Goal: Task Accomplishment & Management: Use online tool/utility

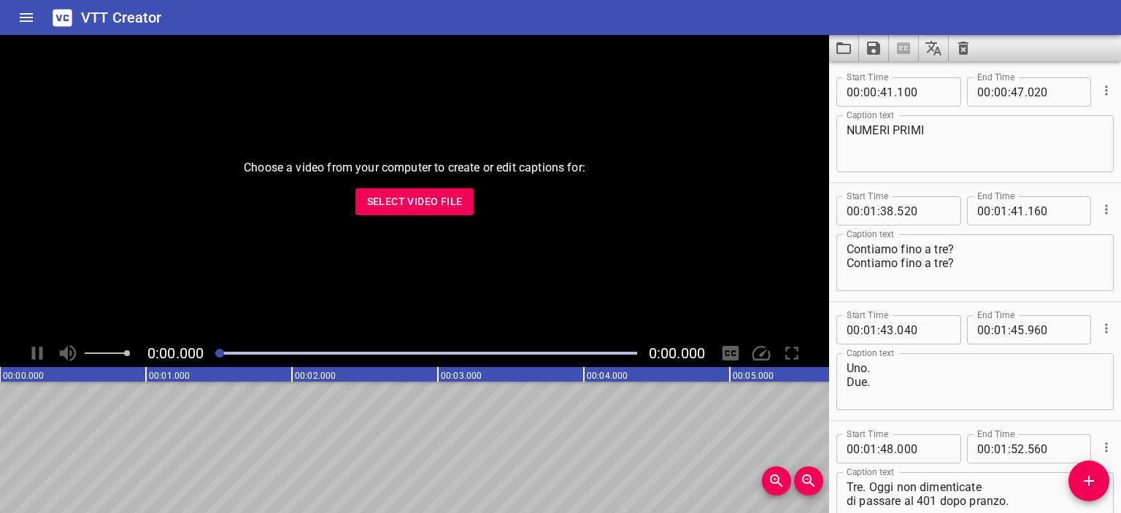
scroll to position [3898, 0]
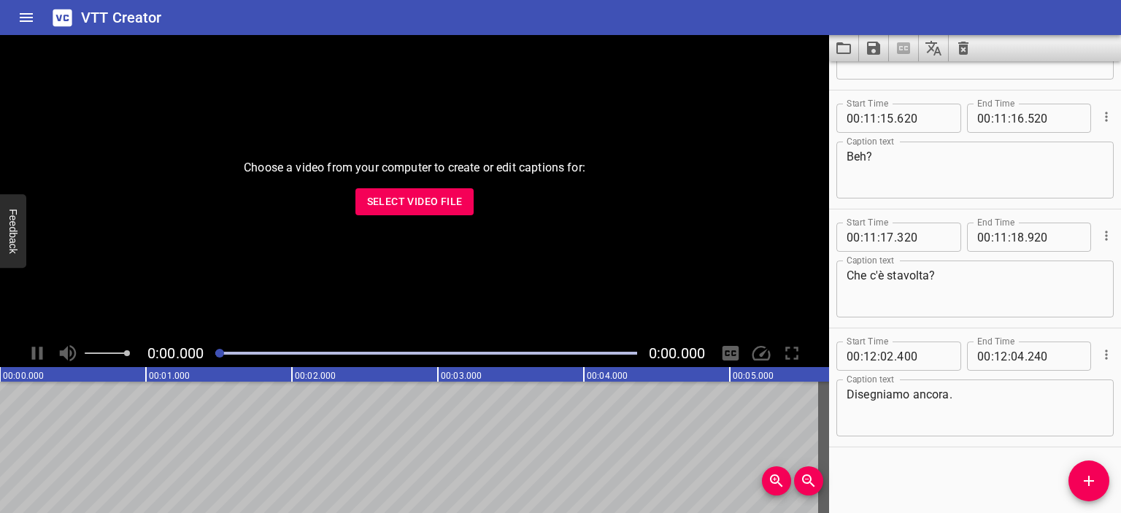
click at [970, 56] on div at bounding box center [975, 48] width 292 height 26
click at [970, 56] on icon "Clear captions" at bounding box center [963, 48] width 18 height 18
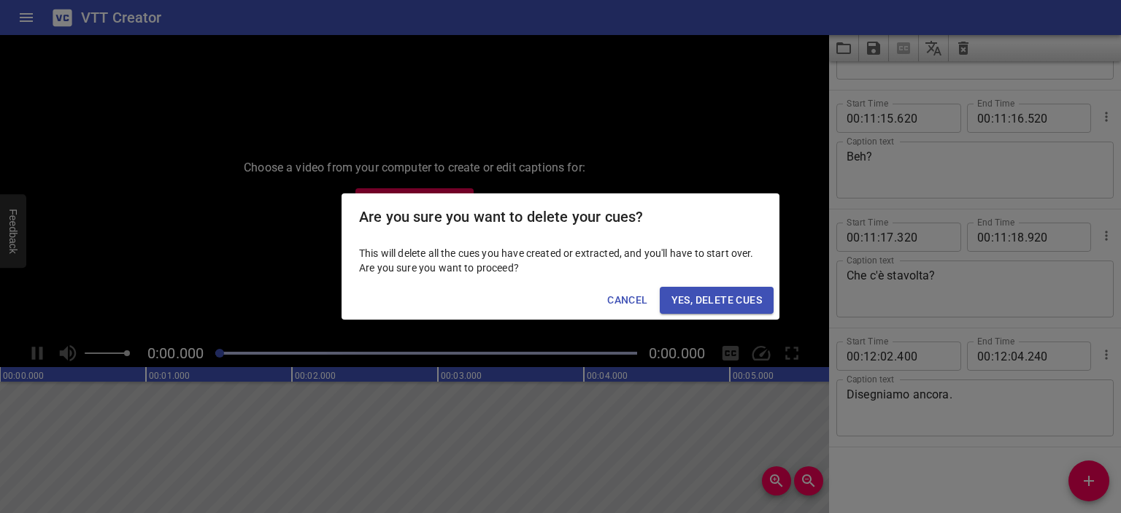
click at [744, 297] on span "Yes, Delete Cues" at bounding box center [716, 300] width 90 height 18
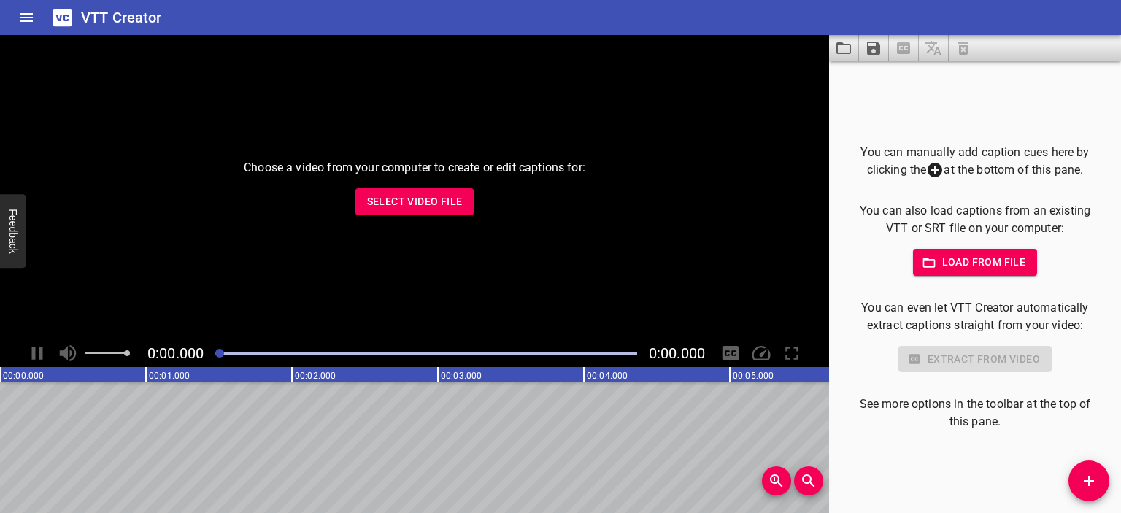
click at [462, 215] on div "Choose a video from your computer to create or edit captions for: Select Video …" at bounding box center [414, 187] width 829 height 304
click at [446, 207] on span "Select Video File" at bounding box center [415, 202] width 96 height 18
click at [945, 271] on span "Load from file" at bounding box center [974, 262] width 101 height 18
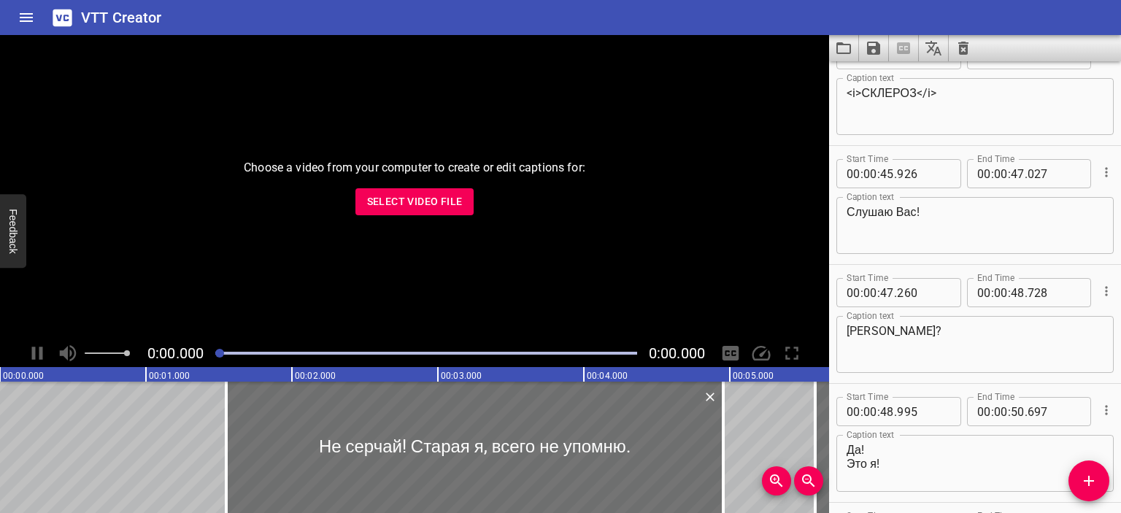
scroll to position [0, 0]
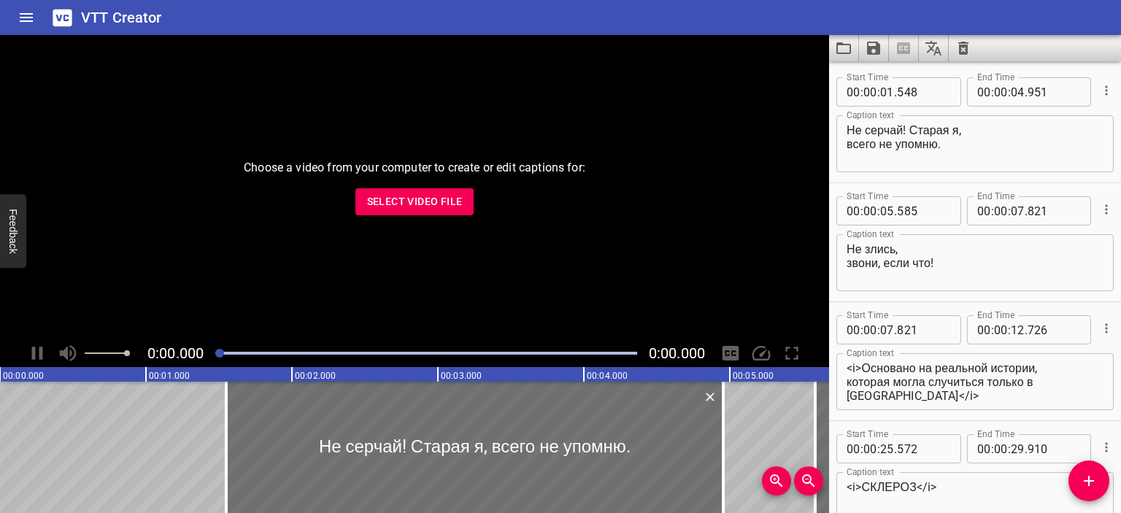
type textarea "Ладно, выезжаю. Встречай."
click at [451, 193] on span "Select Video File" at bounding box center [415, 202] width 96 height 18
type textarea "Не серчай! Старая я, всего не упомню."
type textarea "Не злись, звони, если что!"
type textarea "<i>Основано на реальной истории, которая могла случиться только в [GEOGRAPHIC_D…"
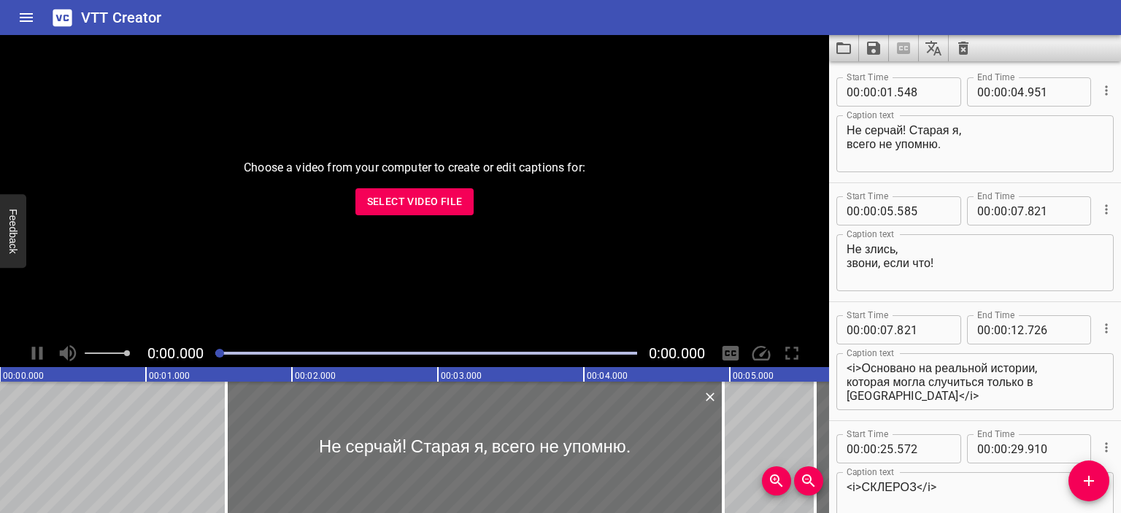
type textarea "<i>СКЛЕРОЗ</i>"
type textarea "Слушаю Вас!"
type textarea "[PERSON_NAME]?"
type textarea "Да! Это я!"
type textarea "Добрый день, Вас беспокоят из банка, отдел финансового мониторинга"
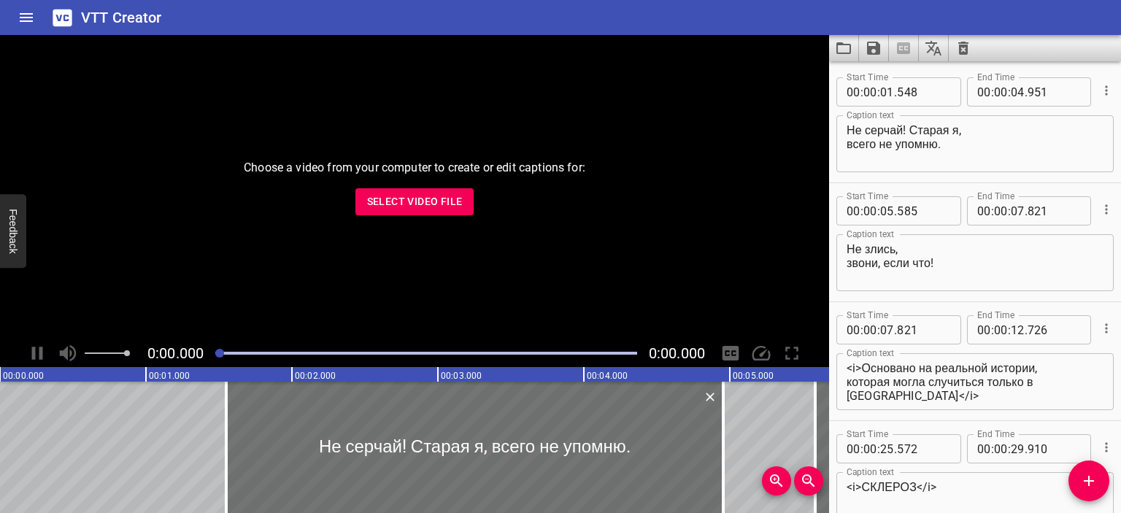
type textarea "Меня зовут [PERSON_NAME]. Скажите, в течение 10 минут Вы проводили расходные оп…"
type textarea "Нет."
type textarea "Наша программа зафиксировала попытку перевода денежных средств в размере 10 тыс…"
type textarea "На имя [PERSON_NAME]. Подскажите, данный перевод выполняете Вы?"
type textarea "10 тысяч! Это почти вся моя пенсия, батюшки!"
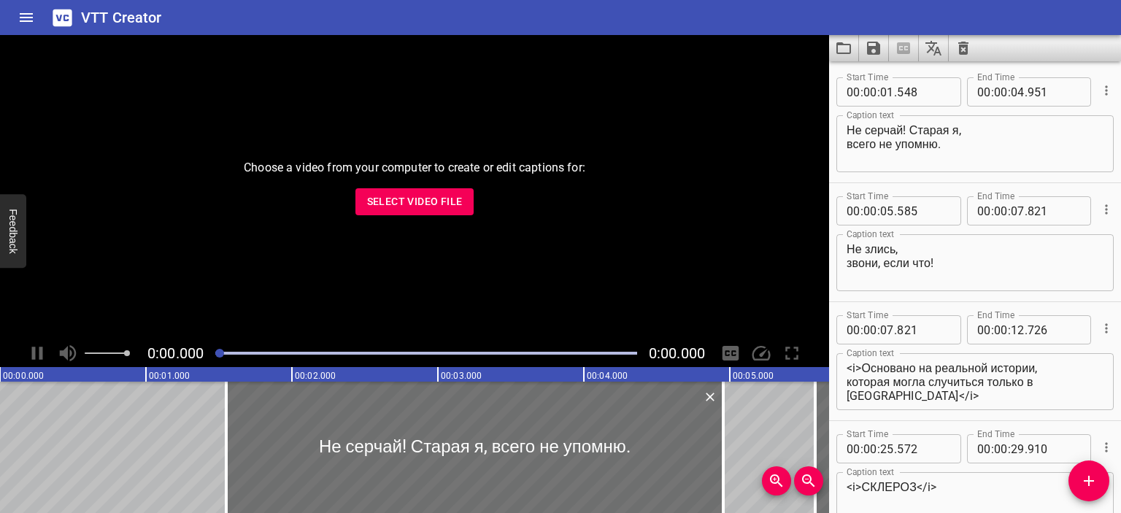
type textarea "Внучок, что ж теперь делать-то? У меня поезд на море."
type textarea "Подскажите, банковская карта при Вас?"
type textarea "Третьим лицам не передавали? Конечно, при мне!"
type textarea "Склероз."
type textarea "Батюшки, куда ж я её?"
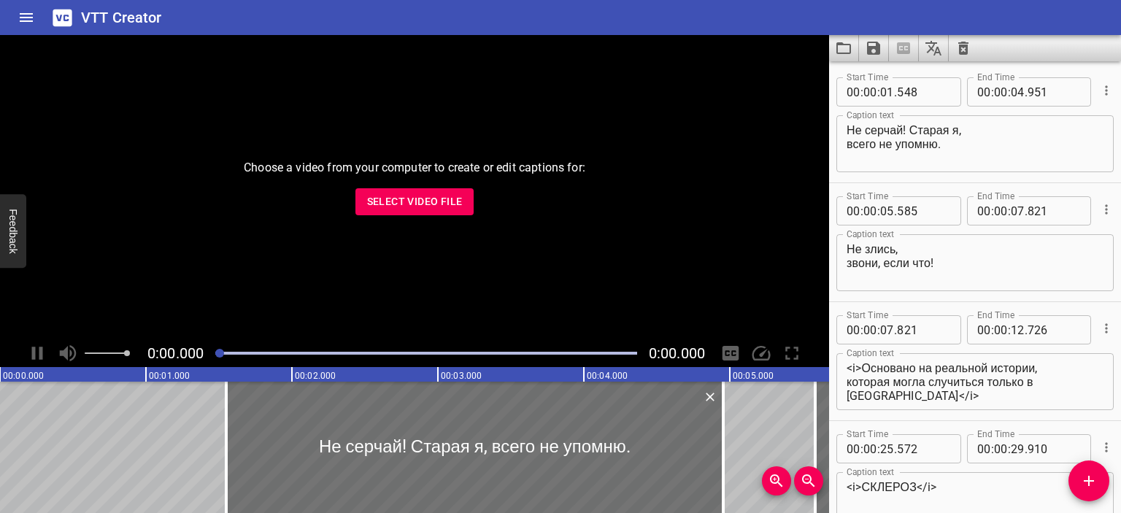
type textarea "Ты что?! Это деньги украли что ли?!"
type textarea "Это мошенники что ли?"
type textarea "Нет, мы заблокировали данную транзакцию, Ваши средства находятся на страховой у…"
type textarea "Послушайте, если мои деньги заберут, если хоть копейка пропадёт,"
type textarea "Отвечать будете Вы! Я в полицию пойду!"
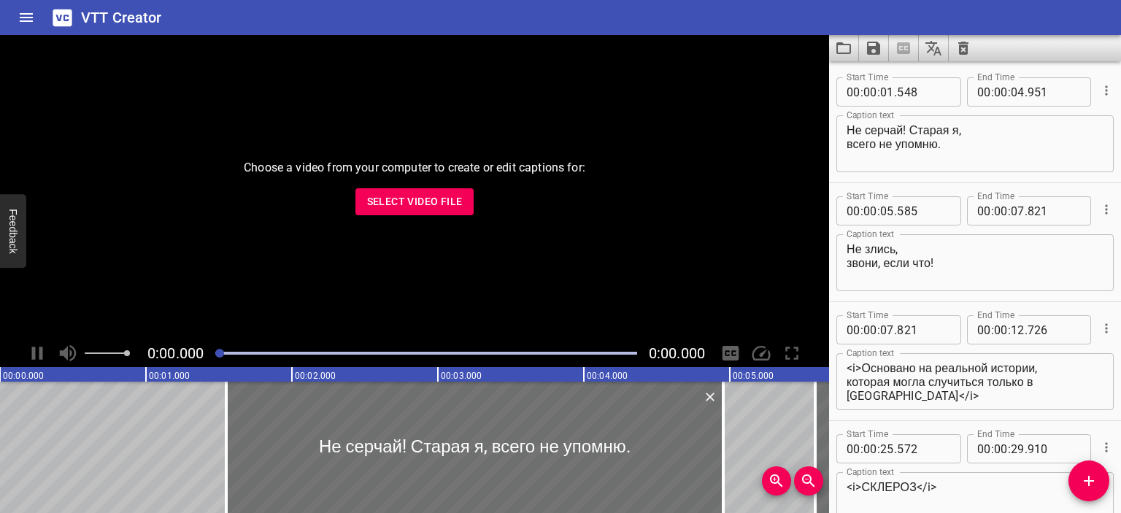
type textarea "Не переживайте, сейчас мы Вам вернём деньги, поэтому и звоню."
type textarea "Ой! Сердце так и ёкнуло, у меня же миокардит"
type textarea "Мне волноваться нельзя."
type textarea "Розма Марковна, нужно верифицировать Вас как клиента нашегно банка,"
type textarea "После этого мы сможем перевести денежные средства со страховой ячейки обратно В…"
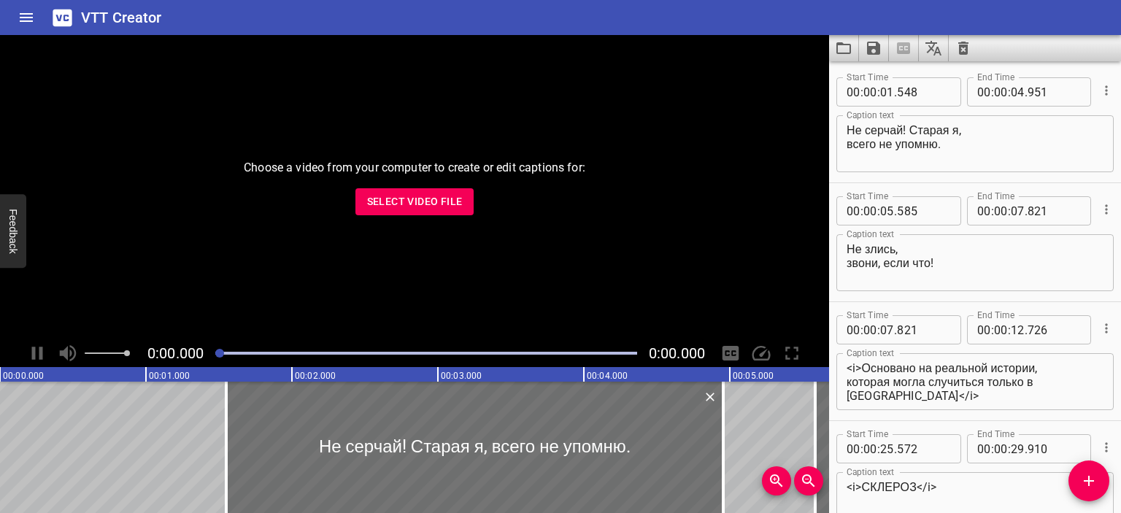
type textarea "А что для этого нужно?"
type textarea "Необходим номер договора или номер карты."
type textarea "Ну давай по номеру карты."
type textarea "Готов зафиксировать с Ваших слов."
type textarea "А Вам можно доверять? Вы не мошенник?"
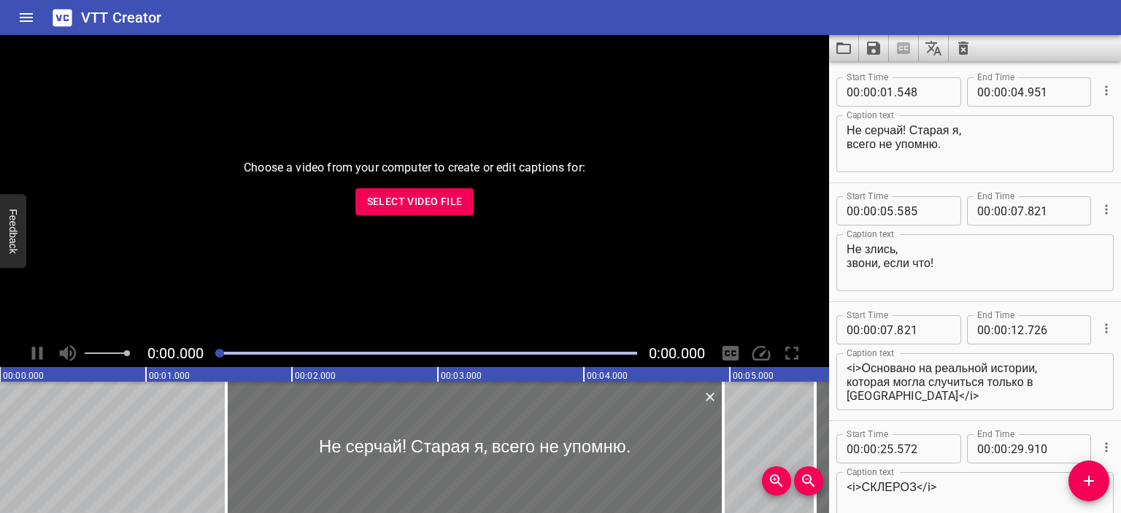
type textarea "[PERSON_NAME], я сотрудник банка; у нас хранятся все Ваши персональные данные"
type textarea "Ваша карта оканчивается на 5344, так?"
type textarea "О-о!"
type textarea "Ага! Вам необходимо продиктовать все цифры на банковской карте, чтобы мы Вас ид…"
type textarea "Это понятно? – Диктую."
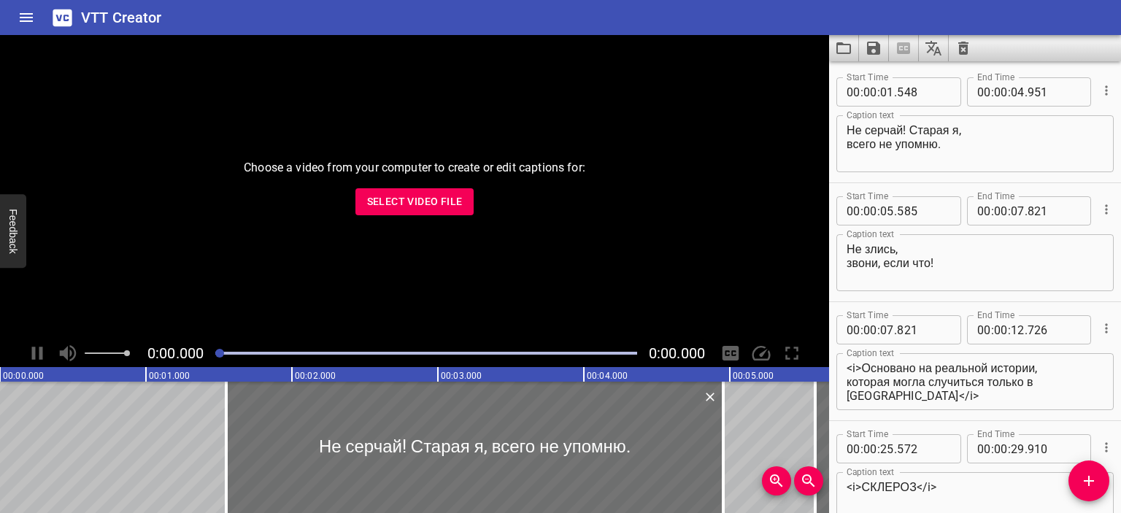
type textarea "Четыре.."
type textarea "В связи с тем, что Вы стали жертвой мошеннических действий по вине банка,"
type textarea "Вам будет увеличена процентная ставка по счёту."
type textarea "Подскажите, какая сумма была у Вас до действия злоумышленников?"
type textarea "Почти 300 тысяч — на похороны отложила."
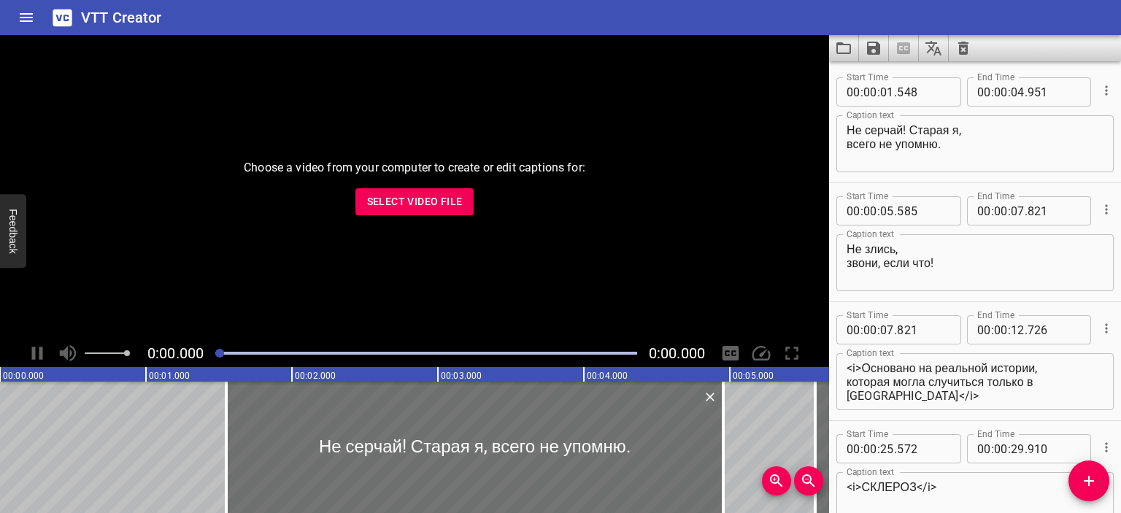
type textarea "Фиксирую."
type textarea "[PERSON_NAME] ответа прохождения верификации."
type textarea "Сейчас будем производить перевод денежных средств со страховой ячейки Вам на ка…"
type textarea "На телефон будут поступать SMS-информирования с кодом."
type textarea "Данный код нужно продиктовать мне."
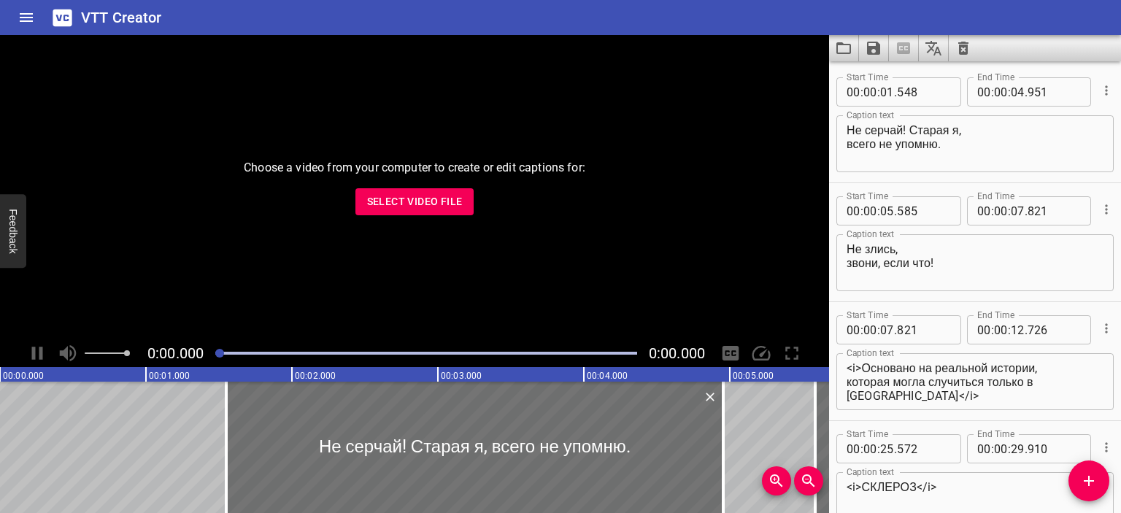
type textarea "Ой, лишь бы не украли!"
type textarea "Скорее, у меня поезд."
type textarea "Вы главное не переживайте, через 5 минут все деньги будут у [GEOGRAPHIC_DATA]."
type textarea "[PERSON_NAME] придётся изменить пароль от личного кабинет в приложении."
type textarea "Но это вынужденная мера, Вы и сами понимаете."
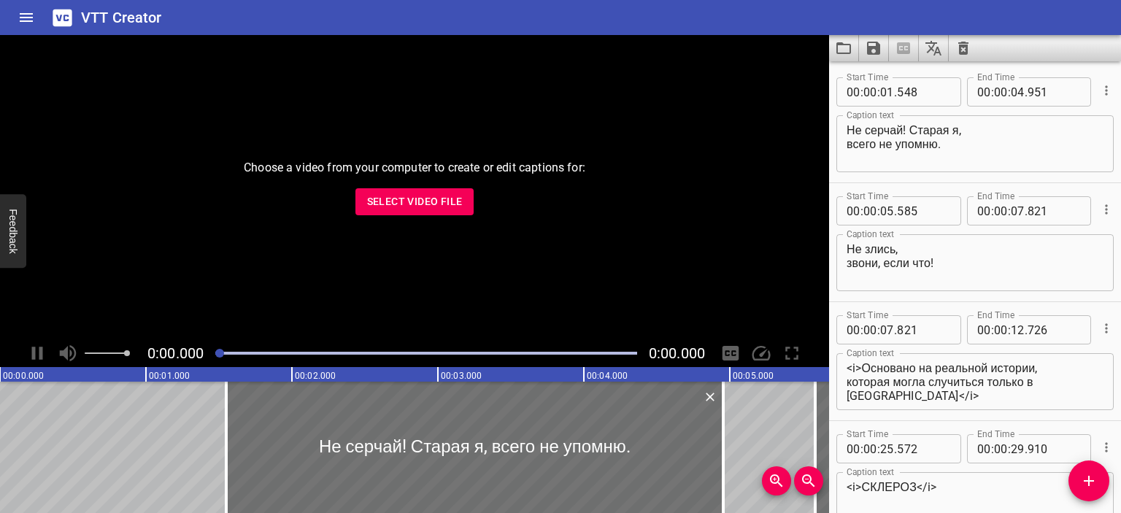
type textarea "Внучок, мне 80 лет, какое приложение?"
type textarea "И в личный кабинет я [PERSON_NAME] только по нужде. Понимаешь?"
type textarea "Фиксирую информацию."
type textarea "В течение минуты Вам поступит SMS. Подскажите, когда Вы сможете придти в банк д…"
type textarea "Мы подготовим документы об увеличении процентов по вкладу."
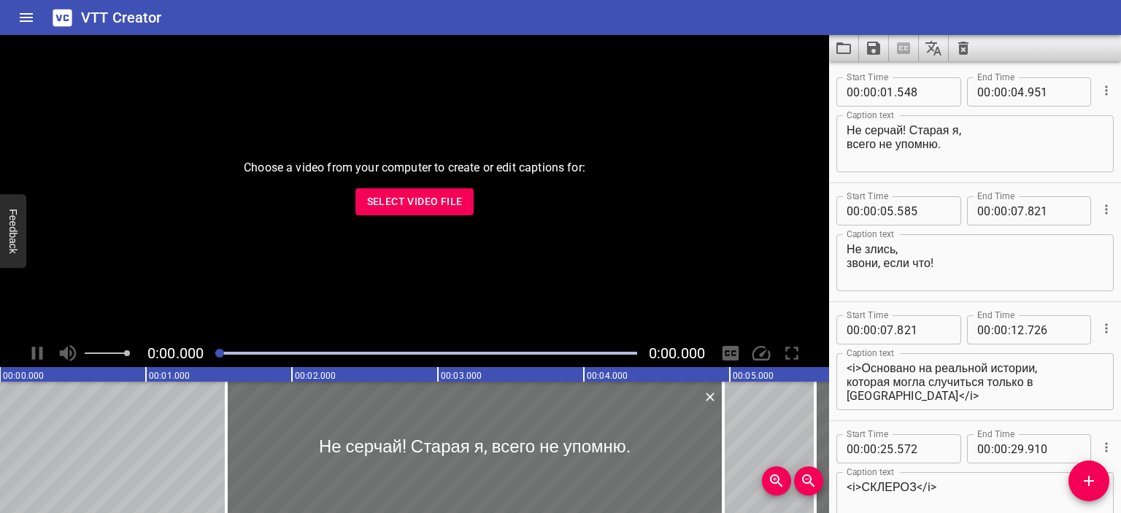
type textarea "Это SMS? Диктуйте цифры"
type textarea "Два, четыре, четыре, восемь,"
type textarea "А, подскажи,"
type textarea "Я слышала, что пострадавшим от действий [PERSON_NAME]"
type textarea "банк выплачивает компенсацию."
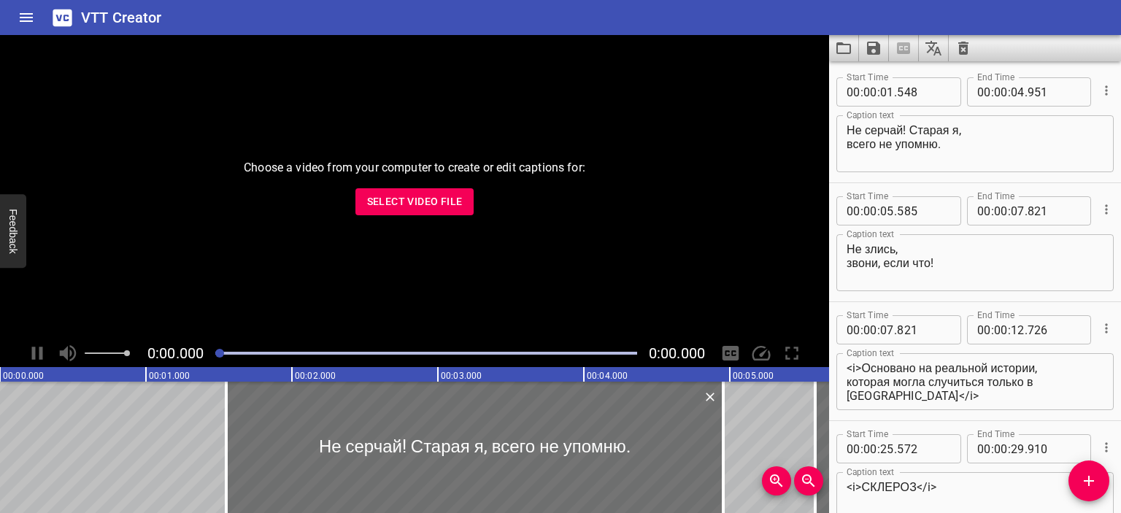
type textarea "1% от суммы вклада."
type textarea "Мне полагается 3 тысячи рублей."
type textarea "Я уточню информацию, а пока давайте закончим перевод."
type textarea "Ой, извини, я отвечу."
type textarea "[PERSON_NAME], скажите последние цифры"
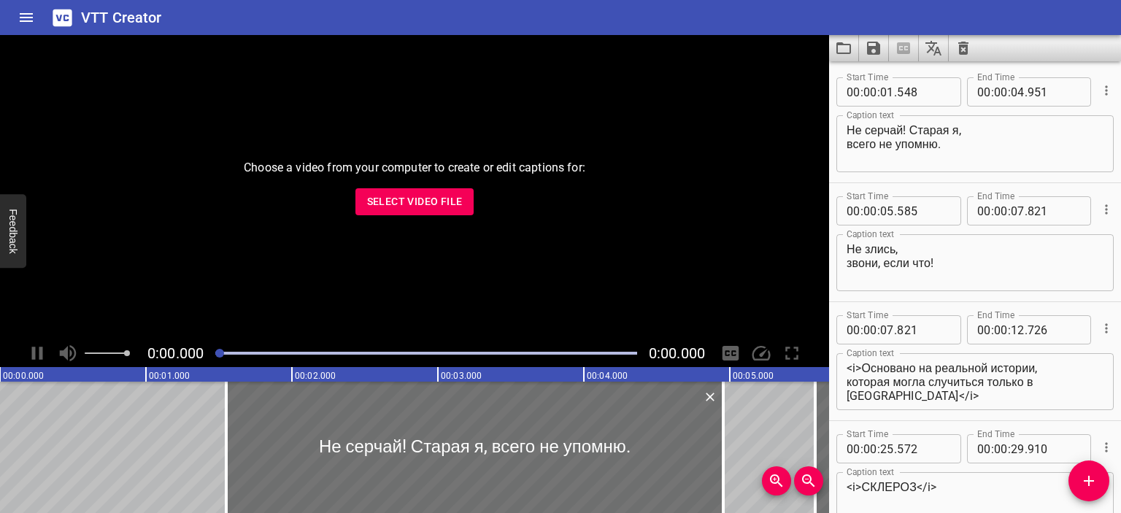
type textarea "[PERSON_NAME]? – Привет!"
type textarea "Какое море, Сима?!Тут из банка позвонили, сказали, что мошенники деньги украли."
type textarea "Там полтора миллиона ещё от деда осталось!"
type textarea "Ну сейчас разбираются! Номер карты? А, да, сказала!"
type textarea "Три цифры? Код безопасности? Да, сказала!"
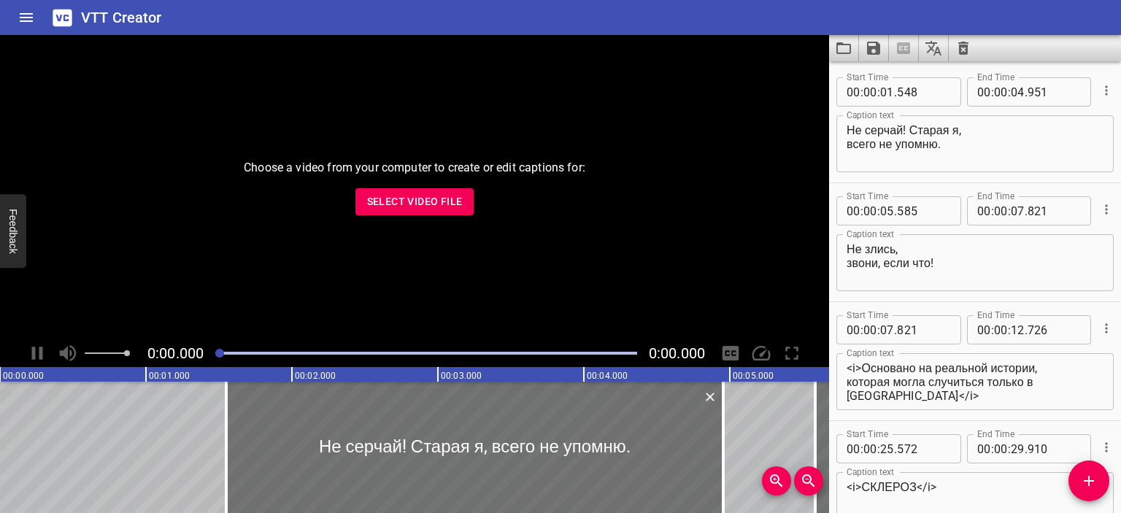
type textarea "Ой, да для возврата денег на карту."
type textarea "Некогда мне, потом перезвоню!"
type textarea "[PERSON_NAME], я уточнил, Вам выплатят компенсацию, когда Вы придёте в банк для…"
type textarea "Теперь скажите последние две цифры, и мы закончим перевод."
type textarea "Так платят же онлайн — сразу на карту!"
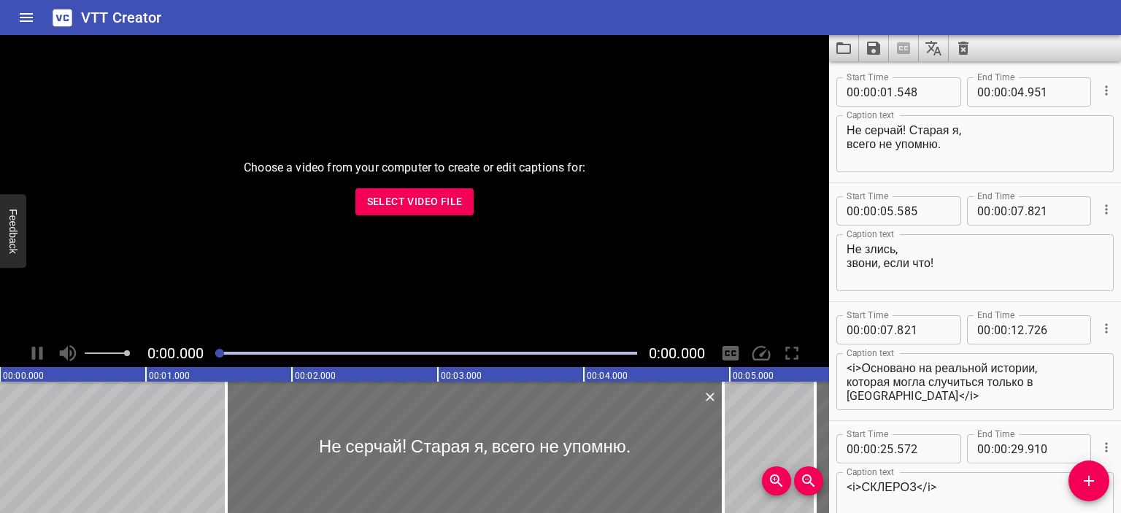
type textarea "Ты что об этом не знаешь? Сам [PERSON_NAME] говорил!"
type textarea "Все сотрудники банка об этом знают."
type textarea "Так ты что, падла, мошенник?"
type textarea "Развели. Развели бабку!"
type textarea "[PERSON_NAME], выслушайте меня, успокойтесь!"
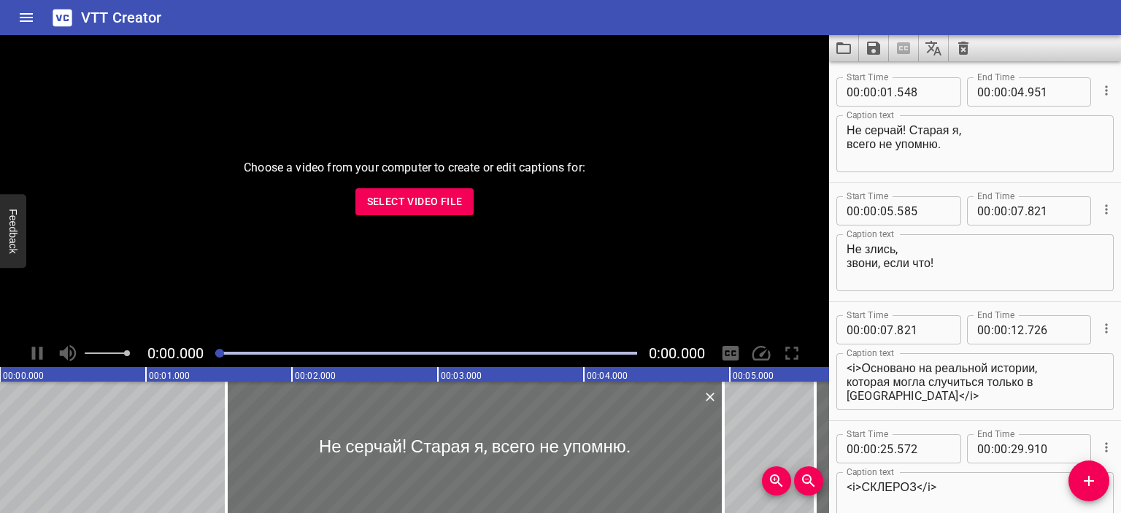
type textarea "У Вас миокардит, Вам нельзя волноваться."
type textarea "Так там же.. Там все мои сбережения!"
type textarea "[PERSON_NAME], успокойтесь!"
type textarea "[PERSON_NAME], Вы в порядке?"
type textarea "Помогите."
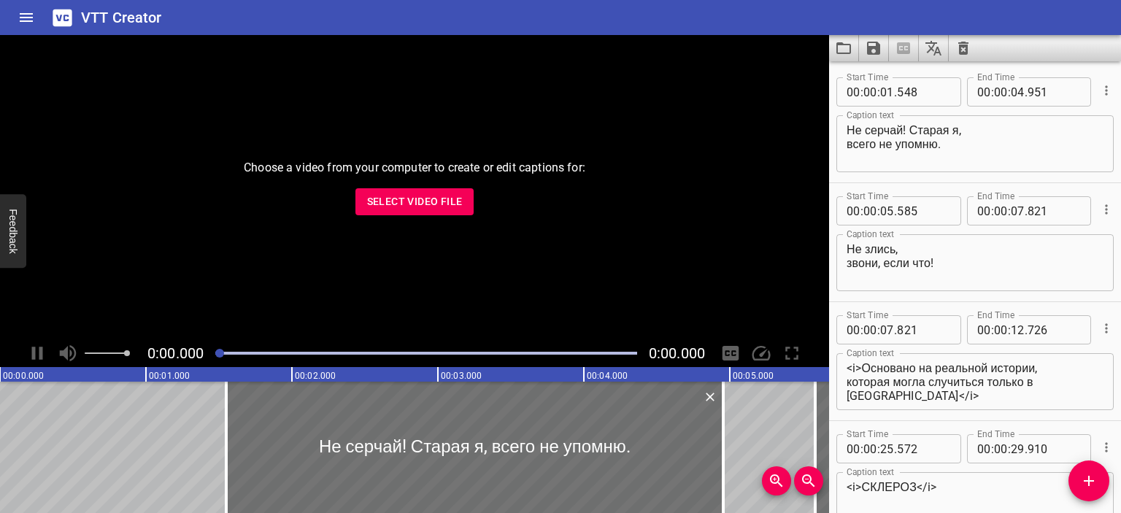
type textarea "[PERSON_NAME], алло?"
type textarea "[PERSON_NAME], Вы в порядке?"
type textarea "[PERSON_NAME], мы уточнили информацию, Вы правы —"
type textarea "Направили Вам компенсацию в 3 тысяч рублей. Вы получили?"
type textarea "[PERSON_NAME], Вы в порядке, Вы слышите меня?"
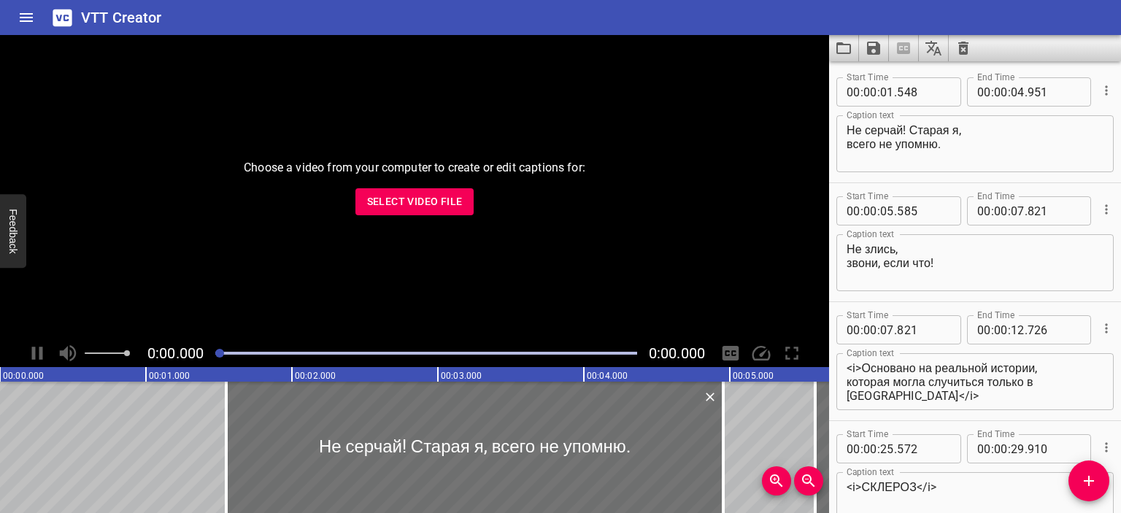
type textarea "Кажись, отлегло!"
type textarea "Хорошо! [PERSON_NAME], транзакция прервалась,"
type textarea "Сейчас повторим. Подскажите, полтора миллиона лежат на этой же карте?"
type textarea "Какие полтора миллиона? А ты вообще кто?"
type textarea "[PERSON_NAME] из банка."
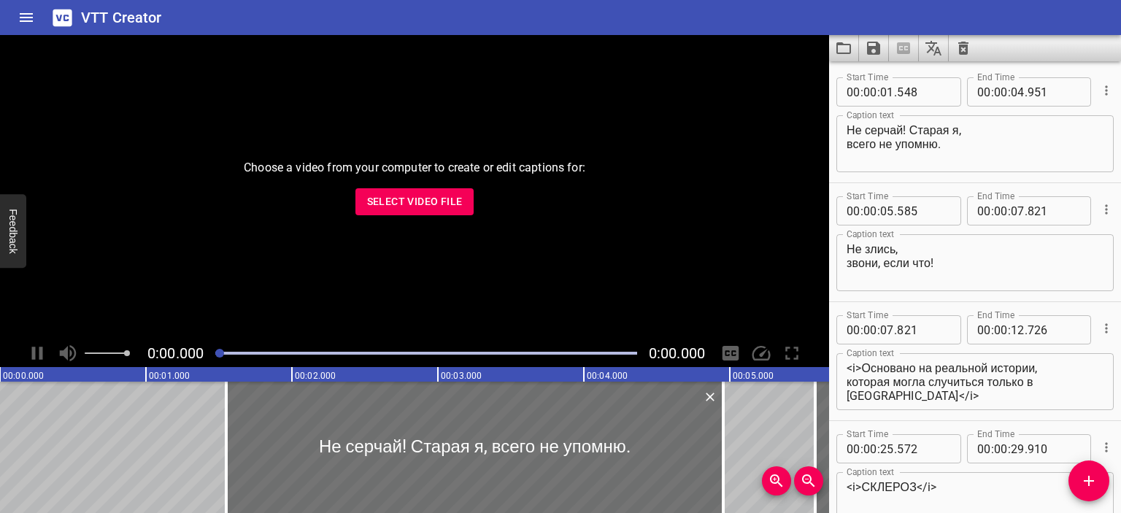
type textarea "Мы зафиксировали попытку списания денежных средств с Вашей карты."
type textarea "Так у меня же деньги не на карте! А на книжке лежат!"
type textarea "У меня склероз."
type textarea "Склероз. Я уже ничего не упомню."
type textarea "Старая стала!"
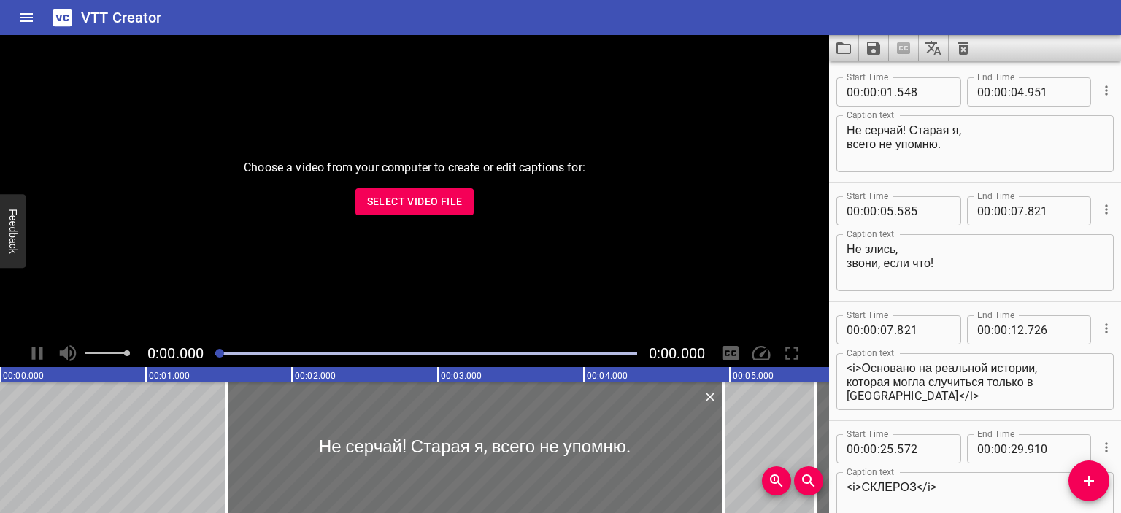
type textarea "А ты не серчай, не серчай. Звони, если что."
type textarea "[PERSON_NAME], ах ты, су.."
type textarea "Алло, Сима, как погода на море?"
type textarea "А что там с роумингом? Платный? Хорошо!"
type textarea "Надеюсь, что кто-нибудь позвонит!"
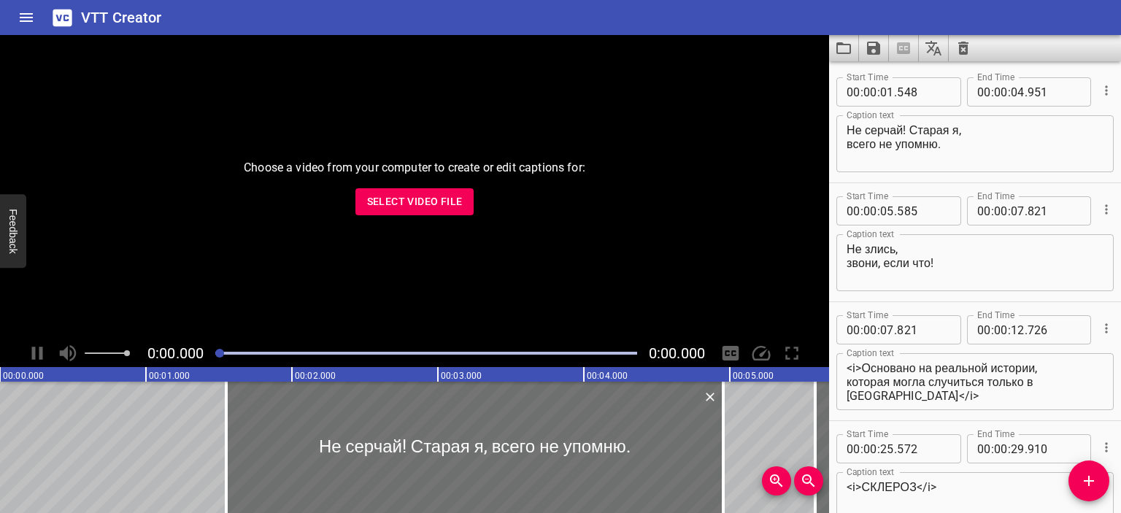
type textarea "Ладно, выезжаю. Встречай."
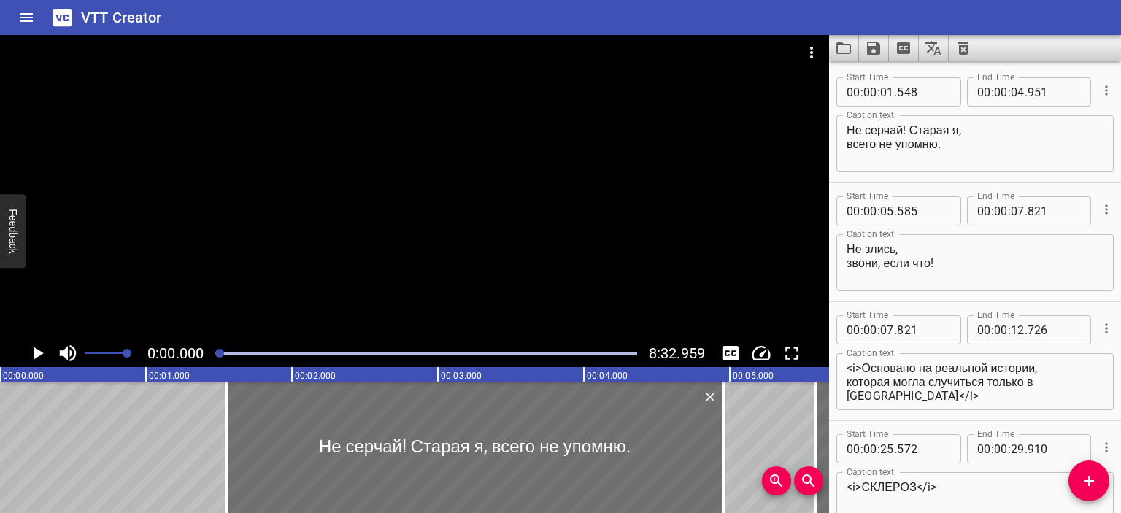
click at [298, 239] on div at bounding box center [414, 187] width 829 height 304
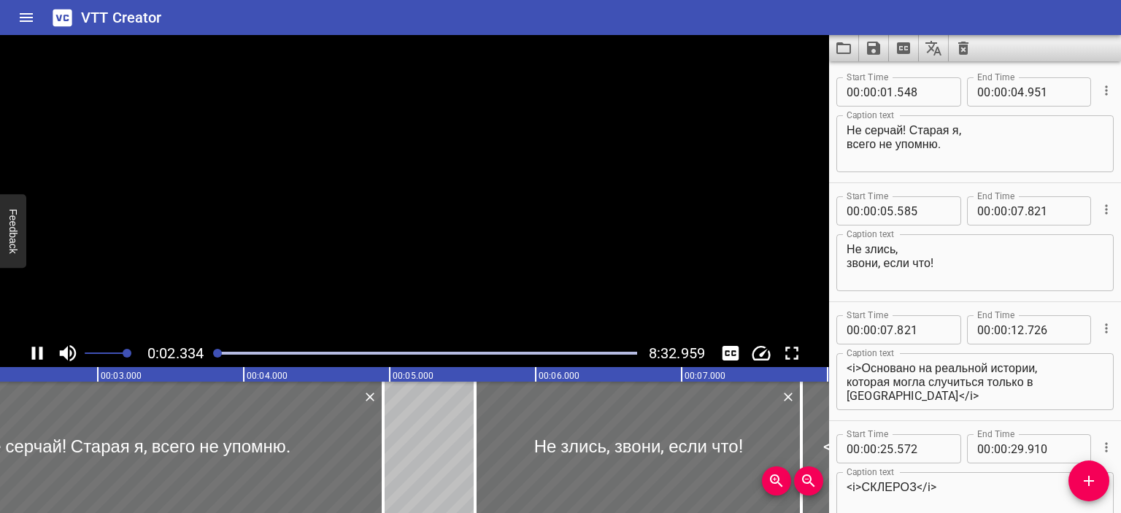
click at [298, 239] on video at bounding box center [414, 187] width 829 height 304
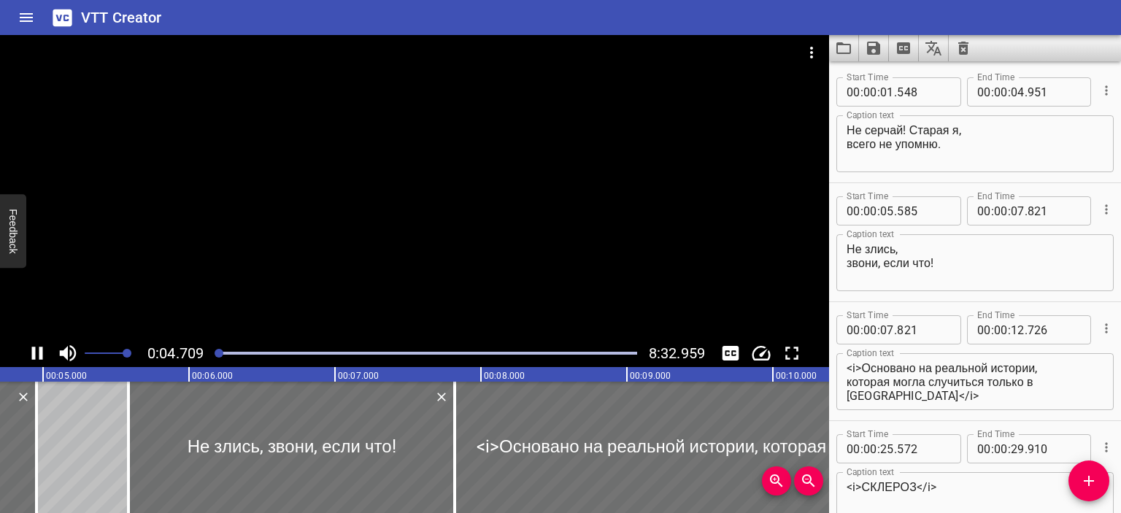
click at [41, 352] on icon "Play/Pause" at bounding box center [37, 353] width 11 height 13
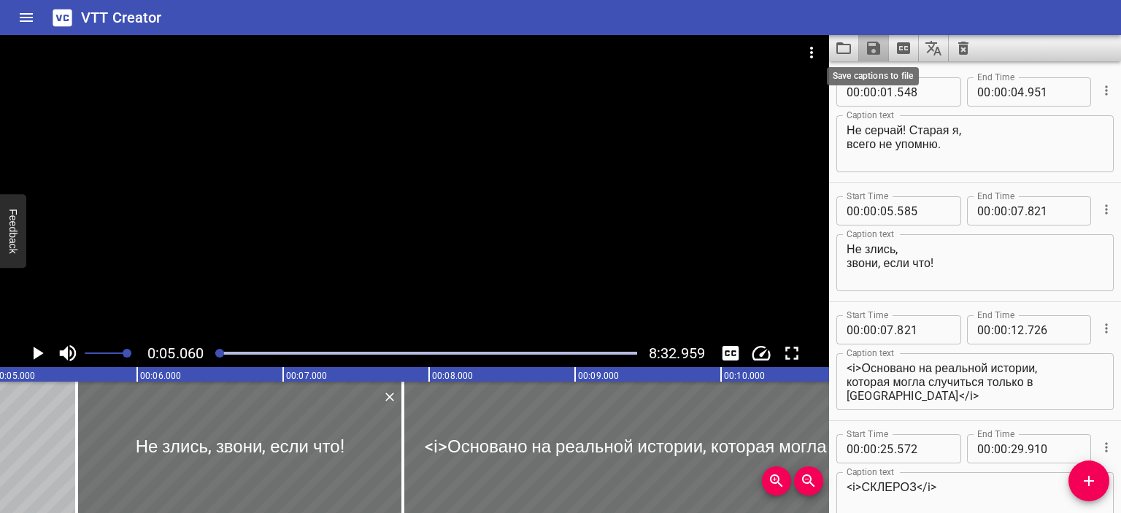
click at [876, 56] on icon "Save captions to file" at bounding box center [873, 48] width 18 height 18
click at [899, 77] on li "Save to VTT file" at bounding box center [912, 80] width 107 height 26
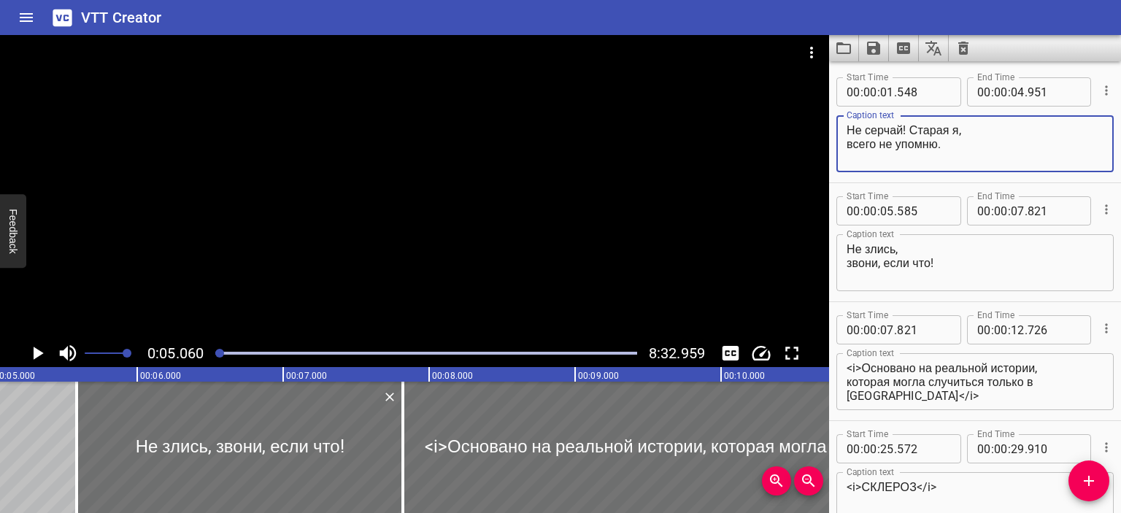
drag, startPoint x: 984, startPoint y: 147, endPoint x: 827, endPoint y: 131, distance: 157.7
click at [827, 131] on main "0:05.060 8:32.959 00:00.000 00:01.000 00:02.000 00:03.000 00:04.000 00:05.000 0…" at bounding box center [560, 274] width 1121 height 478
click at [910, 141] on textarea "Не серчай! Старая я, всего не упомню." at bounding box center [974, 144] width 257 height 42
click at [951, 150] on textarea "Не серчай! Старая я, всего не упомню." at bounding box center [974, 144] width 257 height 42
drag, startPoint x: 902, startPoint y: 135, endPoint x: 822, endPoint y: 136, distance: 79.5
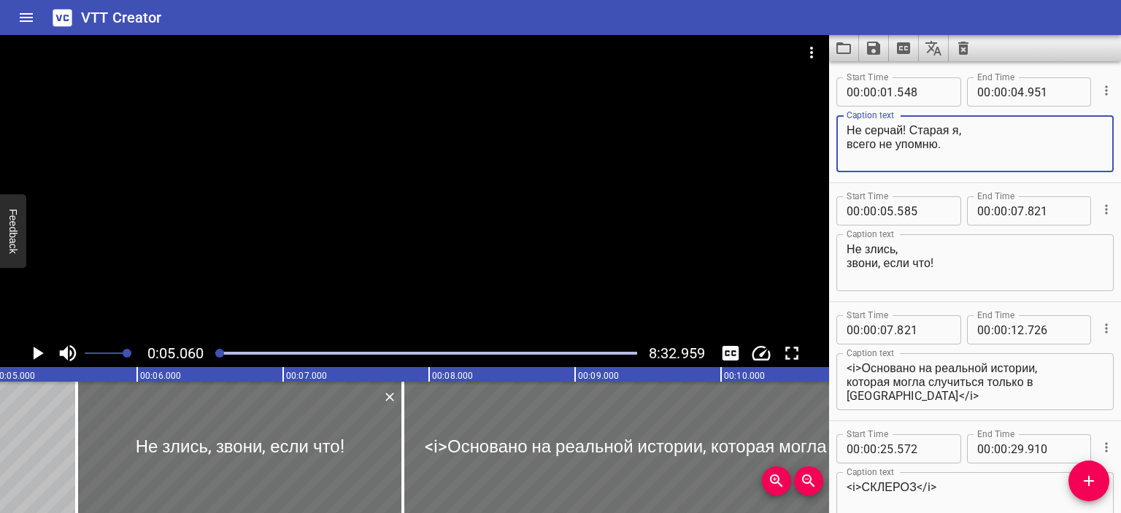
click at [822, 136] on main "0:05.060 8:32.959 00:00.000 00:01.000 00:02.000 00:03.000 00:04.000 00:05.000 0…" at bounding box center [560, 274] width 1121 height 478
drag, startPoint x: 960, startPoint y: 145, endPoint x: 943, endPoint y: 136, distance: 19.9
click at [943, 136] on textarea "Non ti arrabbiare! Старая я, всего не упомню." at bounding box center [974, 144] width 257 height 42
type textarea "Non ti arrabbiare! Sono vecchia, non ricordo tutto."
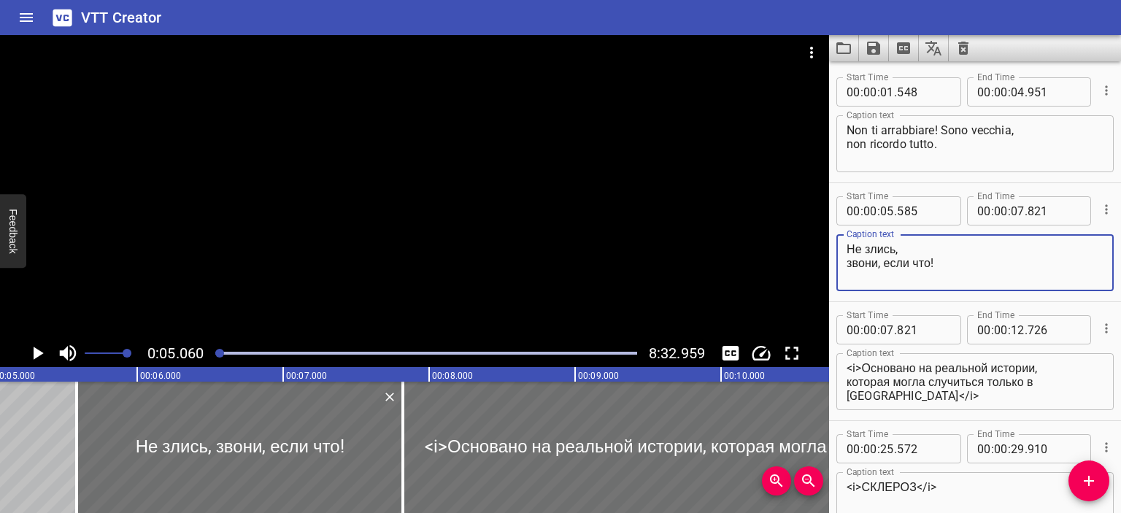
drag, startPoint x: 944, startPoint y: 262, endPoint x: 844, endPoint y: 248, distance: 100.9
click at [844, 248] on div "Не злись, звони, если что! Caption text" at bounding box center [974, 262] width 277 height 57
type textarea "Non ti arrabbiare, chiama se hai bisogno!"
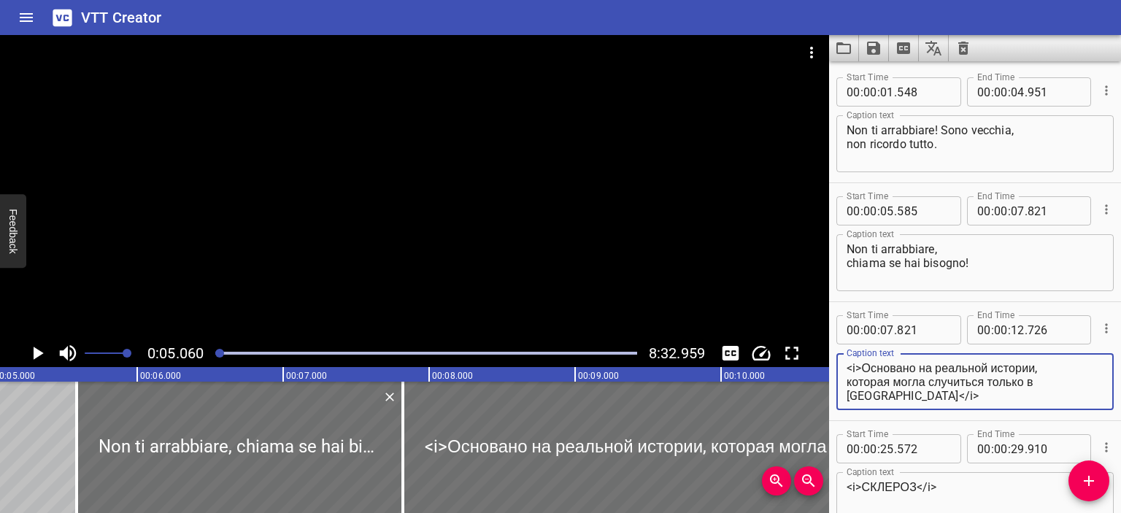
scroll to position [14, 0]
drag, startPoint x: 862, startPoint y: 370, endPoint x: 885, endPoint y: 387, distance: 28.2
click at [885, 387] on textarea "<i>Основано на реальной истории, которая могла случиться только в [GEOGRAPHIC_D…" at bounding box center [974, 382] width 257 height 42
paste textarea "Basato su una storia vera, che potrebbe accadere solo in [GEOGRAPHIC_DATA]"
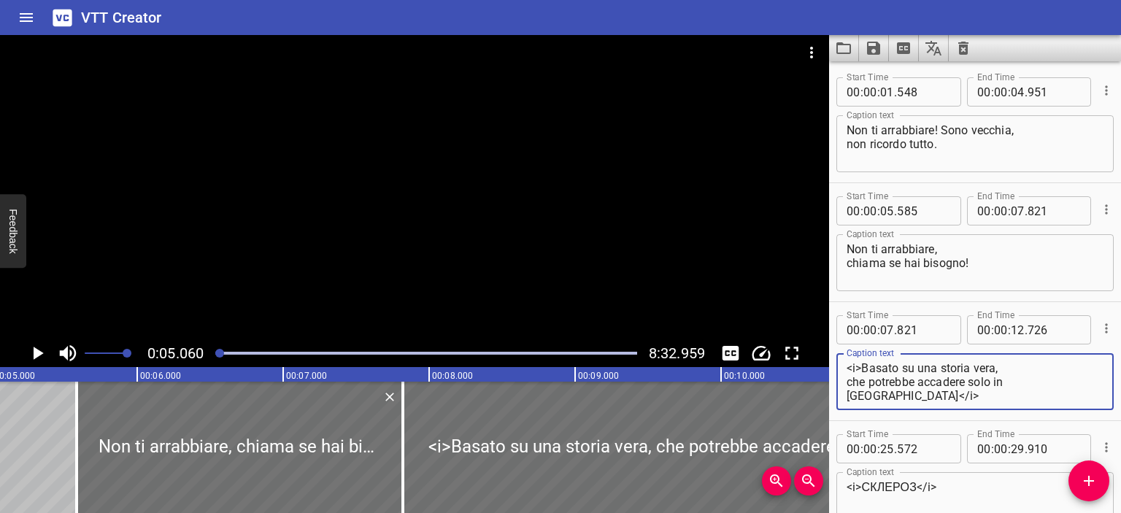
click at [998, 371] on textarea "<i>Basato su una storia vera, che potrebbe accadere solo in [GEOGRAPHIC_DATA]</…" at bounding box center [974, 382] width 257 height 42
drag, startPoint x: 867, startPoint y: 385, endPoint x: 915, endPoint y: 385, distance: 48.1
click at [915, 385] on textarea "<i>Basato su una storia vera che potrebbe accadere solo in [GEOGRAPHIC_DATA]</i>" at bounding box center [974, 382] width 257 height 42
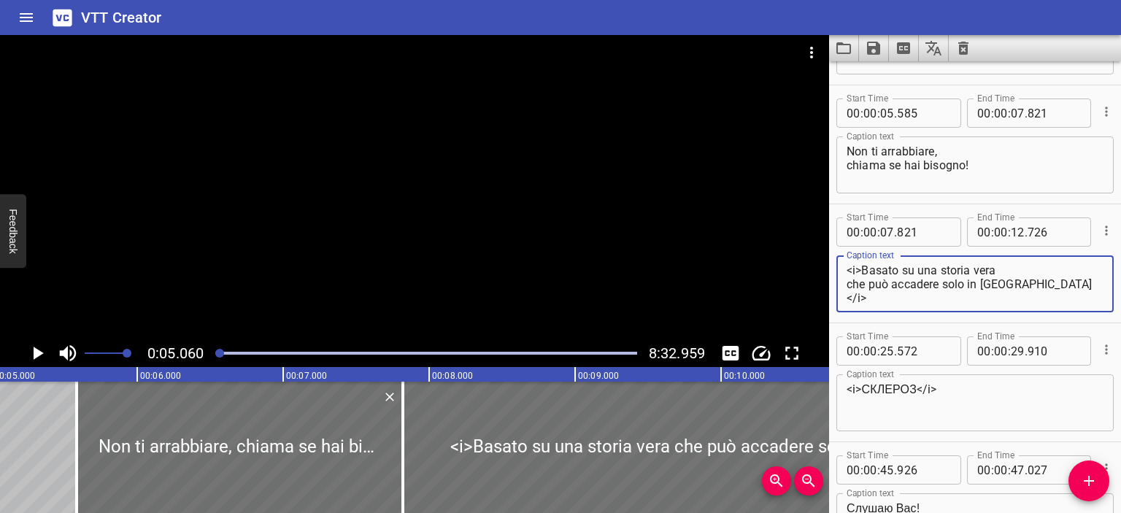
scroll to position [107, 0]
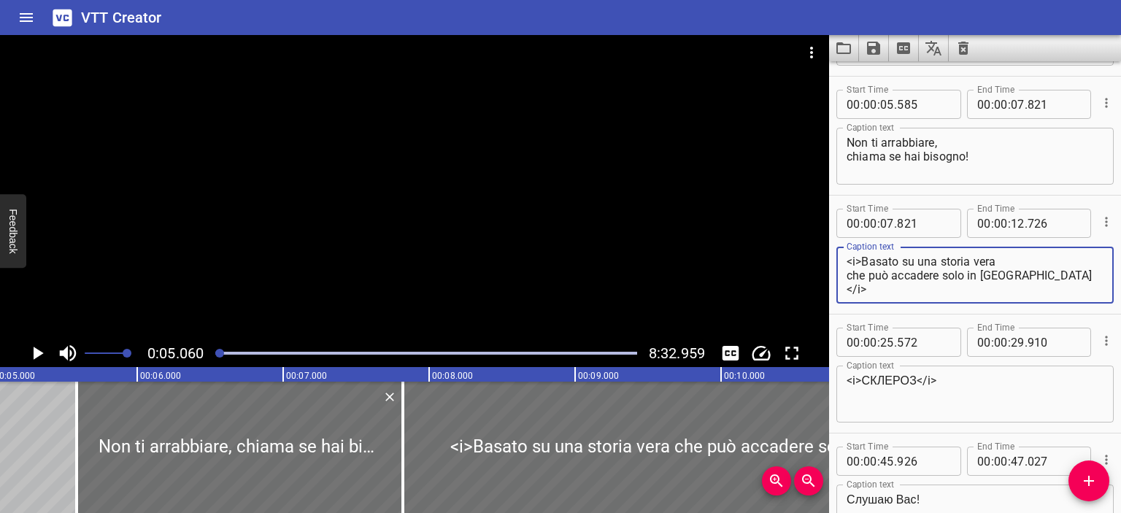
type textarea "<i>Basato su una storia vera che può accadere solo in [GEOGRAPHIC_DATA]</i>"
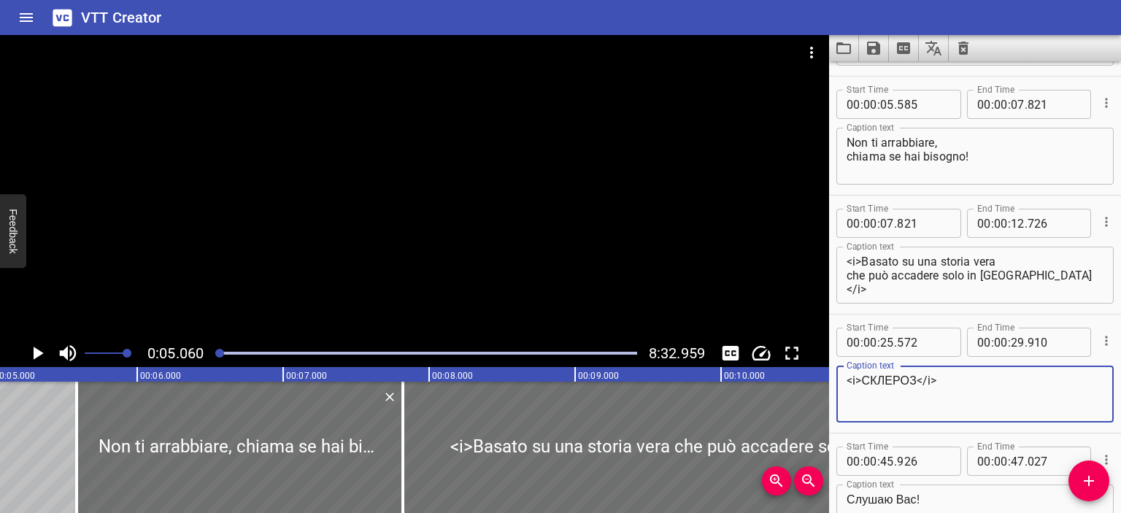
drag, startPoint x: 915, startPoint y: 377, endPoint x: 864, endPoint y: 382, distance: 51.3
click at [864, 382] on textarea "<i>СКЛЕРОЗ</i>" at bounding box center [974, 395] width 257 height 42
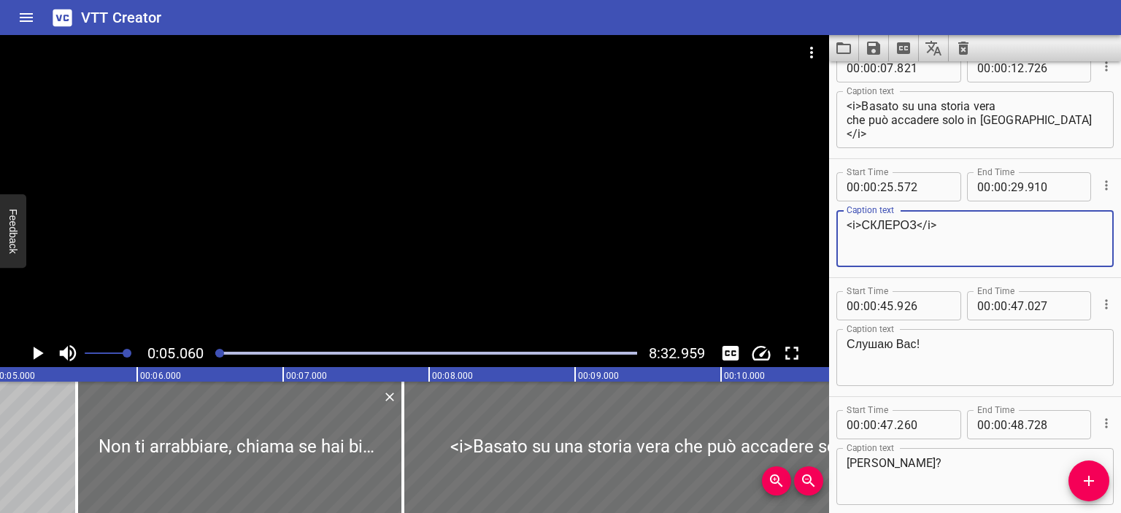
scroll to position [263, 0]
type textarea "<i>СКЛЕРОЗ</i>"
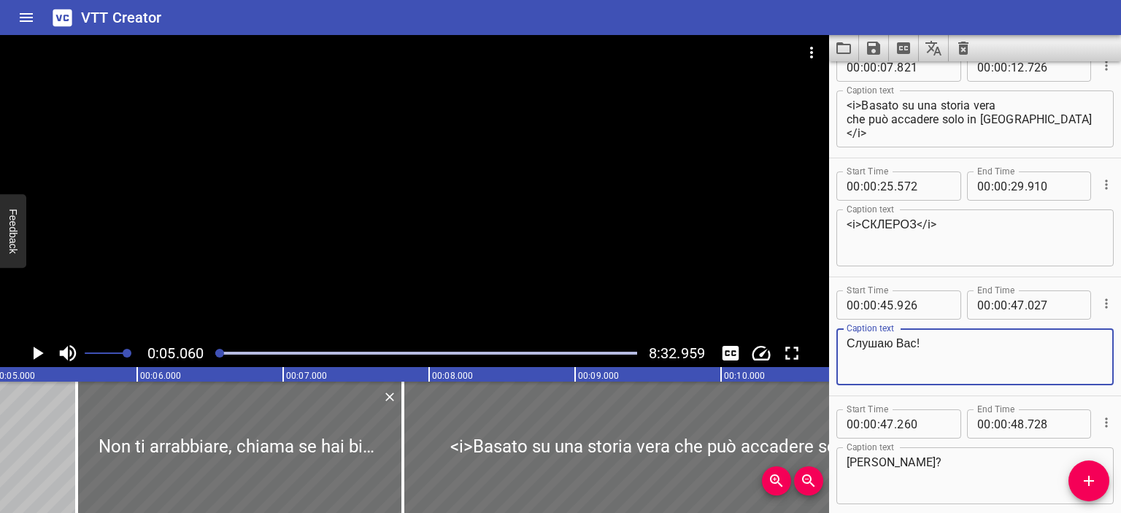
drag, startPoint x: 915, startPoint y: 343, endPoint x: 813, endPoint y: 344, distance: 102.1
click at [813, 344] on main "0:05.060 8:32.959 00:00.000 00:01.000 00:02.000 00:03.000 00:04.000 00:05.000 0…" at bounding box center [560, 274] width 1121 height 478
type textarea "Dica!"
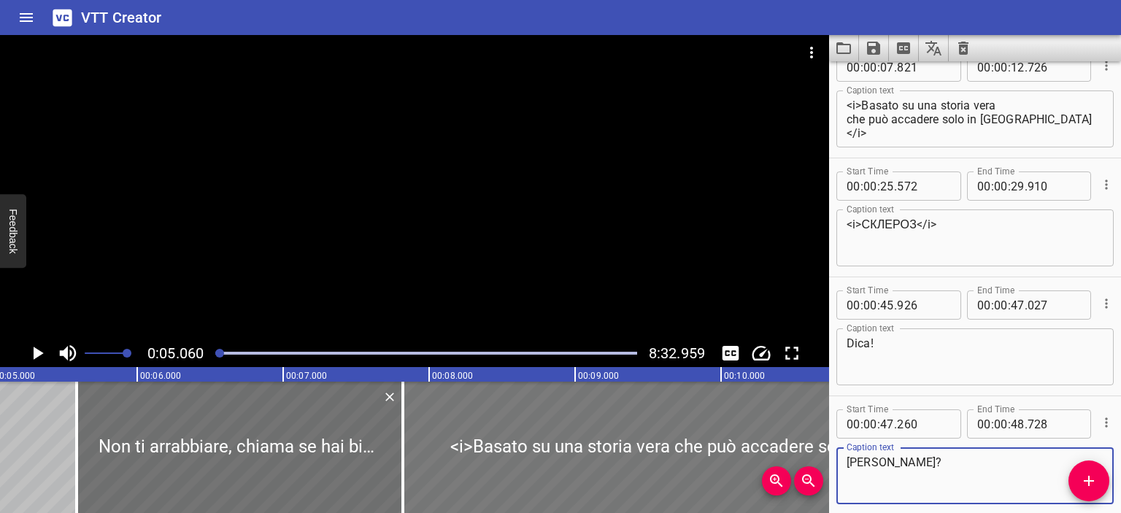
drag, startPoint x: 1012, startPoint y: 456, endPoint x: 826, endPoint y: 457, distance: 186.0
click at [826, 457] on main "0:05.060 8:32.959 00:00.000 00:01.000 00:02.000 00:03.000 00:04.000 00:05.000 0…" at bounding box center [560, 274] width 1121 height 478
paste textarea "[PERSON_NAME]"
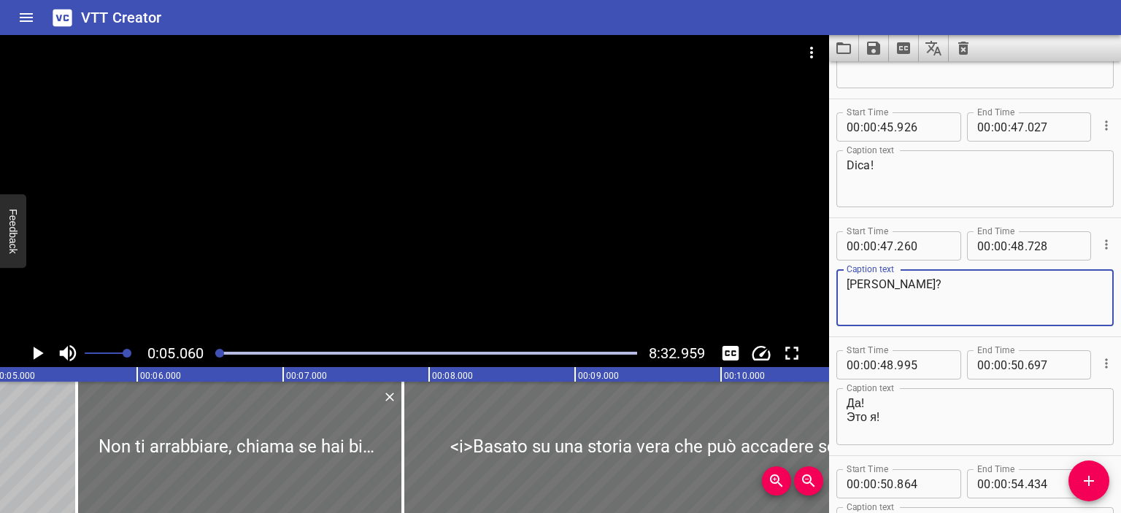
scroll to position [521, 0]
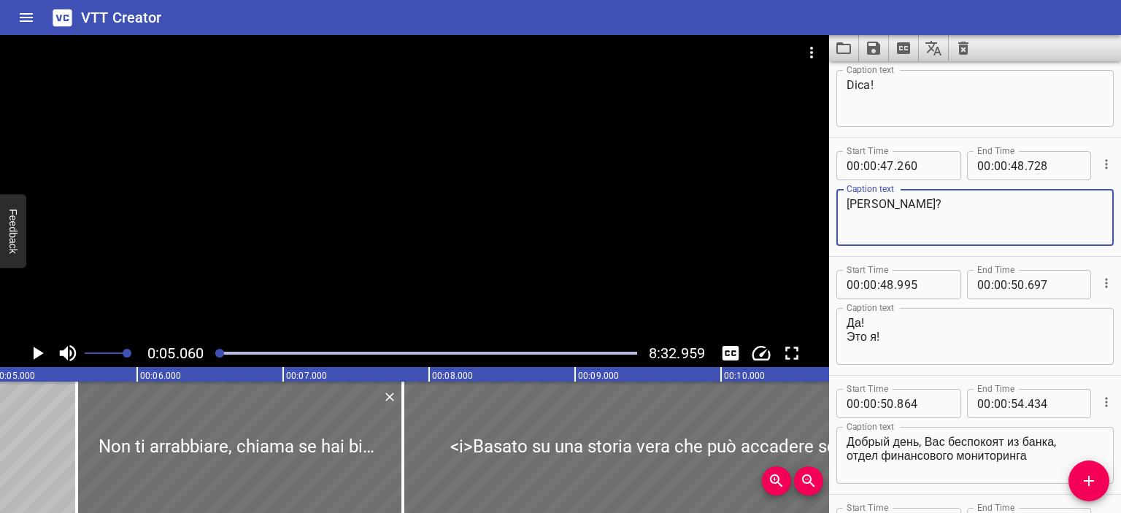
type textarea "[PERSON_NAME]?"
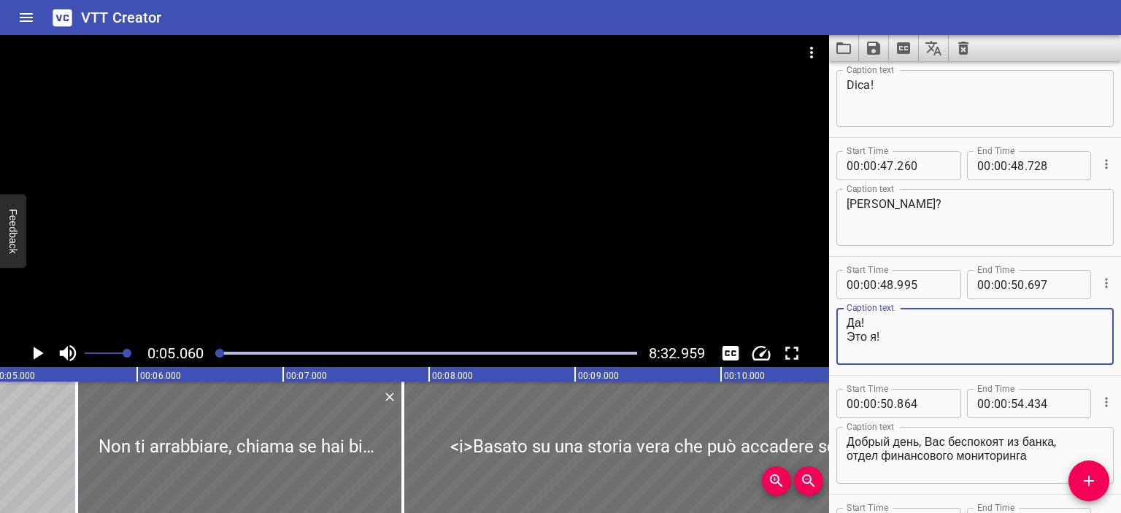
drag, startPoint x: 889, startPoint y: 341, endPoint x: 827, endPoint y: 316, distance: 66.1
click at [827, 316] on main "0:05.060 8:32.959 00:00.000 00:01.000 00:02.000 00:03.000 00:04.000 00:05.000 0…" at bounding box center [560, 274] width 1121 height 478
type textarea "Sì! Sono io!"
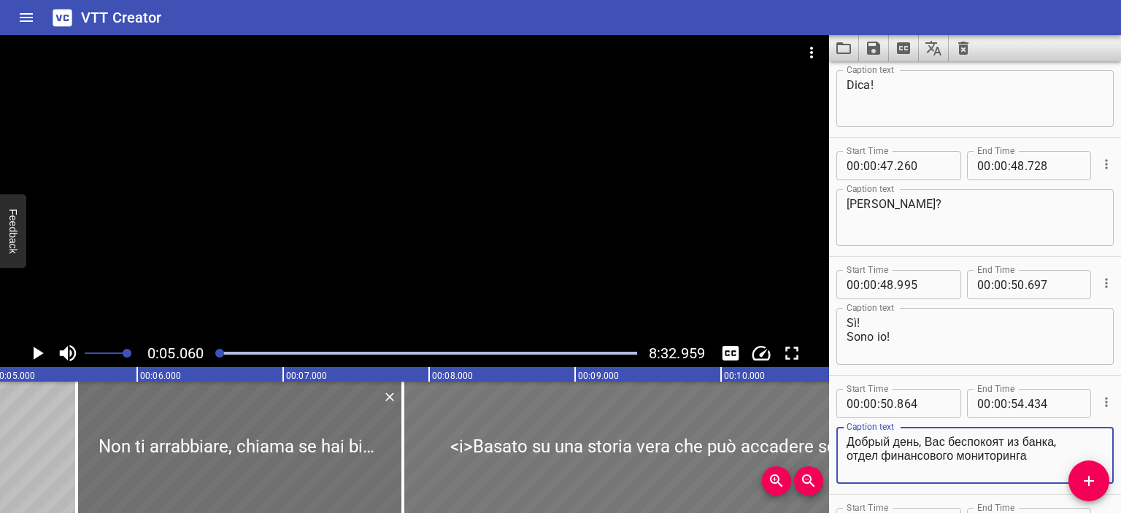
drag, startPoint x: 1045, startPoint y: 463, endPoint x: 821, endPoint y: 444, distance: 225.5
click at [821, 444] on main "0:05.060 8:32.959 00:00.000 00:01.000 00:02.000 00:03.000 00:04.000 00:05.000 0…" at bounding box center [560, 274] width 1121 height 478
paste textarea "Buon pomeriggio, sei disturbato dalla Banca, Dipartimento di monitoraggio finan…"
click at [934, 442] on textarea "Buon pomeriggio, sei disturbato dalla Banca, Dipartimento di monitoraggio finan…" at bounding box center [974, 456] width 257 height 42
paste textarea "Buon pomeriggio, sei disturbato dalla Banca, Dipartimento di monitoraggio finan…"
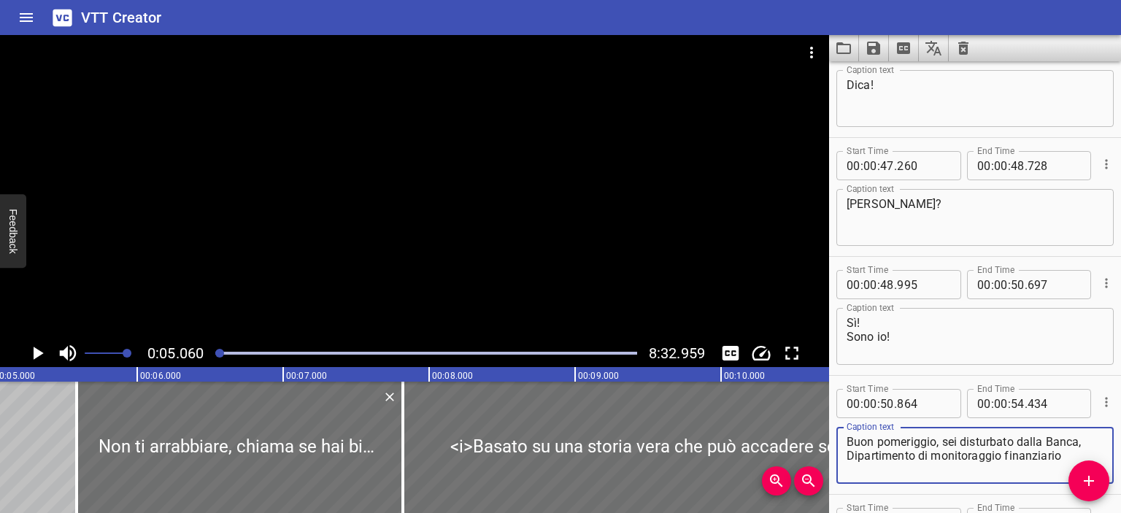
click at [934, 442] on textarea "Buon pomeriggio, sei disturbato dalla Banca, Dipartimento di monitoraggio finan…" at bounding box center [974, 456] width 257 height 42
drag, startPoint x: 914, startPoint y: 440, endPoint x: 1053, endPoint y: 438, distance: 139.4
click at [1053, 438] on textarea "Buongiorno, sei disturbato dalla Banca, Dipartimento di monitoraggio finanziario" at bounding box center [974, 456] width 257 height 42
click at [852, 455] on textarea "Buongiorno, la chiamo dalla banca, Dipartimento di monitoraggio finanziario" at bounding box center [974, 456] width 257 height 42
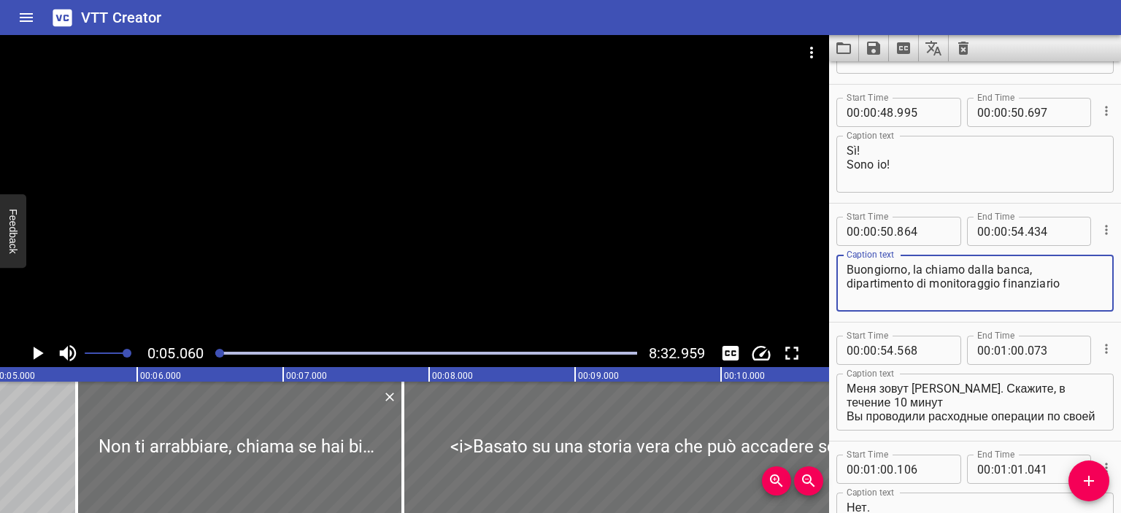
scroll to position [694, 0]
type textarea "Buongiorno, la chiamo dalla banca, dipartimento di monitoraggio finanziario"
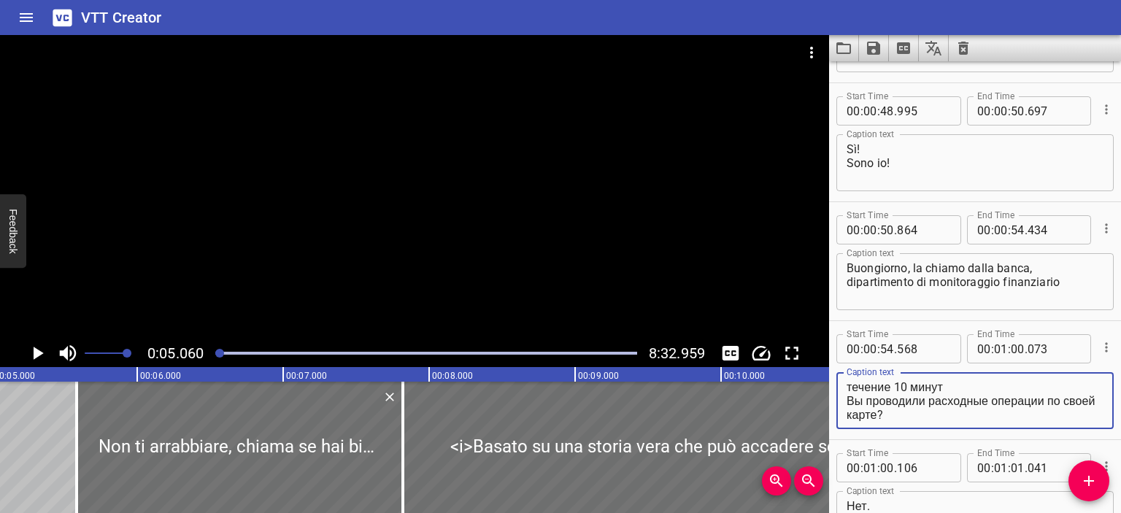
scroll to position [28, 0]
drag, startPoint x: 850, startPoint y: 390, endPoint x: 1040, endPoint y: 423, distance: 192.5
click at [1040, 423] on div "Меня зовут [PERSON_NAME]. Скажите, в течение 10 минут Вы проводили расходные оп…" at bounding box center [974, 400] width 277 height 57
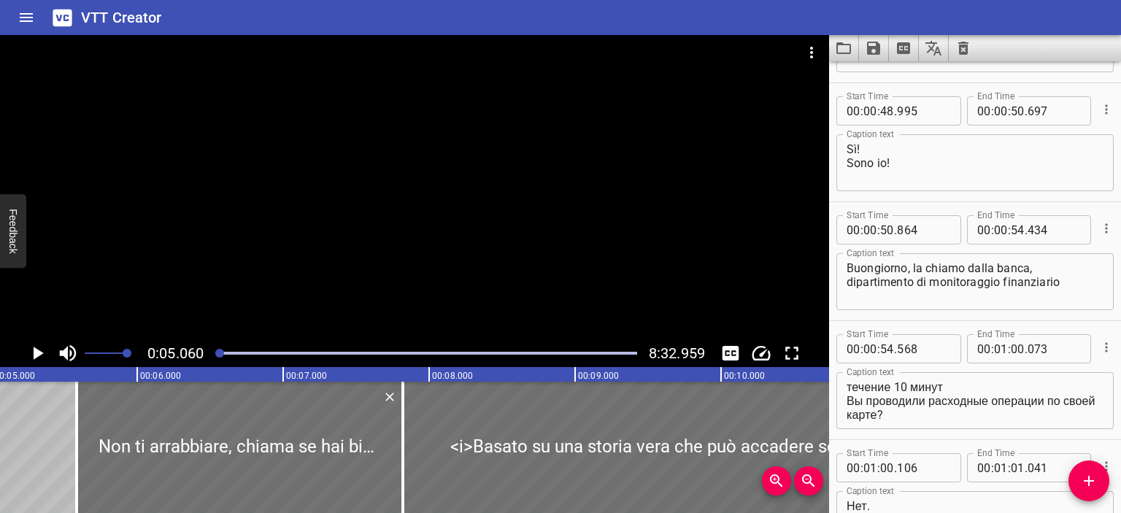
type textarea "Меня зовут [PERSON_NAME]. Скажите, в течение 10 минут Вы проводили расходные оп…"
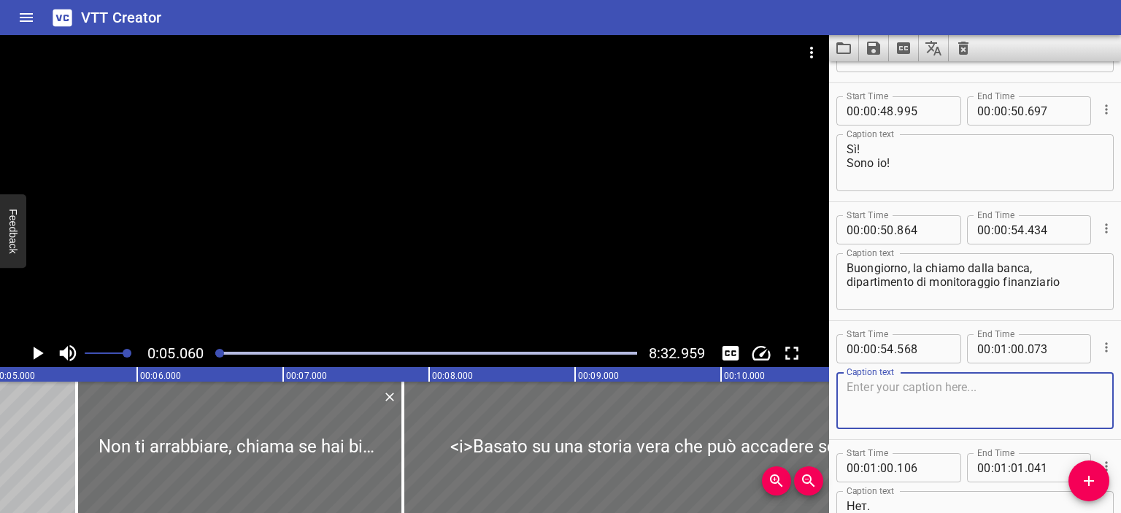
scroll to position [0, 0]
paste textarea "Mi chiamo Vasily. Dimmi, per 10 minuti hai effettuato transazioni di spesa sull…"
drag, startPoint x: 943, startPoint y: 391, endPoint x: 1000, endPoint y: 390, distance: 57.6
click at [1000, 390] on textarea "Mi chiamo Vasily. Dimmi, per 10 minuti hai effettuato transazioni di spesa sull…" at bounding box center [974, 401] width 257 height 42
drag, startPoint x: 1053, startPoint y: 388, endPoint x: 1074, endPoint y: 387, distance: 20.4
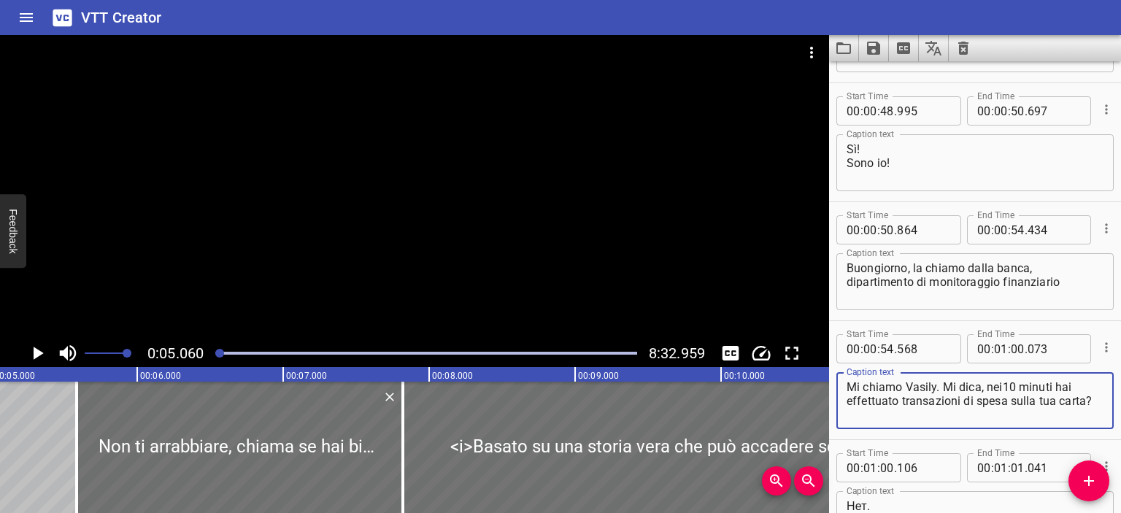
click at [1074, 387] on textarea "Mi chiamo Vasily. Mi dica, nei10 minuti hai effettuato transazioni di spesa sul…" at bounding box center [974, 401] width 257 height 42
click at [1026, 402] on textarea "Mi chiamo Vasily. Mi dica, nei10 minuti passati ha effettuato transazioni di sp…" at bounding box center [974, 401] width 257 height 42
drag, startPoint x: 918, startPoint y: 404, endPoint x: 1050, endPoint y: 400, distance: 131.4
click at [1050, 400] on textarea "Mi chiamo Vasily. Mi dica, nei10 minuti passati ha effettuato transazioni di sp…" at bounding box center [974, 401] width 257 height 42
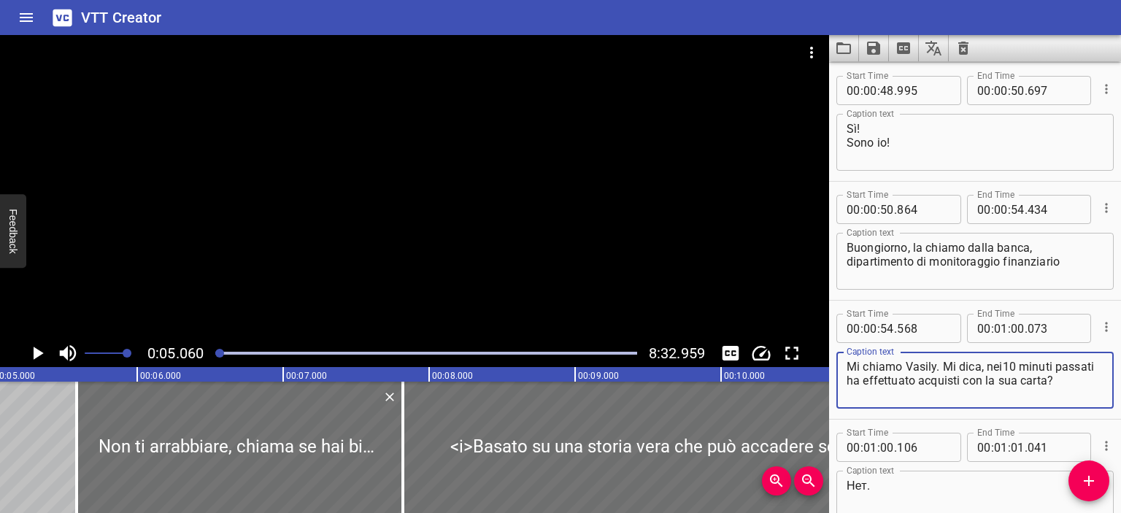
scroll to position [715, 0]
click at [1003, 370] on textarea "Mi chiamo Vasily. Mi dica, nei10 minuti passati ha effettuato acquisti con la s…" at bounding box center [974, 381] width 257 height 42
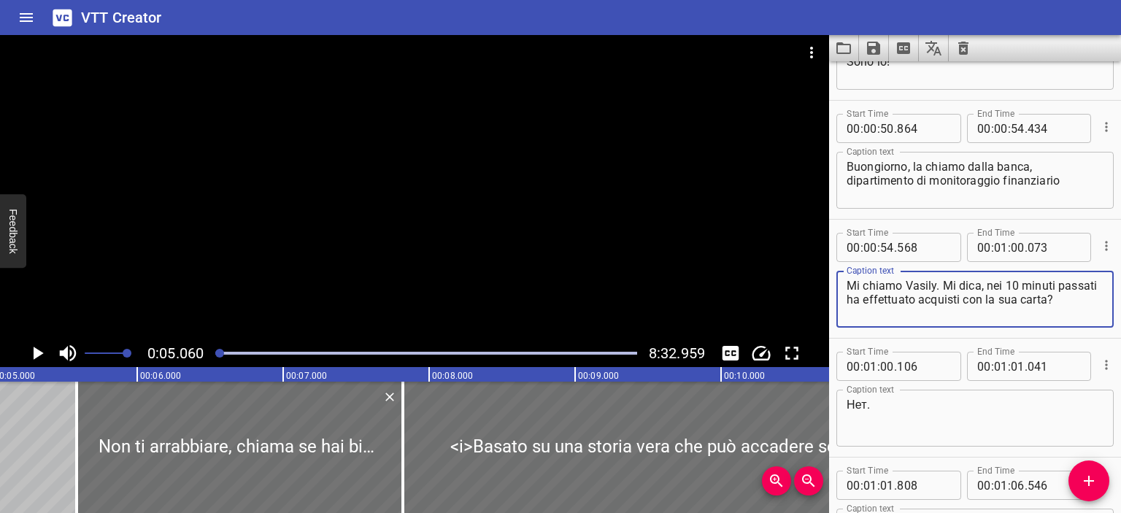
scroll to position [797, 0]
type textarea "Mi chiamo Vasily. Mi dica, nei 10 minuti passati ha effettuato acquisti con la …"
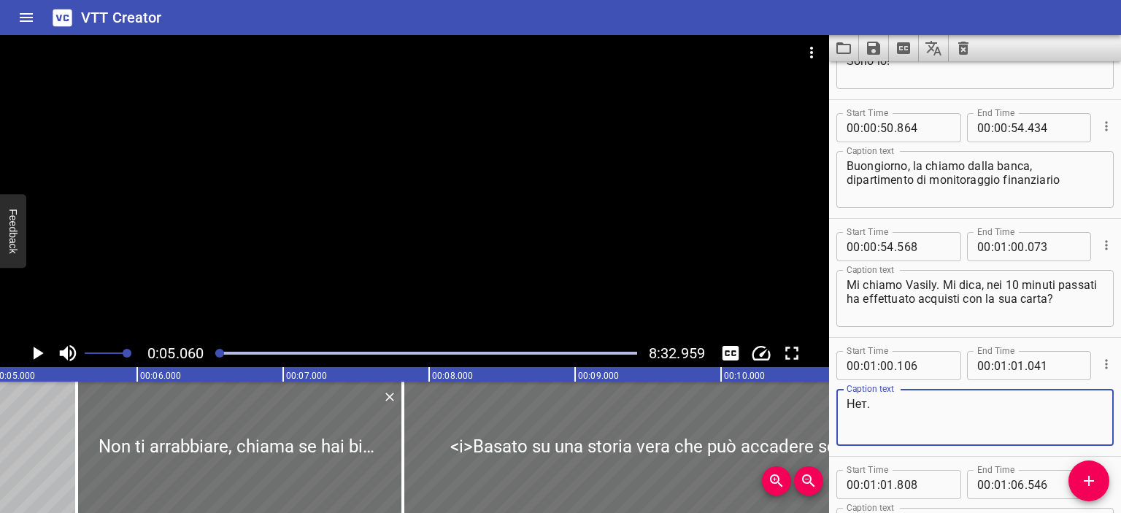
drag, startPoint x: 881, startPoint y: 414, endPoint x: 832, endPoint y: 409, distance: 49.1
click at [832, 409] on div "Start Time 00 : 01 : 00 . 106 Start Time End Time 00 : 01 : 01 . 041 End Time C…" at bounding box center [975, 397] width 292 height 118
type textarea "B"
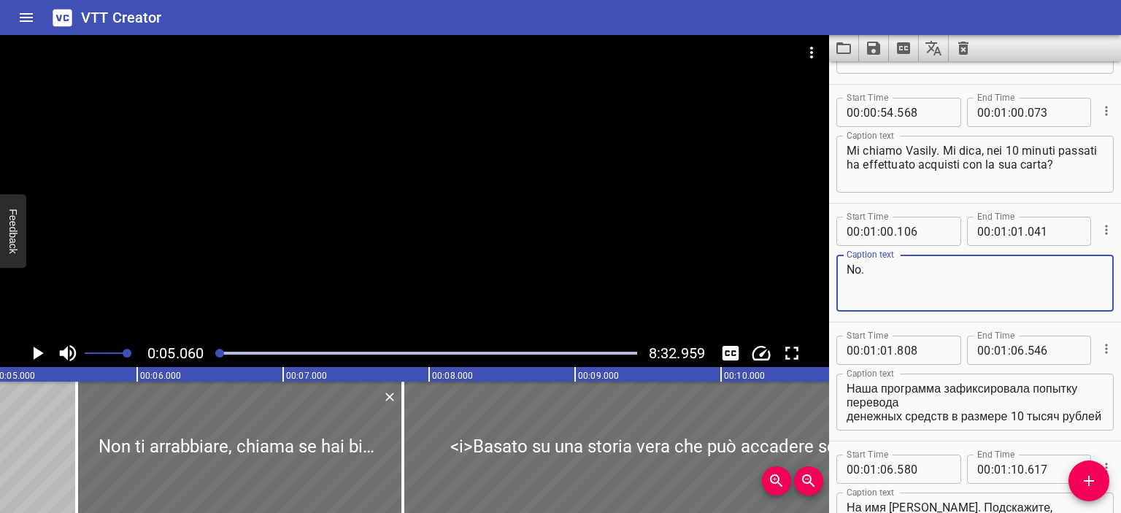
scroll to position [933, 0]
type textarea "No."
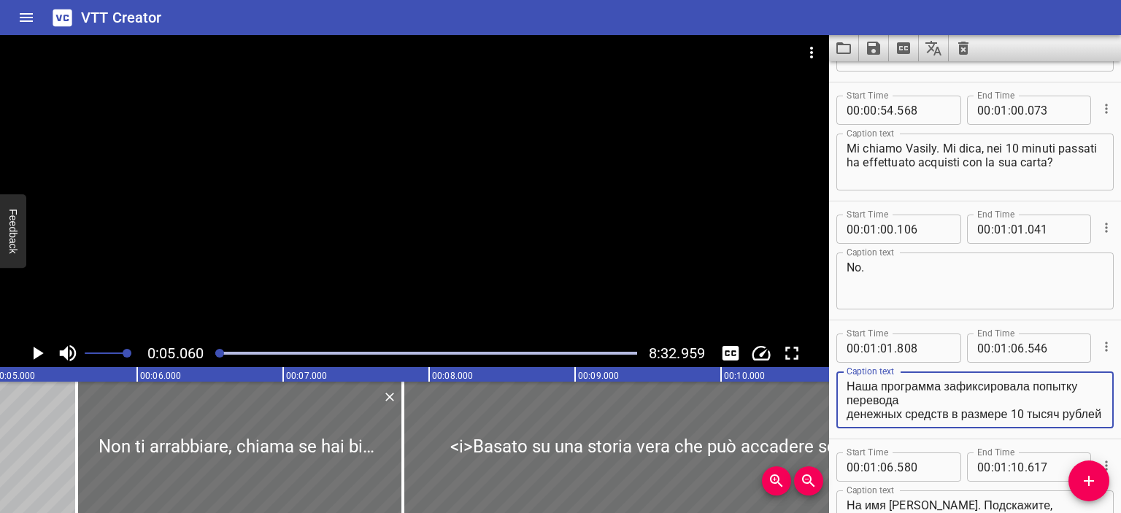
scroll to position [28, 0]
drag, startPoint x: 848, startPoint y: 387, endPoint x: 967, endPoint y: 428, distance: 126.4
click at [967, 428] on div "Caption text Наша программа зафиксировала попытку перевода денежных средств в р…" at bounding box center [974, 398] width 277 height 66
paste textarea "Il nostro programma ha registrato un tentativo di trasferimento di fondi per un…"
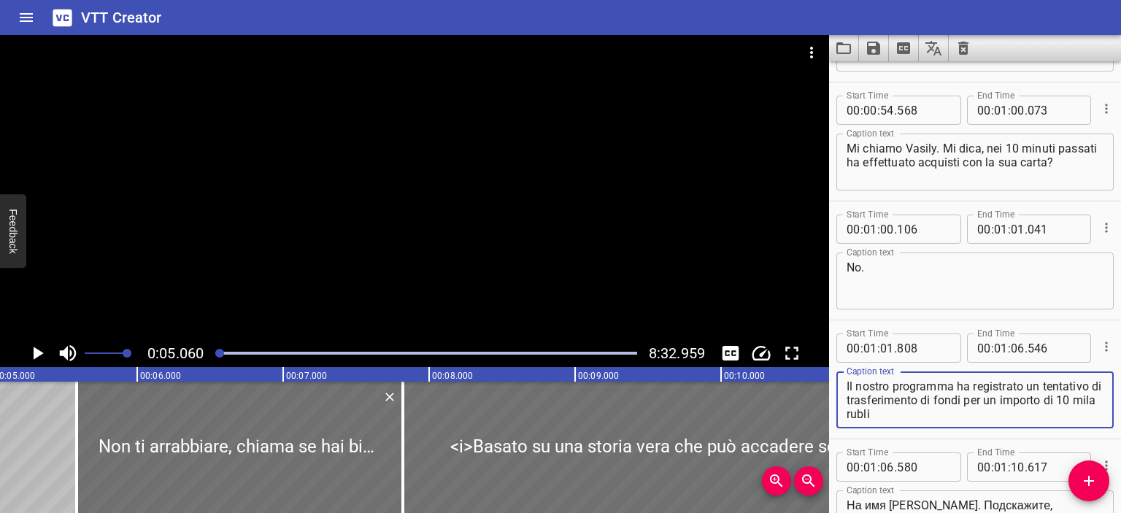
click at [936, 398] on textarea "Il nostro programma ha registrato un tentativo di trasferimento di fondi per un…" at bounding box center [974, 400] width 257 height 42
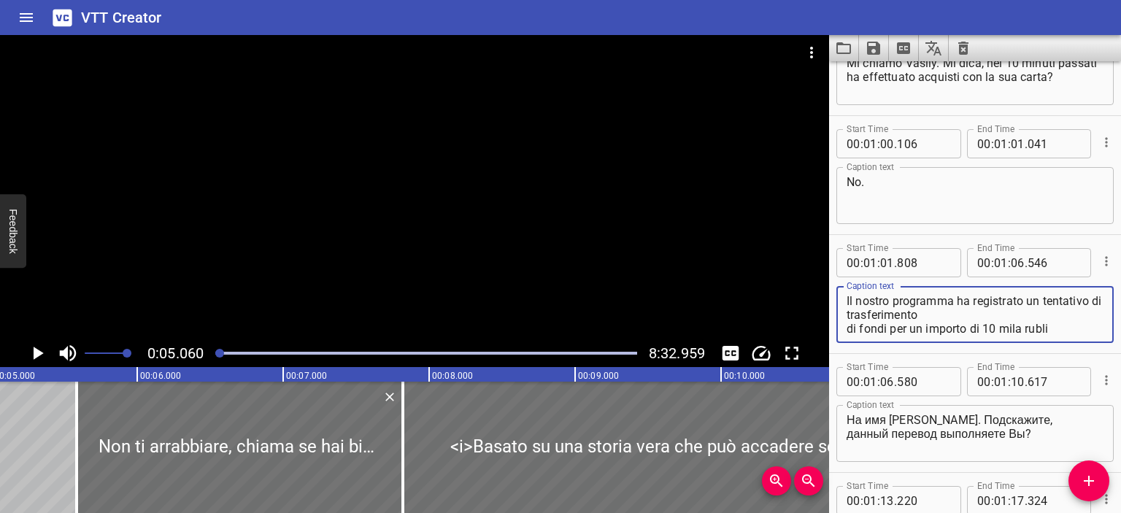
scroll to position [1087, 0]
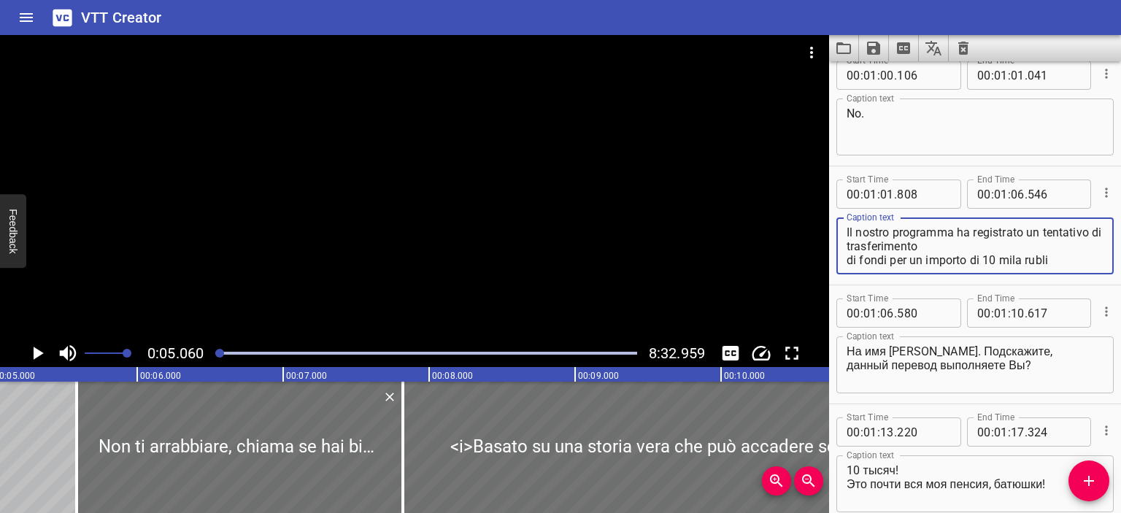
type textarea "Il nostro programma ha registrato un tentativo di trasferimento di fondi per un…"
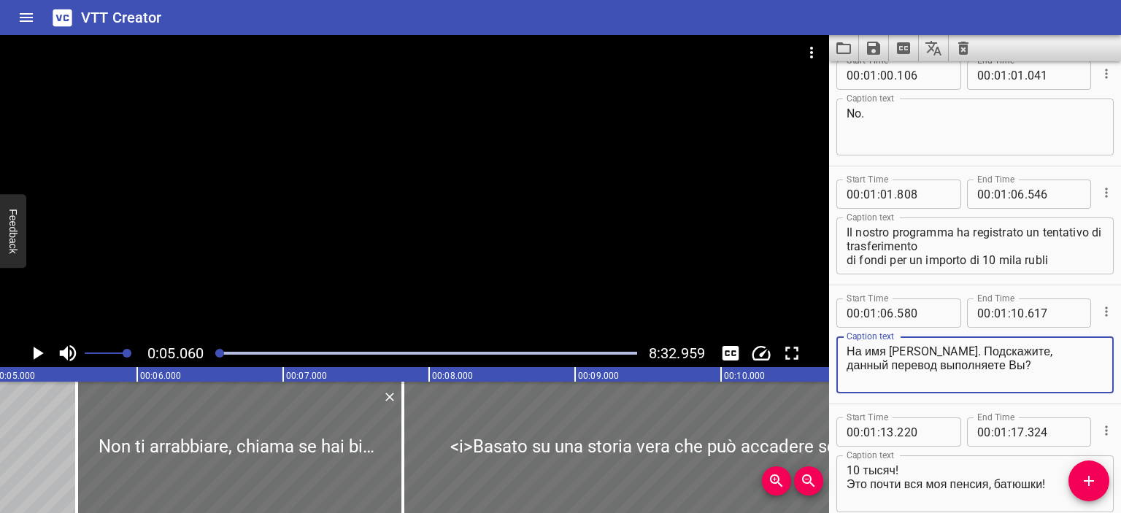
drag, startPoint x: 1039, startPoint y: 364, endPoint x: 832, endPoint y: 344, distance: 208.2
click at [832, 344] on div "Start Time 00 : 01 : 06 . 580 Start Time End Time 00 : 01 : 10 . 617 End Time C…" at bounding box center [975, 344] width 292 height 118
click at [847, 355] on textarea "На имя [PERSON_NAME]. Подскажите, данный перевод выполняете Вы?" at bounding box center [974, 365] width 257 height 42
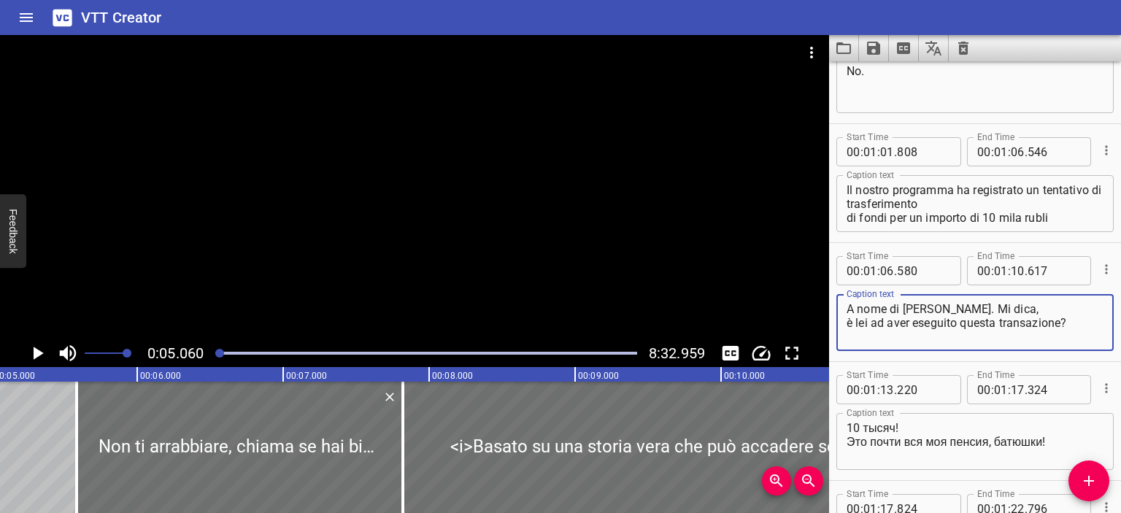
scroll to position [1132, 0]
type textarea "A nome di [PERSON_NAME]. Mi dica, è lei ad aver eseguito questa transazione?"
click at [894, 419] on textarea "10 тысяч! Это почти вся моя пенсия, батюшки!" at bounding box center [974, 439] width 257 height 42
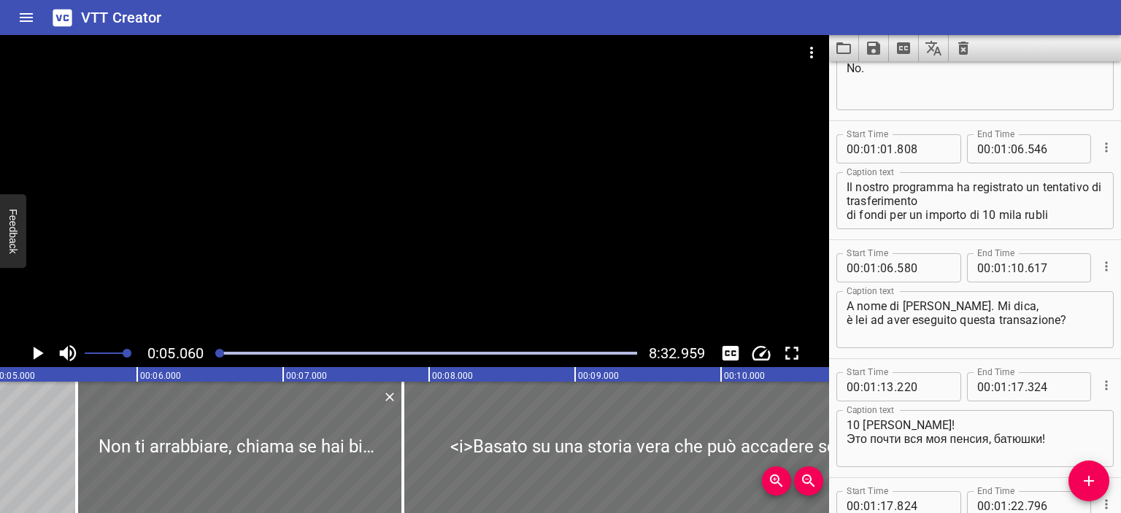
click at [844, 436] on div "10 [PERSON_NAME]! Это почти вся моя пенсия, батюшки! Caption text" at bounding box center [974, 438] width 277 height 57
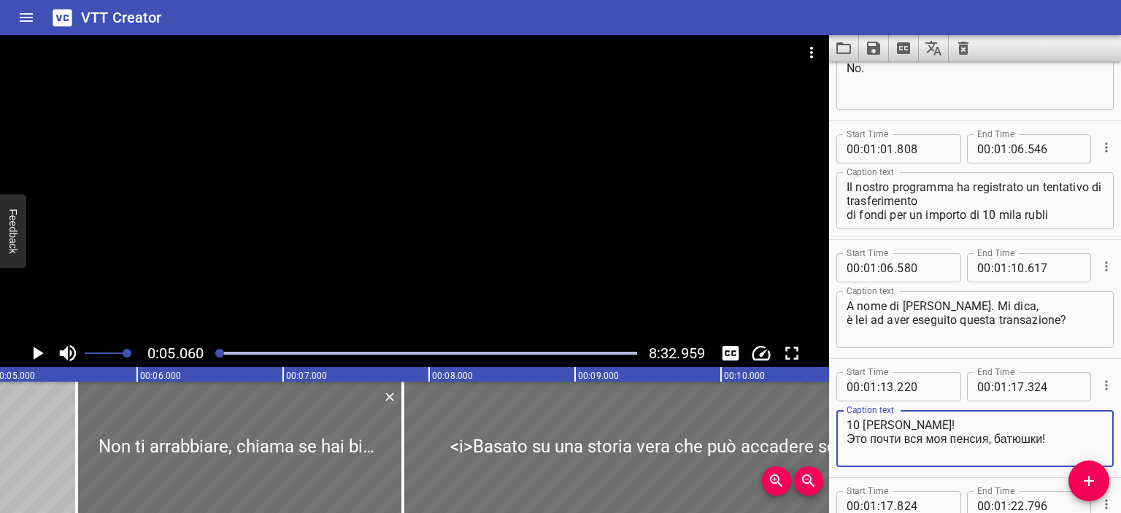
click at [851, 436] on textarea "10 [PERSON_NAME]! Это почти вся моя пенсия, батюшки!" at bounding box center [974, 439] width 257 height 42
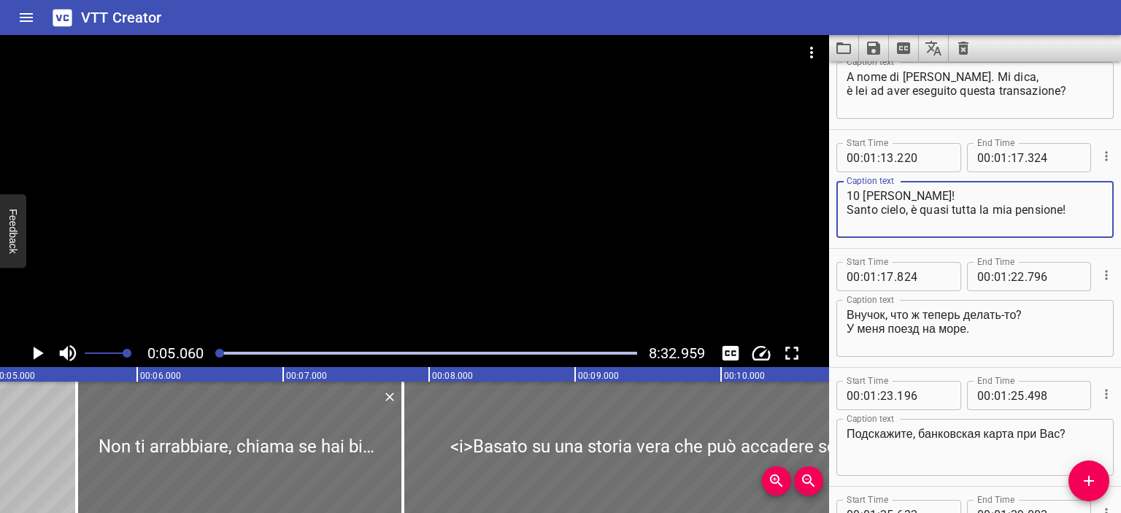
scroll to position [1360, 0]
type textarea "10 [PERSON_NAME]! Santo cielo, è quasi tutta la mia pensione!"
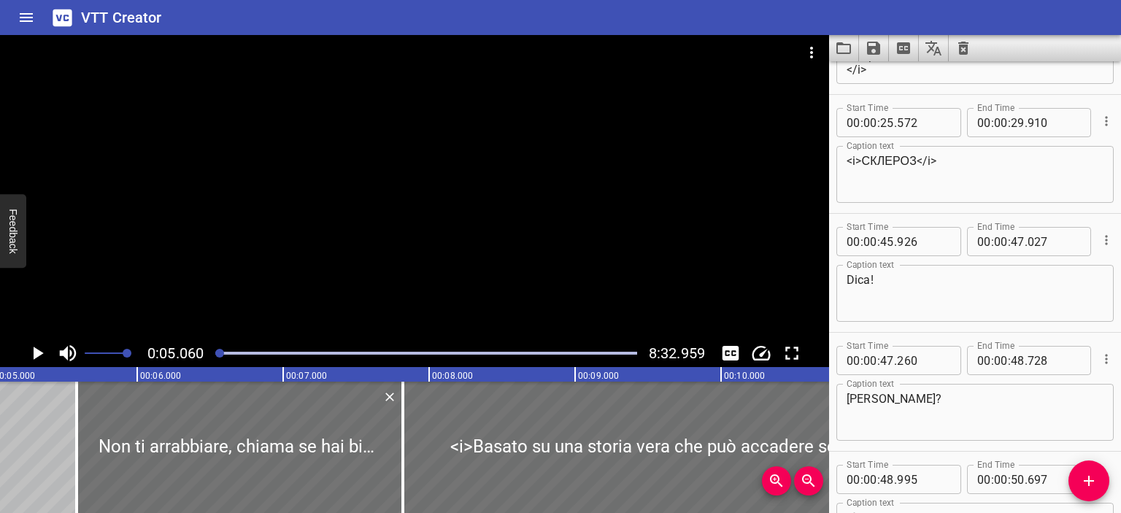
scroll to position [306, 0]
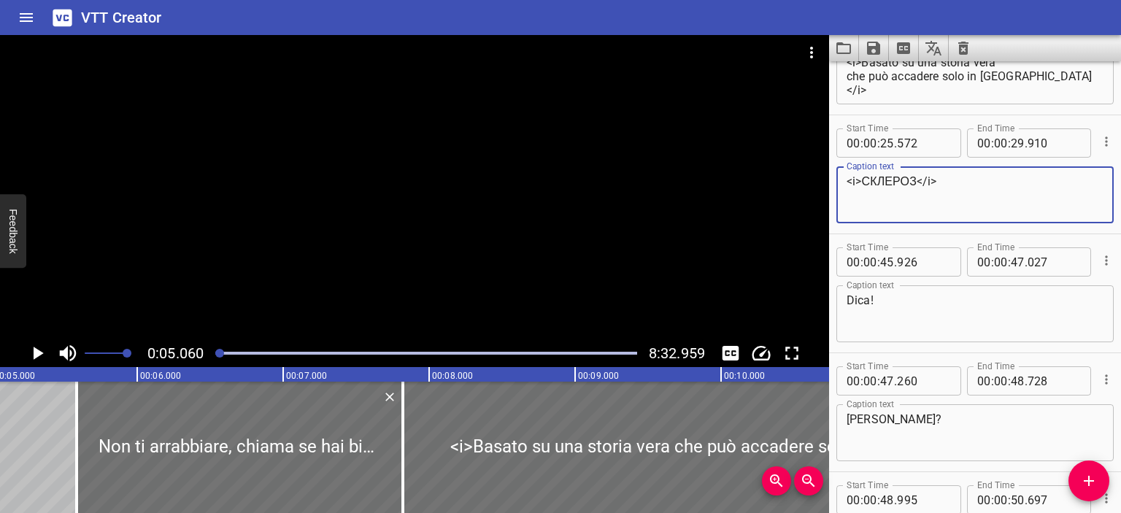
drag, startPoint x: 913, startPoint y: 180, endPoint x: 864, endPoint y: 180, distance: 48.9
click at [864, 180] on textarea "<i>СКЛЕРОЗ</i>" at bounding box center [974, 195] width 257 height 42
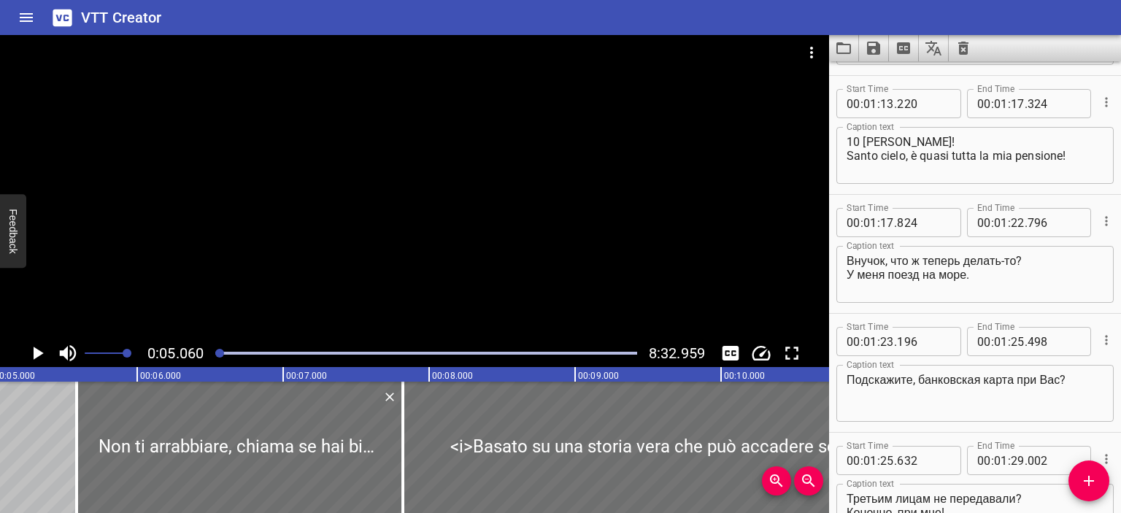
scroll to position [1417, 0]
type textarea "<i>SCLEROSI</i>"
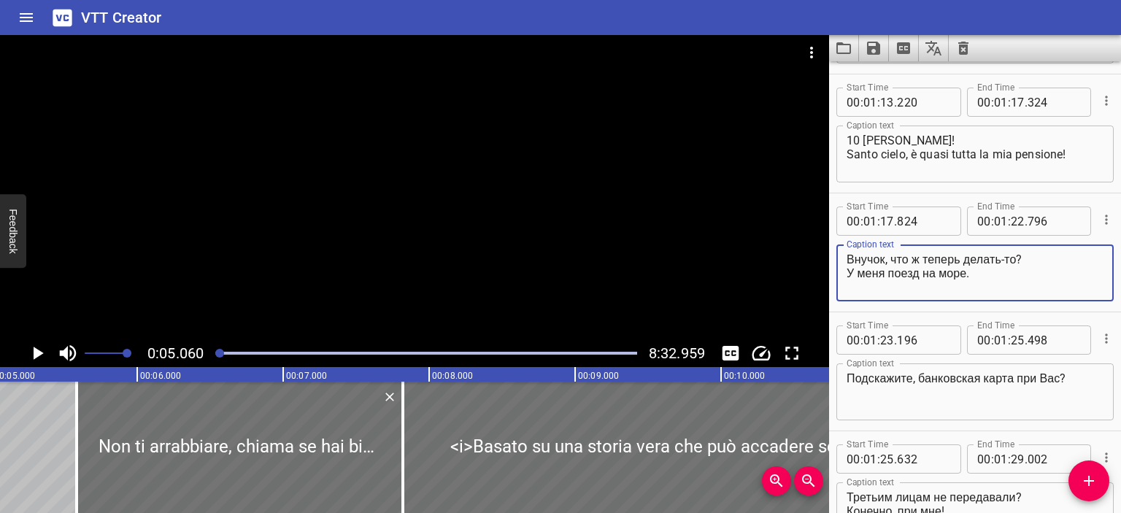
drag, startPoint x: 977, startPoint y: 276, endPoint x: 832, endPoint y: 256, distance: 146.6
click at [832, 256] on div "Start Time 00 : 01 : 17 . 824 Start Time End Time 00 : 01 : 22 . 796 End Time C…" at bounding box center [975, 252] width 292 height 118
click at [853, 261] on textarea "Внучок, что ж теперь делать-то? У меня поезд на море." at bounding box center [974, 273] width 257 height 42
type textarea "Ragazzo, che devo fare ora? Ho il treno per il mare."
click at [536, 231] on div at bounding box center [414, 187] width 829 height 304
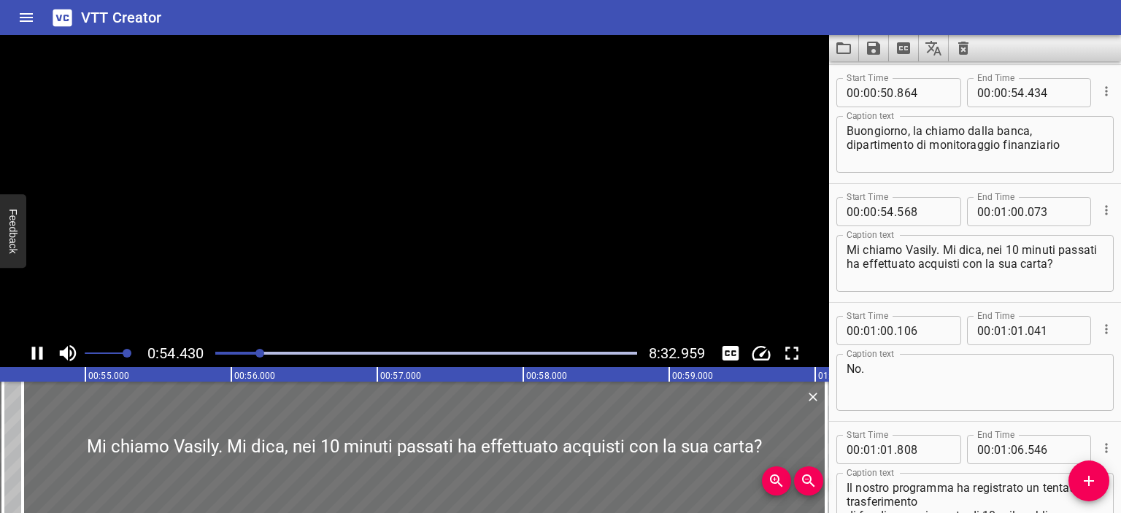
scroll to position [0, 0]
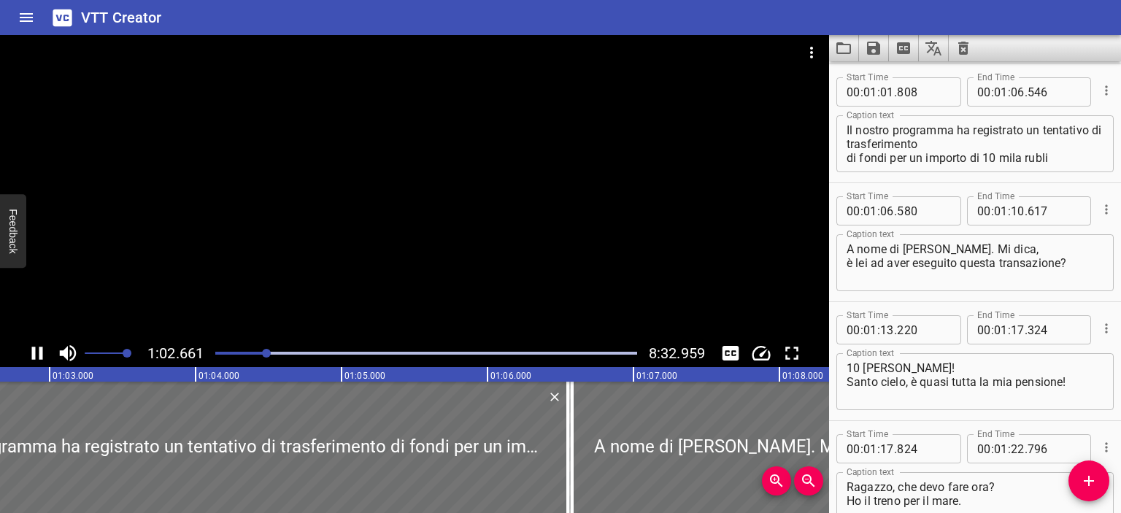
click at [416, 225] on div at bounding box center [414, 187] width 829 height 304
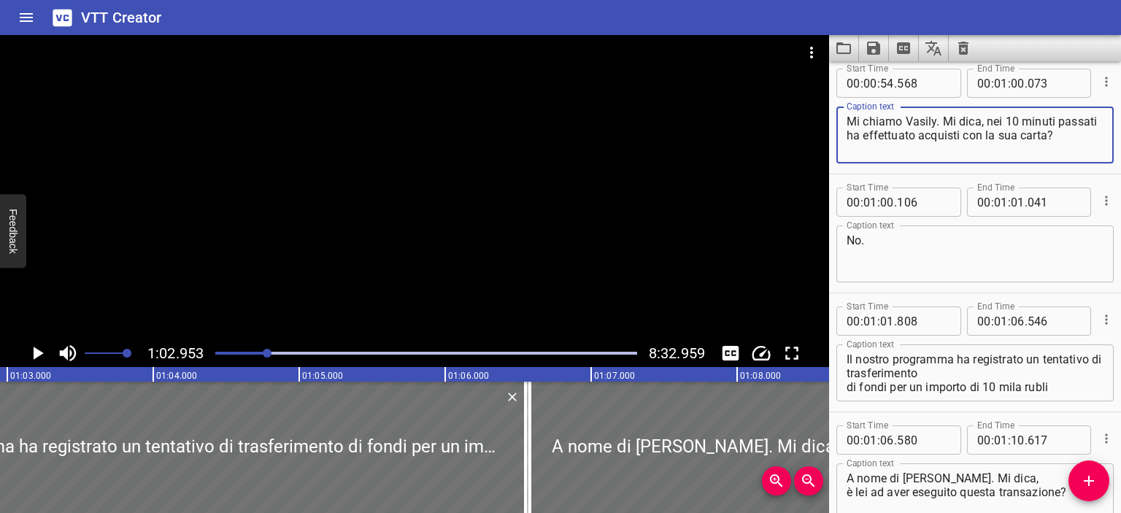
drag, startPoint x: 917, startPoint y: 148, endPoint x: 960, endPoint y: 146, distance: 43.1
click at [960, 146] on textarea "Mi chiamo Vasily. Mi dica, nei 10 minuti passati ha effettuato acquisti con la …" at bounding box center [974, 136] width 257 height 42
type textarea "Mi chiamo Vasily. Mi dica, nei 10 minuti passati ha effettuato transazioni con …"
click at [559, 260] on div at bounding box center [414, 187] width 829 height 304
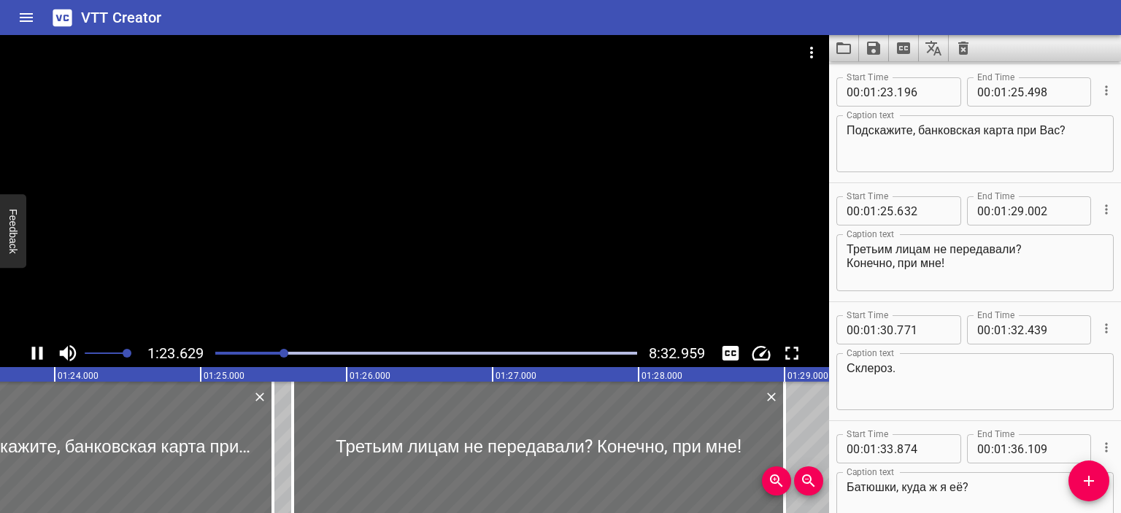
click at [492, 265] on div at bounding box center [414, 187] width 829 height 304
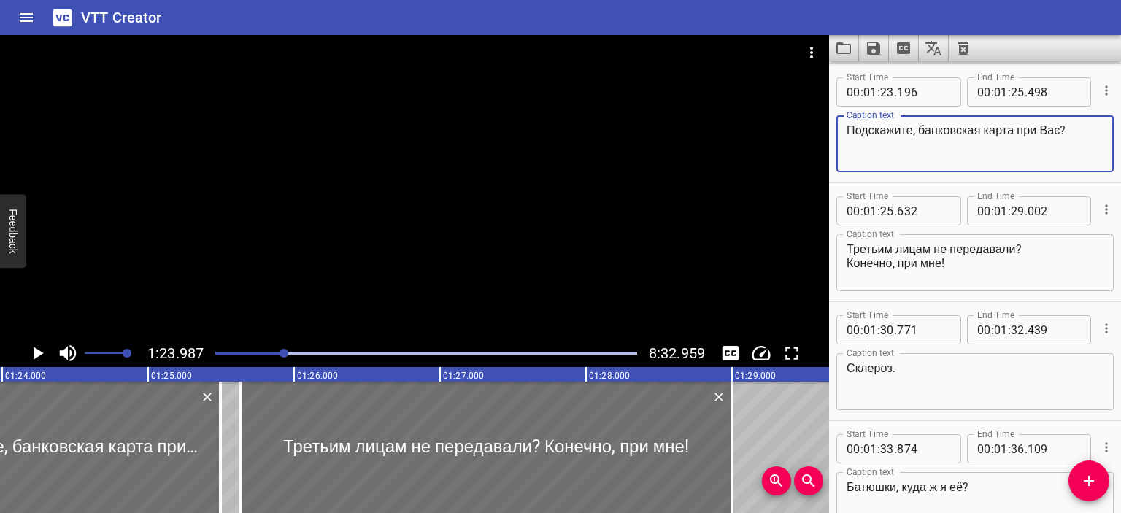
drag, startPoint x: 1067, startPoint y: 133, endPoint x: 800, endPoint y: 136, distance: 266.3
click at [800, 136] on main "1:23.987 8:32.959 00:00.000 00:01.000 00:02.000 00:03.000 00:04.000 00:05.000 0…" at bounding box center [560, 274] width 1121 height 478
type textarea "Mi dica, ha la carta vicino?"
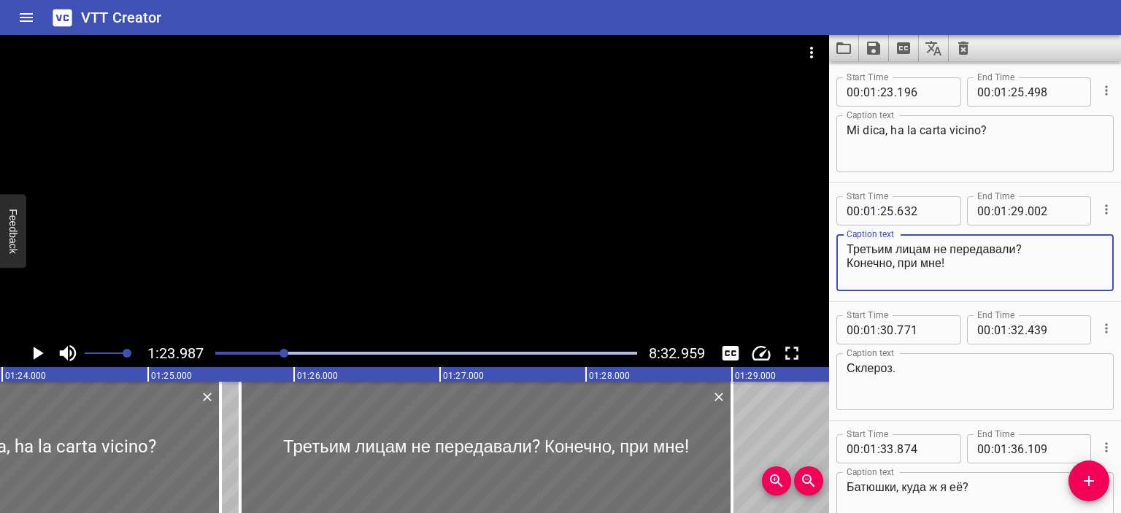
drag, startPoint x: 986, startPoint y: 259, endPoint x: 831, endPoint y: 245, distance: 156.0
click at [831, 245] on div "Start Time 00 : 01 : 25 . 632 Start Time End Time 00 : 01 : 29 . 002 End Time C…" at bounding box center [975, 242] width 292 height 118
click at [570, 170] on div at bounding box center [414, 187] width 829 height 304
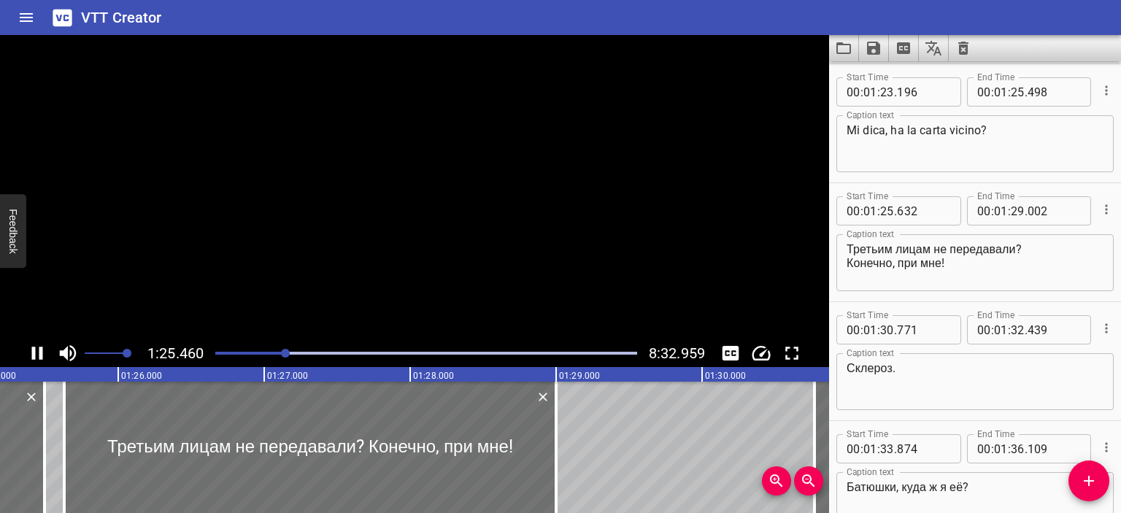
scroll to position [0, 12469]
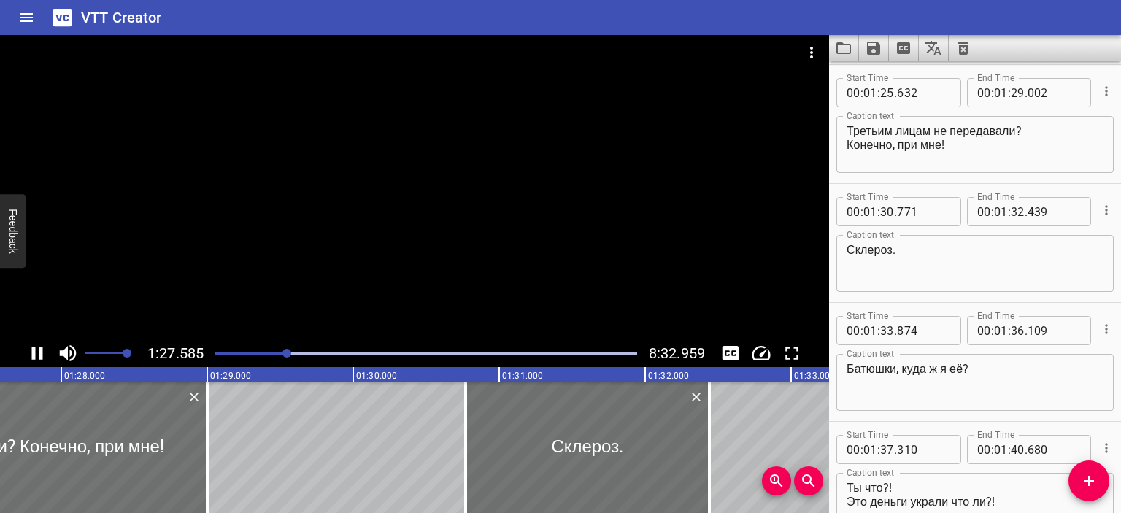
click at [584, 199] on div at bounding box center [414, 187] width 829 height 304
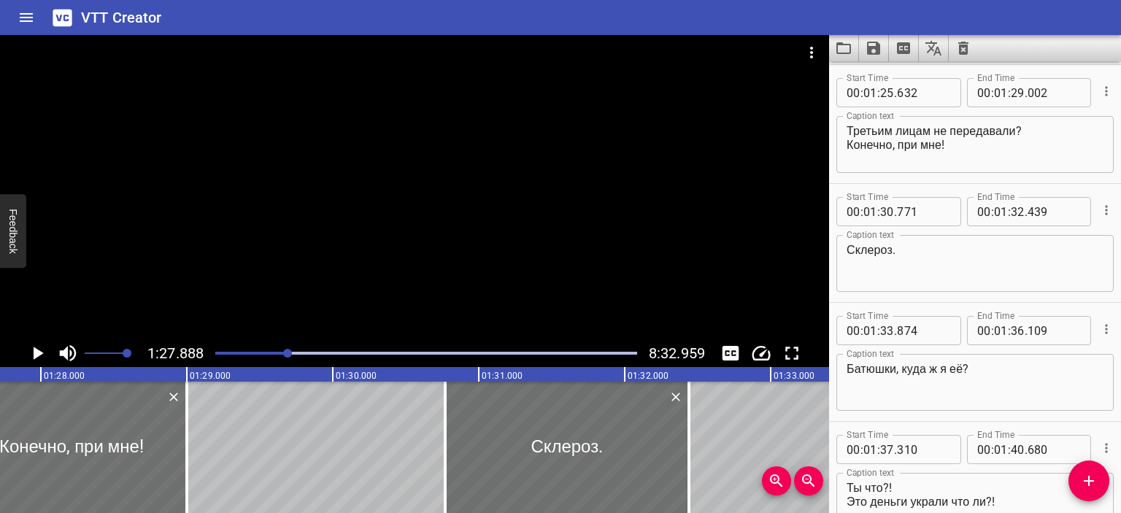
scroll to position [0, 12823]
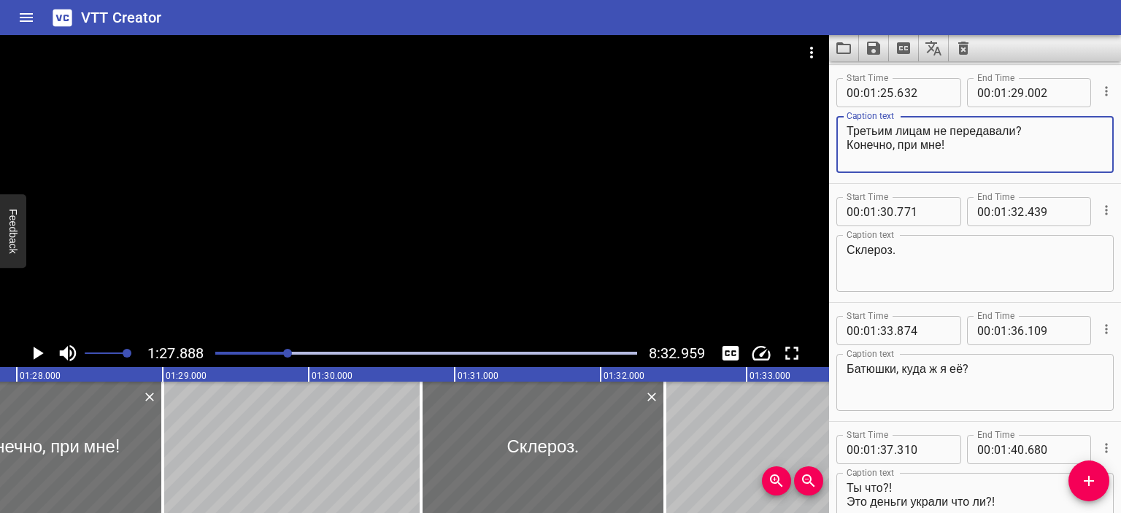
drag, startPoint x: 850, startPoint y: 129, endPoint x: 1018, endPoint y: 133, distance: 168.6
click at [1018, 133] on textarea "Третьим лицам не передавали? Конечно, при мне!" at bounding box center [974, 145] width 257 height 42
click at [847, 144] on textarea "Non l'ha data a nessuno? Конечно, при мне!" at bounding box center [974, 145] width 257 height 42
type textarea "Non l'ha data a nessuno? - Certo, ce l'ho qui!"
click at [578, 156] on div at bounding box center [414, 187] width 829 height 304
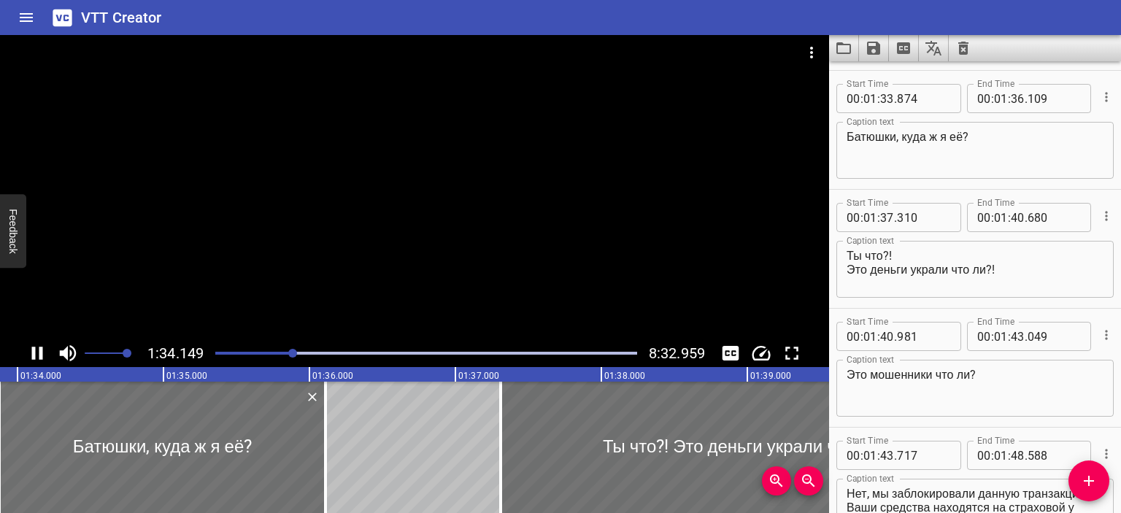
scroll to position [2021, 0]
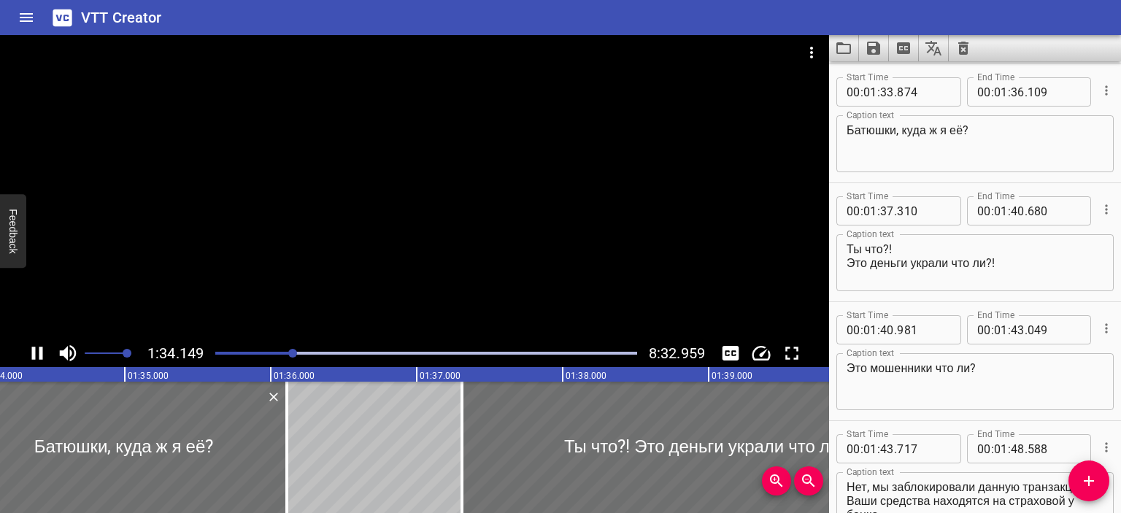
click at [473, 177] on div at bounding box center [414, 187] width 829 height 304
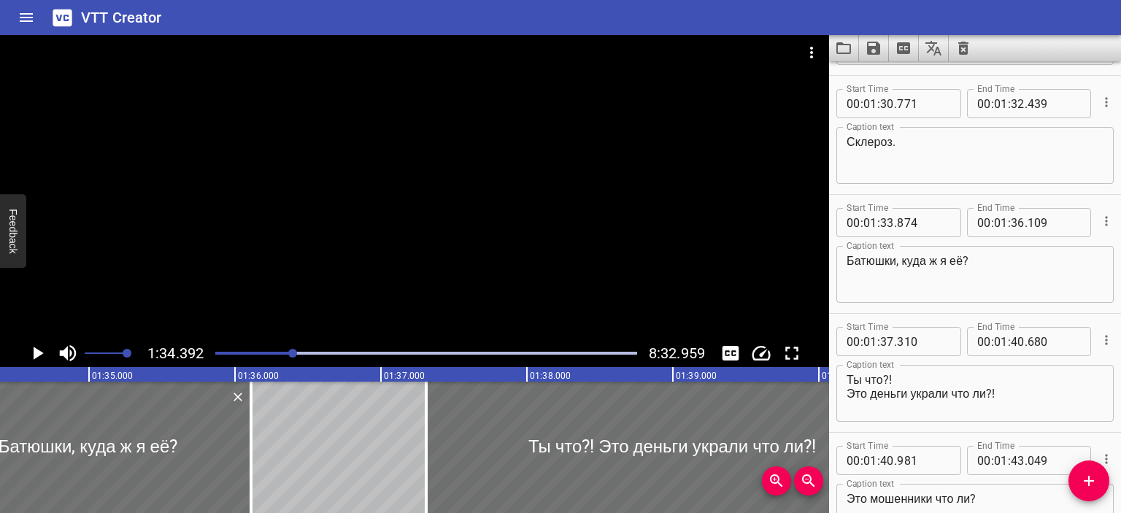
scroll to position [1890, 0]
drag, startPoint x: 897, startPoint y: 140, endPoint x: 800, endPoint y: 145, distance: 97.9
click at [800, 145] on main "1:34.392 8:32.959 00:00.000 00:01.000 00:02.000 00:03.000 00:04.000 00:05.000 0…" at bounding box center [560, 274] width 1121 height 478
type textarea "Sclerosi."
drag, startPoint x: 969, startPoint y: 259, endPoint x: 844, endPoint y: 258, distance: 124.8
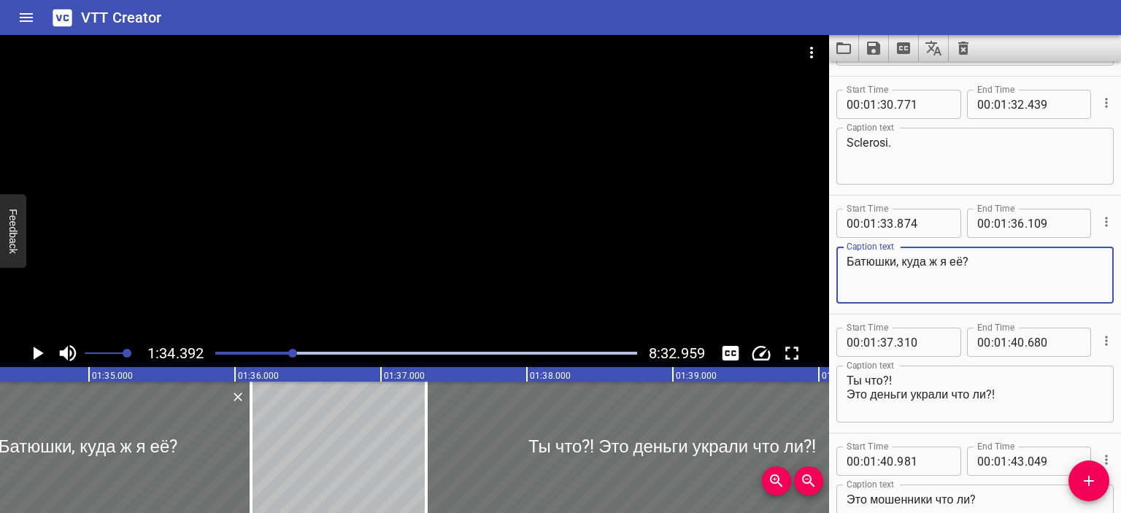
click at [844, 258] on div "Батюшки, куда ж я её? Caption text" at bounding box center [974, 275] width 277 height 57
type textarea "Santo cielo, dove l'ho messa?"
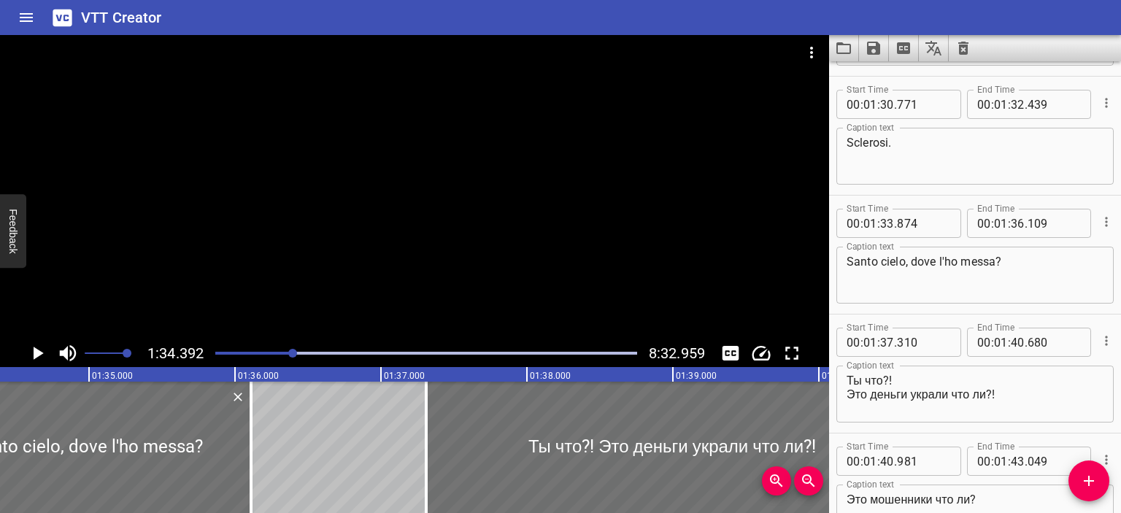
click at [499, 176] on div at bounding box center [414, 187] width 829 height 304
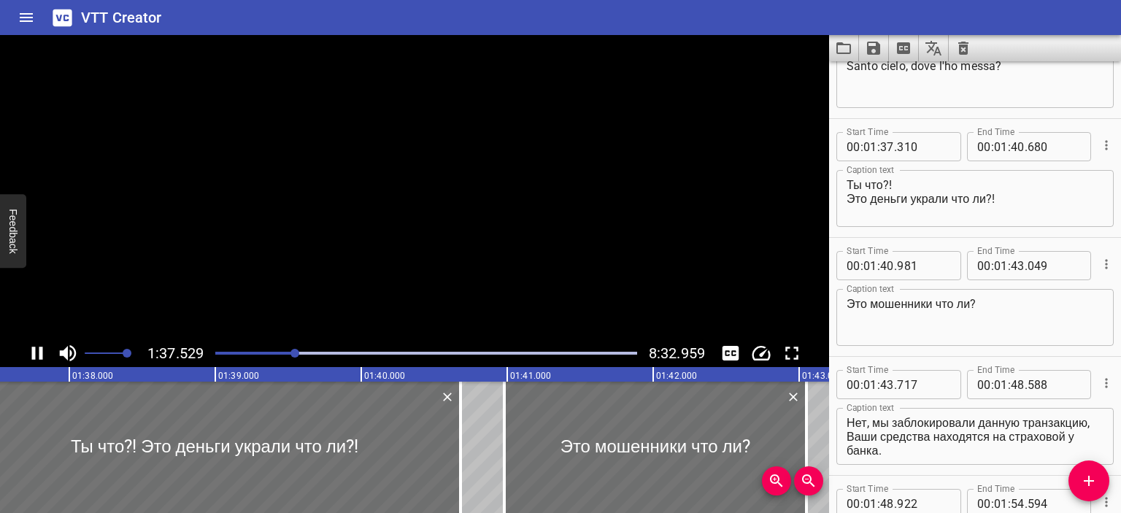
scroll to position [2140, 0]
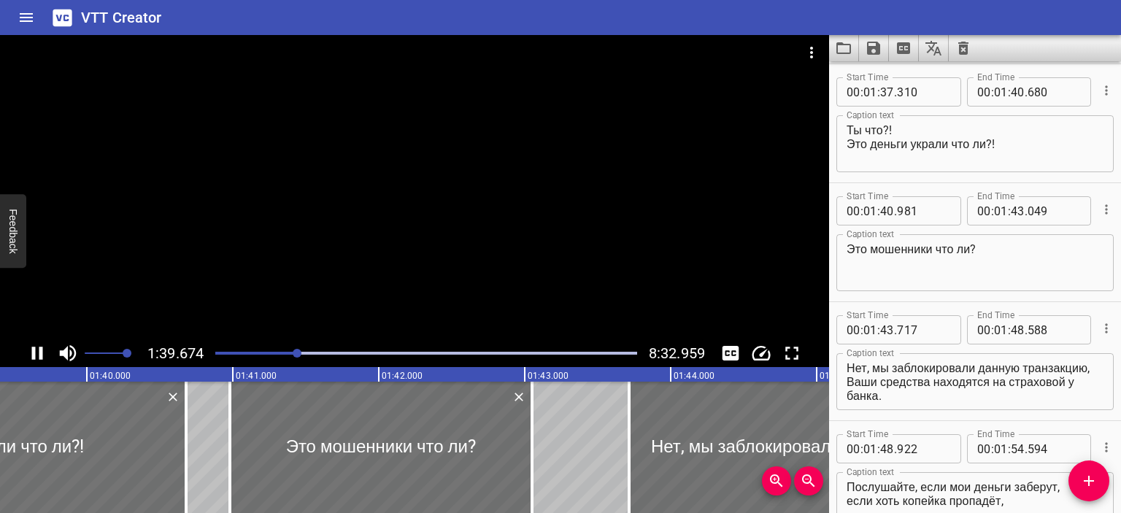
click at [483, 179] on div at bounding box center [414, 187] width 829 height 304
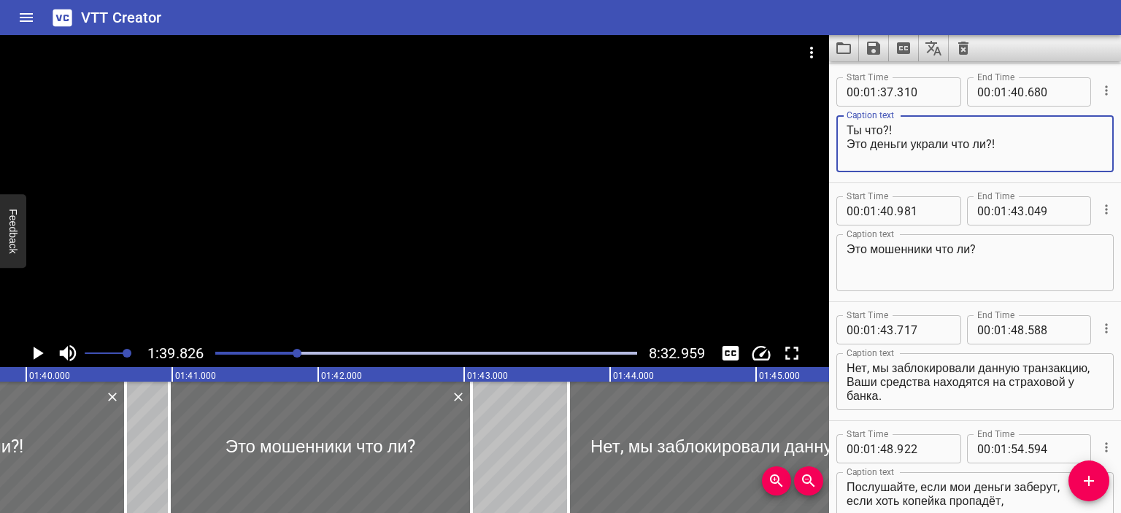
drag, startPoint x: 1010, startPoint y: 139, endPoint x: 835, endPoint y: 131, distance: 175.3
click at [836, 131] on div "Ты что?! Это деньги украли что ли?! Caption text" at bounding box center [974, 143] width 277 height 57
type textarea "Che dici? Hanno rubato i soldi?"
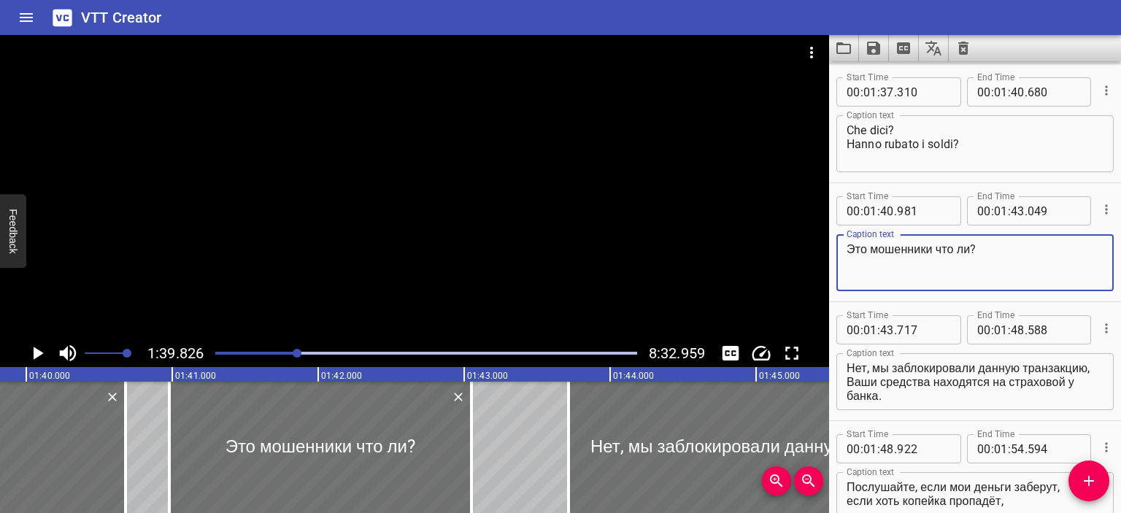
drag, startPoint x: 1011, startPoint y: 257, endPoint x: 833, endPoint y: 245, distance: 178.4
click at [833, 245] on div "Start Time 00 : 01 : 40 . 981 Start Time End Time 00 : 01 : 43 . 049 End Time C…" at bounding box center [975, 242] width 292 height 118
paste textarea "Sono truffatori o cosa?"
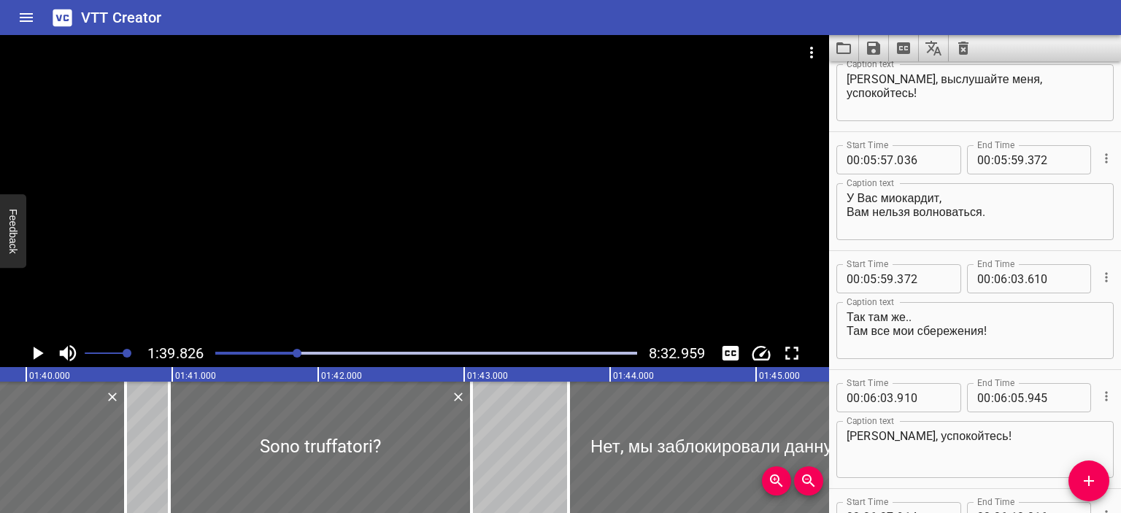
scroll to position [12577, 0]
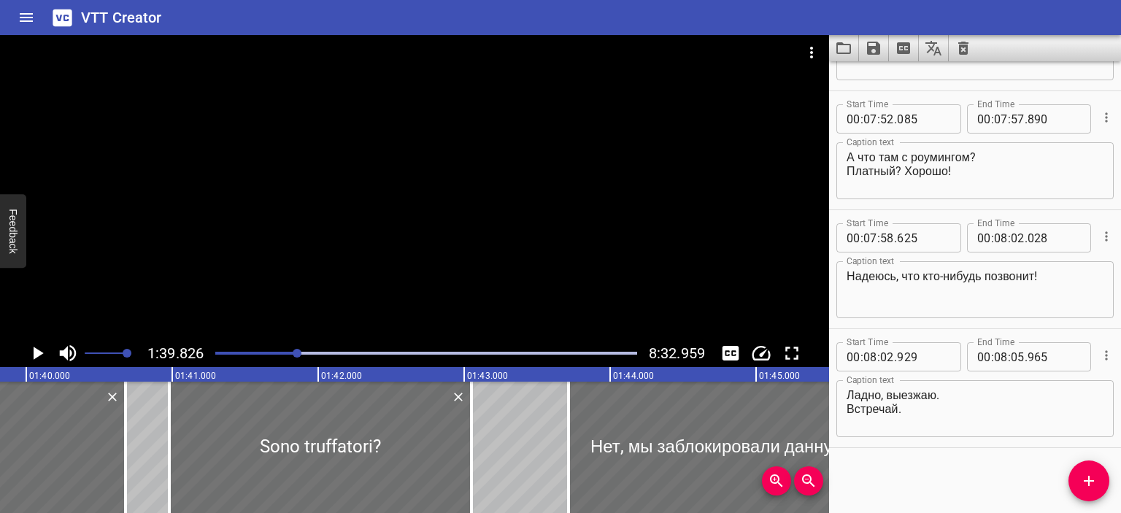
type textarea "Sono truffatori?"
type textarea "Ладно, выезжаю. Встречай."
click at [918, 411] on textarea "Ладно, выезжаю. Встречай." at bounding box center [974, 409] width 257 height 42
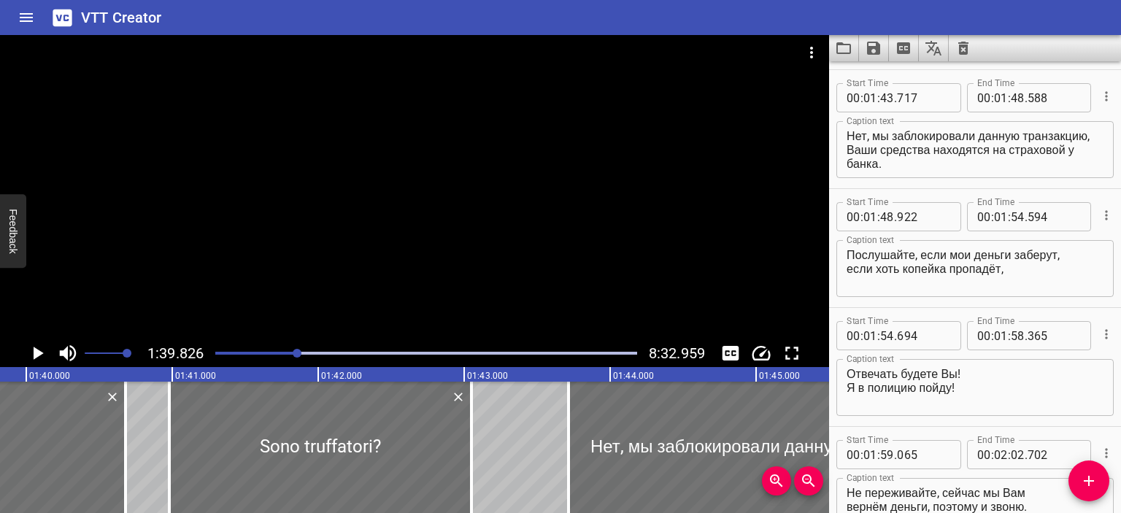
scroll to position [2374, 0]
type textarea "Нет, мы заблокировали данную транзакцию, Ваши средства находятся на страховой у…"
type textarea "Ладно, выезжаю. Встречай."
drag, startPoint x: 894, startPoint y: 157, endPoint x: 830, endPoint y: 101, distance: 84.3
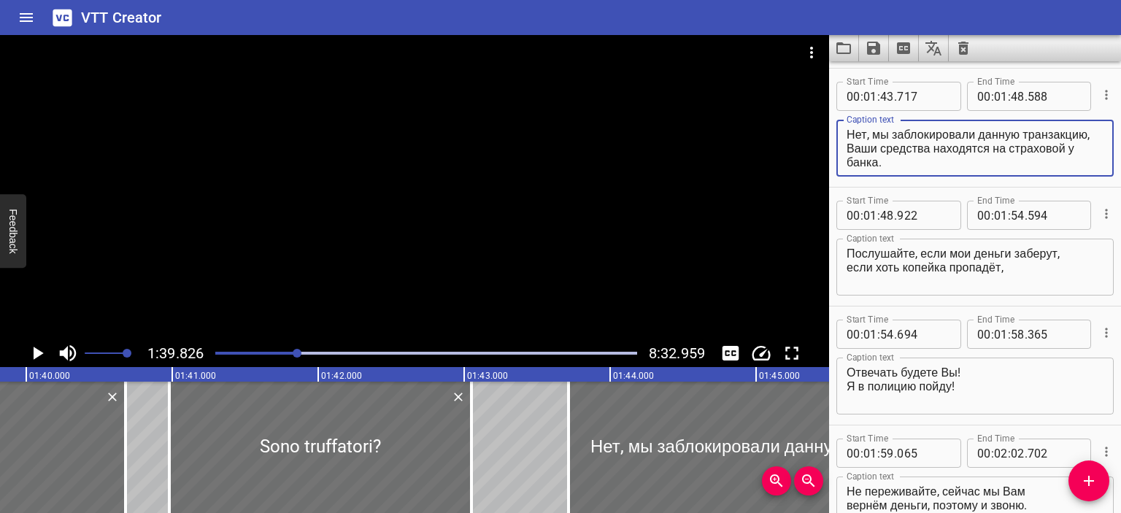
click at [830, 101] on div "Start Time 00 : 01 : 43 . 717 Start Time End Time 00 : 01 : 48 . 588 End Time C…" at bounding box center [975, 128] width 292 height 118
paste textarea "No, abbiamo bloccato questa transazione, I tuoi fondi sono sull'assicurazione p…"
click at [873, 139] on textarea "No, abbiamo bloccato questa transazione, I tuoi fondi sono sull'assicurazione p…" at bounding box center [974, 149] width 257 height 42
type textarea "No, abbiamo bloccato questa transazione, I suoi soldi si trovano sull'assicuraz…"
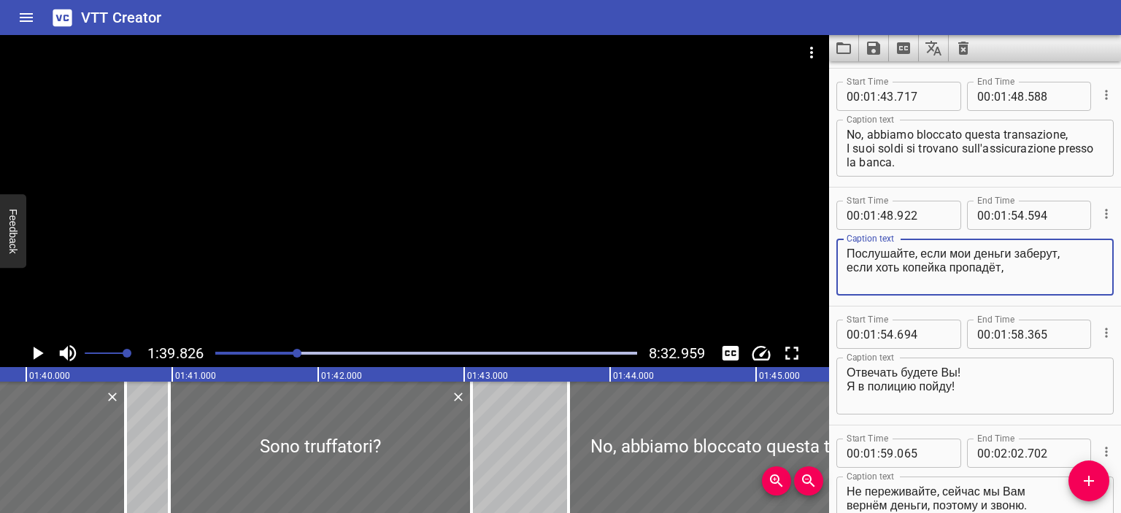
drag, startPoint x: 1031, startPoint y: 271, endPoint x: 791, endPoint y: 246, distance: 241.3
click at [791, 246] on main "1:39.826 8:32.959 00:00.000 00:01.000 00:02.000 00:03.000 00:04.000 00:05.000 0…" at bounding box center [560, 274] width 1121 height 478
click at [929, 268] on textarea "Послушайте, если мои деньги заберут, если хоть копейка пропадёт," at bounding box center [974, 268] width 257 height 42
click at [847, 250] on textarea "Послушайте, если мои деньги заберут, если хоть копейка пропадёт," at bounding box center [974, 268] width 257 height 42
type textarea "Senta, se mi prendono i soldi, se sparisce anche solo un copeco..."
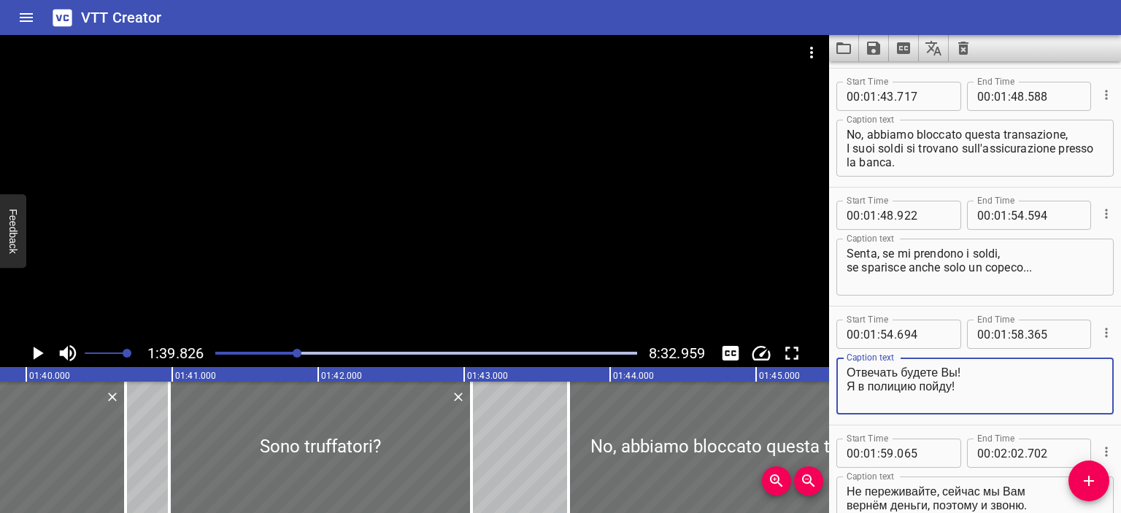
drag, startPoint x: 957, startPoint y: 373, endPoint x: 828, endPoint y: 368, distance: 129.2
click at [828, 368] on main "1:39.826 8:32.959 00:00.000 00:01.000 00:02.000 00:03.000 00:04.000 00:05.000 0…" at bounding box center [560, 274] width 1121 height 478
drag, startPoint x: 949, startPoint y: 382, endPoint x: 832, endPoint y: 382, distance: 116.7
click at [832, 382] on div "Start Time 00 : 01 : 54 . 694 Start Time End Time 00 : 01 : 58 . 365 End Time C…" at bounding box center [975, 365] width 292 height 118
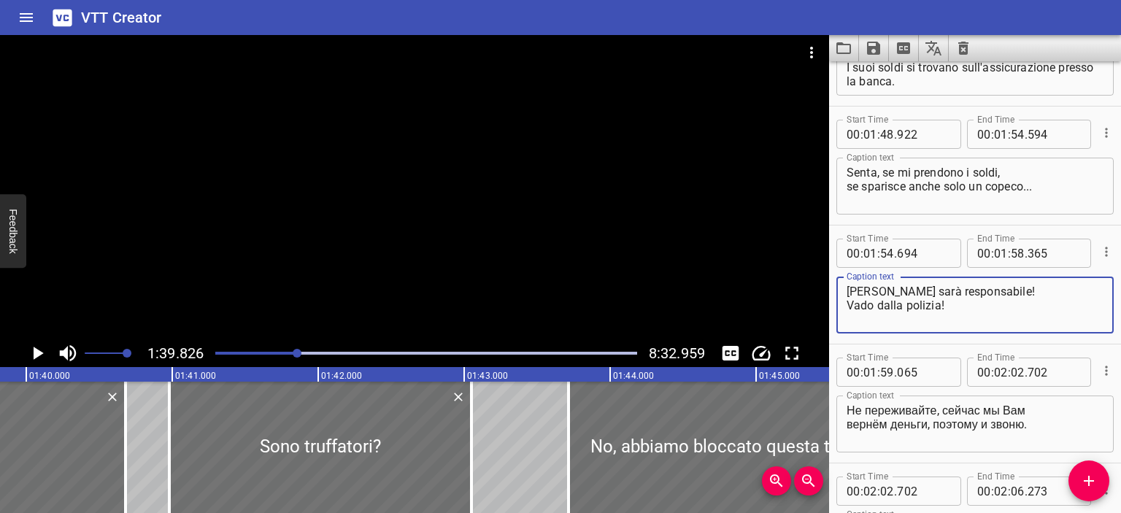
scroll to position [2474, 0]
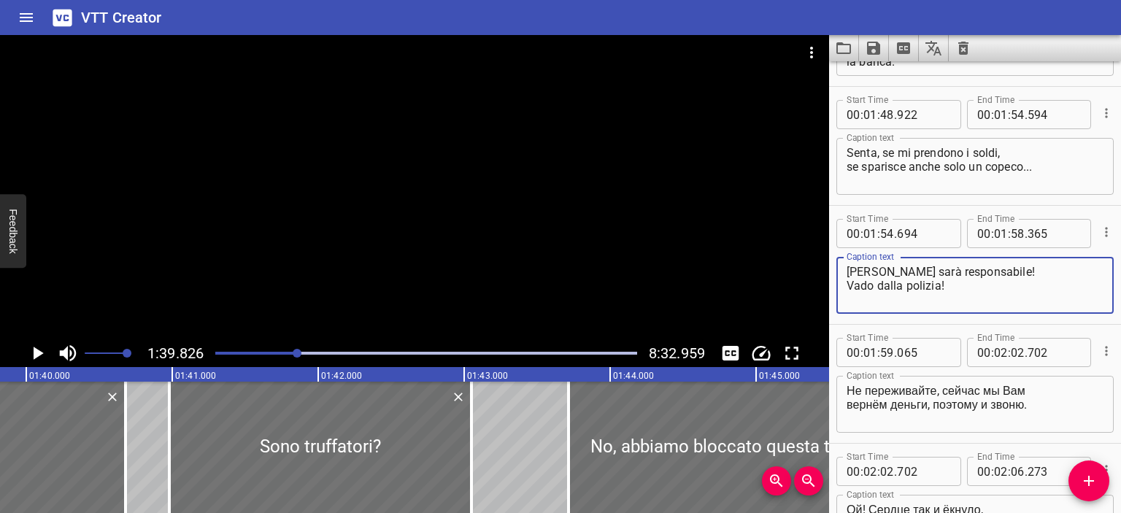
type textarea "[PERSON_NAME] sarà responsabile! Vado dalla polizia!"
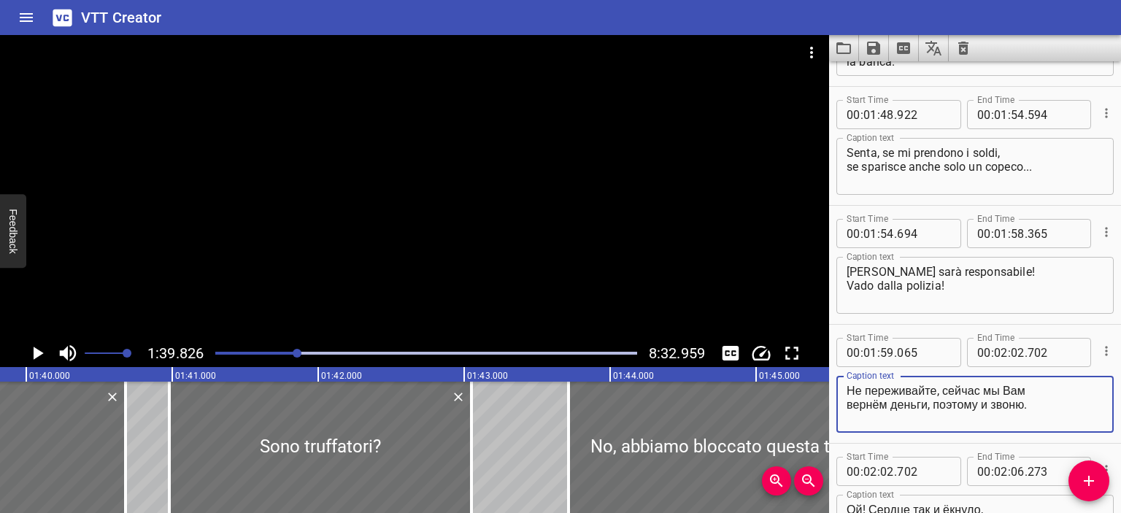
drag, startPoint x: 1042, startPoint y: 400, endPoint x: 831, endPoint y: 386, distance: 211.3
click at [831, 386] on div "Start Time 00 : 01 : 59 . 065 Start Time End Time 00 : 02 : 02 . 702 End Time C…" at bounding box center [975, 384] width 292 height 118
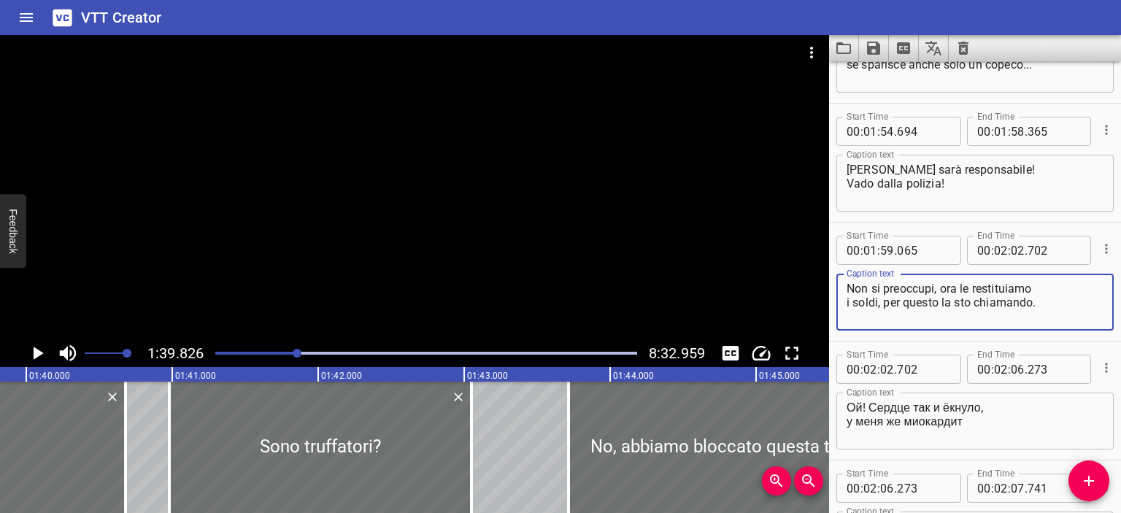
scroll to position [2581, 0]
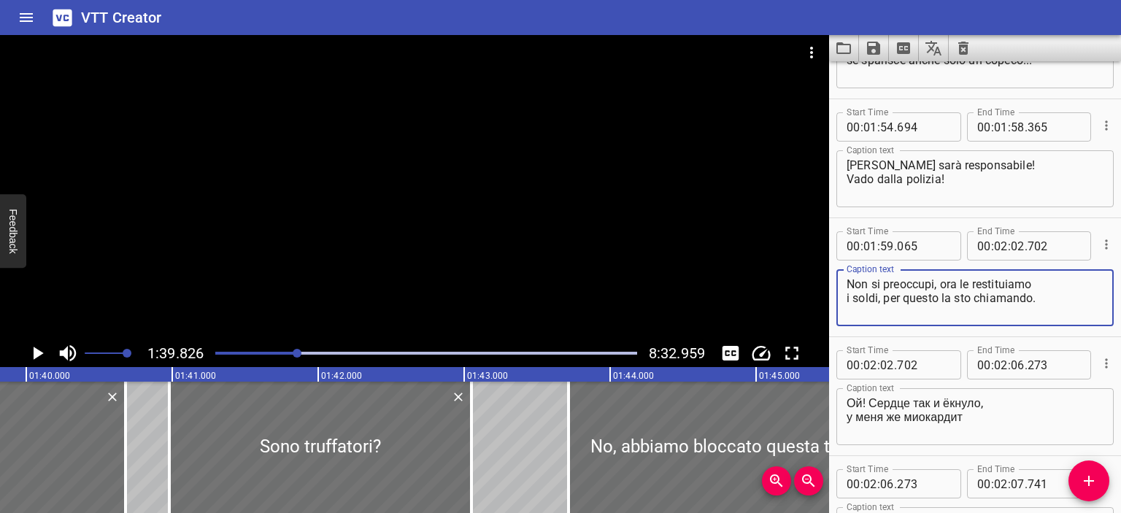
type textarea "Non si preoccupi, ora le restituiamo i soldi, per questo la sto chiamando."
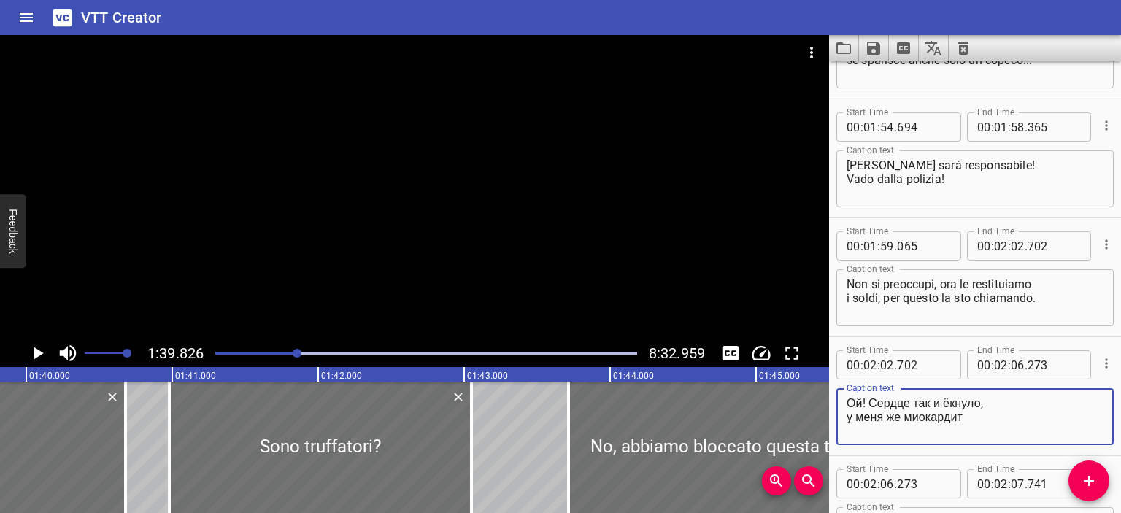
drag, startPoint x: 983, startPoint y: 417, endPoint x: 835, endPoint y: 393, distance: 149.9
click at [835, 393] on div "Start Time 00 : 02 : 02 . 702 Start Time End Time 00 : 02 : 06 . 273 End Time C…" at bounding box center [975, 396] width 292 height 118
type textarea "Oh! Il cuore mi ha saltato un battito, guarda che ho la miocardite."
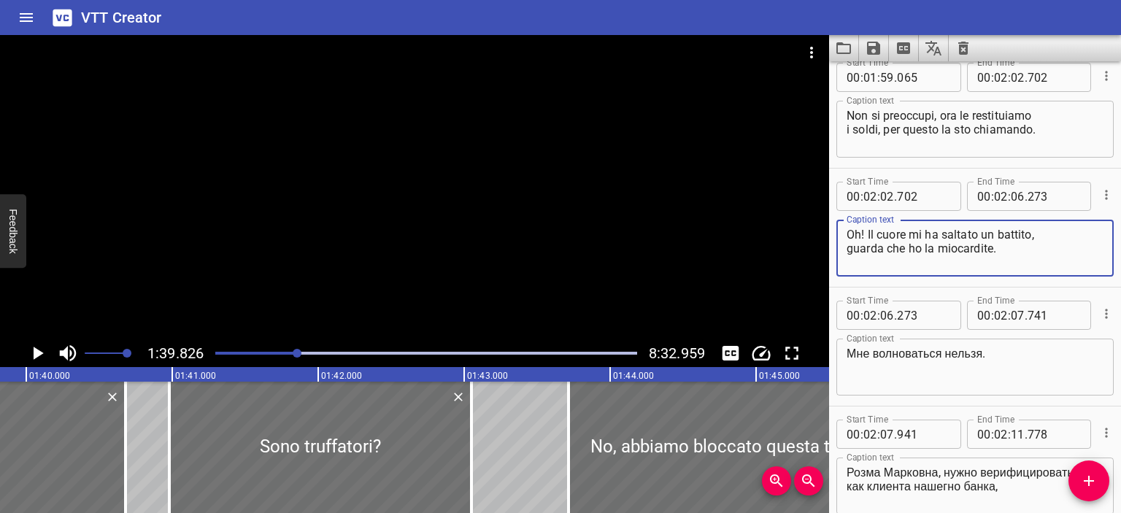
scroll to position [2750, 0]
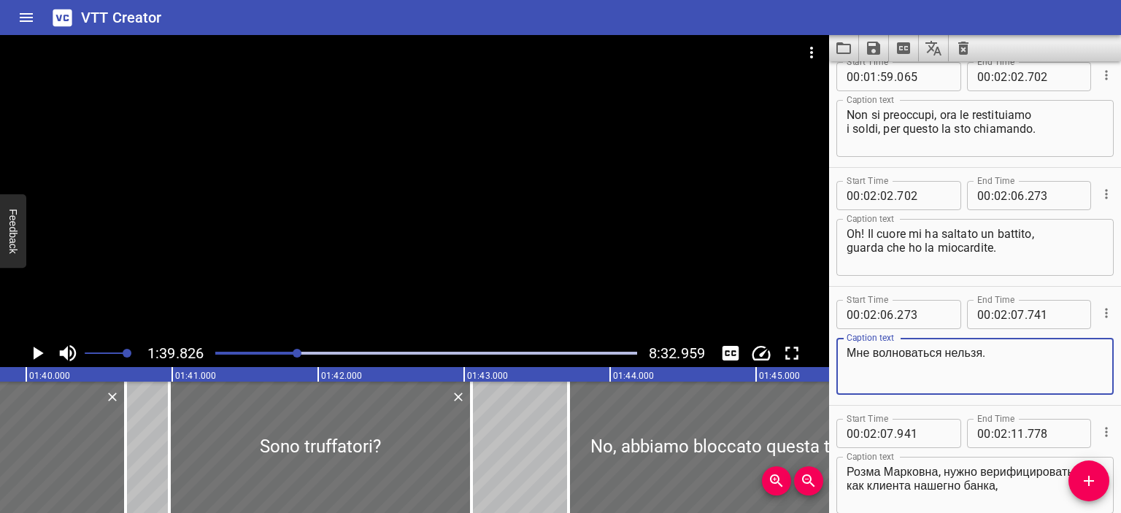
drag, startPoint x: 985, startPoint y: 350, endPoint x: 800, endPoint y: 342, distance: 184.7
click at [800, 342] on main "1:39.826 8:32.959 00:00.000 00:01.000 00:02.000 00:03.000 00:04.000 00:05.000 0…" at bounding box center [560, 274] width 1121 height 478
type textarea "Mi fa [DEMOGRAPHIC_DATA] stare in pensiero."
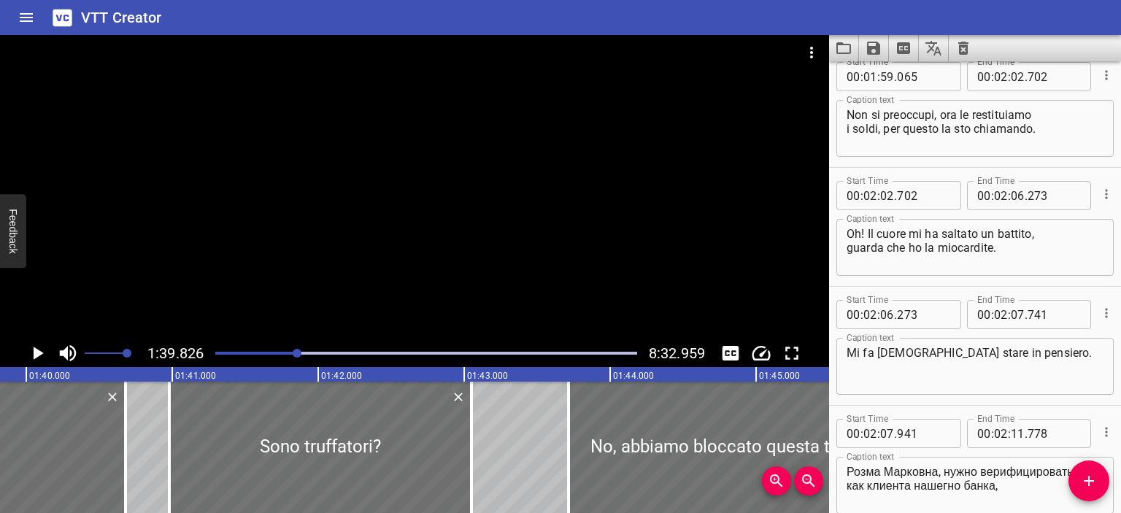
click at [479, 232] on div at bounding box center [414, 187] width 829 height 304
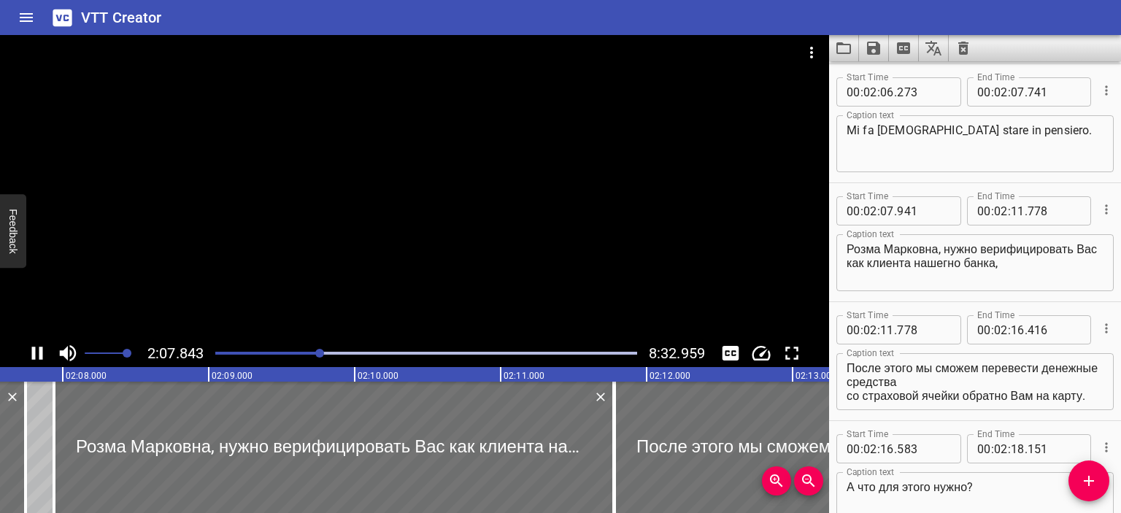
scroll to position [0, 18652]
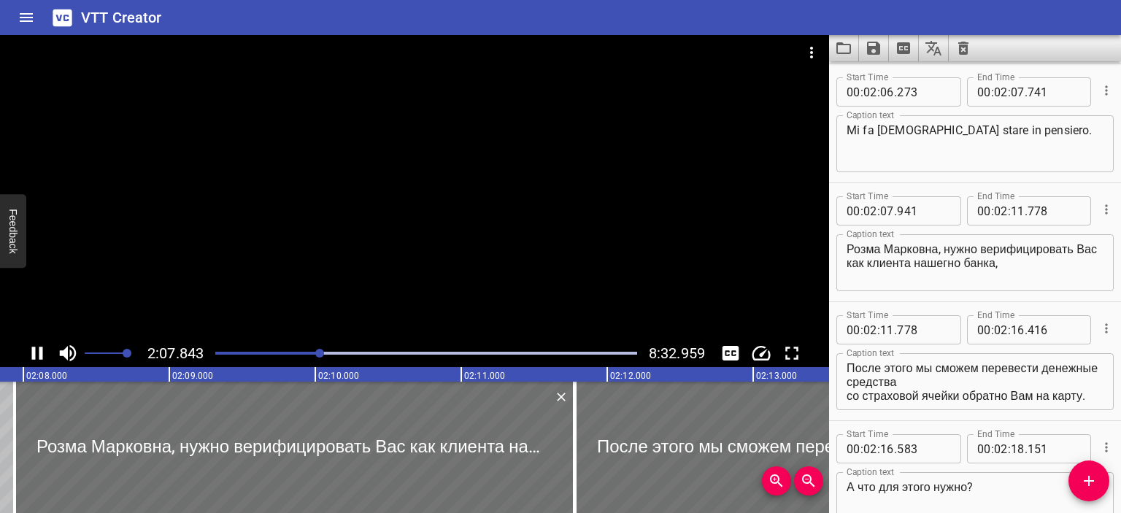
click at [387, 201] on div at bounding box center [414, 187] width 829 height 304
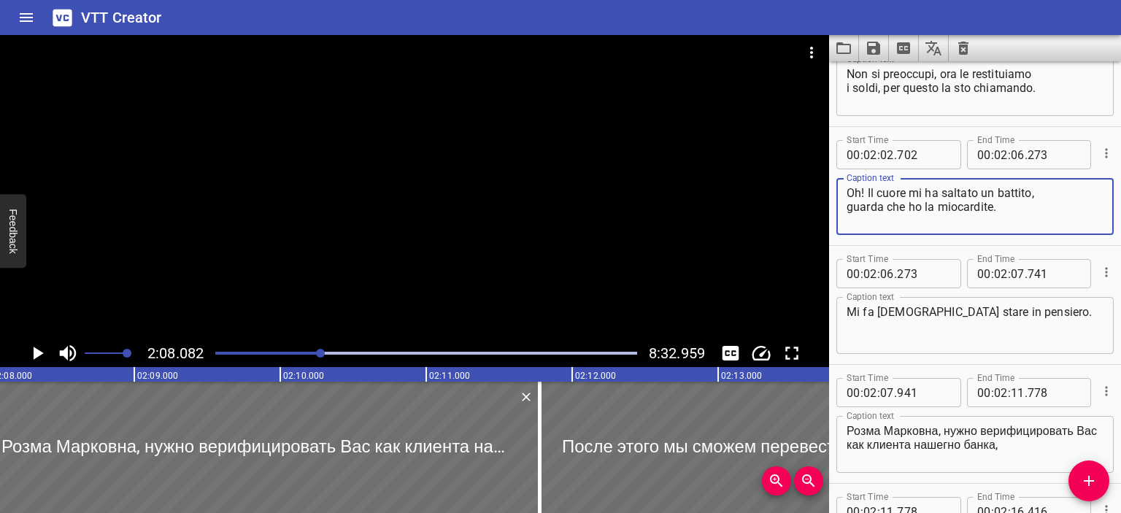
click at [883, 211] on textarea "Oh! Il cuore mi ha saltato un battito, guarda che ho la miocardite." at bounding box center [974, 207] width 257 height 42
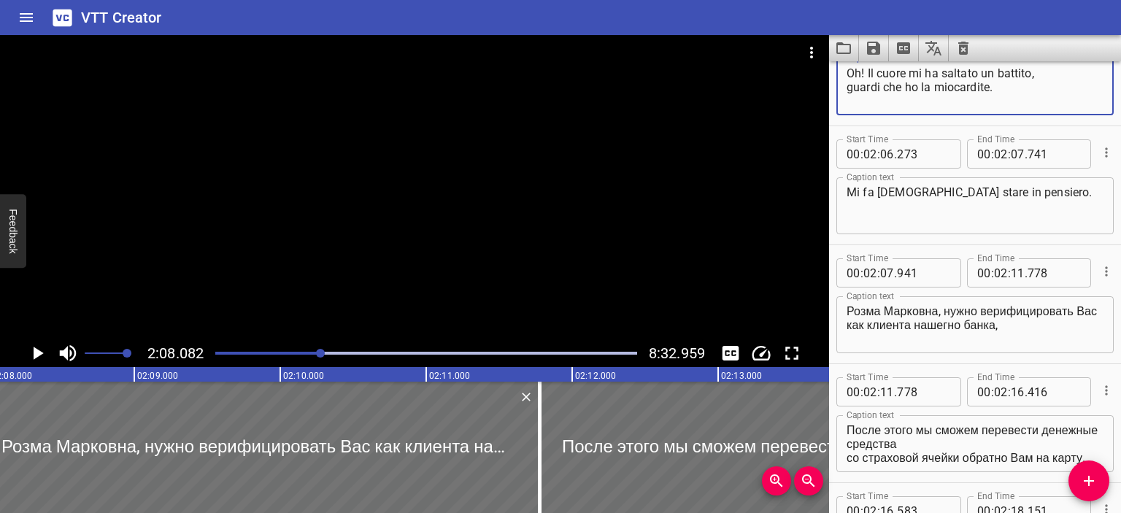
type textarea "Oh! Il cuore mi ha saltato un battito, guardi che ho la miocardite."
drag, startPoint x: 1025, startPoint y: 346, endPoint x: 843, endPoint y: 304, distance: 187.1
click at [843, 304] on div "Розма Марковна, нужно верифицировать Вас как клиента нашегно банка, Caption te…" at bounding box center [974, 324] width 277 height 57
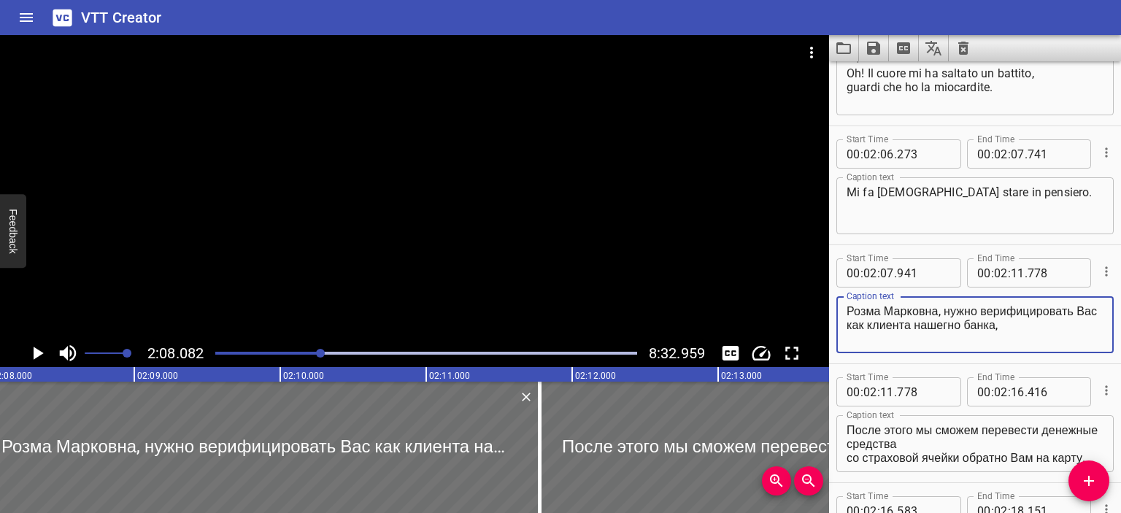
drag, startPoint x: 1001, startPoint y: 327, endPoint x: 822, endPoint y: 307, distance: 179.8
click at [822, 307] on main "2:08.082 8:32.959 00:00.000 00:01.000 00:02.000 00:03.000 00:04.000 00:05.000 0…" at bounding box center [560, 274] width 1121 height 478
paste textarea "[PERSON_NAME], devi verificarti come cliente della nostra banca"
click at [955, 311] on textarea "[PERSON_NAME], devi verificarti come cliente della nostra banca," at bounding box center [974, 325] width 257 height 42
click at [1013, 311] on textarea "[PERSON_NAME], devo verificarti come cliente della nostra banca," at bounding box center [974, 325] width 257 height 42
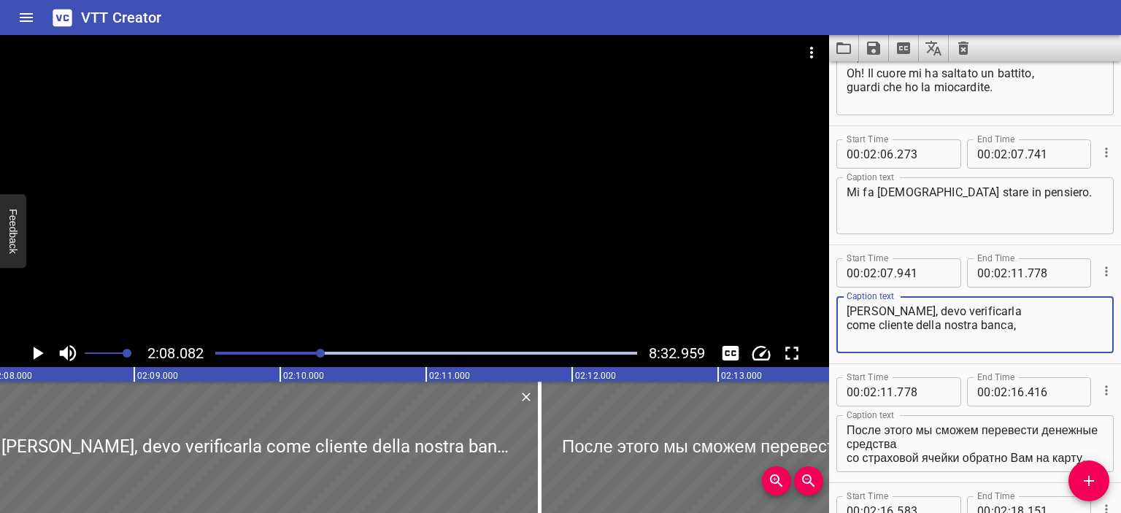
scroll to position [28, 0]
type textarea "[PERSON_NAME], devo verificarla come cliente della nostra banca,"
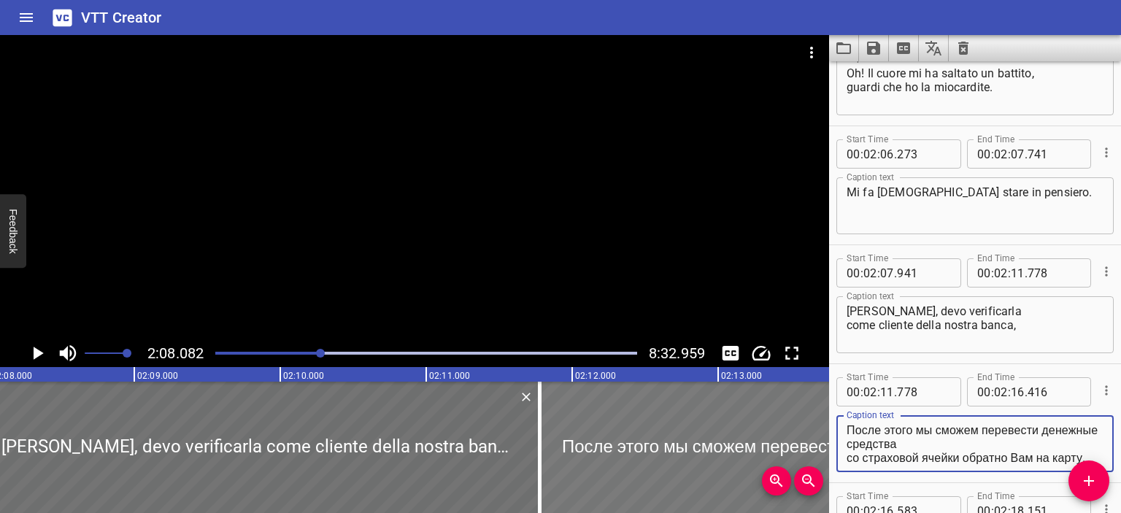
scroll to position [0, 0]
drag, startPoint x: 910, startPoint y: 453, endPoint x: 789, endPoint y: 395, distance: 133.8
click at [789, 395] on main "2:08.082 8:32.959 00:00.000 00:01.000 00:02.000 00:03.000 00:04.000 00:05.000 0…" at bounding box center [560, 274] width 1121 height 478
paste textarea "Successivamente, [PERSON_NAME] in grado di trasferire denaro dalla cella di ass…"
click at [897, 444] on textarea "Successivamente, [PERSON_NAME] in grado di trasferire denaro dalla cella di ass…" at bounding box center [974, 444] width 257 height 42
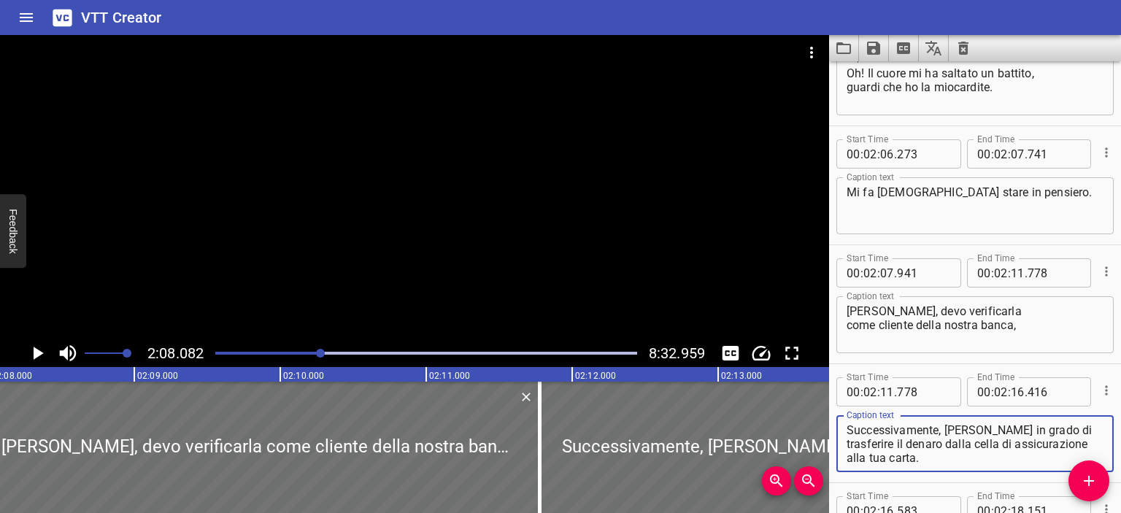
click at [947, 444] on textarea "Successivamente, [PERSON_NAME] in grado di trasferire il denaro dalla cella di …" at bounding box center [974, 444] width 257 height 42
drag, startPoint x: 876, startPoint y: 457, endPoint x: 1029, endPoint y: 460, distance: 152.5
click at [1029, 460] on textarea "Successivamente, [PERSON_NAME] in grado di trasferire il denaro dalla cella di …" at bounding box center [974, 444] width 257 height 42
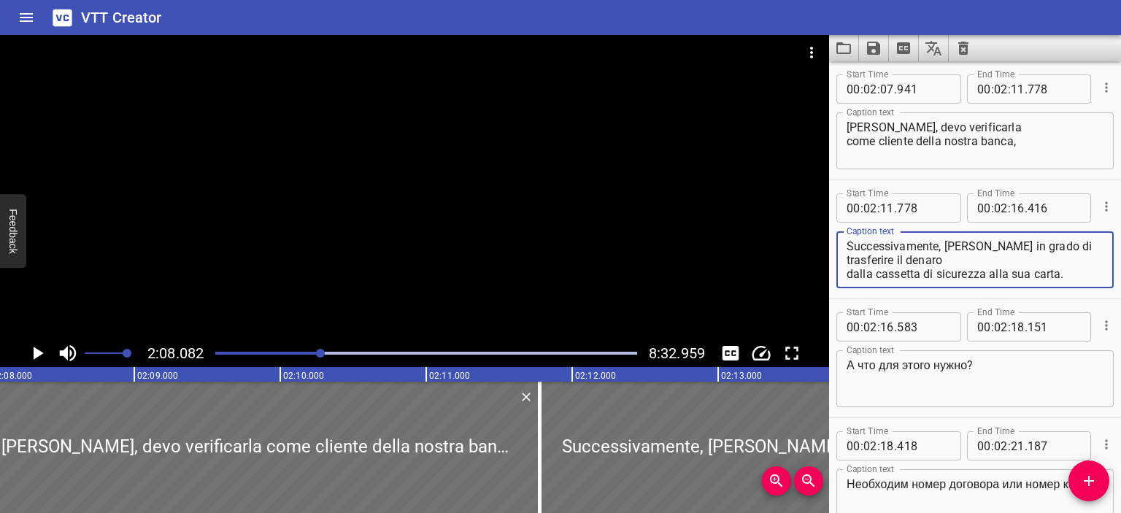
scroll to position [3098, 0]
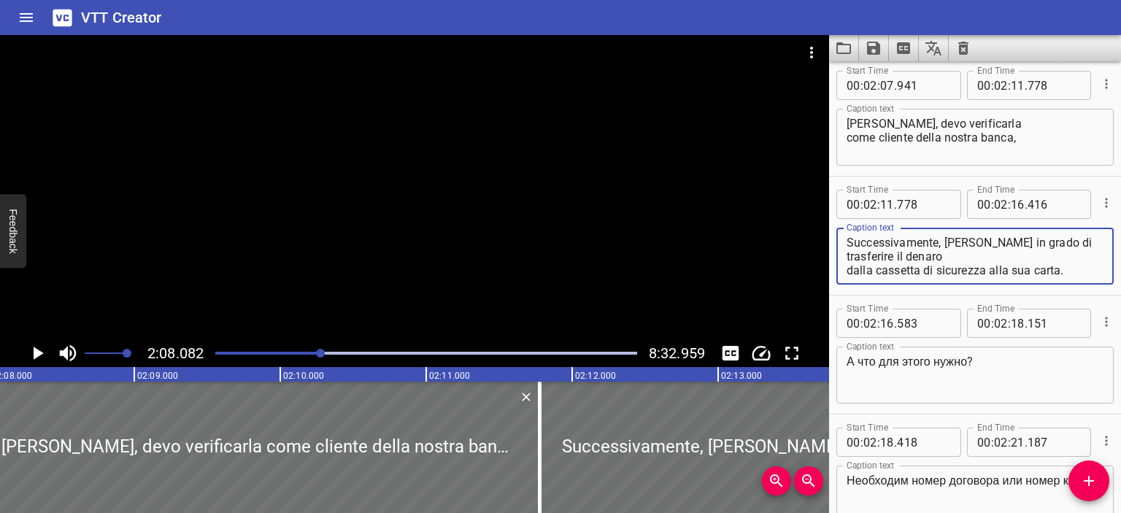
type textarea "Successivamente, [PERSON_NAME] in grado di trasferire il denaro dalla cassetta …"
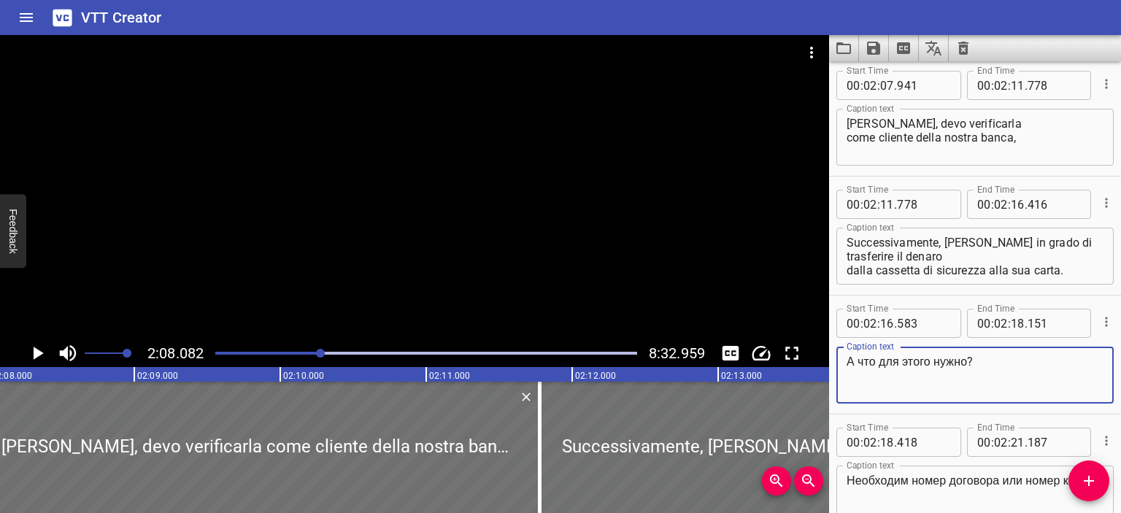
drag, startPoint x: 972, startPoint y: 364, endPoint x: 819, endPoint y: 356, distance: 154.1
click at [819, 356] on main "2:08.082 8:32.959 00:00.000 00:01.000 00:02.000 00:03.000 00:04.000 00:05.000 0…" at bounding box center [560, 274] width 1121 height 478
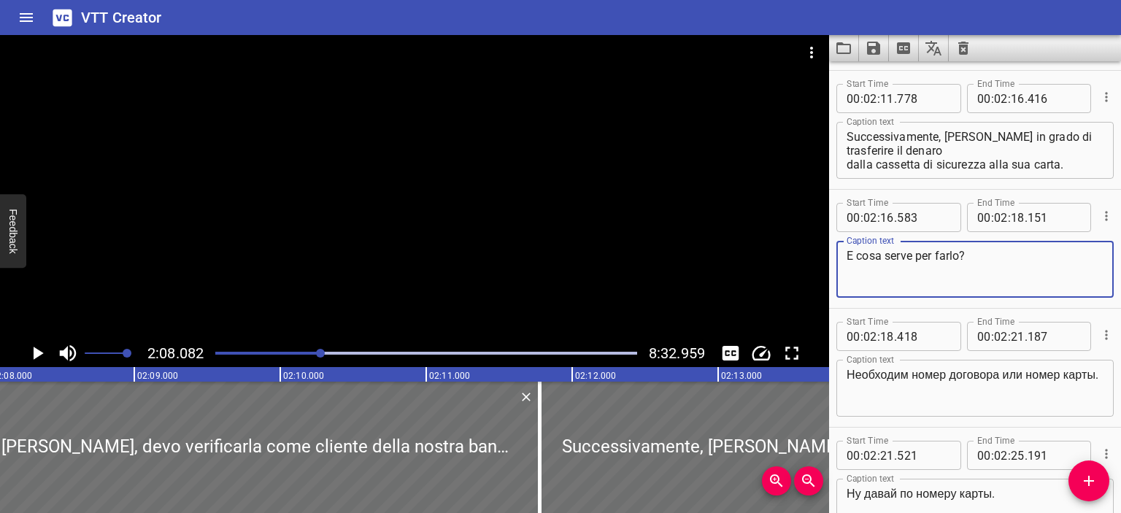
type textarea "E cosa serve per farlo?"
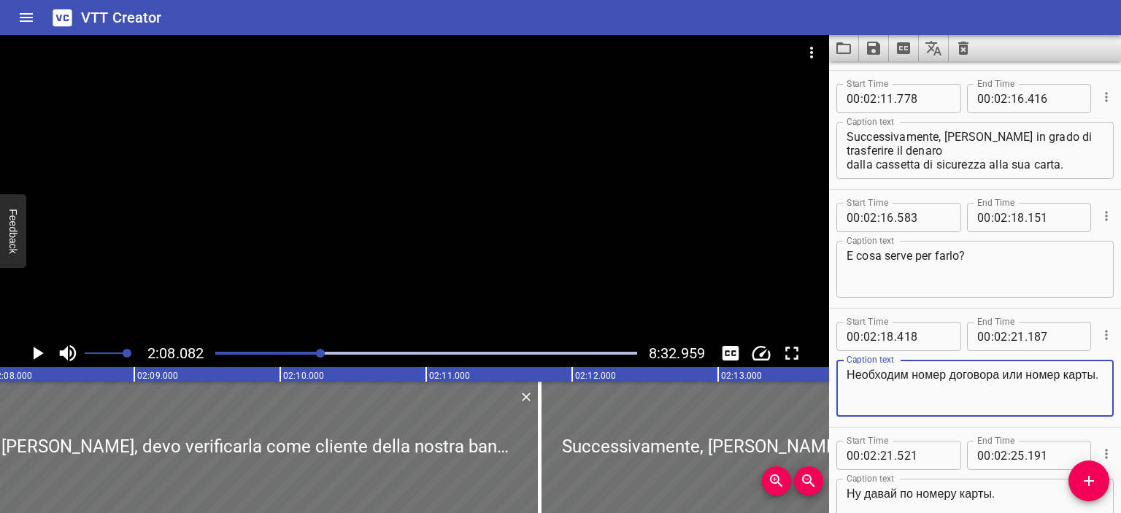
drag, startPoint x: 902, startPoint y: 392, endPoint x: 840, endPoint y: 368, distance: 65.8
click at [840, 368] on div "Необходим номер договора или номер карты. Caption text" at bounding box center [974, 388] width 277 height 57
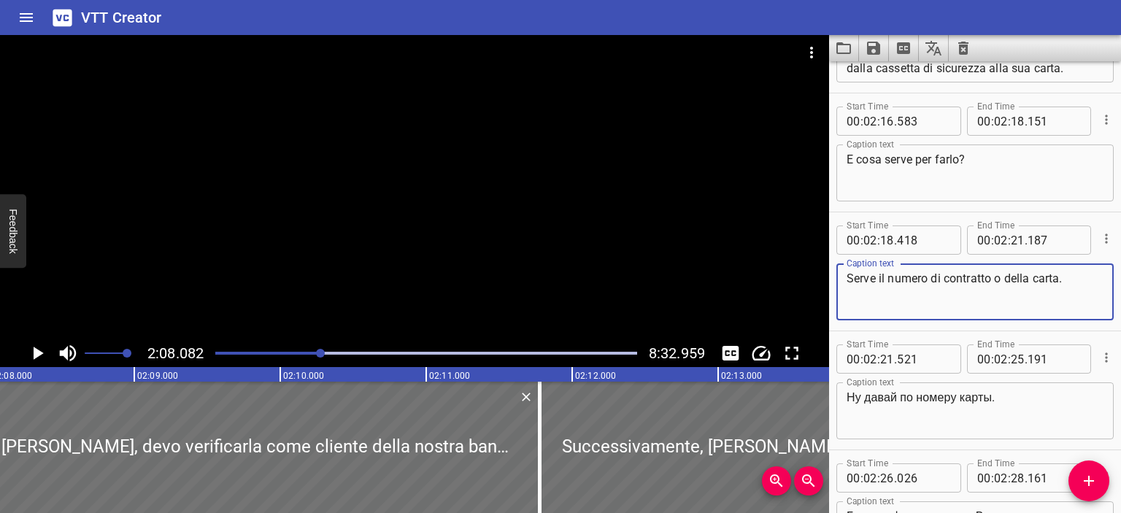
scroll to position [3302, 0]
type textarea "Serve il numero di contratto o della carta."
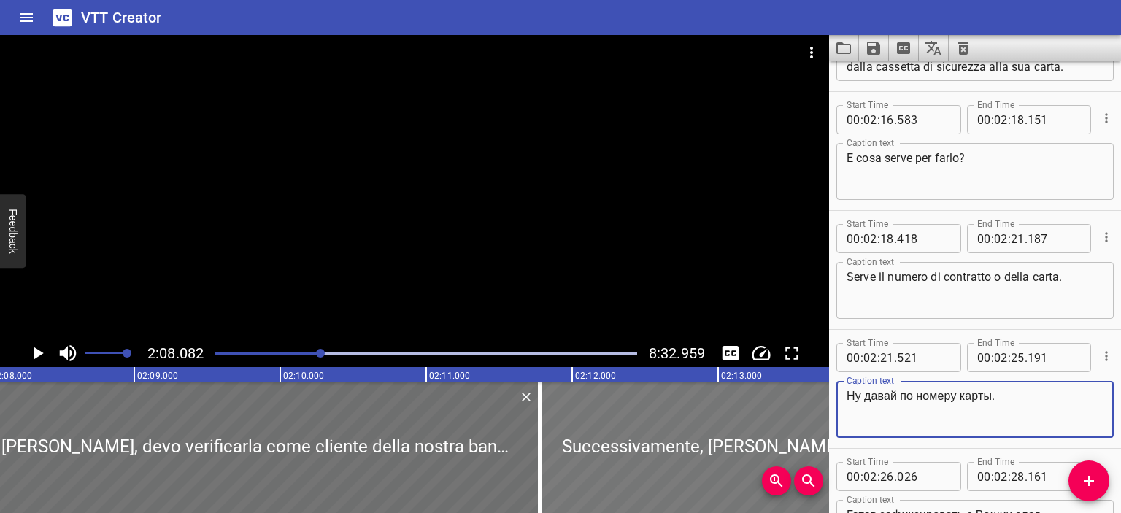
drag, startPoint x: 997, startPoint y: 396, endPoint x: 813, endPoint y: 390, distance: 184.7
click at [813, 390] on main "2:08.082 8:32.959 00:00.000 00:01.000 00:02.000 00:03.000 00:04.000 00:05.000 0…" at bounding box center [560, 274] width 1121 height 478
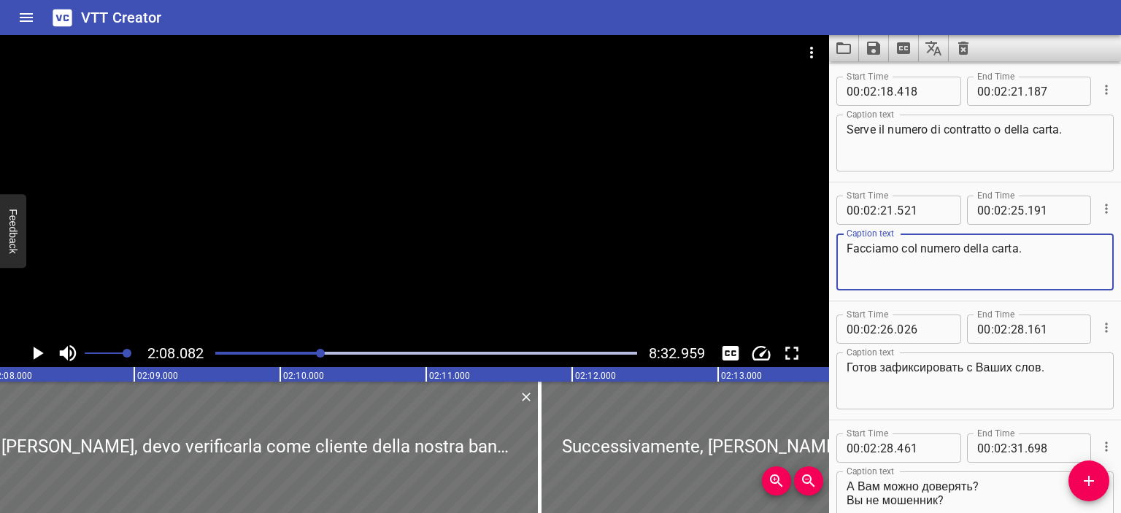
scroll to position [3453, 0]
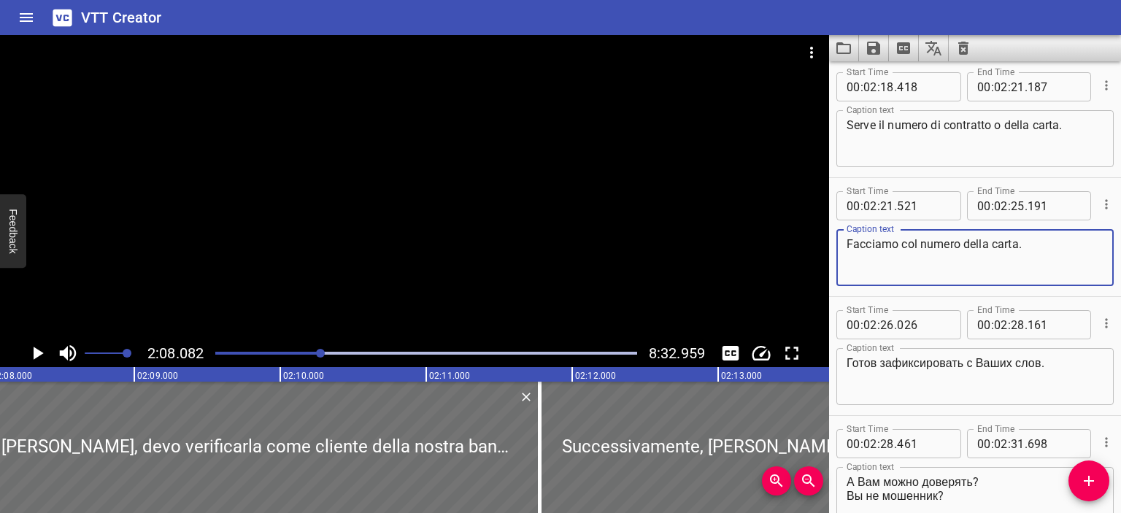
type textarea "Facciamo col numero della carta."
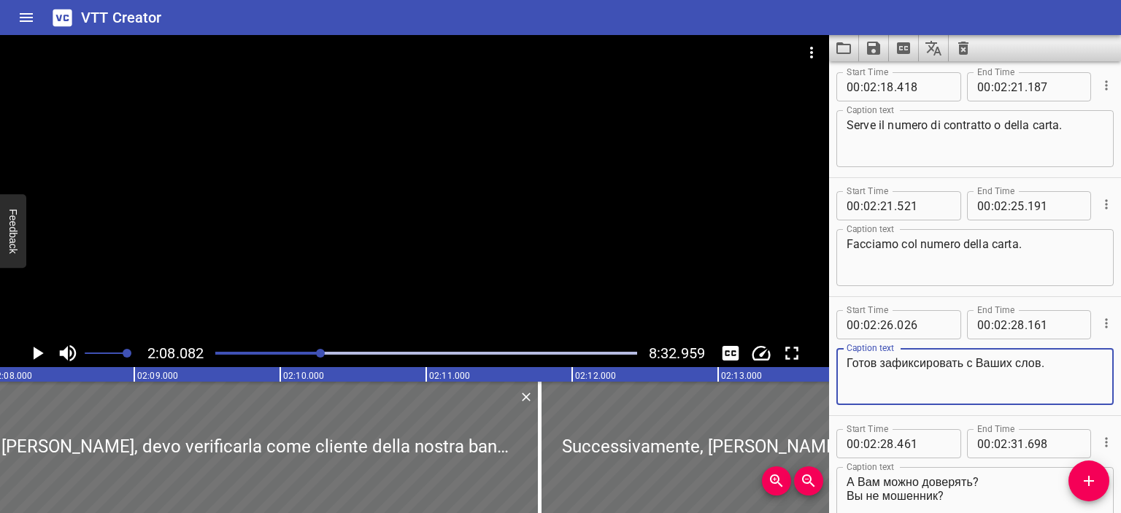
drag, startPoint x: 1053, startPoint y: 363, endPoint x: 824, endPoint y: 349, distance: 230.3
click at [824, 349] on main "2:08.082 8:32.959 00:00.000 00:01.000 00:02.000 00:03.000 00:04.000 00:05.000 0…" at bounding box center [560, 274] width 1121 height 478
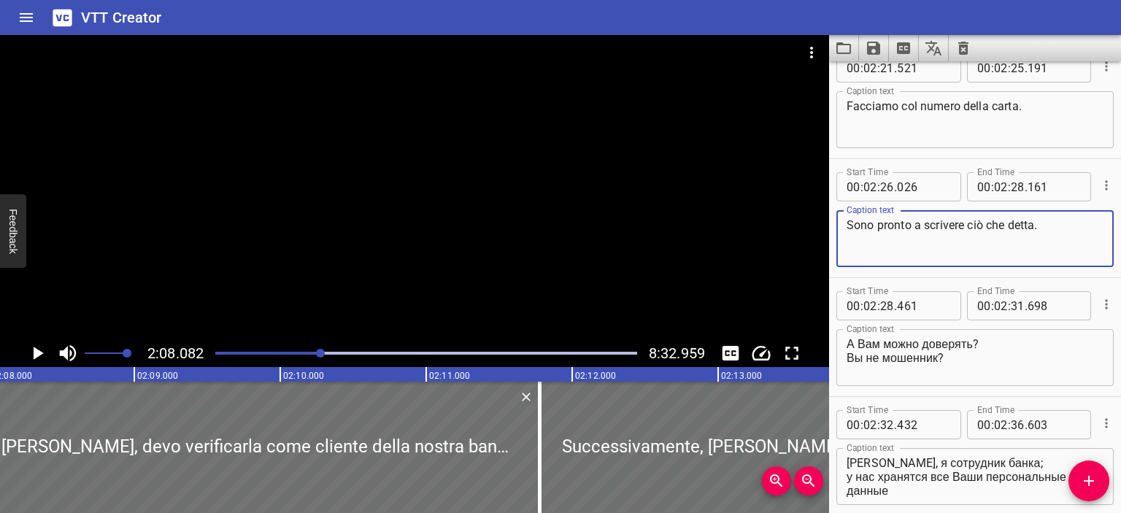
type textarea "Sono pronto a scrivere ciò che detta."
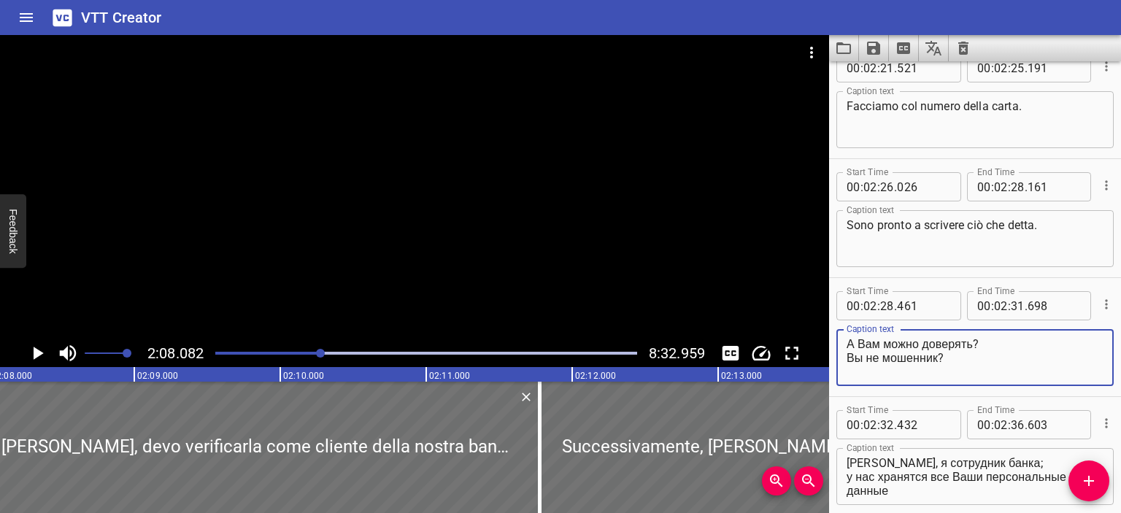
drag, startPoint x: 980, startPoint y: 344, endPoint x: 813, endPoint y: 336, distance: 168.0
click at [813, 336] on main "2:08.082 8:32.959 00:00.000 00:01.000 00:02.000 00:03.000 00:04.000 00:05.000 0…" at bounding box center [560, 274] width 1121 height 478
type textarea "Posso fidarmi di lei? Non è un truffatore?"
click at [595, 274] on div at bounding box center [414, 187] width 829 height 304
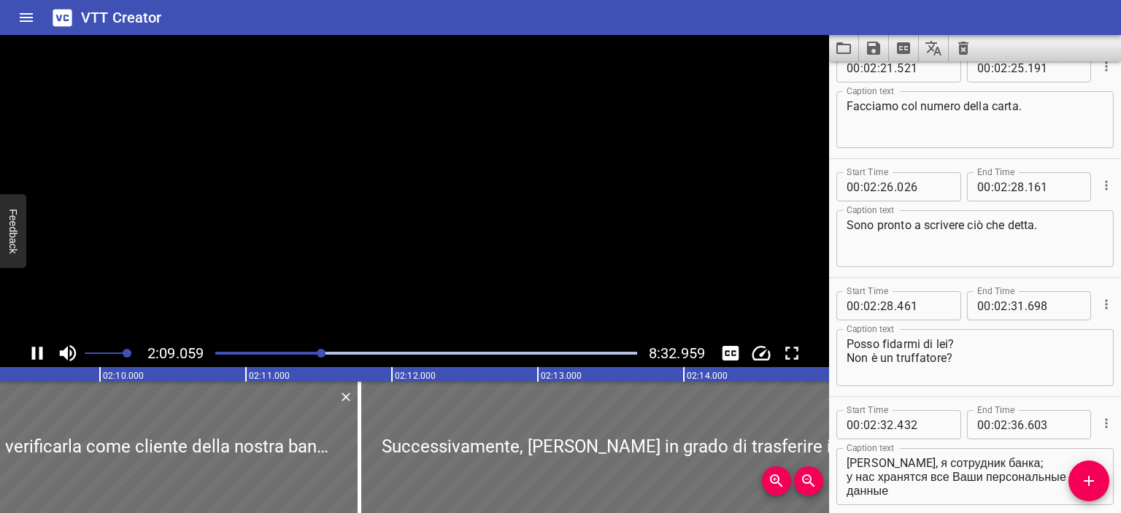
click at [595, 274] on video at bounding box center [414, 187] width 829 height 304
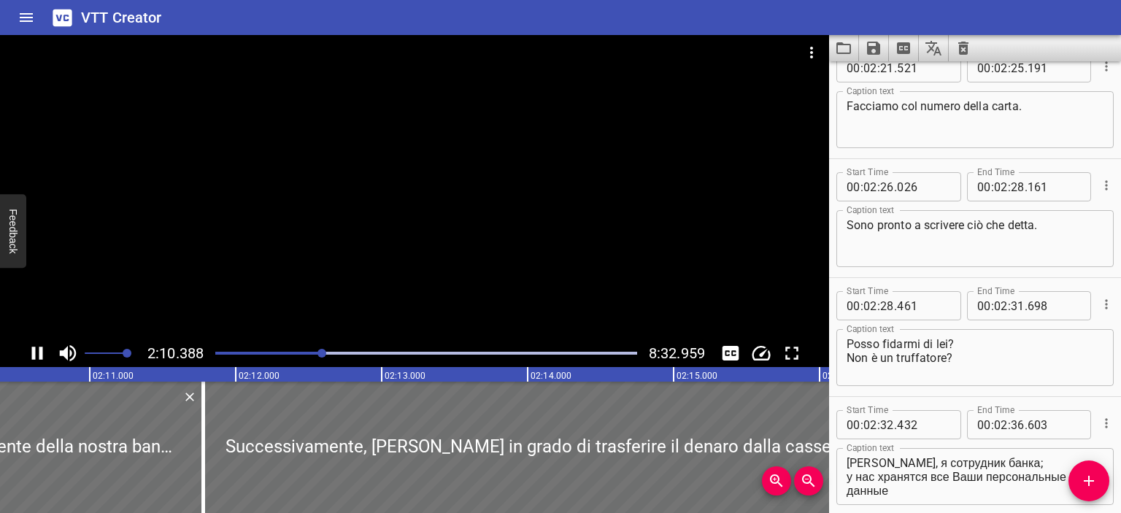
click at [589, 253] on div at bounding box center [414, 187] width 829 height 304
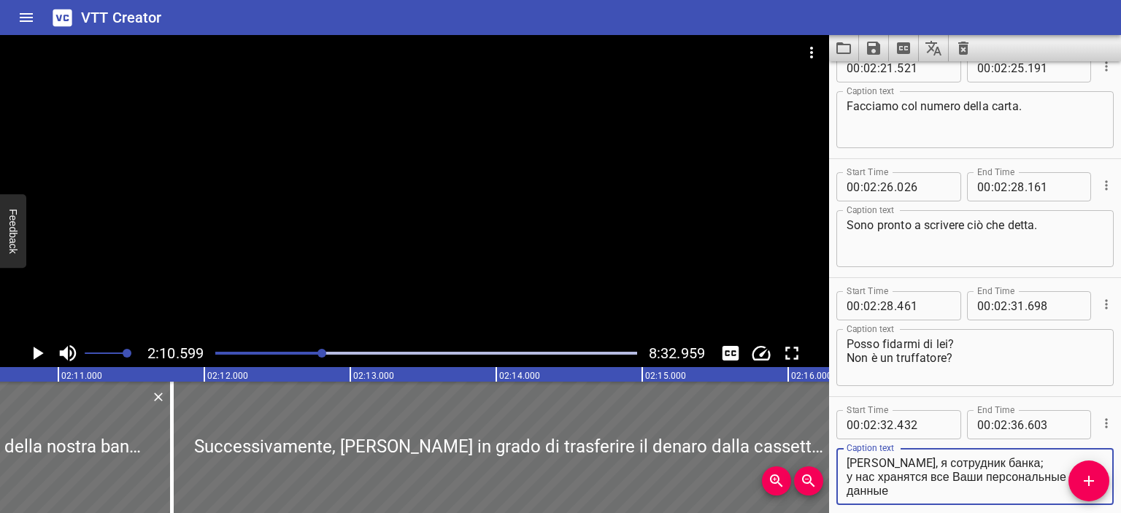
click at [872, 468] on textarea "[PERSON_NAME], я сотрудник банка; у нас хранятся все Ваши персональные данные" at bounding box center [974, 477] width 257 height 42
click at [947, 351] on textarea "Posso fidarmi di lei? Non è un truffatore?" at bounding box center [974, 358] width 257 height 42
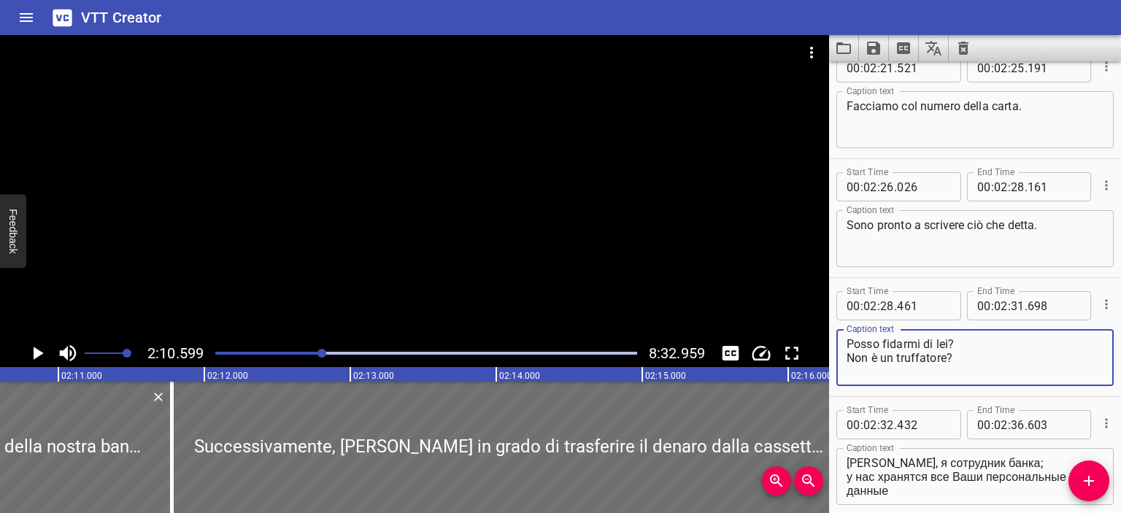
click at [650, 259] on div at bounding box center [414, 187] width 829 height 304
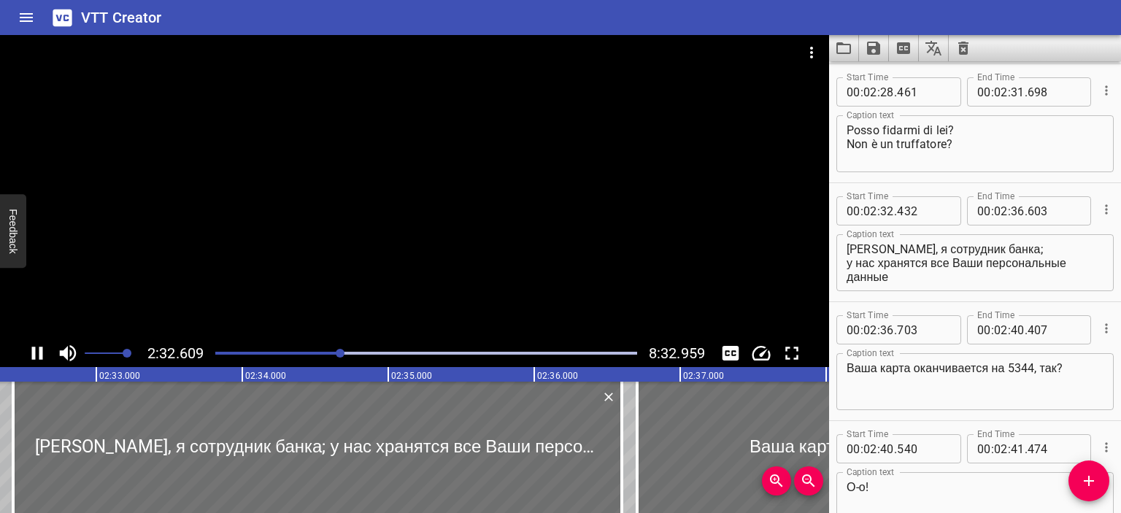
scroll to position [3924, 0]
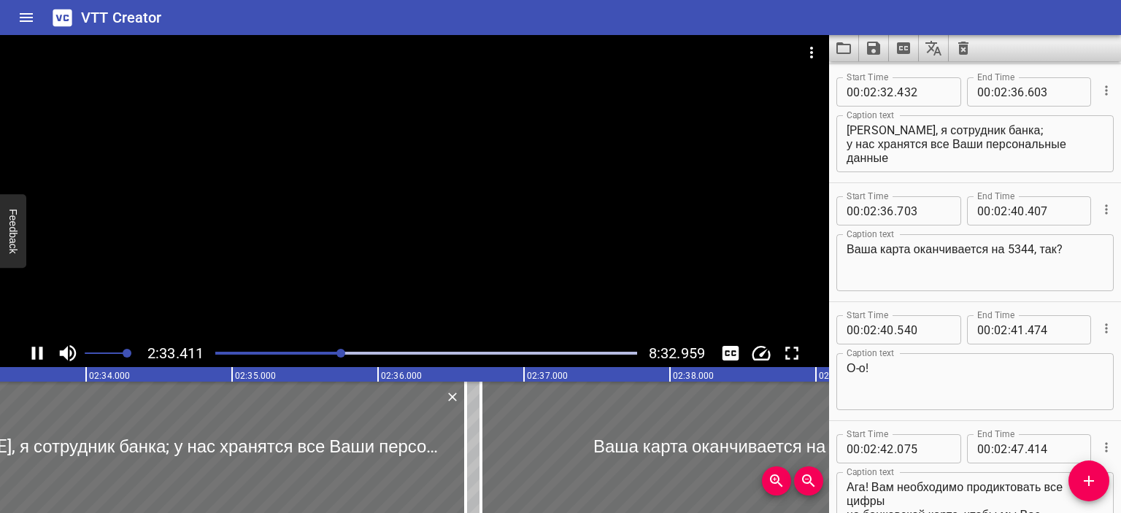
click at [565, 244] on div at bounding box center [414, 187] width 829 height 304
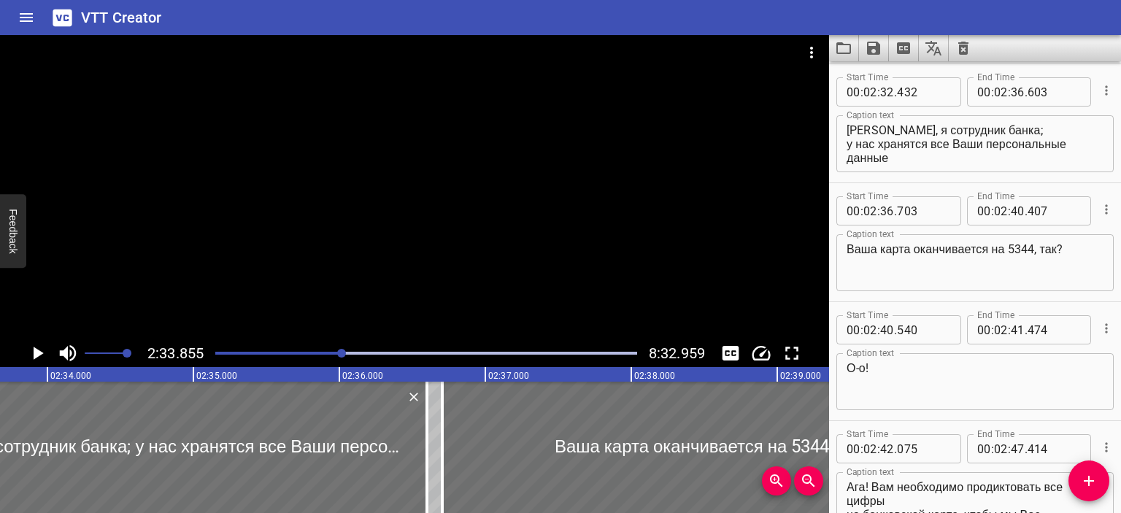
scroll to position [0, 22448]
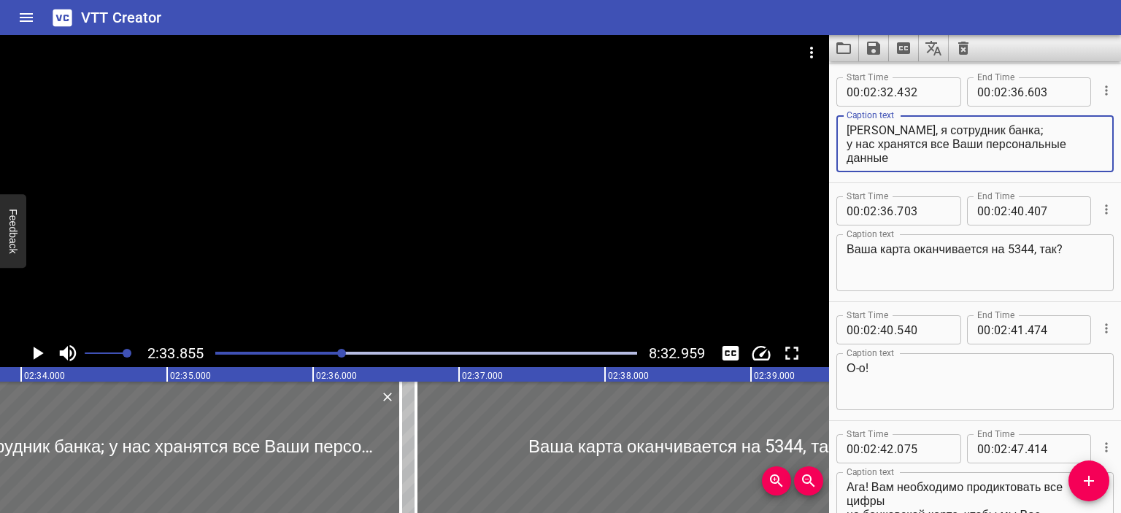
drag, startPoint x: 908, startPoint y: 155, endPoint x: 832, endPoint y: 106, distance: 91.3
click at [832, 106] on div "Start Time 00 : 02 : 32 . 432 Start Time End Time 00 : 02 : 36 . 603 End Time C…" at bounding box center [975, 123] width 292 height 118
paste textarea "[PERSON_NAME], sono un impiegato di banca; conserviamo tutti i tuoi dati person…"
click at [1045, 133] on textarea "[PERSON_NAME], sono un impiegato di banca; conserviamo tutti i tuoi dati person…" at bounding box center [974, 144] width 257 height 42
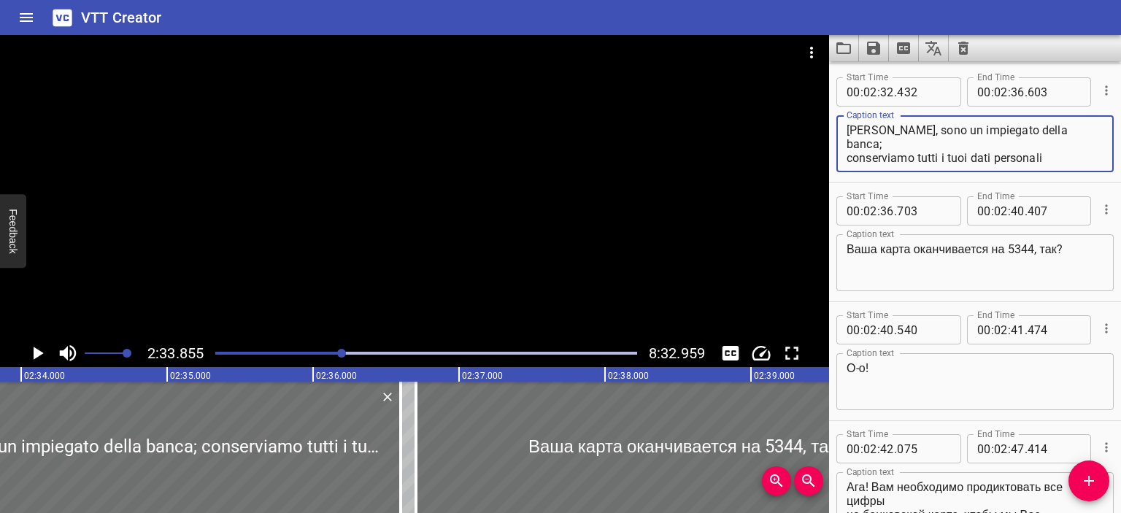
drag, startPoint x: 916, startPoint y: 160, endPoint x: 820, endPoint y: 159, distance: 96.3
click at [820, 159] on main "2:33.855 8:32.959 00:00.000 00:01.000 00:02.000 00:03.000 00:04.000 00:05.000 0…" at bounding box center [560, 274] width 1121 height 478
click at [910, 143] on textarea "[PERSON_NAME], sono un impiegato della banca; conserviamo tutti i tuoi dati per…" at bounding box center [974, 144] width 257 height 42
drag, startPoint x: 910, startPoint y: 143, endPoint x: 837, endPoint y: 144, distance: 73.0
click at [837, 144] on div "[PERSON_NAME], sono un impiegato della banca; conserviamo tutti i tuoi dati per…" at bounding box center [974, 143] width 277 height 57
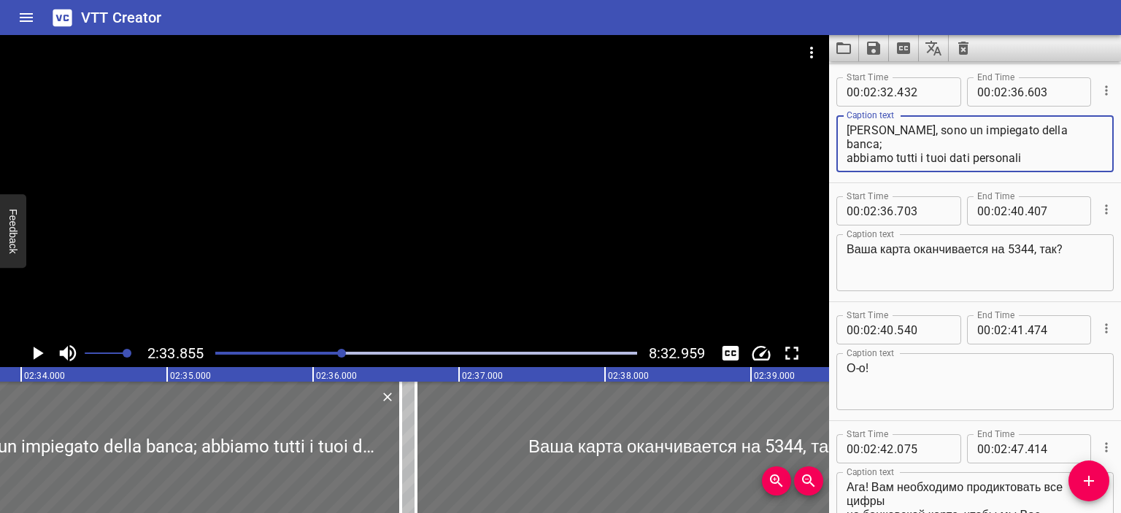
type textarea "[PERSON_NAME], sono un impiegato della banca; abbiamo tutti i tuoi dati persona…"
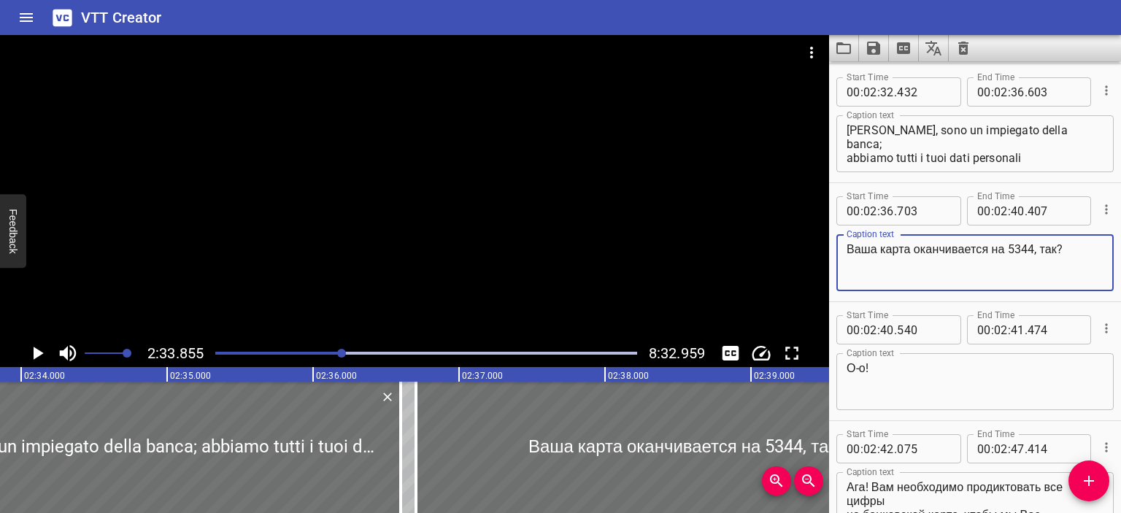
click at [847, 252] on textarea "Ваша карта оканчивается на 5344, так?" at bounding box center [974, 263] width 257 height 42
click at [1024, 253] on textarea "La sua carta finisce con 5344, так?" at bounding box center [974, 263] width 257 height 42
type textarea "La sua carta finisce con 5344, giusto?"
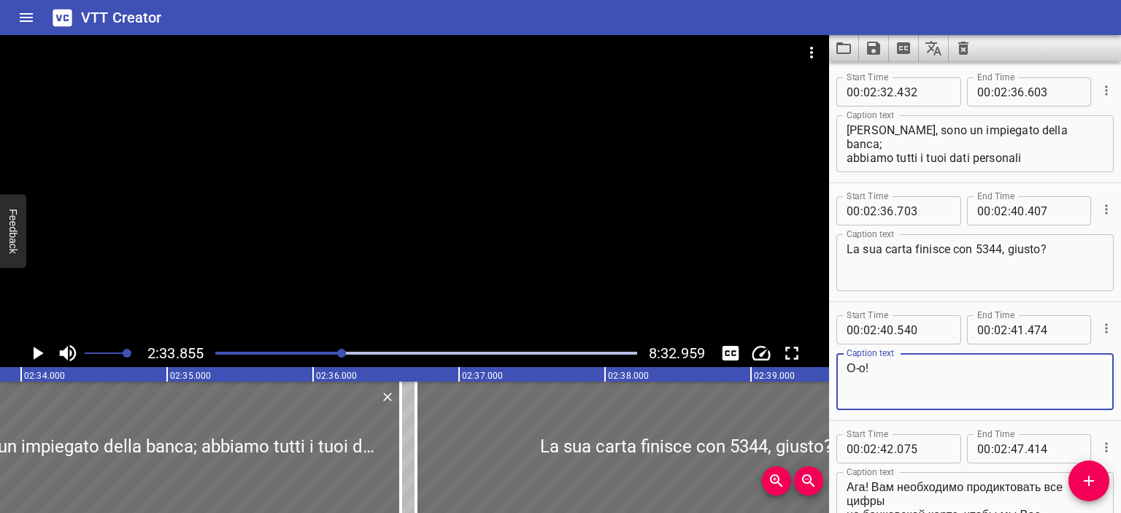
drag, startPoint x: 862, startPoint y: 367, endPoint x: 821, endPoint y: 367, distance: 41.6
click at [821, 367] on main "2:33.855 8:32.959 00:00.000 00:01.000 00:02.000 00:03.000 00:04.000 00:05.000 0…" at bounding box center [560, 274] width 1121 height 478
type textarea "Oh!"
click at [492, 220] on div at bounding box center [414, 187] width 829 height 304
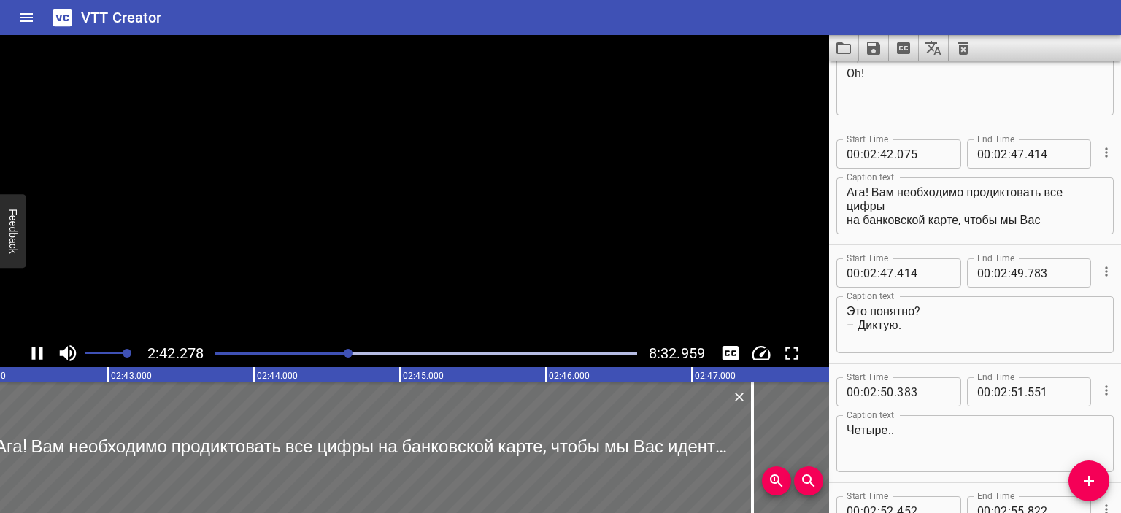
scroll to position [4281, 0]
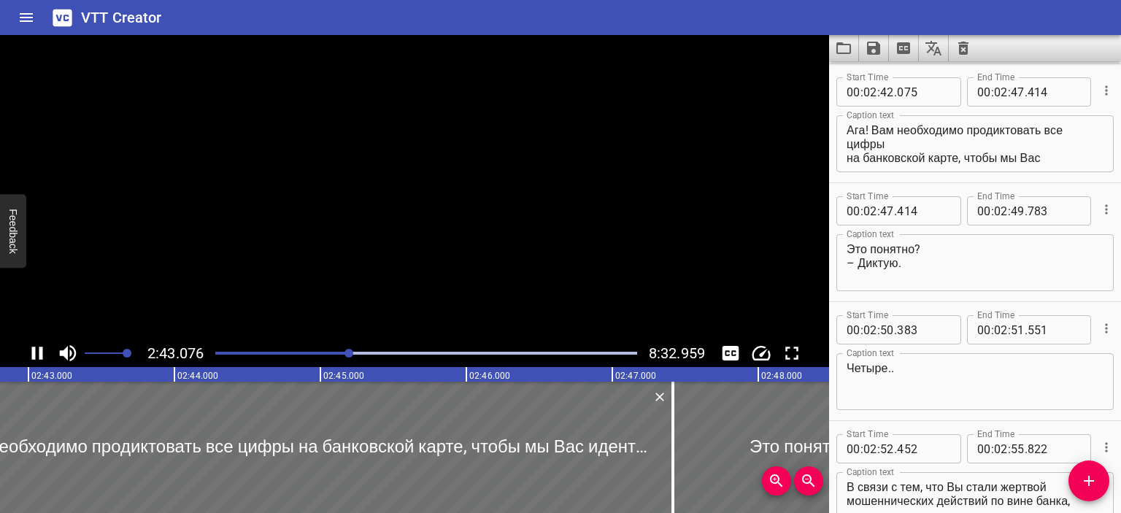
click at [492, 220] on video at bounding box center [414, 187] width 829 height 304
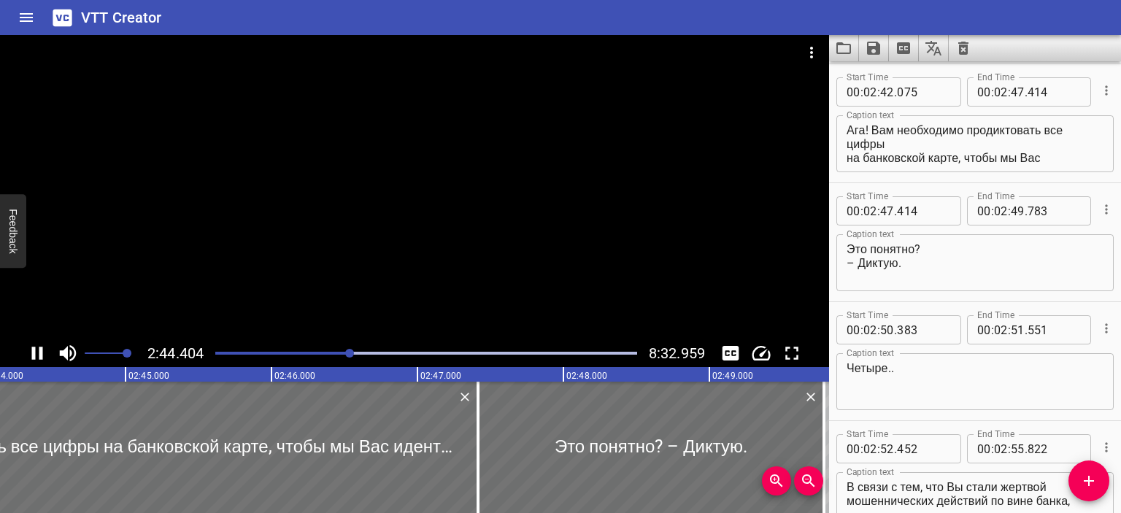
click at [463, 246] on div at bounding box center [414, 187] width 829 height 304
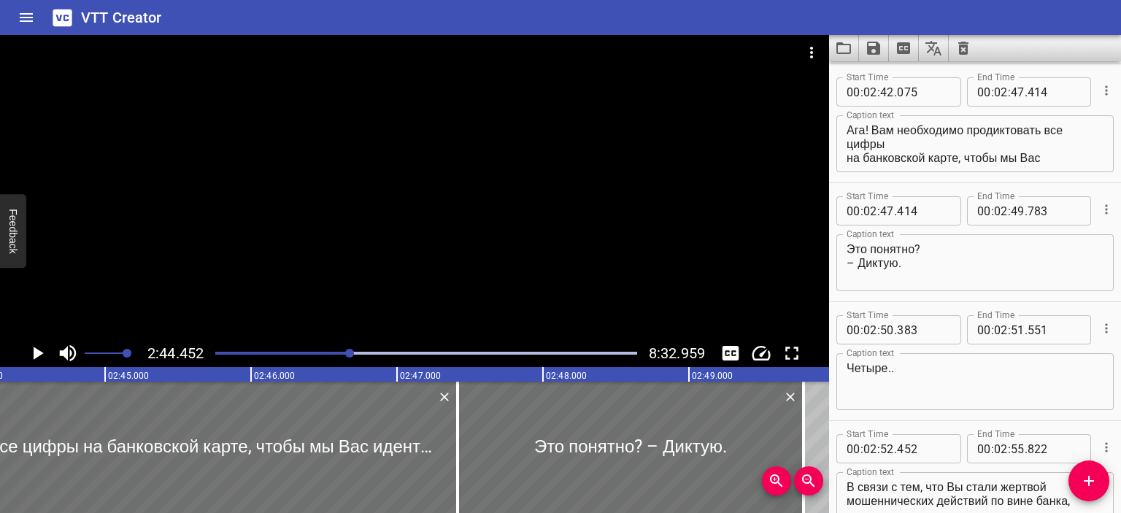
scroll to position [0, 23993]
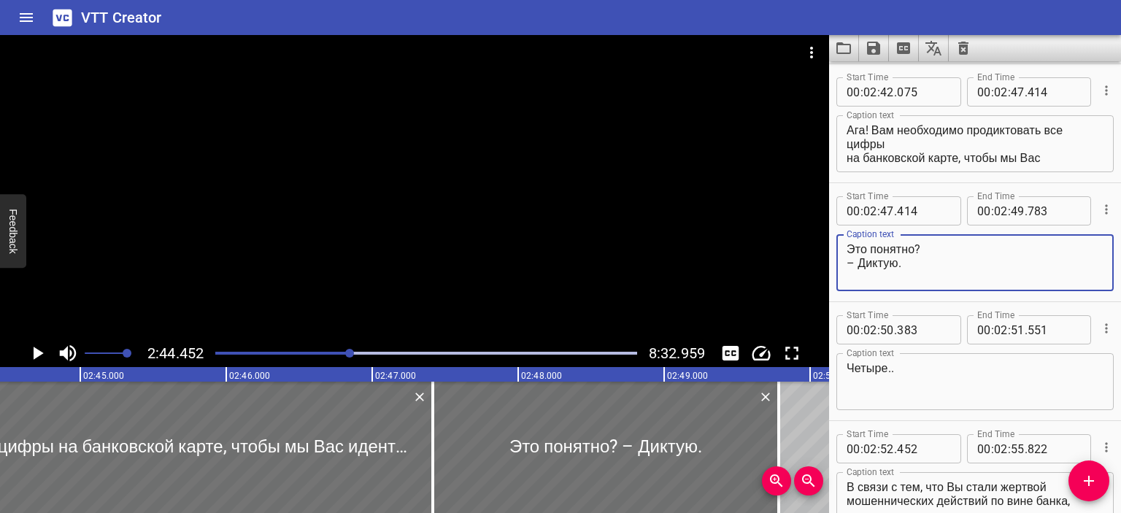
drag, startPoint x: 918, startPoint y: 250, endPoint x: 819, endPoint y: 252, distance: 99.2
drag, startPoint x: 819, startPoint y: 252, endPoint x: 858, endPoint y: 253, distance: 39.4
click at [858, 253] on textarea "Это понятно? – Диктую." at bounding box center [974, 263] width 257 height 42
click at [843, 250] on div "Это понятно? – Диктую. Caption text" at bounding box center [974, 262] width 277 height 57
click at [845, 250] on div "Это понятно? – Диктую. Caption text" at bounding box center [974, 262] width 277 height 57
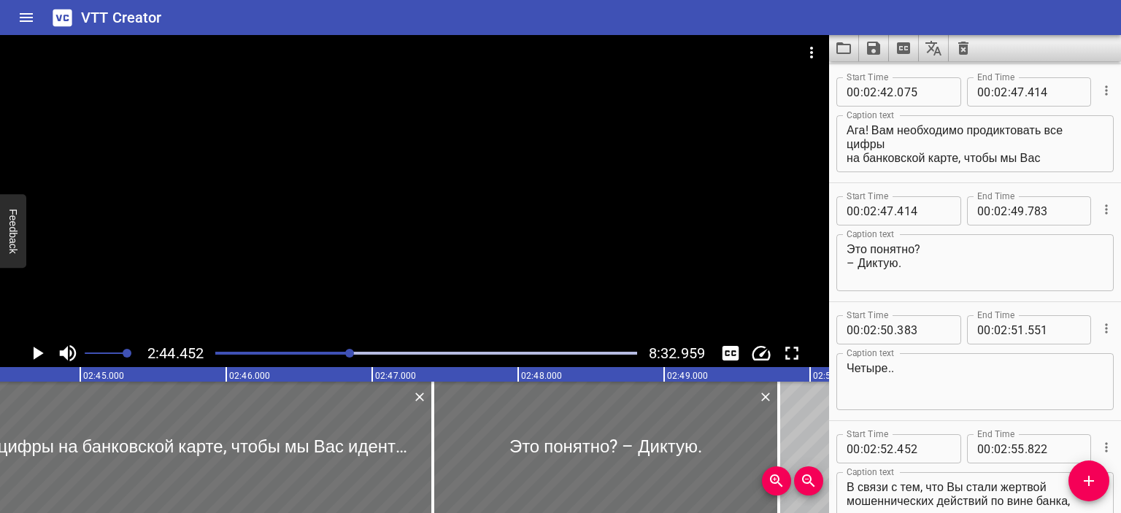
click at [845, 250] on div "Это понятно? – Диктую. Caption text" at bounding box center [974, 262] width 277 height 57
click at [851, 249] on textarea "Это понятно? – Диктую." at bounding box center [974, 263] width 257 height 42
drag, startPoint x: 849, startPoint y: 249, endPoint x: 913, endPoint y: 250, distance: 64.2
click at [913, 250] on textarea "Это понятно? – Диктую." at bounding box center [974, 263] width 257 height 42
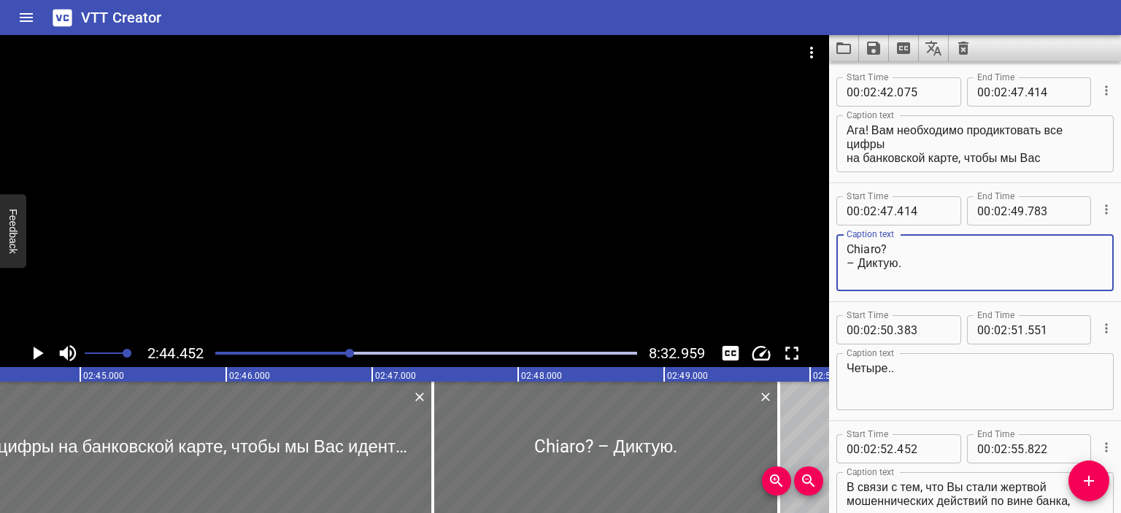
drag, startPoint x: 902, startPoint y: 256, endPoint x: 859, endPoint y: 259, distance: 43.1
click at [859, 259] on textarea "Chiaro? – Диктую." at bounding box center [974, 263] width 257 height 42
type textarea "Chiaro? – Detto."
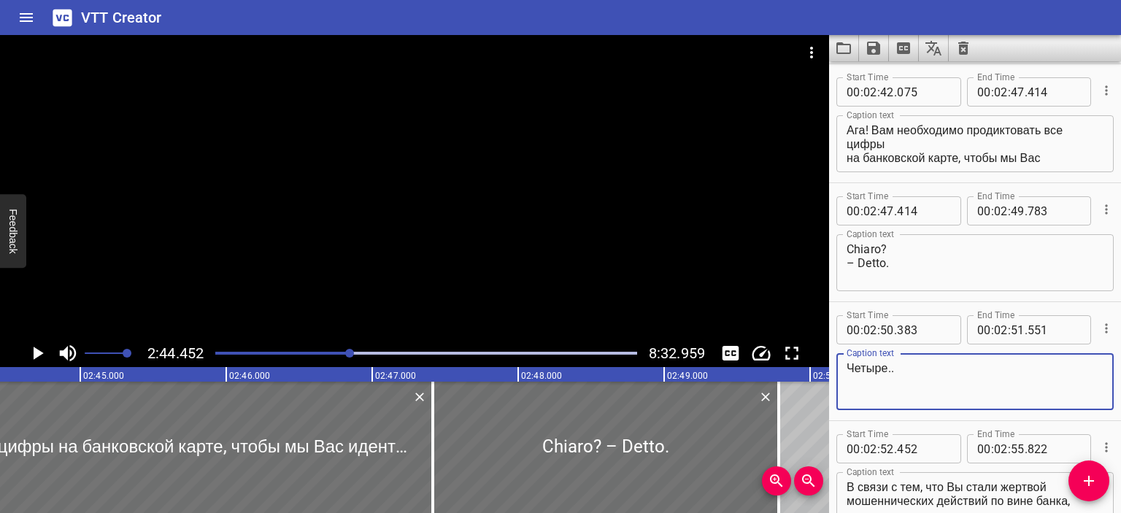
click at [893, 371] on textarea "Четыре.." at bounding box center [974, 382] width 257 height 42
drag, startPoint x: 888, startPoint y: 371, endPoint x: 835, endPoint y: 370, distance: 53.3
click at [835, 370] on div "Start Time 00 : 02 : 50 . 383 Start Time End Time 00 : 02 : 51 . 551 End Time C…" at bounding box center [975, 361] width 292 height 118
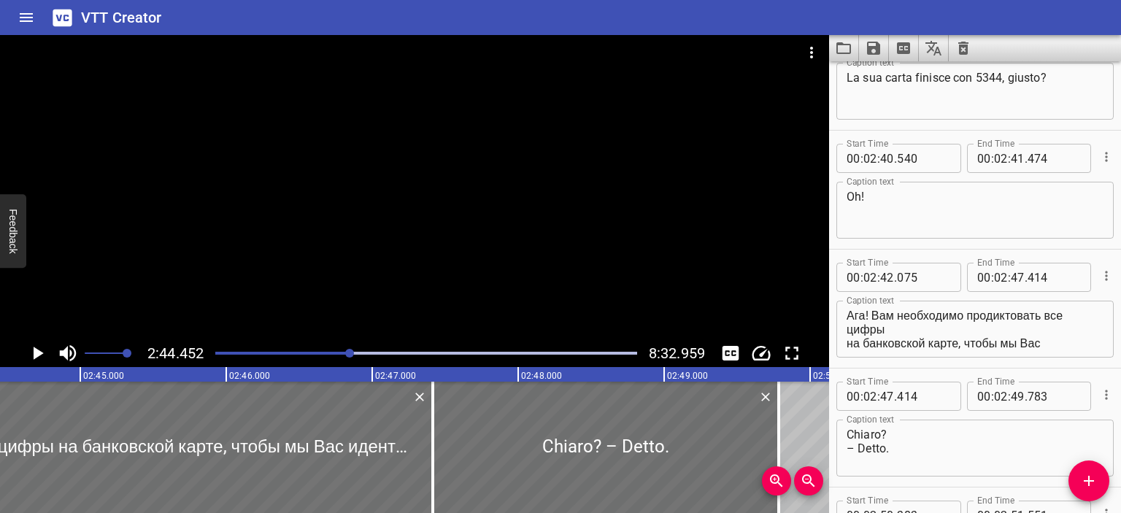
scroll to position [4094, 0]
type textarea "Quattro.."
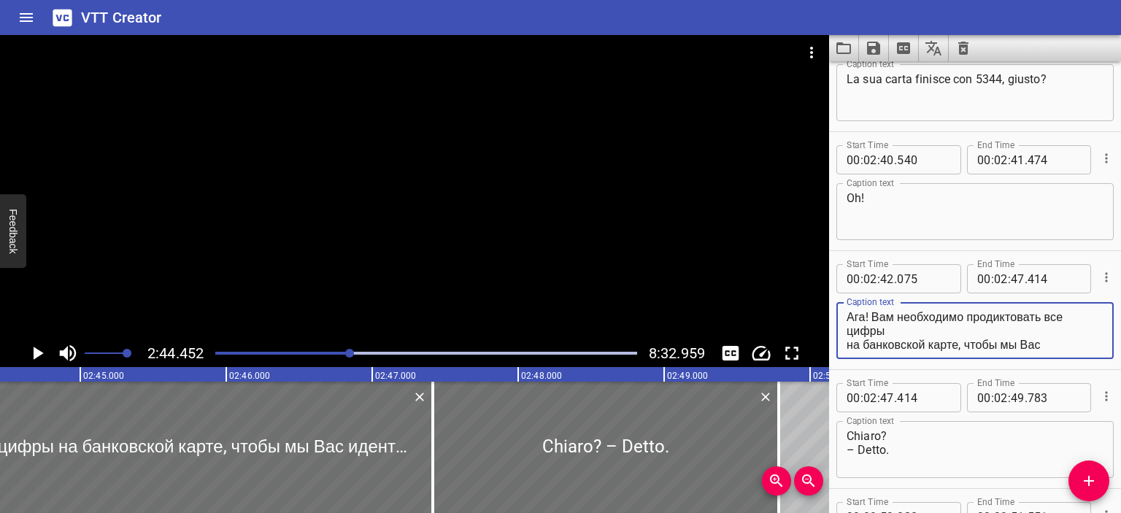
scroll to position [28, 0]
drag, startPoint x: 849, startPoint y: 311, endPoint x: 1026, endPoint y: 359, distance: 183.0
click at [1026, 359] on div "Caption text Ага! Вам необходимо продиктовать все цифры на банковской карте, чт…" at bounding box center [974, 329] width 277 height 66
click at [869, 325] on textarea "Ага! Вам необходимо продиктовать все цифры на банковской карте, чтобы мы Вас ид…" at bounding box center [974, 331] width 257 height 42
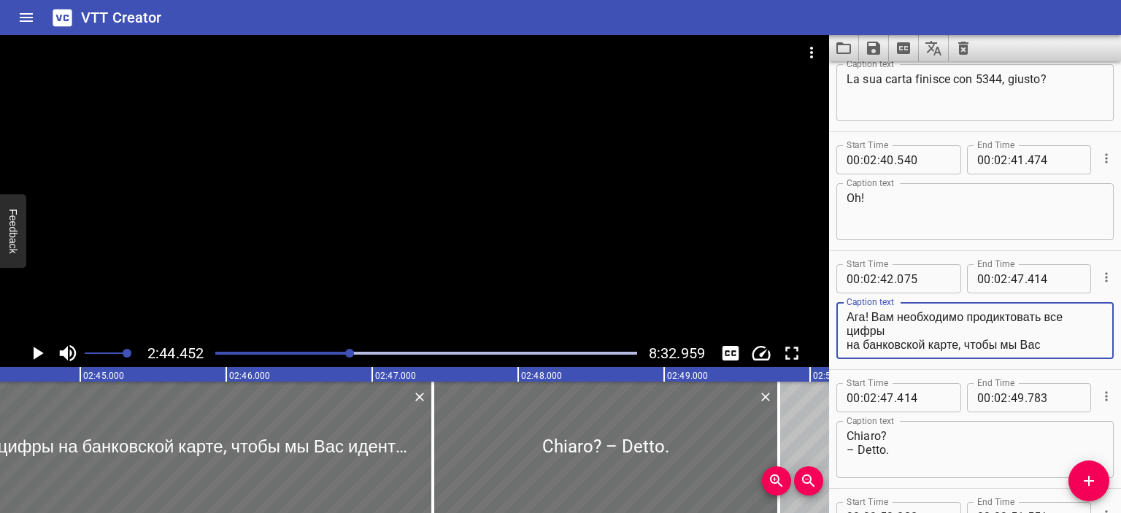
click at [866, 317] on textarea "Ага! Вам необходимо продиктовать все цифры на банковской карте, чтобы мы Вас ид…" at bounding box center [974, 331] width 257 height 42
click at [869, 317] on textarea "Sì! Вам необходимо продиктовать все цифры на банковской карте, чтобы мы Вас иде…" at bounding box center [974, 331] width 257 height 42
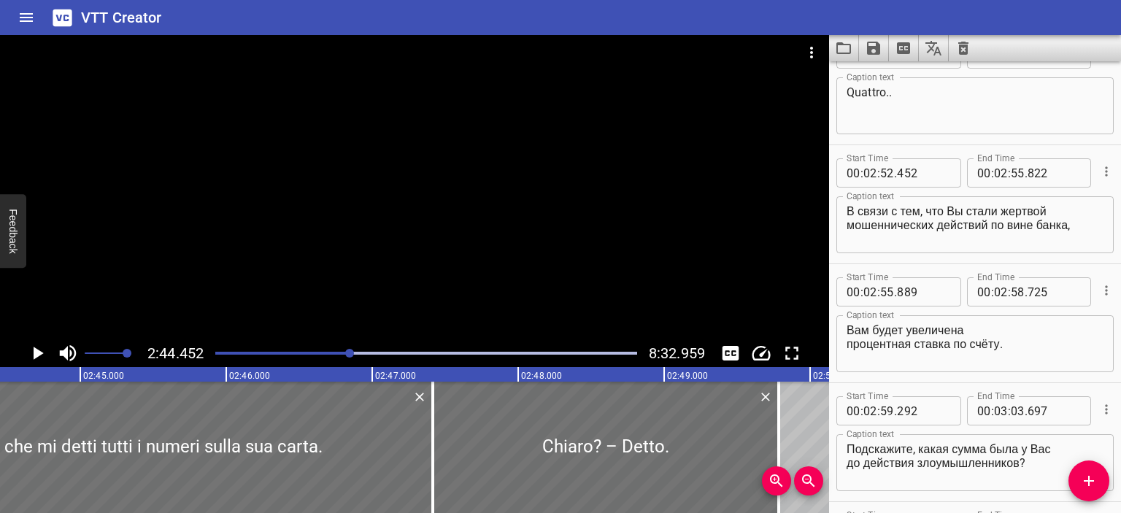
scroll to position [4573, 0]
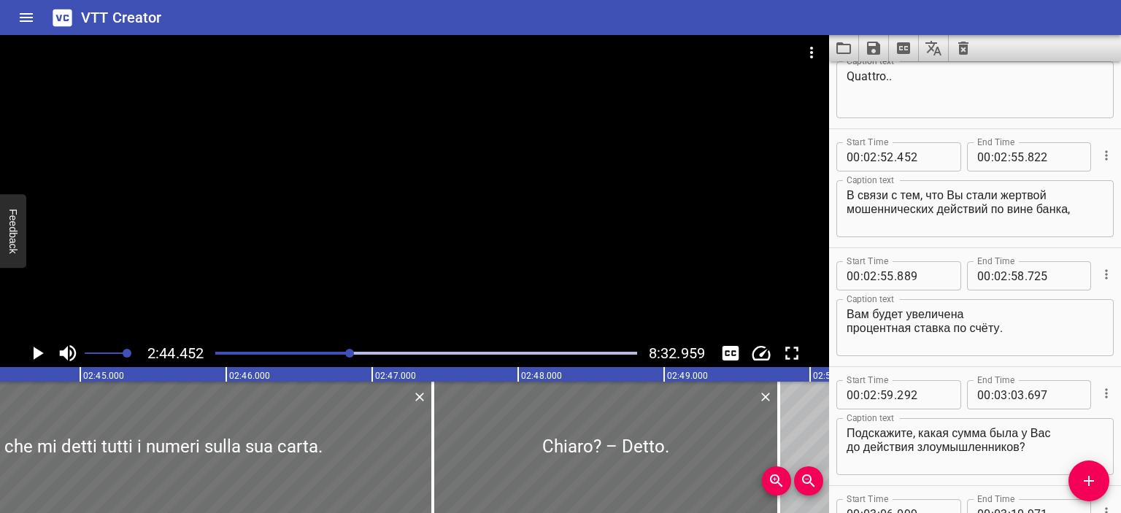
type textarea "Sì! Per identificarla ho bisogno che mi detti tutti i numeri sulla sua carta."
drag, startPoint x: 1078, startPoint y: 214, endPoint x: 843, endPoint y: 187, distance: 236.4
click at [843, 187] on div "В связи с тем, что Вы стали жертвой мошеннических действий по вине банка, Capt…" at bounding box center [974, 208] width 277 height 57
paste textarea "A causa del fatto che sei stato vittima di attività fraudolente per colpa della…"
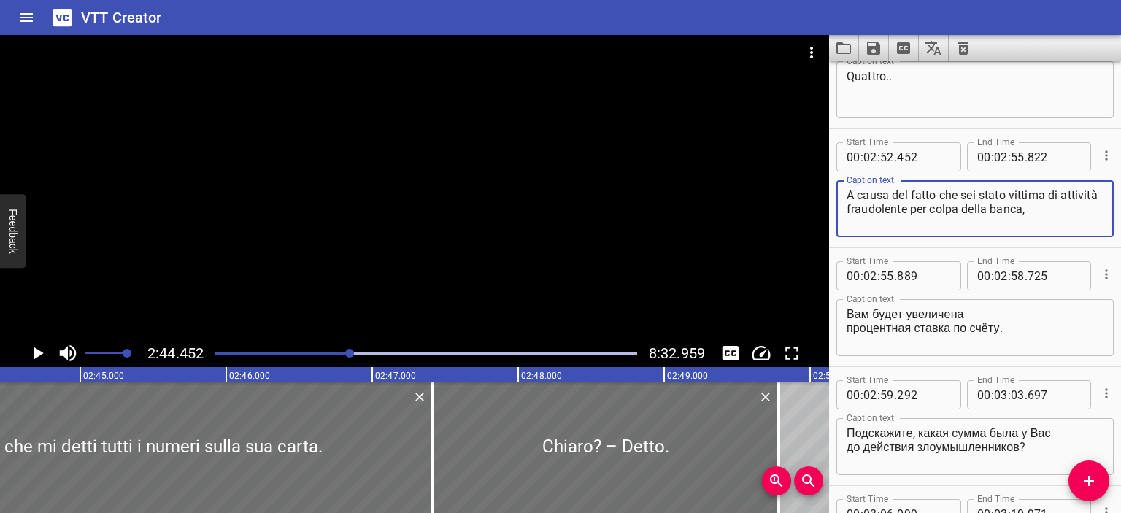
drag, startPoint x: 963, startPoint y: 194, endPoint x: 1005, endPoint y: 198, distance: 41.7
click at [1005, 198] on textarea "A causa del fatto che sei stato vittima di attività fraudolente per colpa della…" at bounding box center [974, 209] width 257 height 42
click at [883, 207] on textarea "A causa del fatto che lei è diventata una vittima di attività fraudolente per c…" at bounding box center [974, 209] width 257 height 42
type textarea "A causa del fatto che lei è diventata una vittima di attività fraudolente per c…"
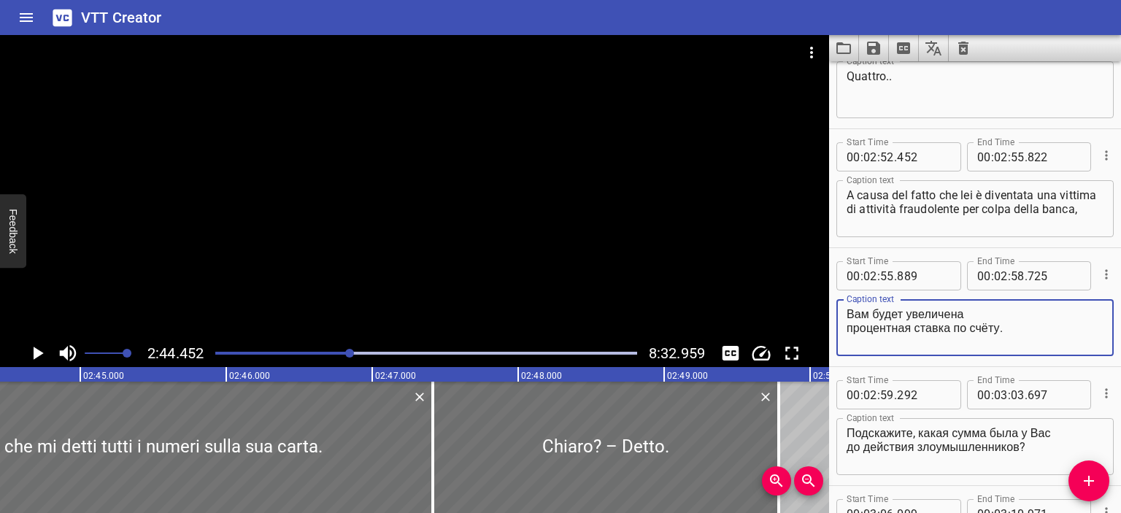
drag, startPoint x: 1020, startPoint y: 330, endPoint x: 840, endPoint y: 310, distance: 180.6
click at [840, 310] on div "Вам будет увеличена процентная ставка по счёту. Caption text" at bounding box center [974, 327] width 277 height 57
paste textarea "verrà aumentato il tasso di interesse sul conto"
click at [849, 316] on textarea "verrà aumentato il tasso di interesse sul conto." at bounding box center [974, 328] width 257 height 42
type textarea "le verrà aumentato il tasso di interesse sul conto."
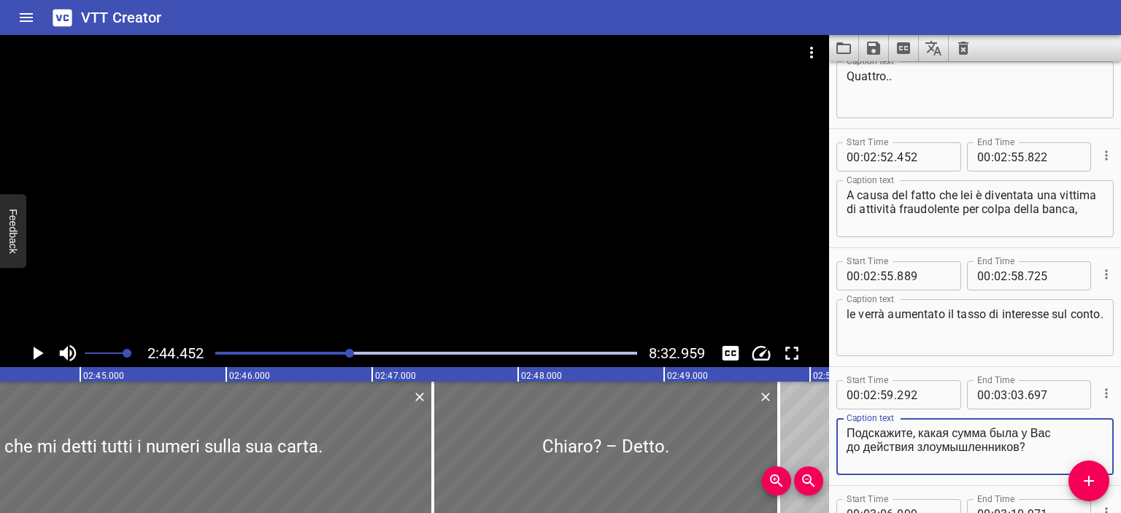
drag, startPoint x: 1042, startPoint y: 444, endPoint x: 833, endPoint y: 422, distance: 209.8
click at [833, 422] on div "Start Time 00 : 02 : 59 . 292 Start Time End Time 00 : 03 : 03 . 697 End Time C…" at bounding box center [975, 426] width 292 height 118
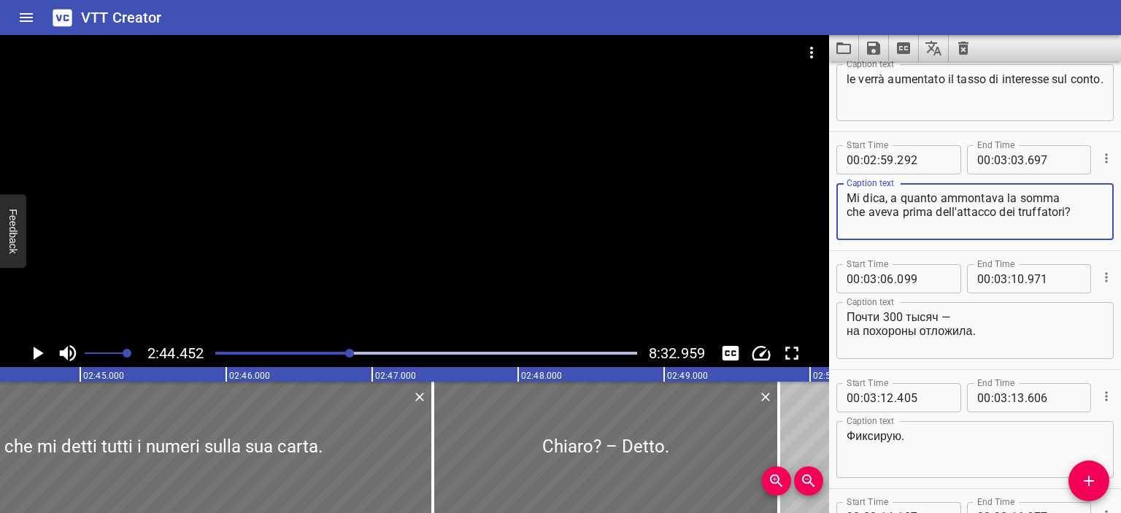
scroll to position [4808, 0]
type textarea "Mi dica, a quanto ammontava la somma che aveva prima dell'attacco dei truffator…"
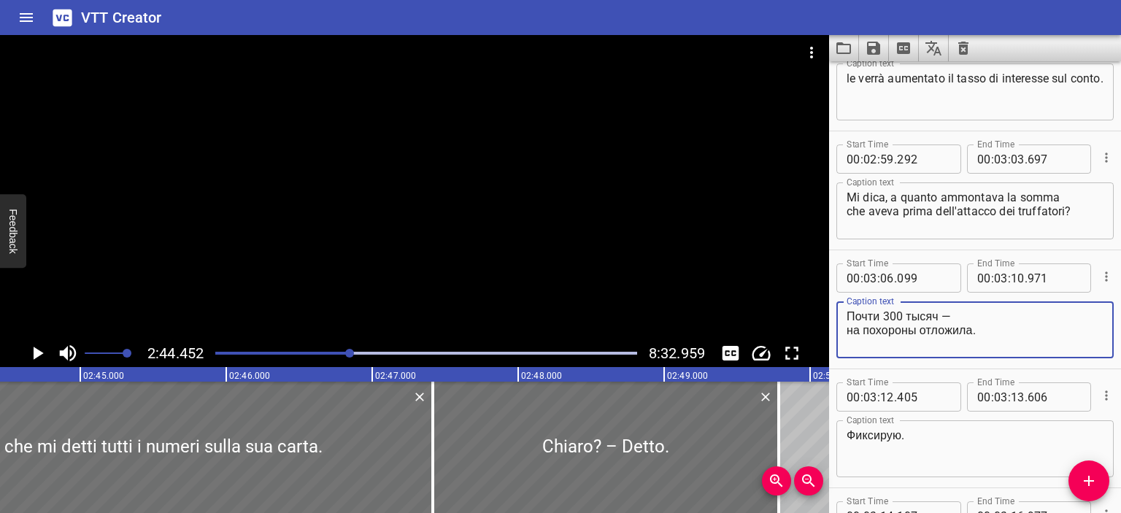
drag, startPoint x: 989, startPoint y: 331, endPoint x: 840, endPoint y: 304, distance: 151.2
click at [840, 304] on div "Почти 300 тысяч — на похороны отложила. Caption text" at bounding box center [974, 329] width 277 height 57
type textarea "Quasi 300mila. [PERSON_NAME] via per il funerale."
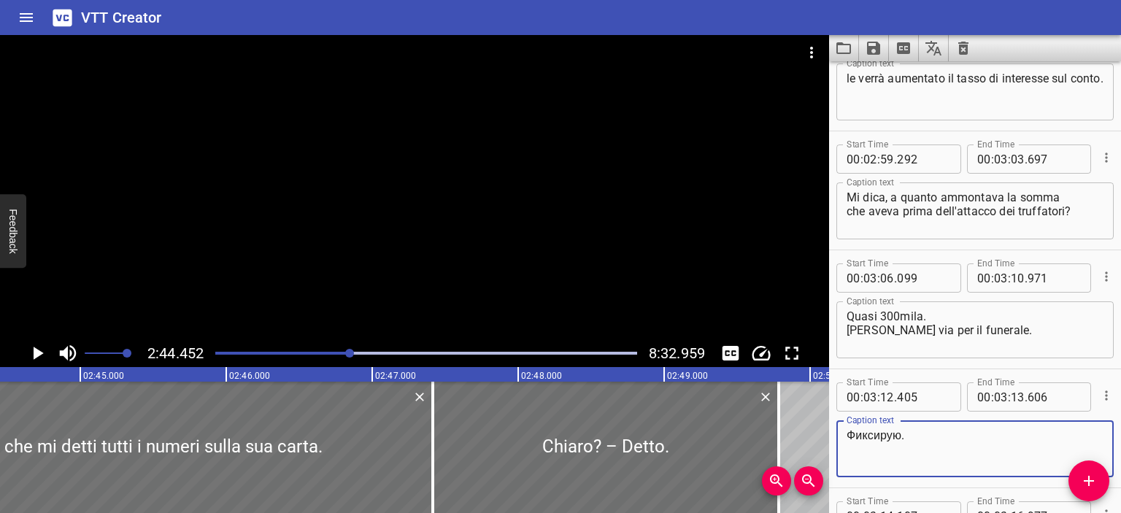
drag, startPoint x: 905, startPoint y: 437, endPoint x: 789, endPoint y: 431, distance: 116.1
click at [789, 431] on main "2:44.452 8:32.959 00:00.000 00:01.000 00:02.000 00:03.000 00:04.000 00:05.000 0…" at bounding box center [560, 274] width 1121 height 478
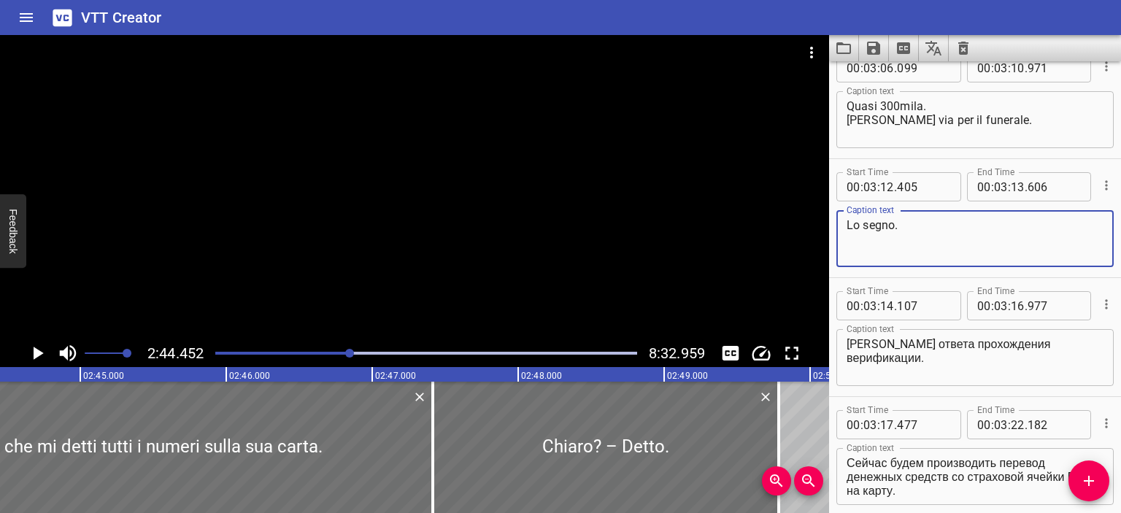
scroll to position [5047, 0]
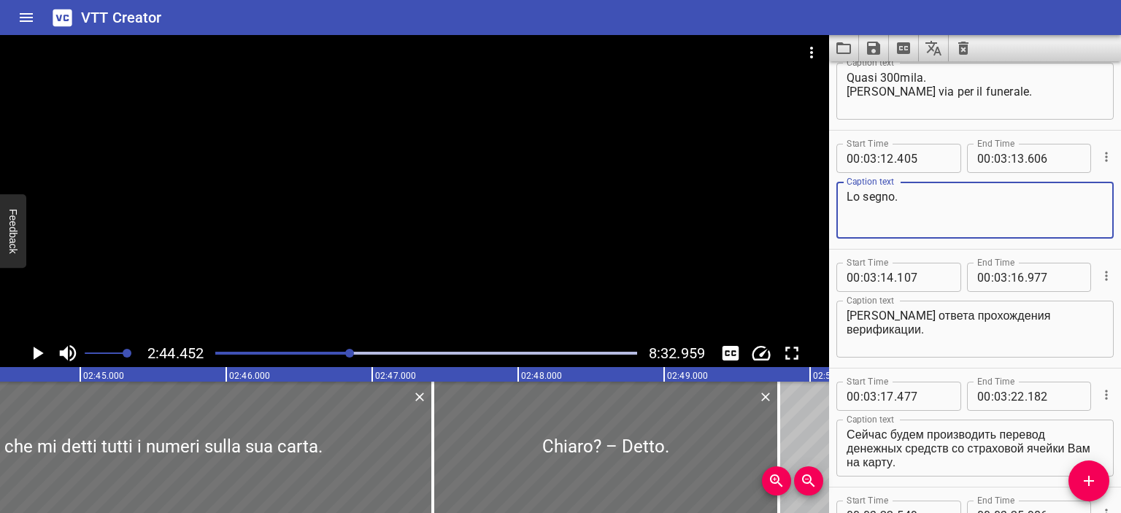
type textarea "Lo segno."
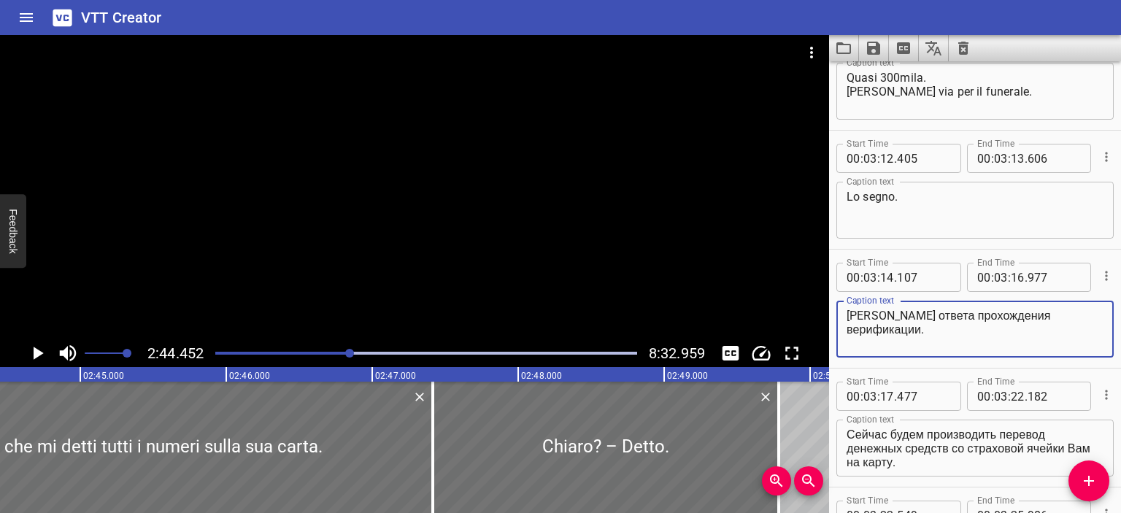
drag, startPoint x: 932, startPoint y: 333, endPoint x: 789, endPoint y: 293, distance: 148.7
click at [789, 293] on main "2:44.452 8:32.959 00:00.000 00:01.000 00:02.000 00:03.000 00:04.000 00:05.000 0…" at bounding box center [560, 274] width 1121 height 478
paste textarea "Attendiamo una risposta di verifica"
type textarea "Attendiamo una risposta di verifica."
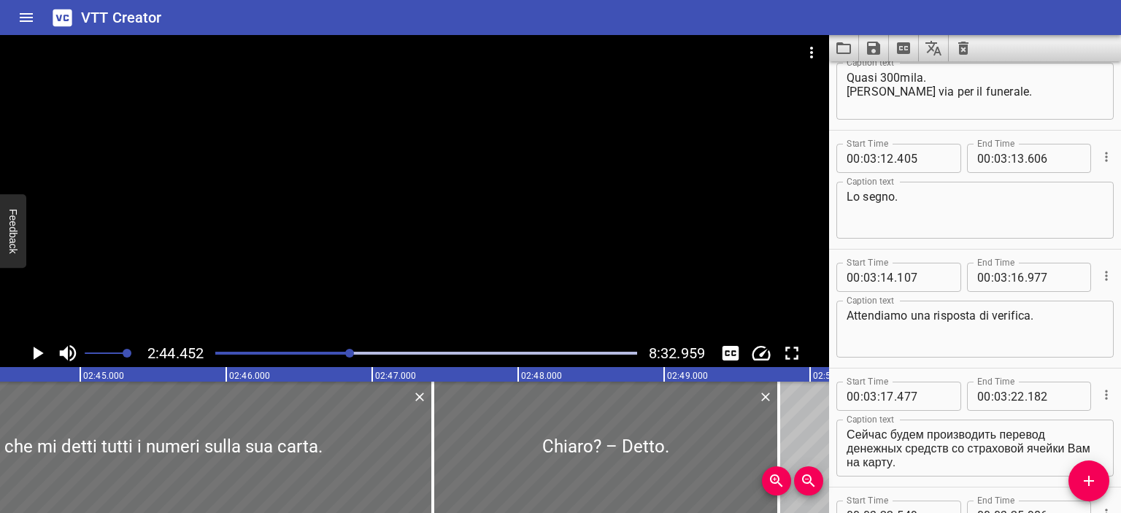
click at [619, 195] on div at bounding box center [414, 187] width 829 height 304
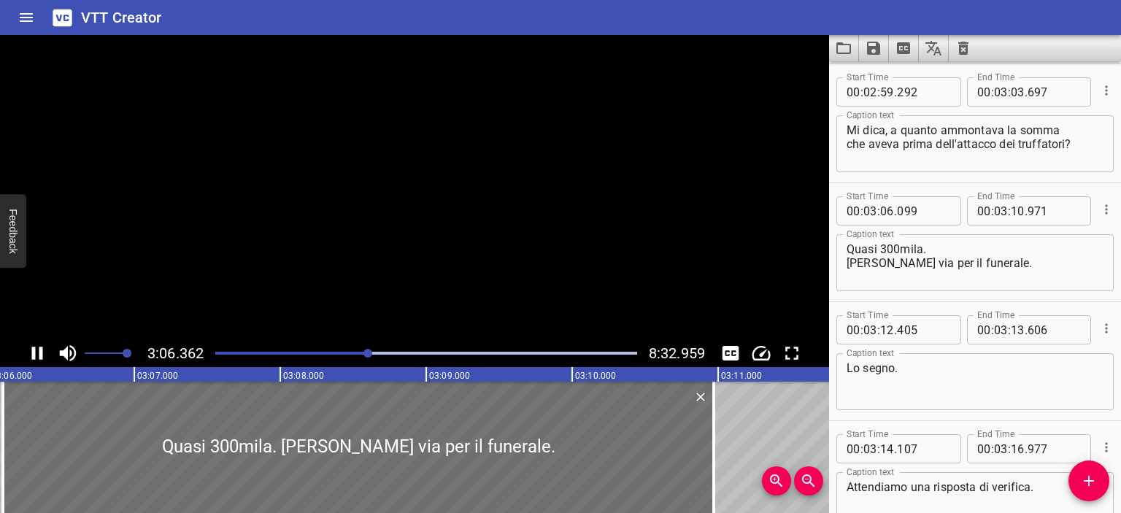
scroll to position [4993, 0]
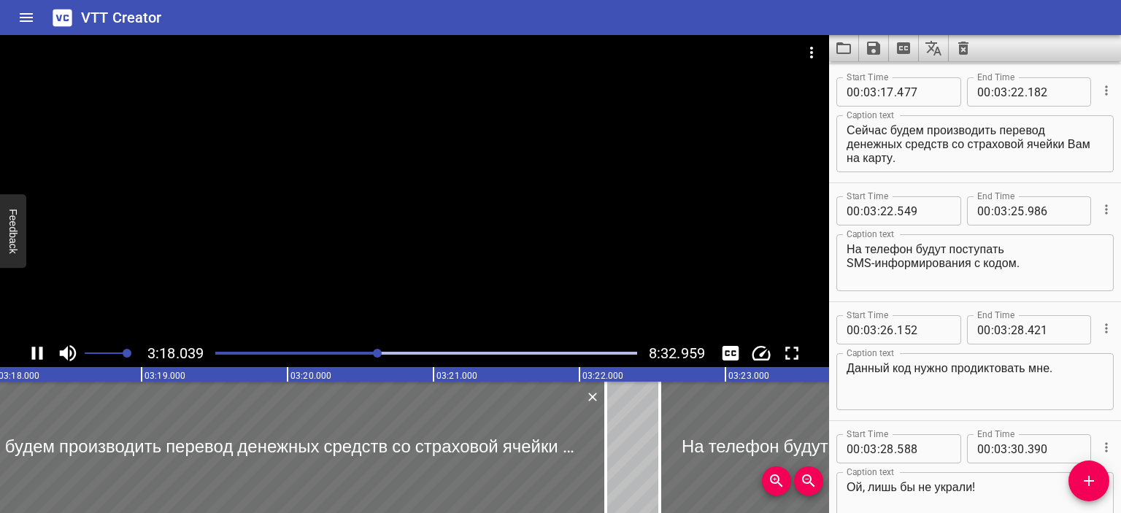
click at [541, 179] on div at bounding box center [414, 187] width 829 height 304
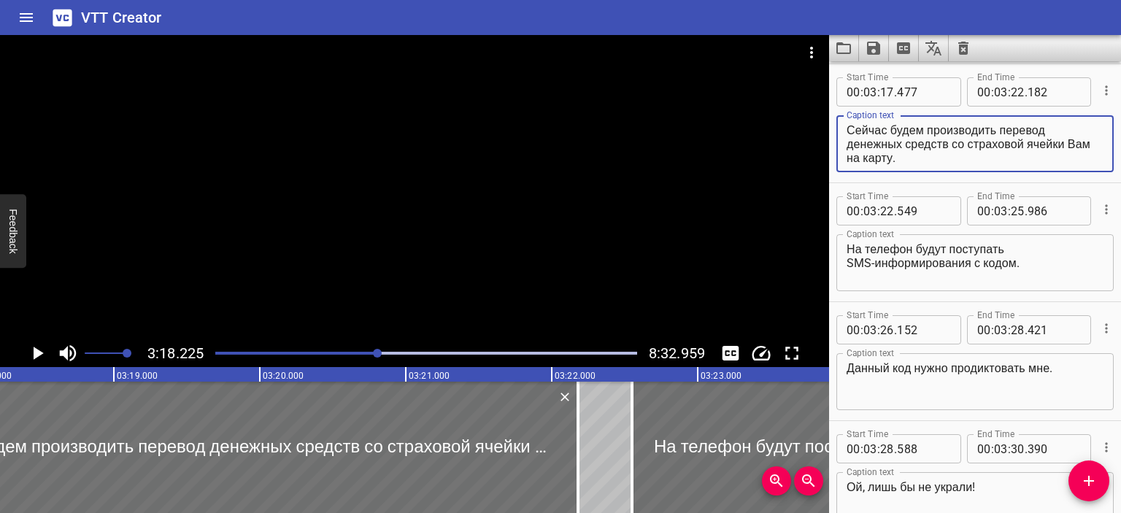
drag, startPoint x: 935, startPoint y: 158, endPoint x: 797, endPoint y: 118, distance: 144.3
click at [797, 118] on main "3:18.225 8:32.959 00:00.000 00:01.000 00:02.000 00:03.000 00:04.000 00:05.000 0…" at bounding box center [560, 274] width 1121 height 478
paste textarea "[PERSON_NAME] trasferiremo fondi dalla cella di assicurazione sulla tua carta"
click at [934, 132] on textarea "[PERSON_NAME] trasferiremo fondi dalla cella di assicurazione sulla tua carta." at bounding box center [974, 144] width 257 height 42
drag, startPoint x: 1002, startPoint y: 128, endPoint x: 919, endPoint y: 145, distance: 84.1
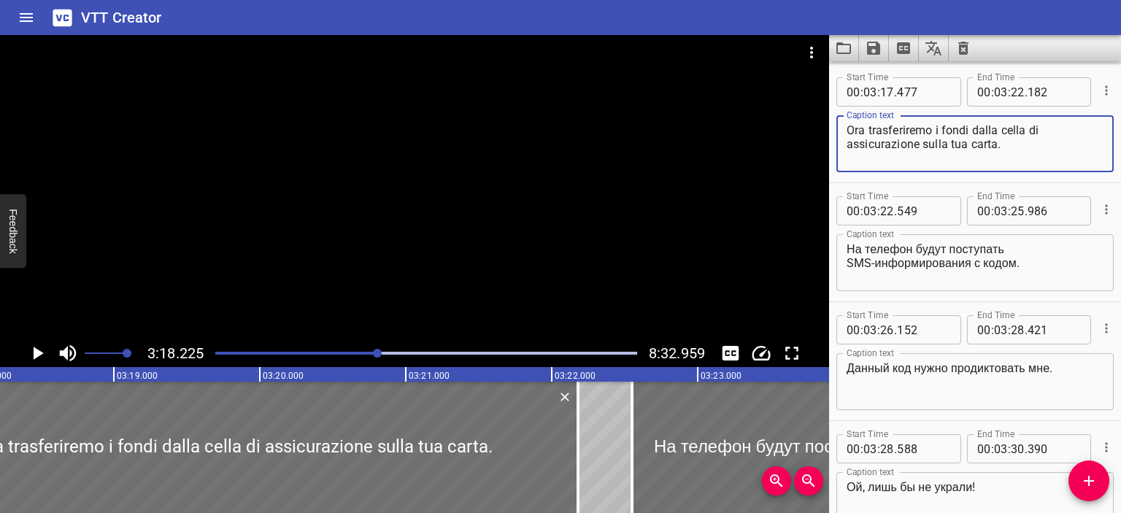
click at [919, 145] on textarea "Ora trasferiremo i fondi dalla cella di assicurazione sulla tua carta." at bounding box center [974, 144] width 257 height 42
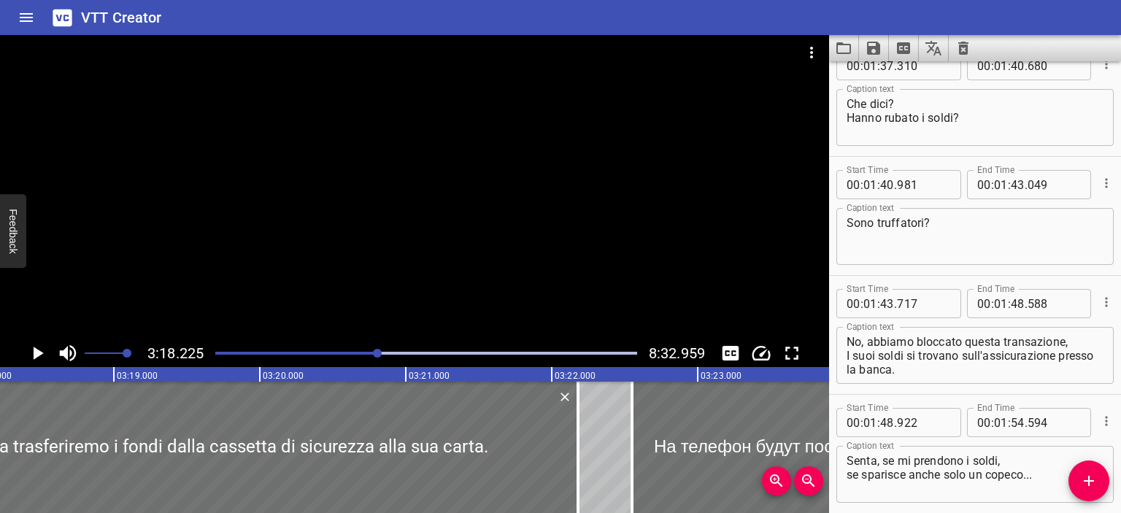
type textarea "Ora trasferiremo i fondi dalla cassetta di sicurezza alla sua carta."
drag, startPoint x: 961, startPoint y: 355, endPoint x: 1052, endPoint y: 356, distance: 91.2
click at [1052, 356] on textarea "No, abbiamo bloccato questa transazione, I suoi soldi si trovano sull'assicuraz…" at bounding box center [974, 356] width 257 height 42
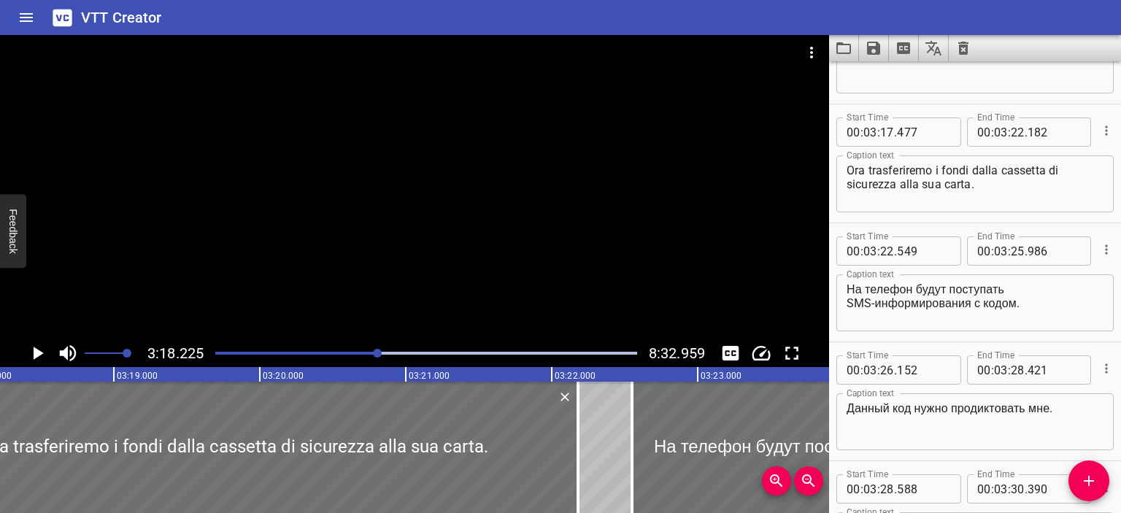
scroll to position [5287, 0]
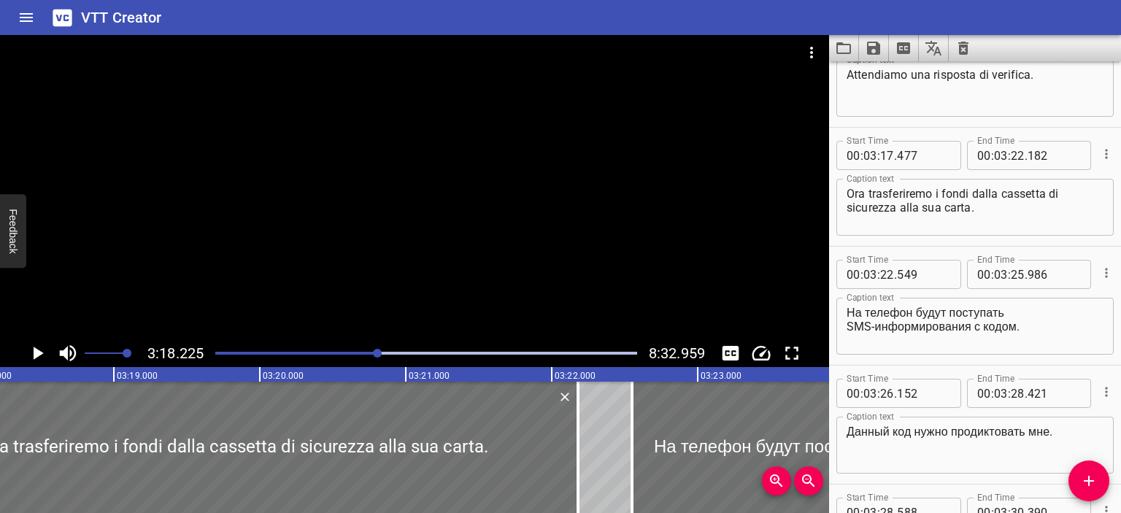
type textarea "No, abbiamo bloccato questa transazione, I suoi soldi si trovano nella cassetta…"
click at [849, 307] on textarea "На телефон будут поступать SMS-информирования с кодом." at bounding box center [974, 327] width 257 height 42
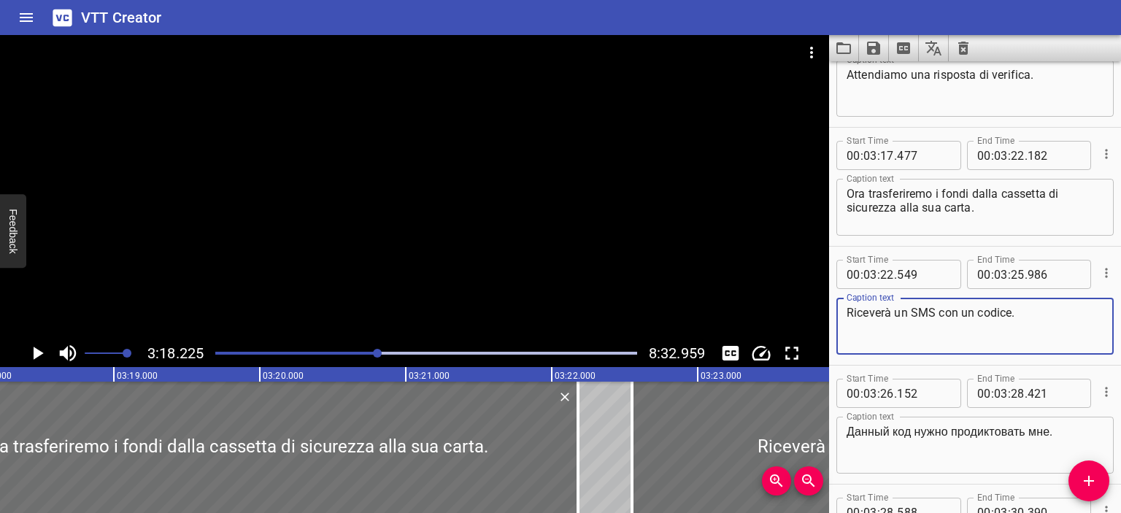
type textarea "Riceverà un SMS con un codice."
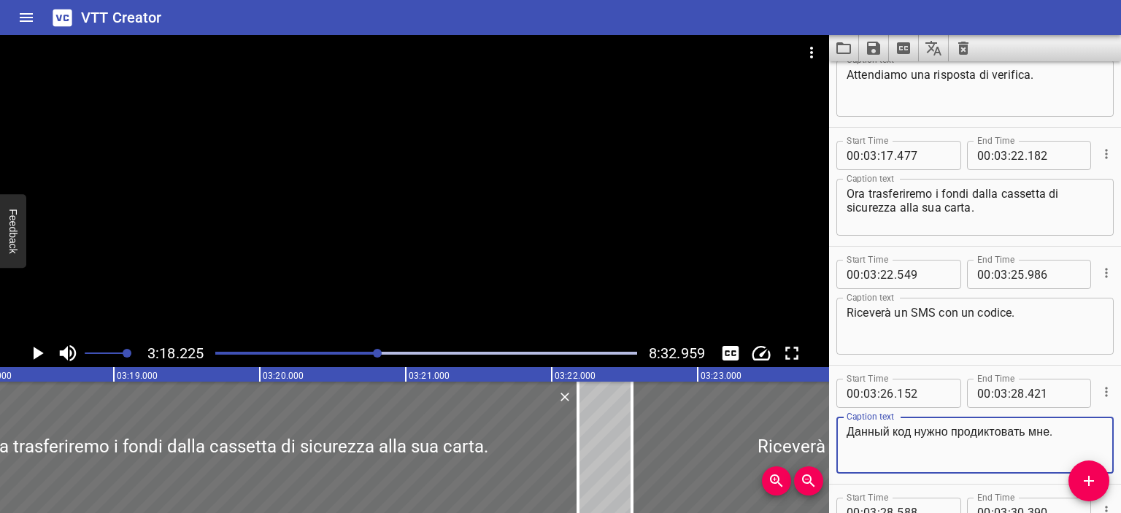
drag, startPoint x: 1066, startPoint y: 431, endPoint x: 846, endPoint y: 422, distance: 219.8
click at [846, 422] on div "Данный код нужно продиктовать мне. Caption text" at bounding box center [974, 445] width 277 height 57
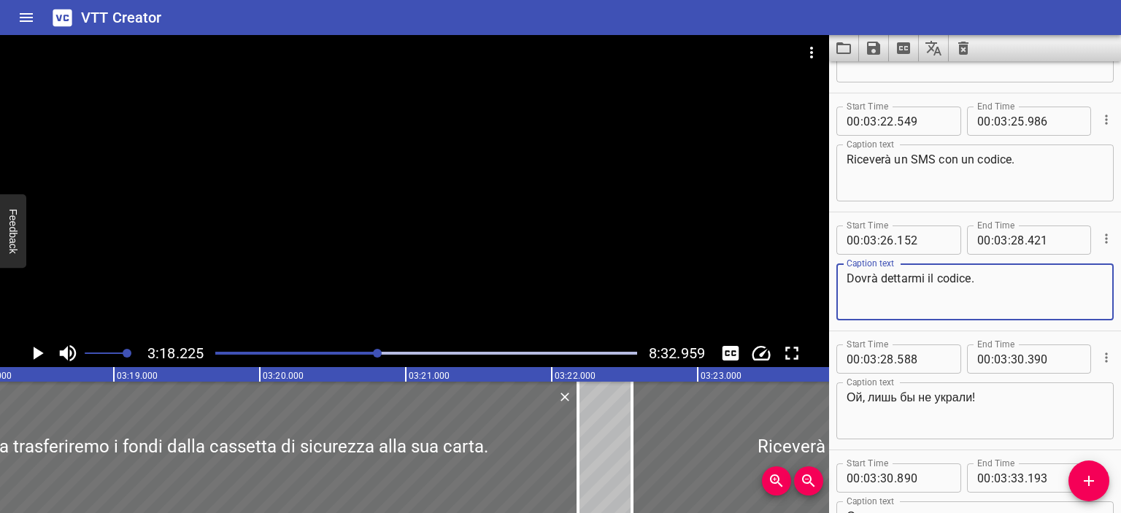
scroll to position [5442, 0]
type textarea "Dovrà dettarmi il codice."
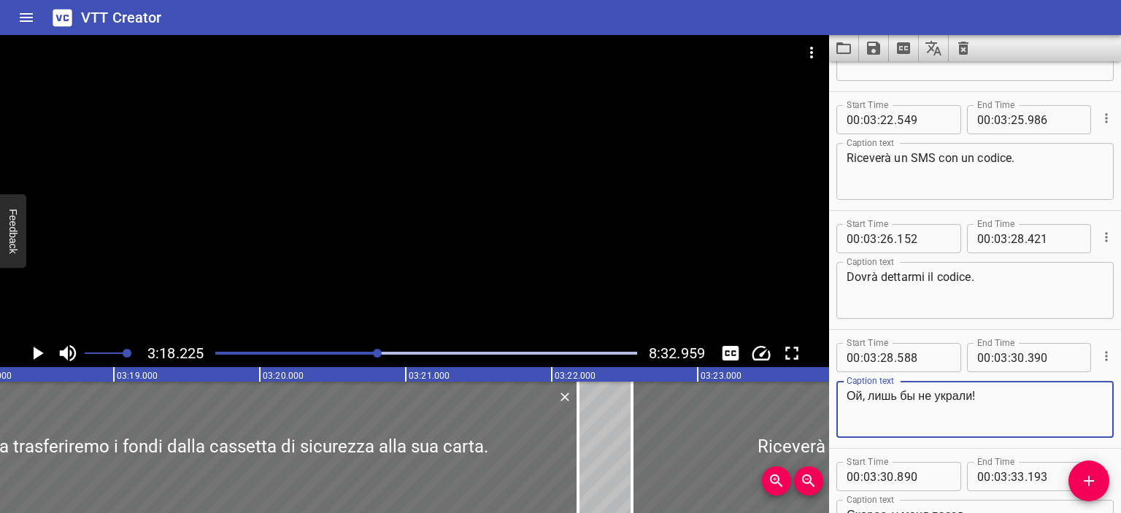
drag, startPoint x: 971, startPoint y: 396, endPoint x: 808, endPoint y: 377, distance: 163.8
click at [808, 377] on main "3:18.225 8:32.959 00:00.000 00:01.000 00:02.000 00:03.000 00:04.000 00:05.000 0…" at bounding box center [560, 274] width 1121 height 478
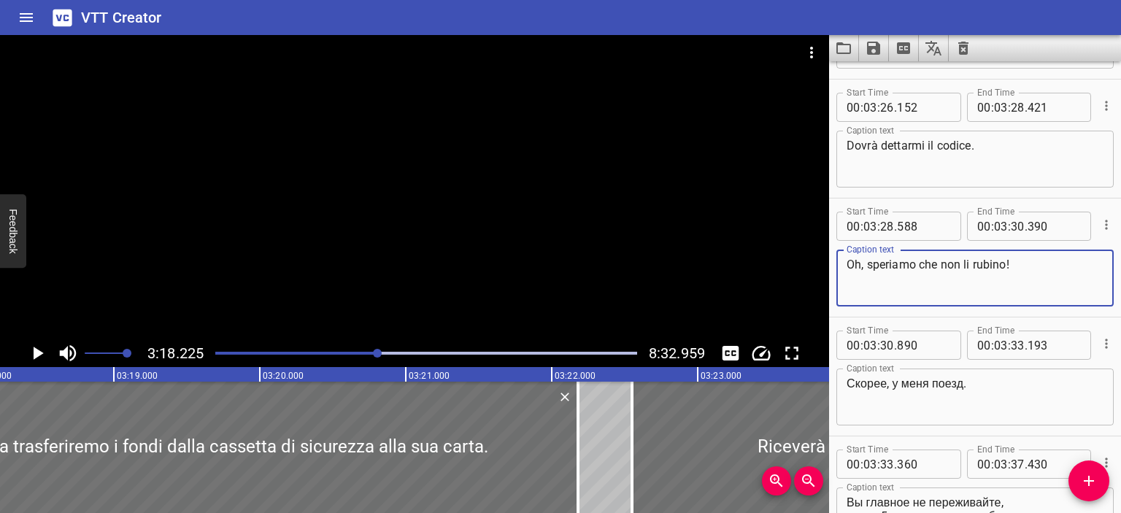
scroll to position [5573, 0]
type textarea "Oh, speriamo che non li rubino!"
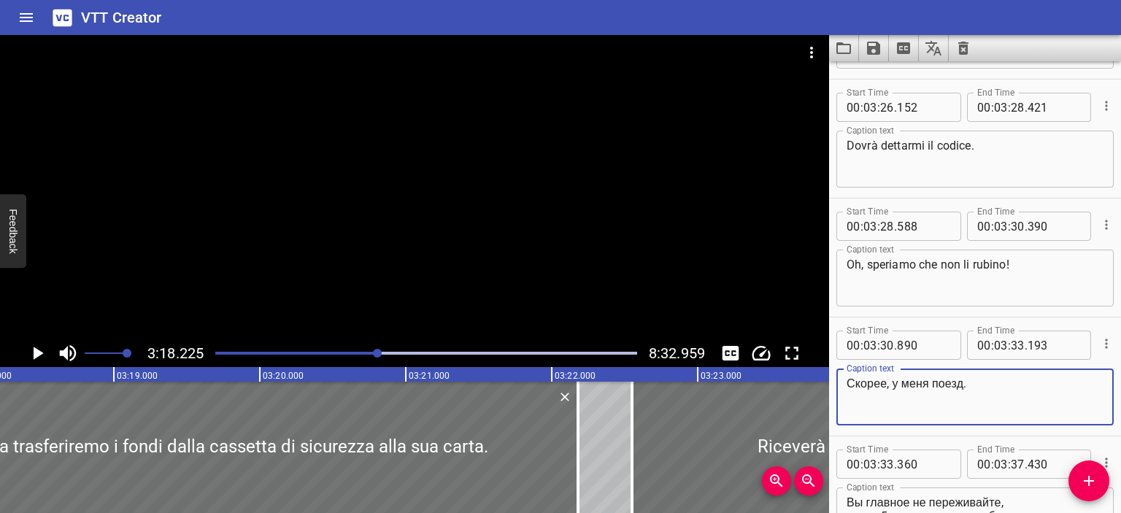
drag, startPoint x: 975, startPoint y: 387, endPoint x: 805, endPoint y: 378, distance: 170.2
click at [805, 378] on main "3:18.225 8:32.959 00:00.000 00:01.000 00:02.000 00:03.000 00:04.000 00:05.000 0…" at bounding box center [560, 274] width 1121 height 478
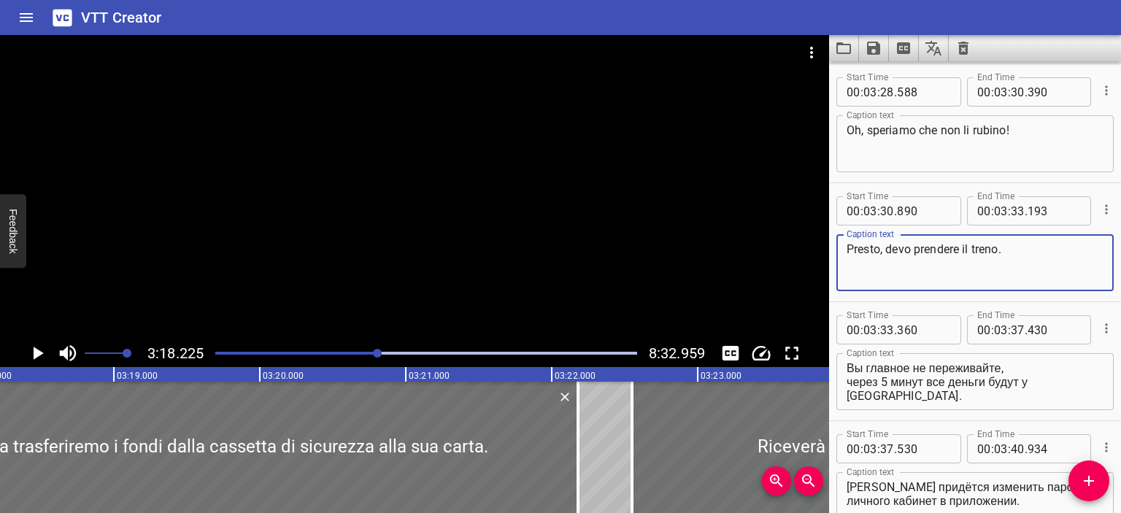
scroll to position [5710, 0]
type textarea "Presto, devo prendere il treno."
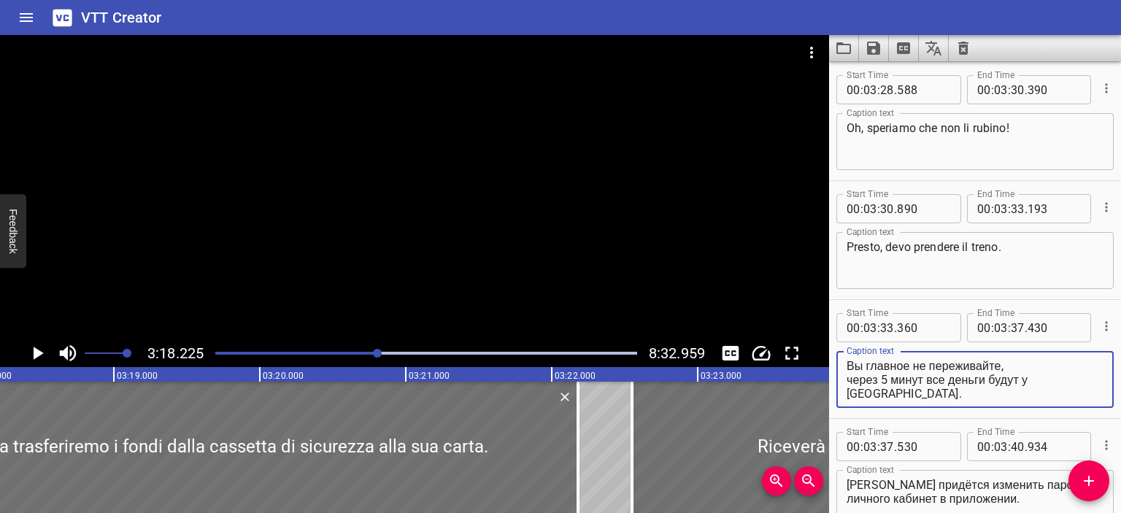
drag, startPoint x: 1001, startPoint y: 364, endPoint x: 835, endPoint y: 361, distance: 166.4
click at [835, 361] on div "Start Time 00 : 03 : 33 . 360 Start Time End Time 00 : 03 : 37 . 430 End Time C…" at bounding box center [975, 359] width 292 height 118
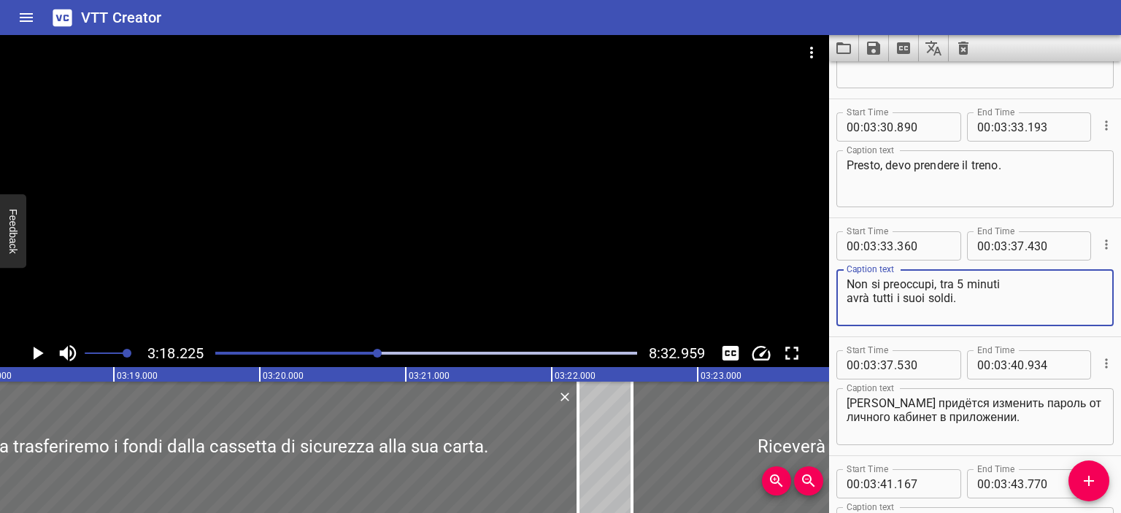
scroll to position [5794, 0]
type textarea "Non si preoccupi, tra 5 minuti avrà tutti i suoi soldi."
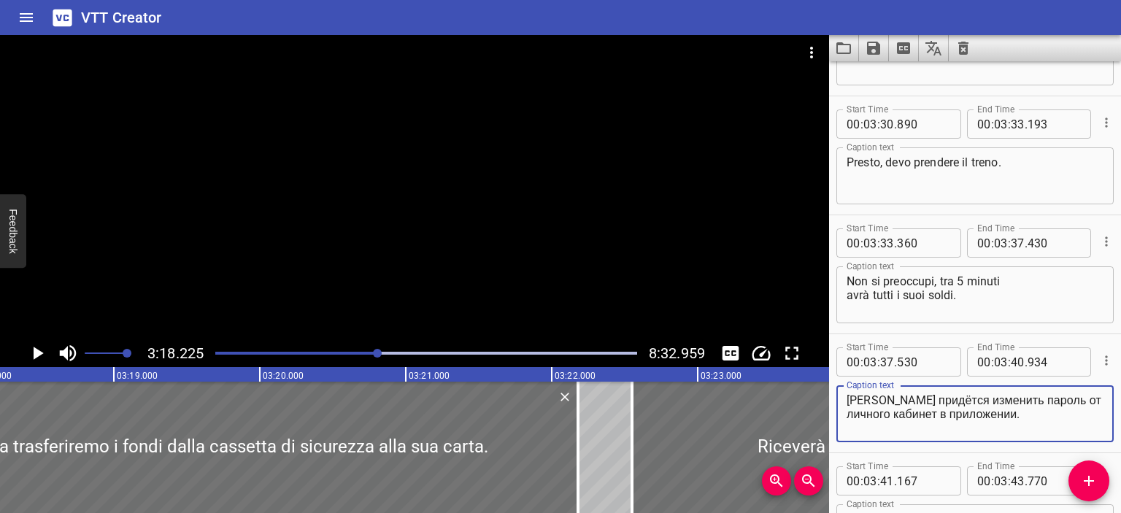
drag, startPoint x: 1026, startPoint y: 418, endPoint x: 840, endPoint y: 387, distance: 188.5
click at [840, 387] on div "[PERSON_NAME] придётся изменить пароль от личного кабинет в приложении. Captio…" at bounding box center [974, 413] width 277 height 57
paste textarea "Dovrai cambiare la password dal tuo account personale nell'applicazione"
click at [881, 397] on textarea "Dovrai cambiare la password dal tuo account personale nell'applicazione." at bounding box center [974, 414] width 257 height 42
drag, startPoint x: 1003, startPoint y: 401, endPoint x: 1037, endPoint y: 405, distance: 33.8
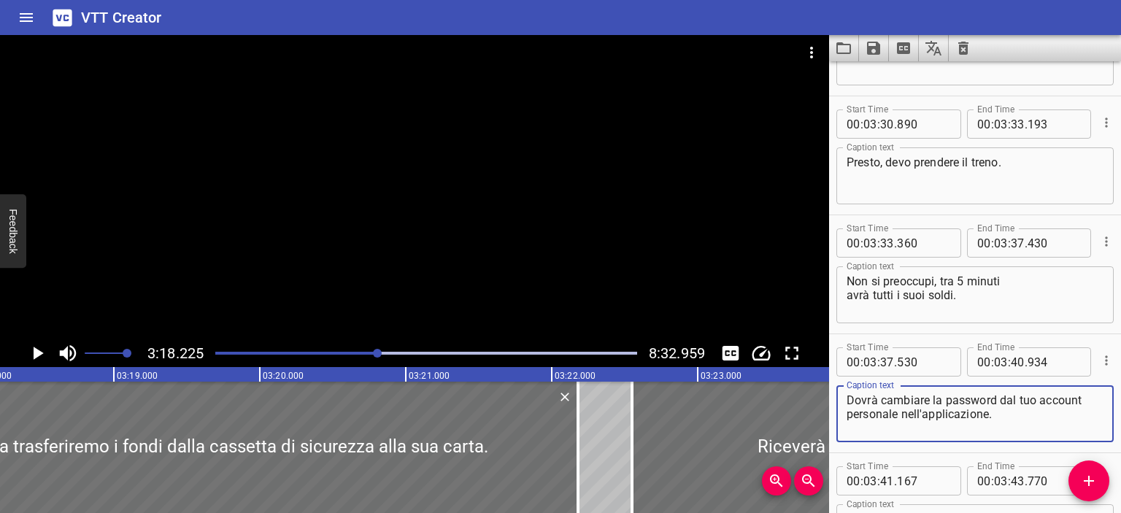
click at [1037, 405] on textarea "Dovrà cambiare la password dal tuo account personale nell'applicazione." at bounding box center [974, 414] width 257 height 42
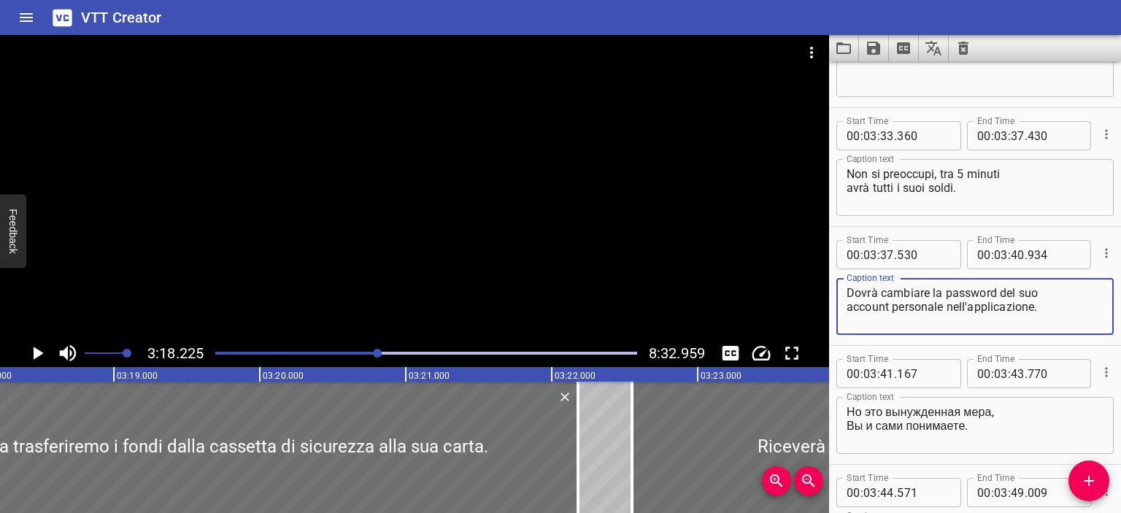
scroll to position [5902, 0]
type textarea "Dovrà cambiare la password del suo account personale nell'applicazione."
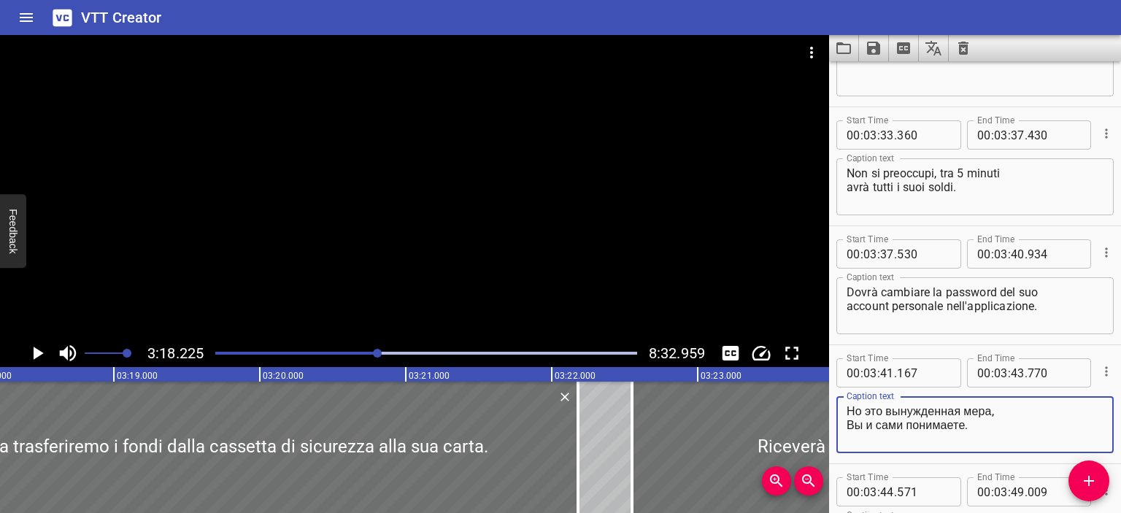
drag, startPoint x: 983, startPoint y: 425, endPoint x: 838, endPoint y: 405, distance: 146.6
click at [838, 405] on div "Но это вынужденная мера, Вы и сами понимаете. Caption text" at bounding box center [974, 424] width 277 height 57
paste textarea "Ma questa è una misura forzata, [PERSON_NAME] capisce"
click at [854, 424] on textarea "Ma questa è una misura forzata, [PERSON_NAME] capisce." at bounding box center [974, 425] width 257 height 42
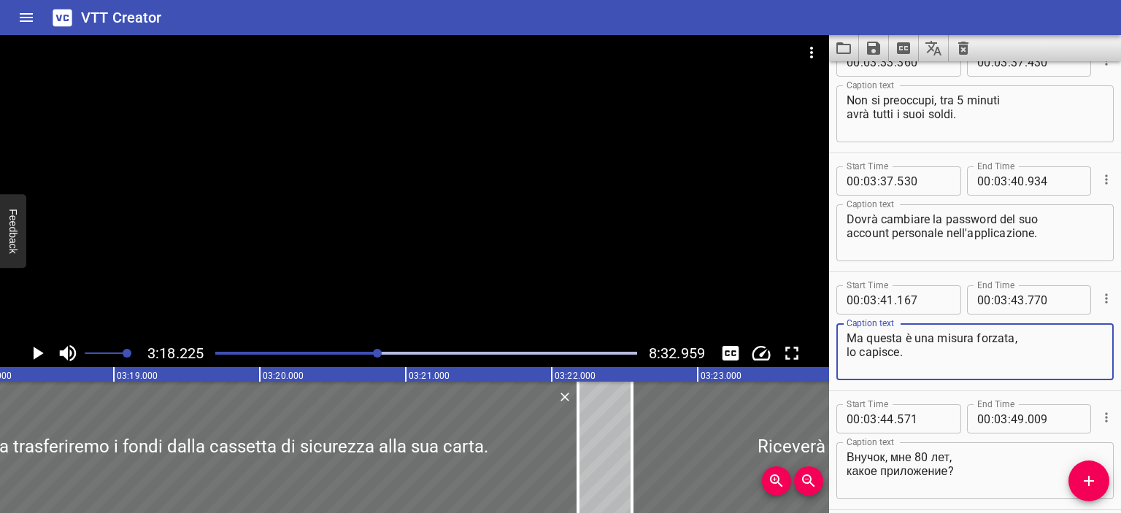
scroll to position [6048, 0]
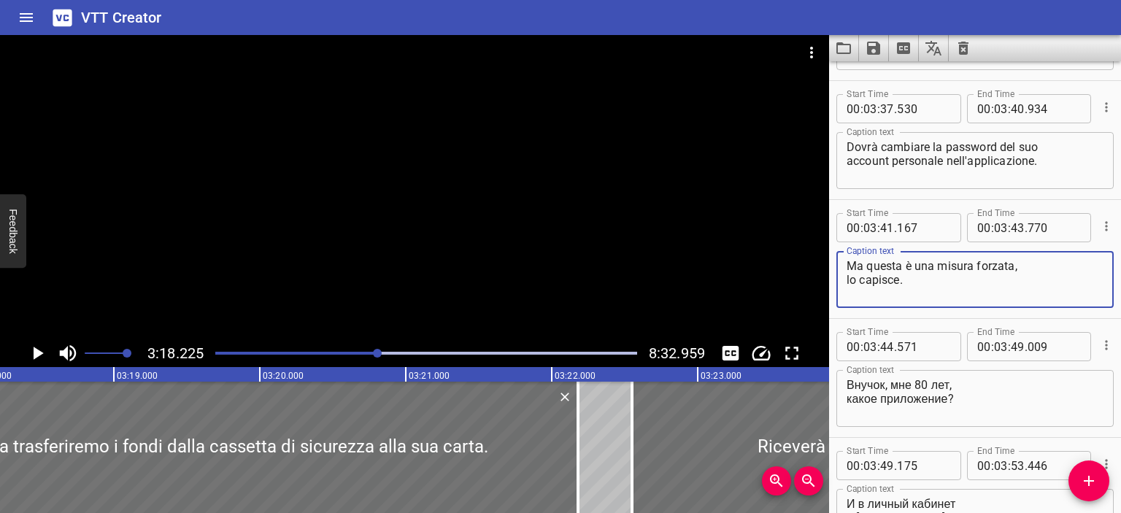
type textarea "Ma questa è una misura forzata, lo capisce."
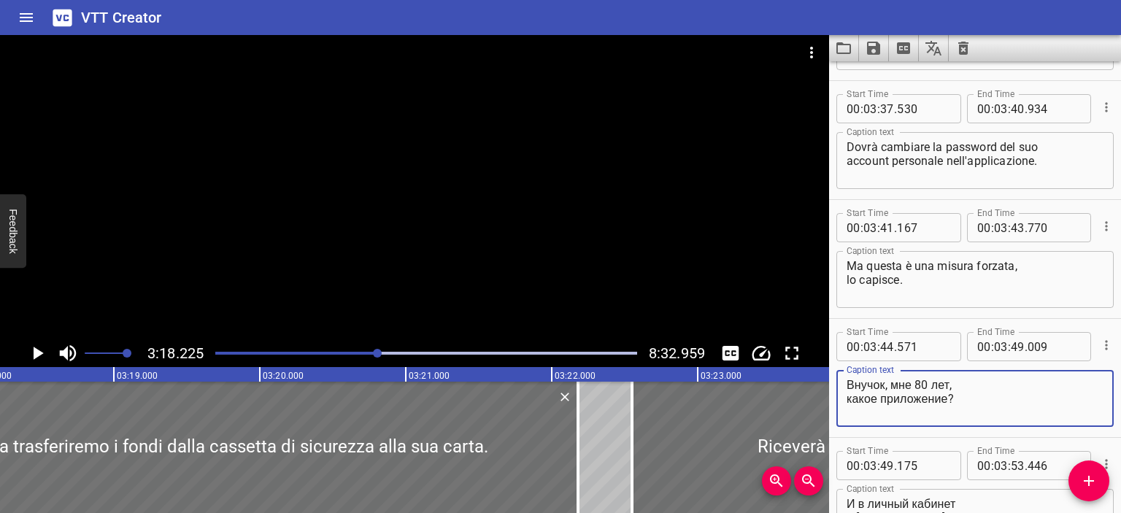
drag, startPoint x: 963, startPoint y: 403, endPoint x: 811, endPoint y: 374, distance: 154.5
click at [811, 374] on main "3:18.225 8:32.959 00:00.000 00:01.000 00:02.000 00:03.000 00:04.000 00:05.000 0…" at bounding box center [560, 274] width 1121 height 478
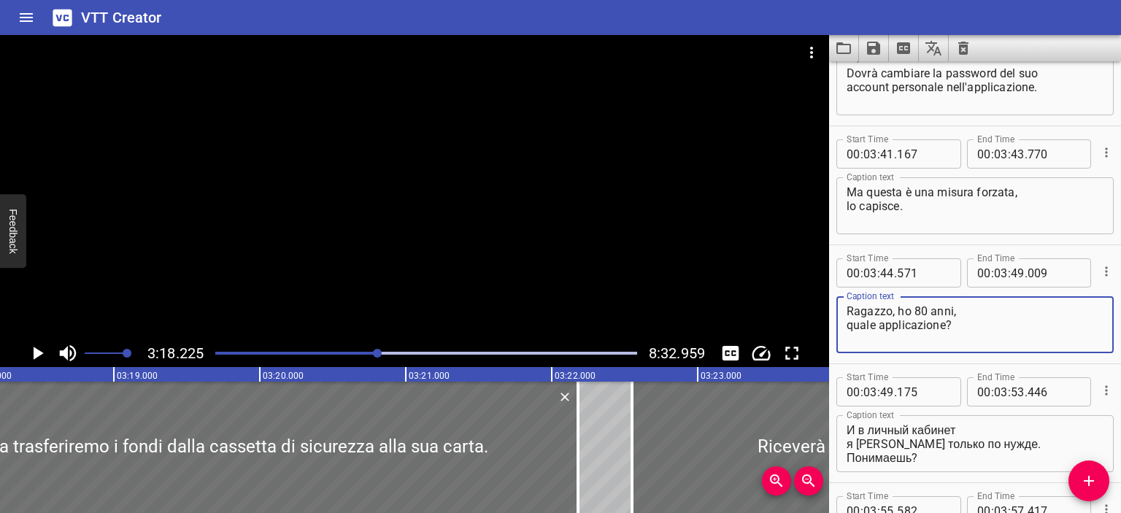
scroll to position [6122, 0]
type textarea "Ragazzo, ho 80 anni, quale applicazione?"
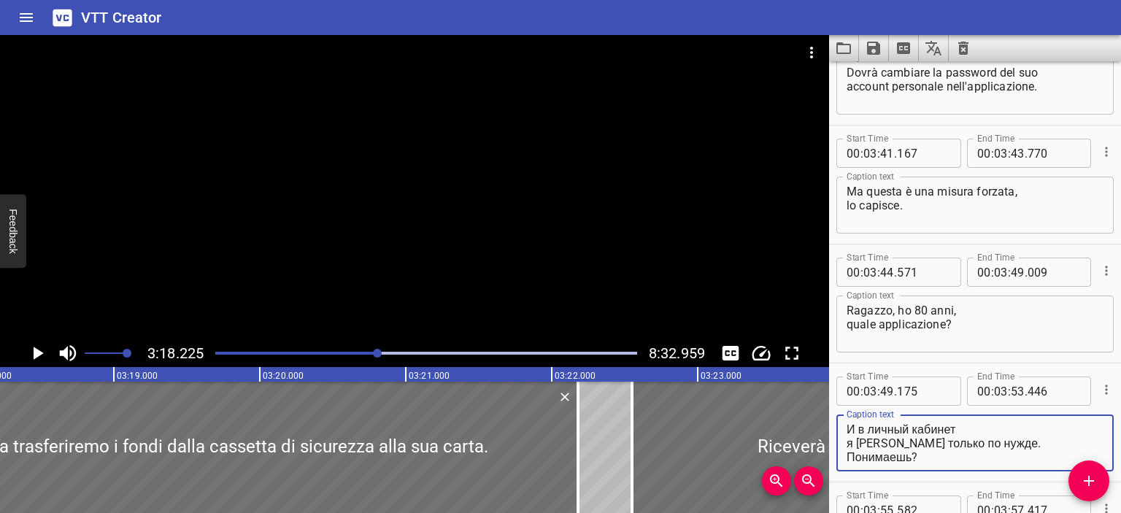
click at [852, 428] on textarea "И в личный кабинет я [PERSON_NAME] только по нужде. Понимаешь?" at bounding box center [974, 443] width 257 height 42
drag, startPoint x: 979, startPoint y: 442, endPoint x: 834, endPoint y: 422, distance: 146.5
click at [834, 422] on div "Start Time 00 : 03 : 49 . 175 Start Time End Time 00 : 03 : 53 . 446 End Time C…" at bounding box center [975, 422] width 292 height 118
drag, startPoint x: 925, startPoint y: 441, endPoint x: 992, endPoint y: 443, distance: 67.1
click at [992, 443] on textarea "Accedo all'account solo quando ne ho bisogno. Понимаешь?" at bounding box center [974, 443] width 257 height 42
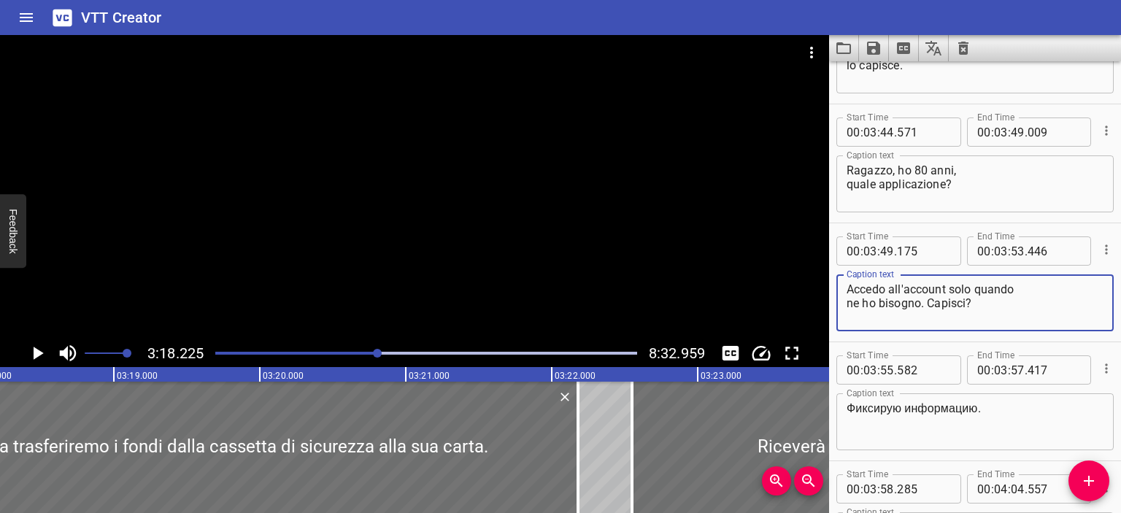
scroll to position [6264, 0]
type textarea "Accedo all'account solo quando ne ho bisogno. Capisci?"
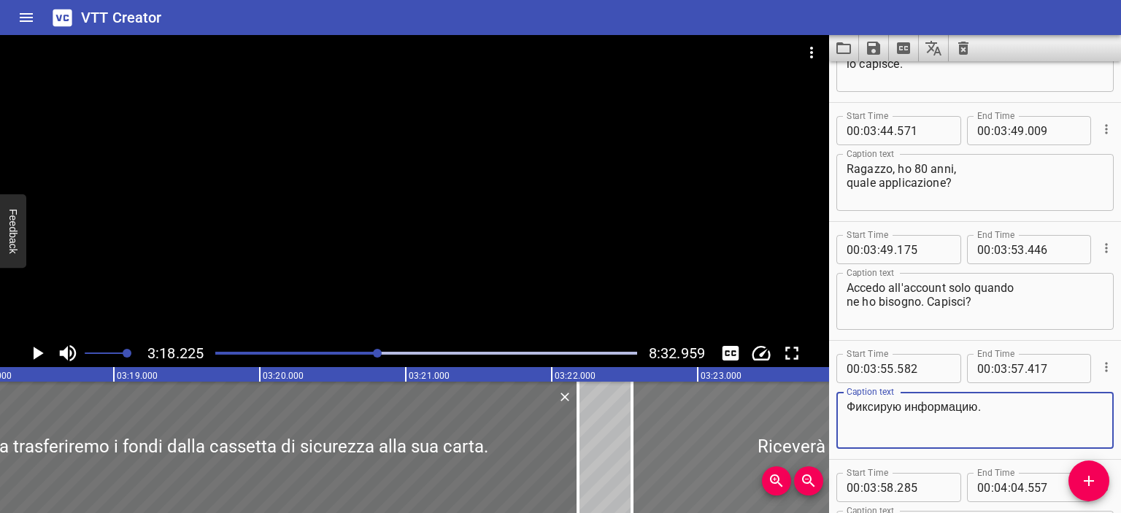
drag, startPoint x: 992, startPoint y: 408, endPoint x: 806, endPoint y: 408, distance: 186.0
click at [806, 408] on main "3:18.225 8:32.959 00:00.000 00:01.000 00:02.000 00:03.000 00:04.000 00:05.000 0…" at bounding box center [560, 274] width 1121 height 478
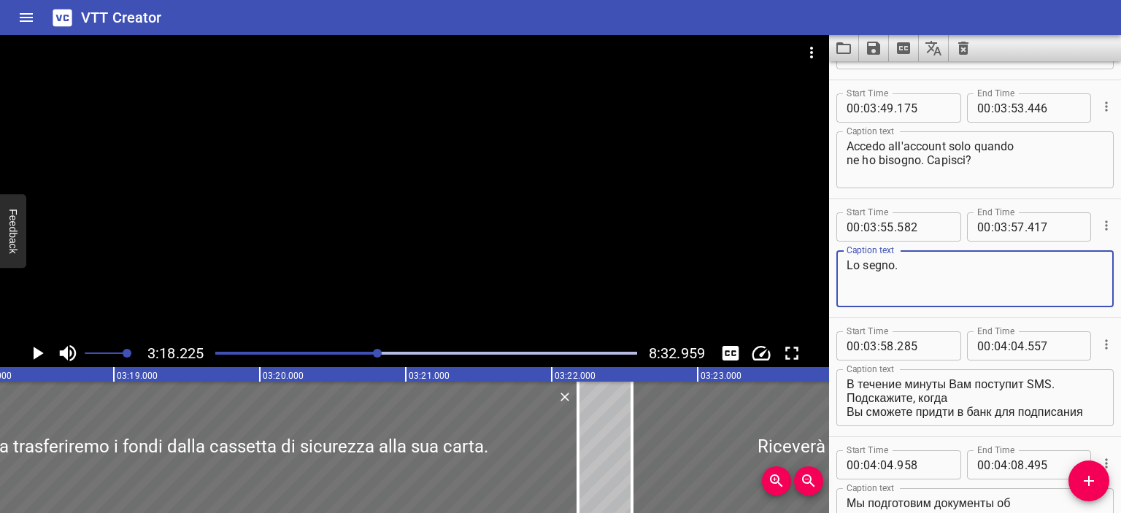
type textarea "Lo segno."
click at [572, 223] on div at bounding box center [414, 187] width 829 height 304
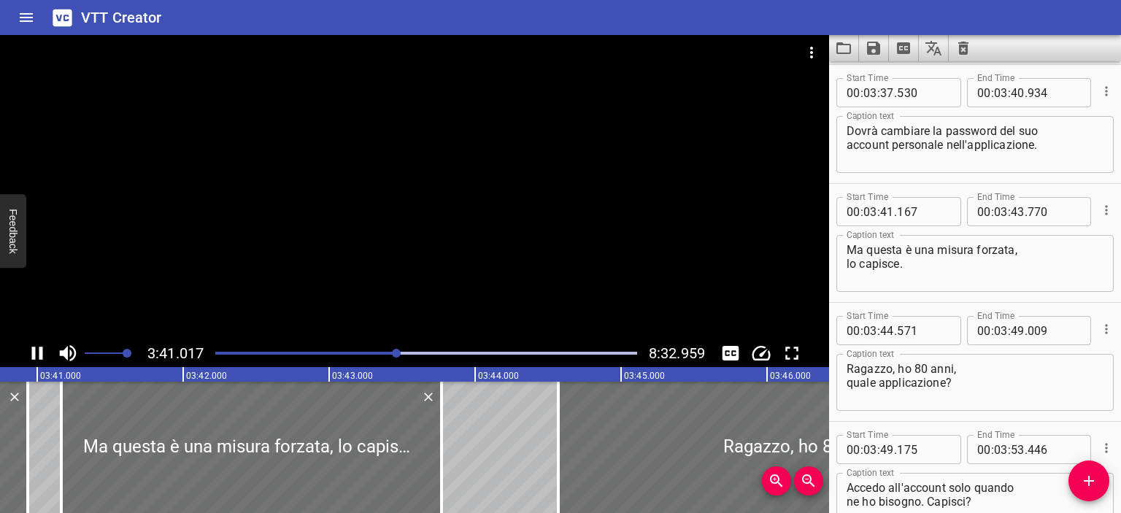
scroll to position [0, 32265]
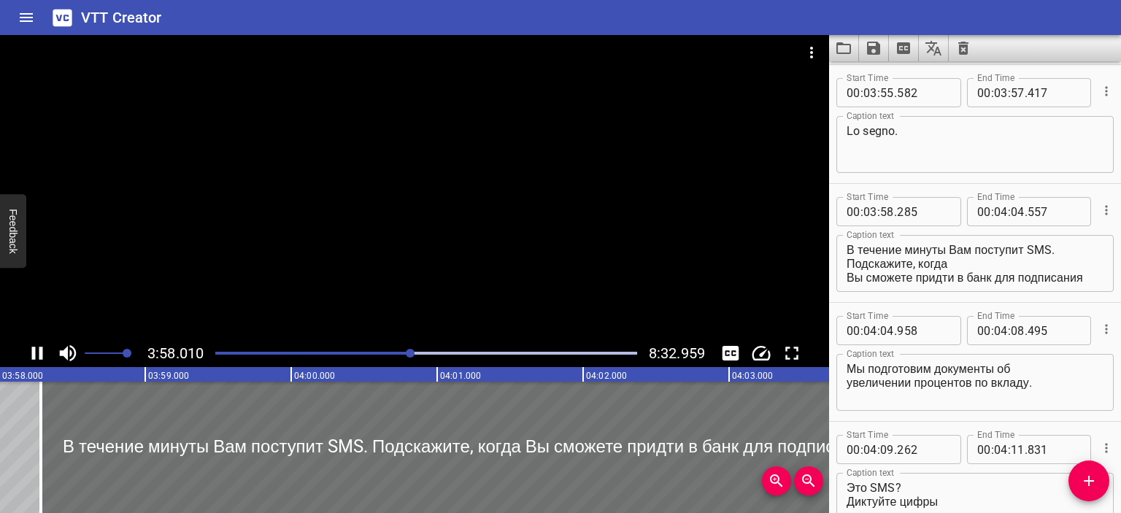
click at [501, 209] on div at bounding box center [414, 187] width 829 height 304
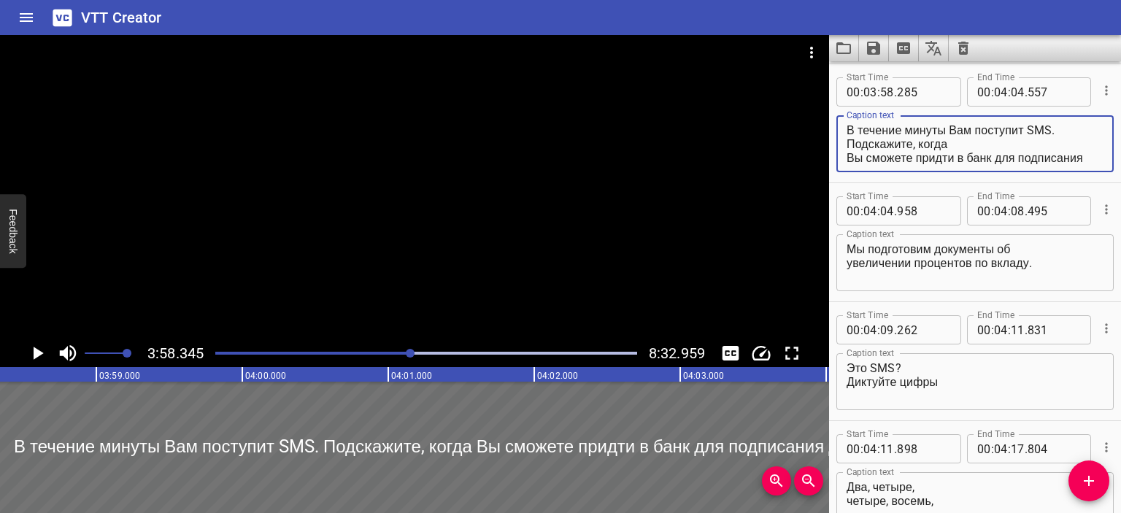
click at [852, 131] on textarea "В течение минуты Вам поступит SMS. Подскажите, когда Вы сможете придти в банк д…" at bounding box center [974, 144] width 257 height 42
drag, startPoint x: 848, startPoint y: 131, endPoint x: 997, endPoint y: 186, distance: 159.5
paste textarea "Entro un minuto riceverai un SMS. Dimmi quando Puoi venire in banca per firmare…"
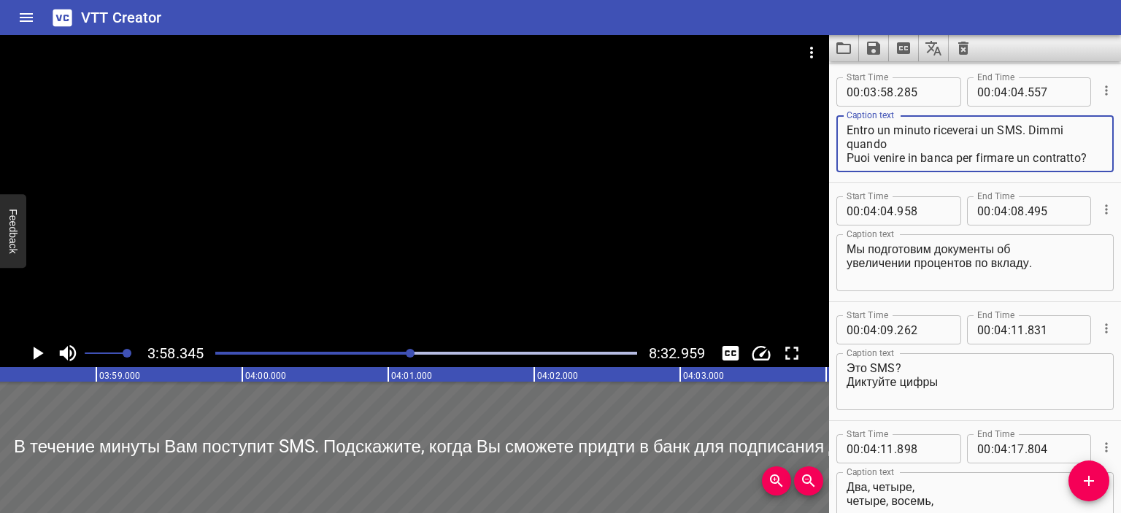
scroll to position [0, 0]
drag, startPoint x: 878, startPoint y: 131, endPoint x: 794, endPoint y: 116, distance: 84.4
click at [794, 116] on main "3:58.345 8:32.959 00:00.000 00:01.000 00:02.000 00:03.000 00:04.000 00:05.000 0…" at bounding box center [560, 274] width 1121 height 478
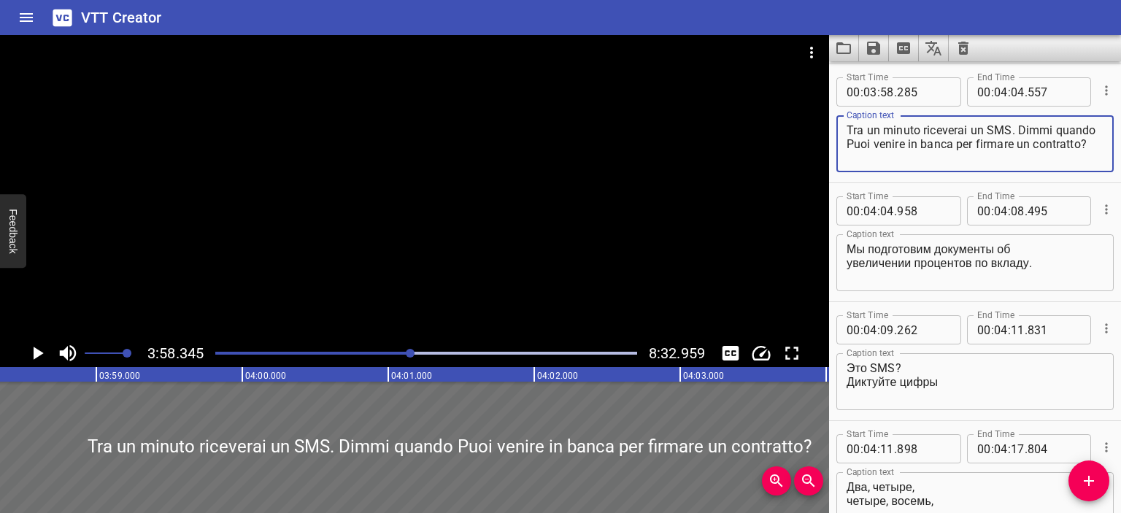
click at [966, 128] on textarea "Tra un minuto riceverai un SMS. Dimmi quando Puoi venire in banca per firmare u…" at bounding box center [974, 144] width 257 height 42
drag, startPoint x: 1050, startPoint y: 131, endPoint x: 1015, endPoint y: 128, distance: 35.1
click at [1015, 128] on textarea "Tra un minuto riceverà un SMS. Dimmi quando Puoi venire in banca per firmare un…" at bounding box center [974, 144] width 257 height 42
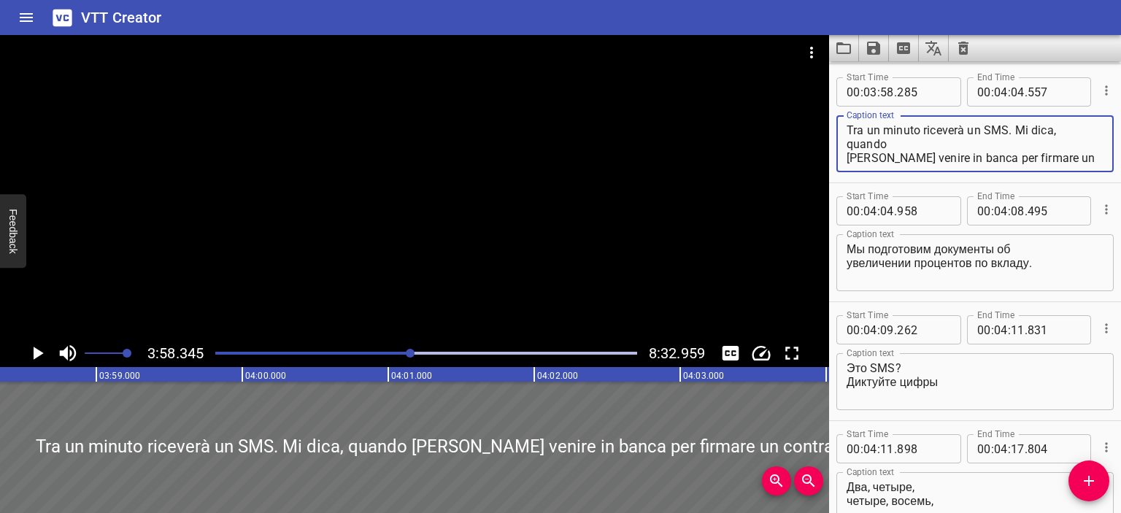
drag, startPoint x: 872, startPoint y: 156, endPoint x: 843, endPoint y: 155, distance: 29.2
click at [843, 155] on div "Tra un minuto riceverà un SMS. Mi dica, quando [PERSON_NAME] venire in banca pe…" at bounding box center [974, 143] width 277 height 57
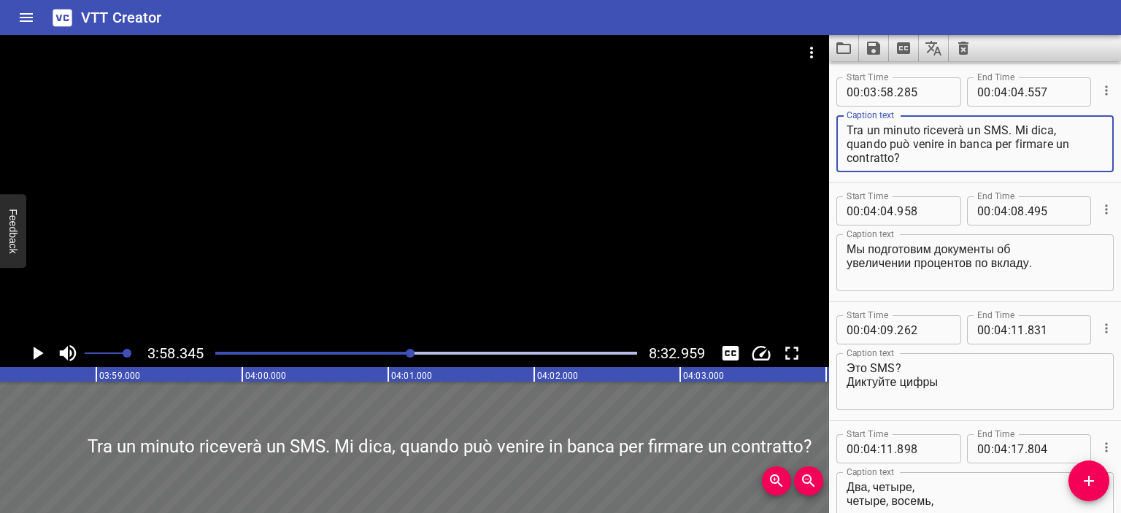
click at [1068, 144] on textarea "Tra un minuto riceverà un SMS. Mi dica, quando può venire in banca per firmare …" at bounding box center [974, 144] width 257 height 42
type textarea "Tra un minuto riceverà un SMS. Mi dica, quando può venire in banca per firmare …"
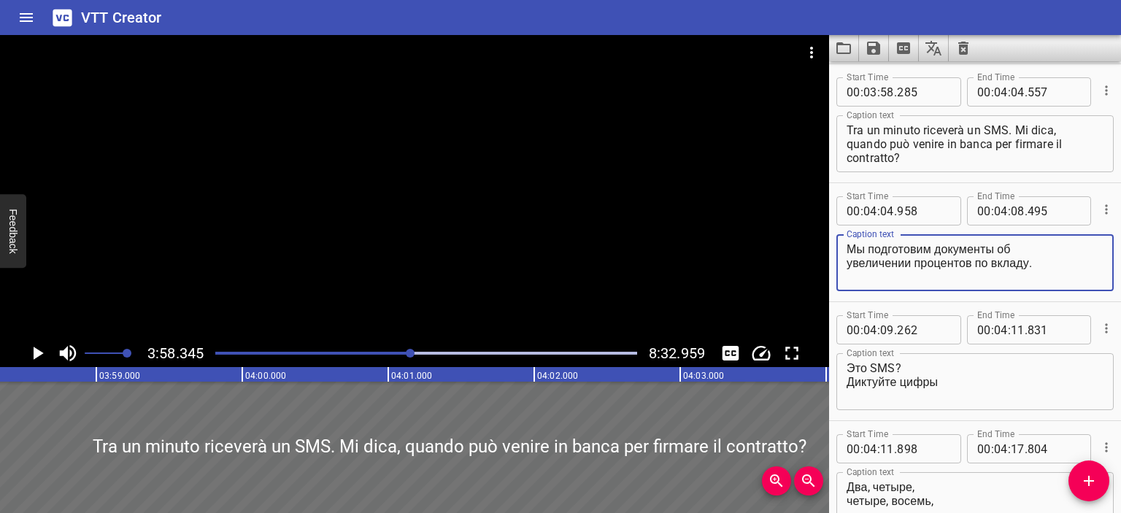
drag, startPoint x: 1045, startPoint y: 265, endPoint x: 842, endPoint y: 249, distance: 203.4
click at [842, 249] on div "Мы подготовим документы об увеличении процентов по вкладу. Caption text" at bounding box center [974, 262] width 277 height 57
type textarea "Prepareremo i documenti relativi all'aumento degli interessi."
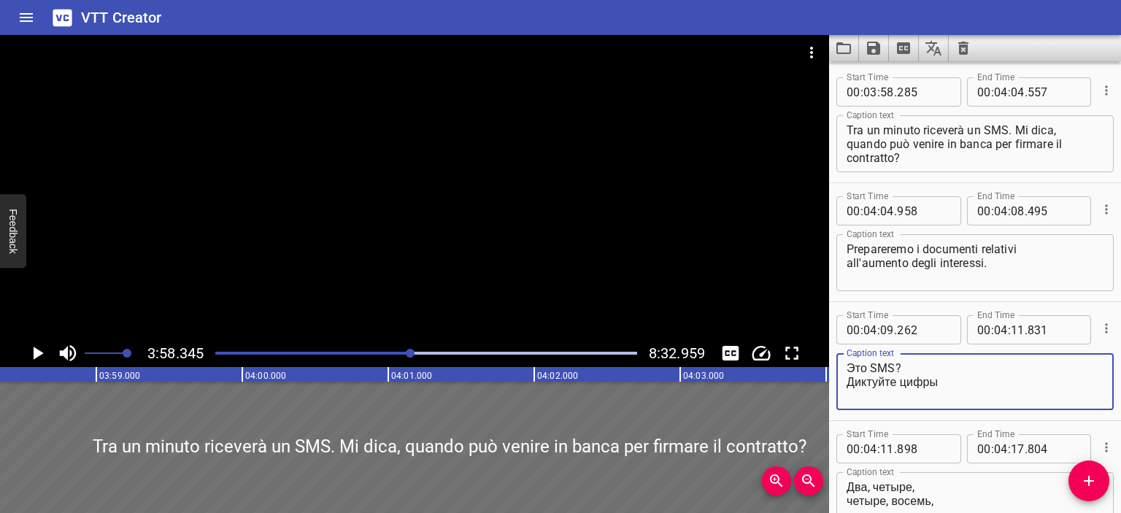
drag, startPoint x: 893, startPoint y: 370, endPoint x: 816, endPoint y: 365, distance: 77.5
click at [816, 365] on main "3:58.345 8:32.959 00:00.000 00:01.000 00:02.000 00:03.000 00:04.000 00:05.000 0…" at bounding box center [560, 274] width 1121 height 478
drag, startPoint x: 954, startPoint y: 393, endPoint x: 823, endPoint y: 373, distance: 132.9
click at [823, 373] on main "3:58.345 8:32.959 00:00.000 00:01.000 00:02.000 00:03.000 00:04.000 00:05.000 0…" at bounding box center [560, 274] width 1121 height 478
click at [952, 389] on textarea "Era l'SMS? Диктуйте цифры" at bounding box center [974, 382] width 257 height 42
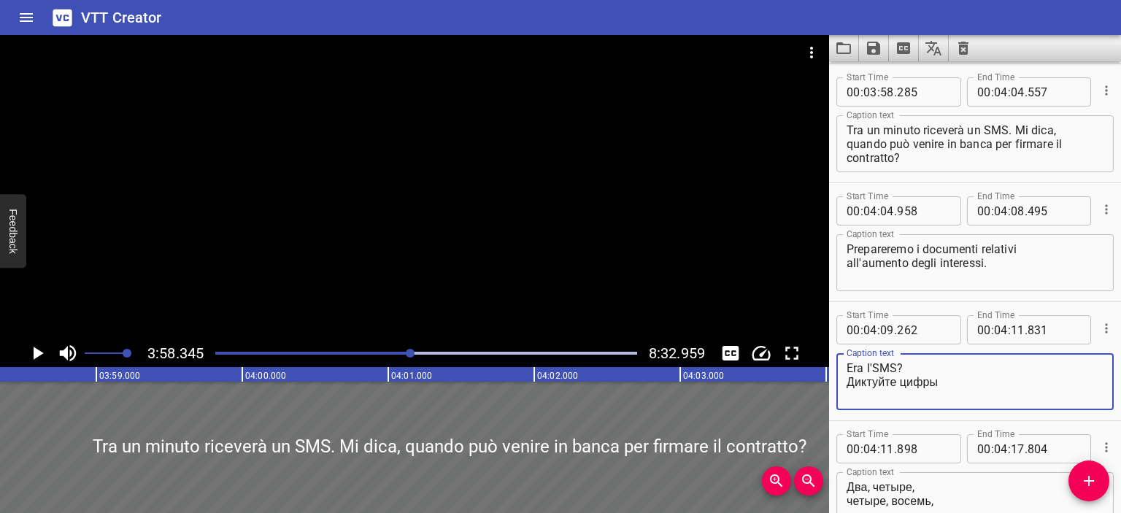
drag, startPoint x: 947, startPoint y: 385, endPoint x: 840, endPoint y: 382, distance: 107.3
click at [839, 383] on div "Era l'SMS? Диктуйте цифры Caption text" at bounding box center [974, 381] width 277 height 57
type textarea "Era l'SMS? Mi detti le cifre."
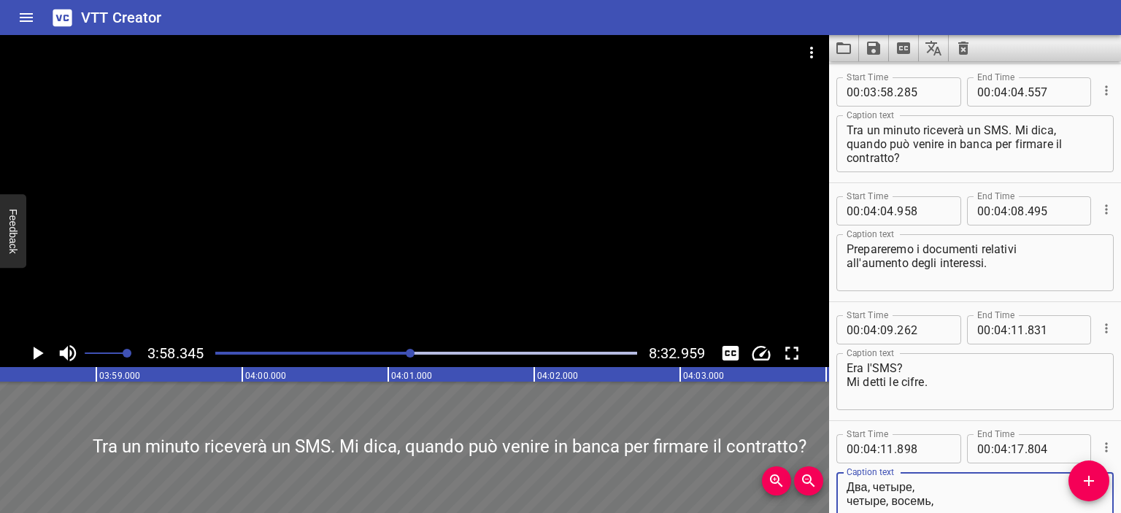
drag, startPoint x: 927, startPoint y: 484, endPoint x: 828, endPoint y: 487, distance: 99.2
click at [828, 487] on main "3:58.345 8:32.959 00:00.000 00:01.000 00:02.000 00:03.000 00:04.000 00:05.000 0…" at bounding box center [560, 274] width 1121 height 478
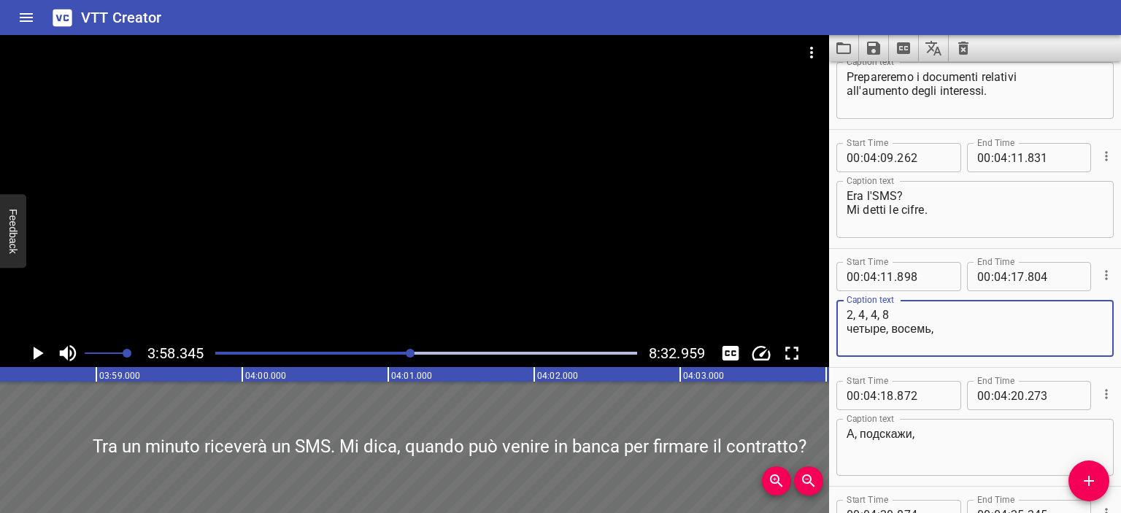
scroll to position [6830, 0]
drag, startPoint x: 940, startPoint y: 338, endPoint x: 848, endPoint y: 330, distance: 93.0
click at [848, 330] on textarea "2, 4, 4, 8 четыре, восемь," at bounding box center [974, 330] width 257 height 42
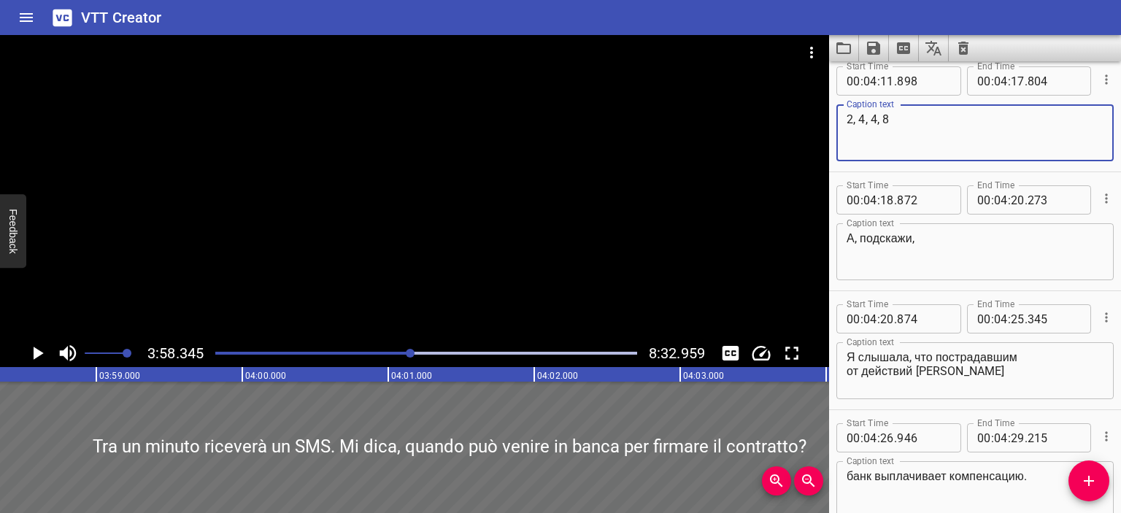
scroll to position [7028, 0]
type textarea "2, 4, 4, 8"
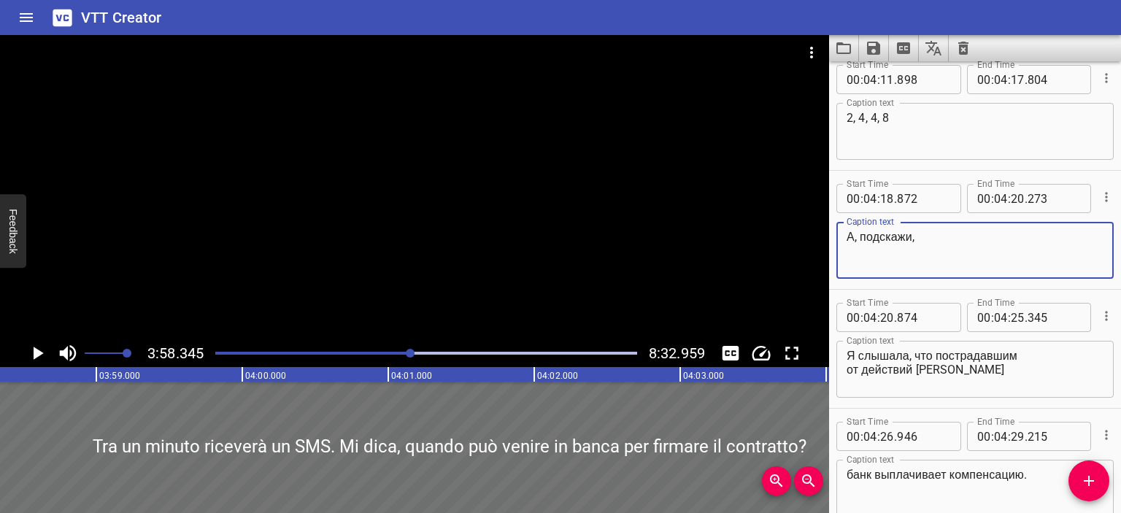
drag, startPoint x: 925, startPoint y: 236, endPoint x: 916, endPoint y: 235, distance: 8.8
click at [916, 235] on textarea "А, подскажи," at bounding box center [974, 251] width 257 height 42
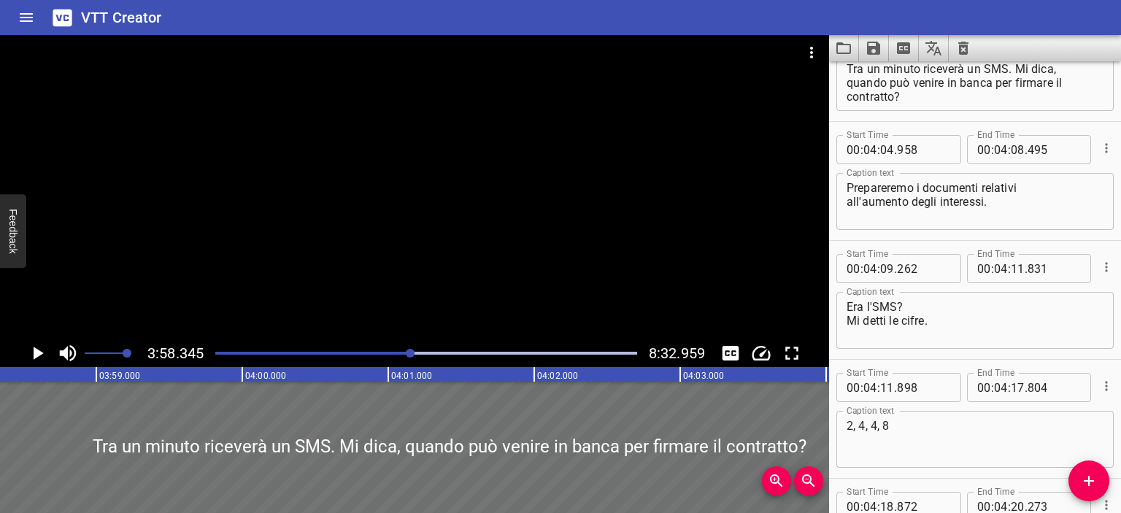
scroll to position [6699, 0]
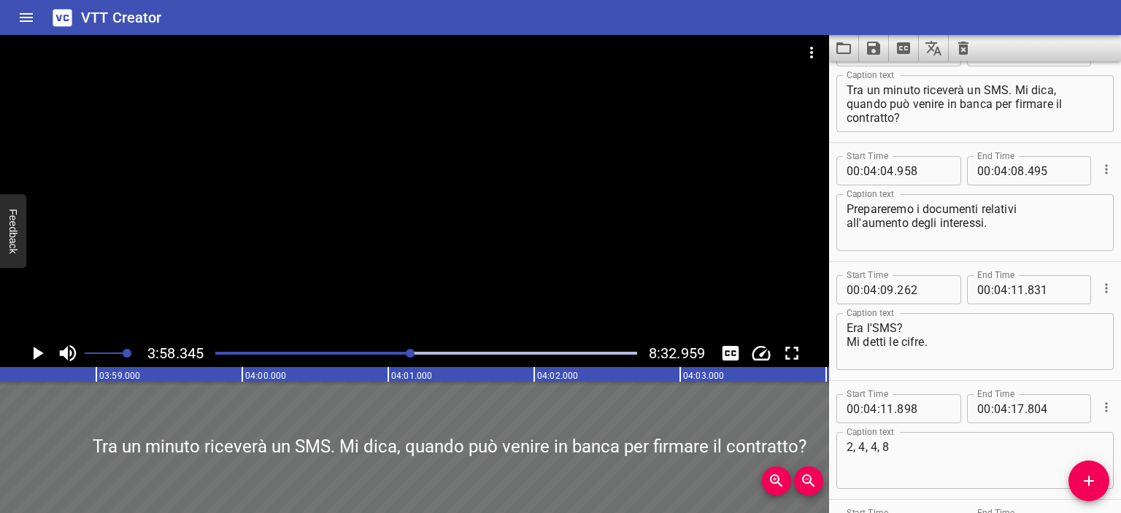
click at [553, 236] on div at bounding box center [414, 187] width 829 height 304
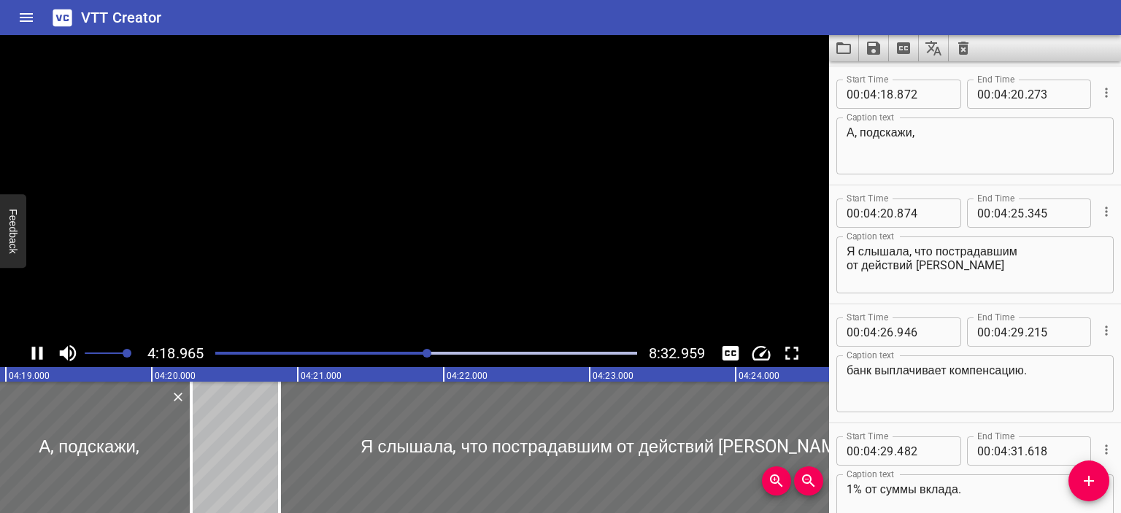
scroll to position [7135, 0]
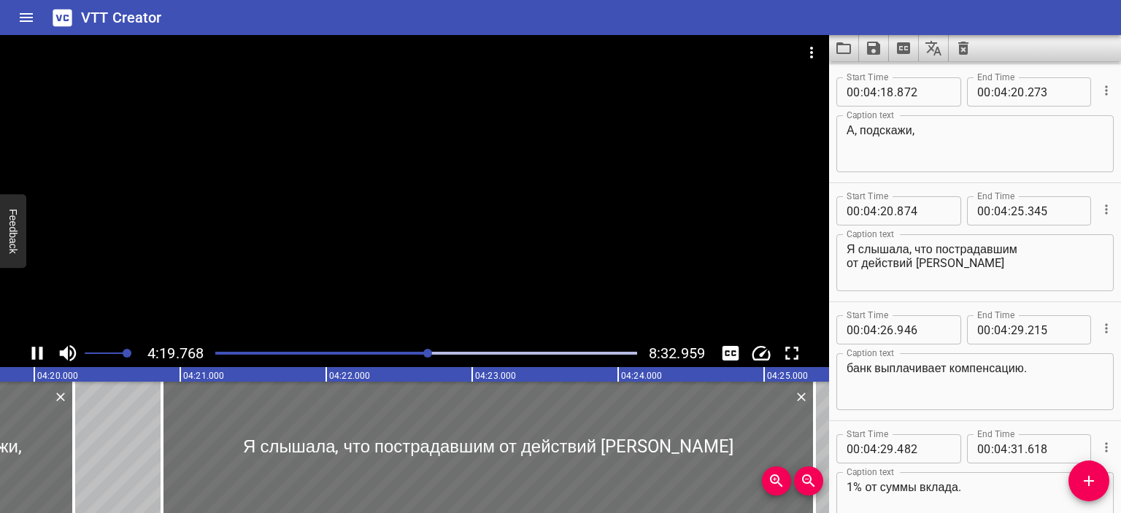
click at [549, 239] on div at bounding box center [414, 187] width 829 height 304
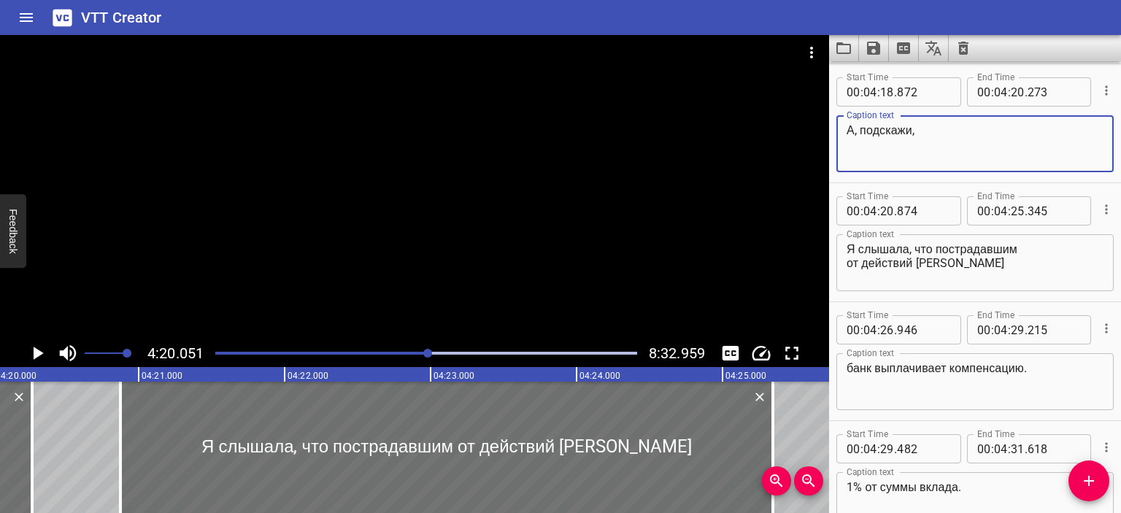
drag, startPoint x: 942, startPoint y: 149, endPoint x: 845, endPoint y: 126, distance: 98.9
click at [845, 126] on div "А, подскажи, Caption text" at bounding box center [974, 143] width 277 height 57
type textarea "Ah, dimmi,"
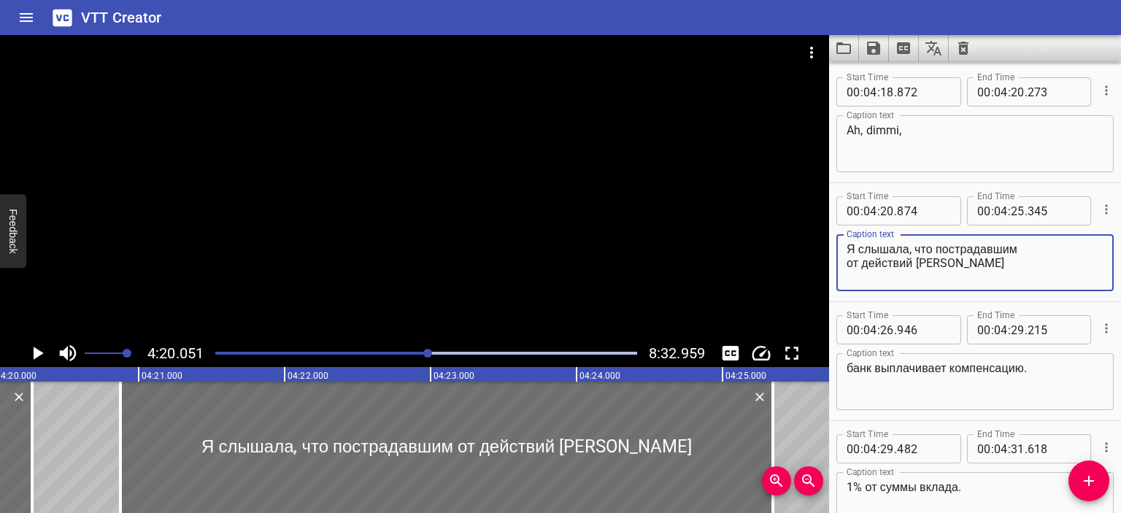
drag, startPoint x: 999, startPoint y: 266, endPoint x: 823, endPoint y: 247, distance: 177.5
click at [823, 247] on main "4:20.051 8:32.959 00:00.000 00:01.000 00:02.000 00:03.000 00:04.000 00:05.000 0…" at bounding box center [560, 274] width 1121 height 478
paste textarea "Ho sentito che le vittime dalle azioni dei truffatori"
drag, startPoint x: 910, startPoint y: 265, endPoint x: 810, endPoint y: 260, distance: 100.0
click at [810, 260] on main "4:20.051 8:32.959 00:00.000 00:01.000 00:02.000 00:03.000 00:04.000 00:05.000 0…" at bounding box center [560, 274] width 1121 height 478
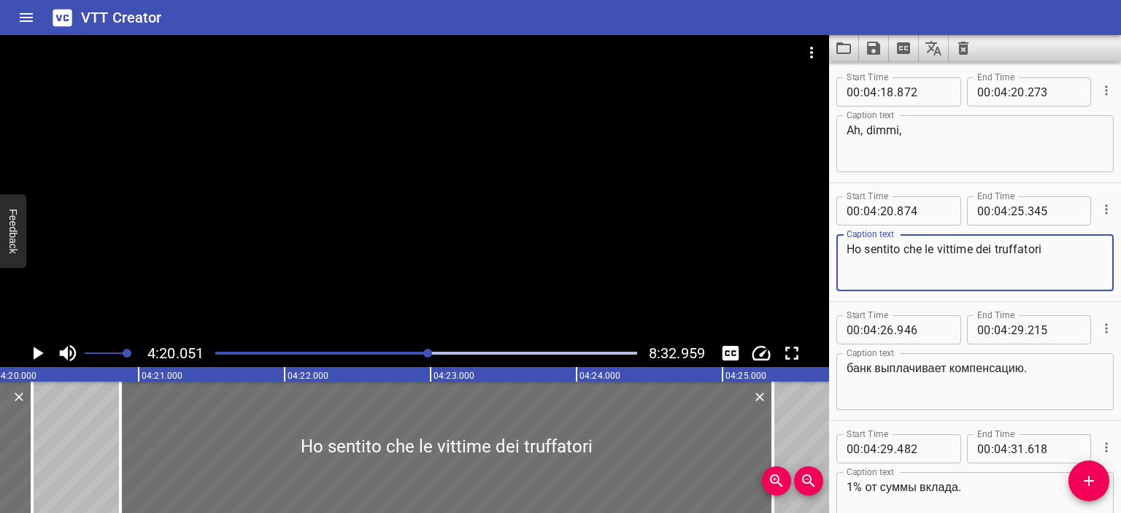
type textarea "Ho sentito che le vittime dei truffatori"
click at [847, 367] on textarea "банк выплачивает компенсацию." at bounding box center [974, 382] width 257 height 42
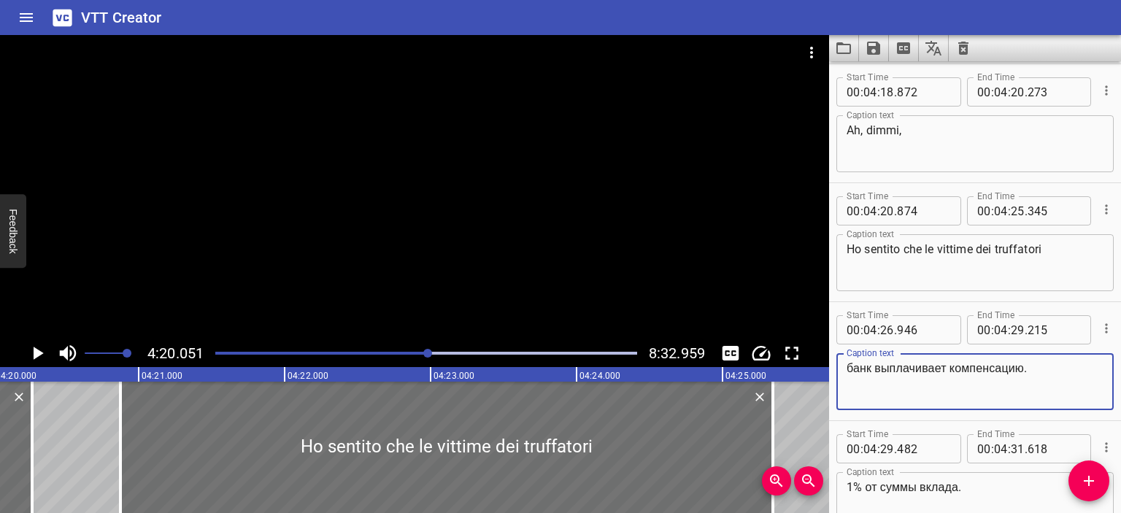
drag, startPoint x: 1050, startPoint y: 376, endPoint x: 832, endPoint y: 361, distance: 219.4
click at [832, 361] on div "Start Time 00 : 04 : 26 . 946 Start Time End Time 00 : 04 : 29 . 215 End Time C…" at bounding box center [975, 361] width 292 height 118
click at [927, 250] on textarea "Ho sentito che le vittime dei truffatori" at bounding box center [974, 263] width 257 height 42
type textarea "банк выплачивает компенсацию."
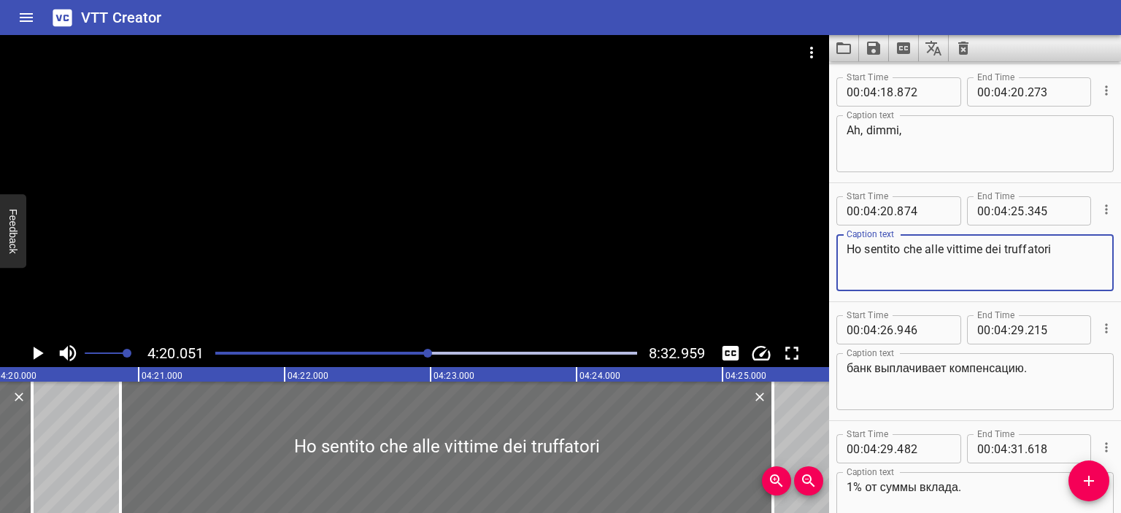
type textarea "Ho sentito che alle vittime dei truffatori"
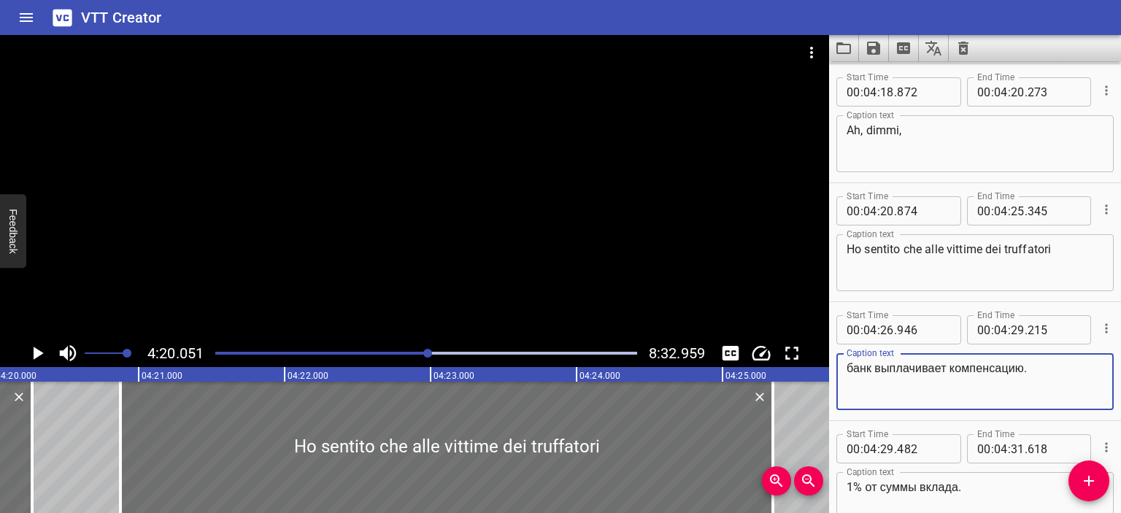
drag, startPoint x: 1037, startPoint y: 363, endPoint x: 826, endPoint y: 360, distance: 211.6
click at [826, 360] on main "4:20.051 8:32.959 00:00.000 00:01.000 00:02.000 00:03.000 00:04.000 00:05.000 0…" at bounding box center [560, 274] width 1121 height 478
paste textarea "la banca paga un risarcimento"
type textarea "la banca paga un risarcimento."
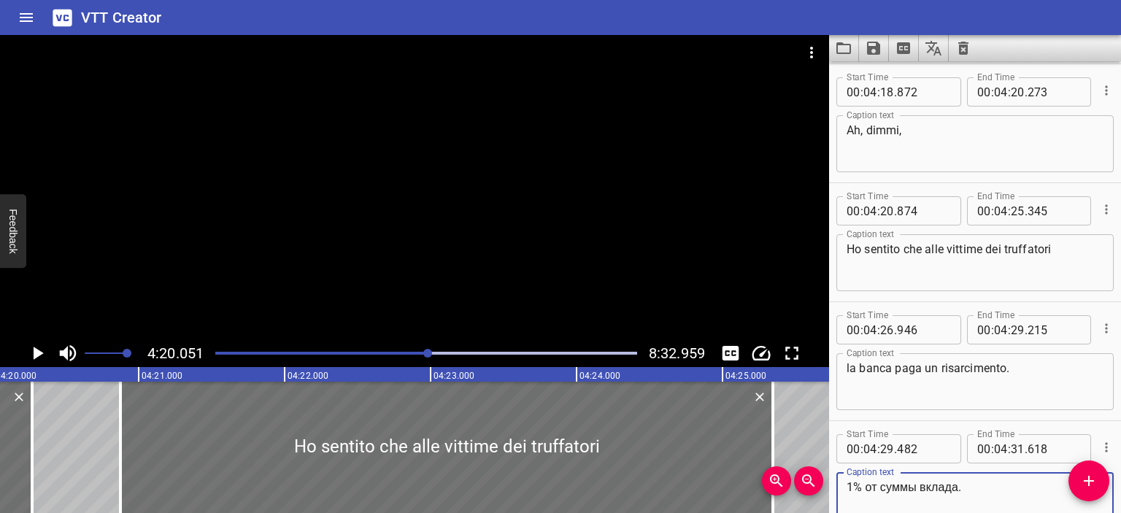
drag, startPoint x: 972, startPoint y: 491, endPoint x: 837, endPoint y: 484, distance: 135.2
click at [837, 484] on div "1% от суммы вклада. Caption text" at bounding box center [974, 500] width 277 height 57
paste textarea "dell'importo del deposito"
click at [849, 484] on textarea "1% dell'importo del deposito." at bounding box center [974, 501] width 257 height 42
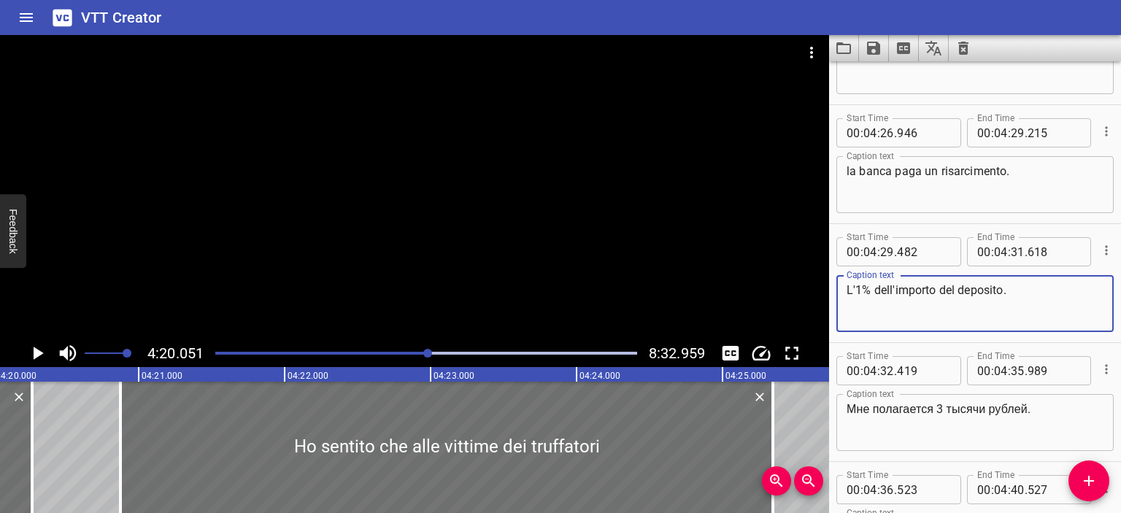
scroll to position [7342, 0]
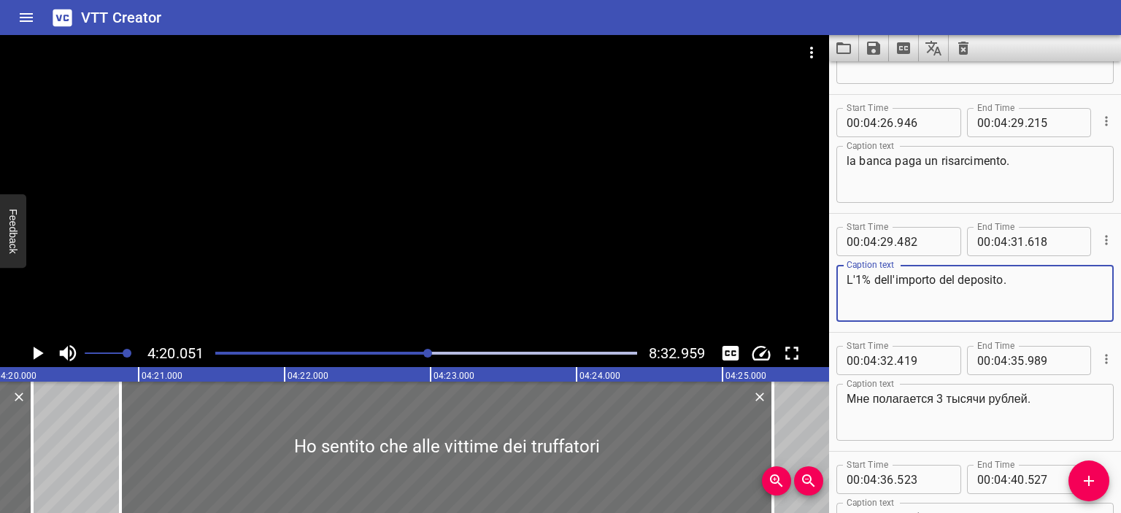
type textarea "L'1% dell'importo del deposito."
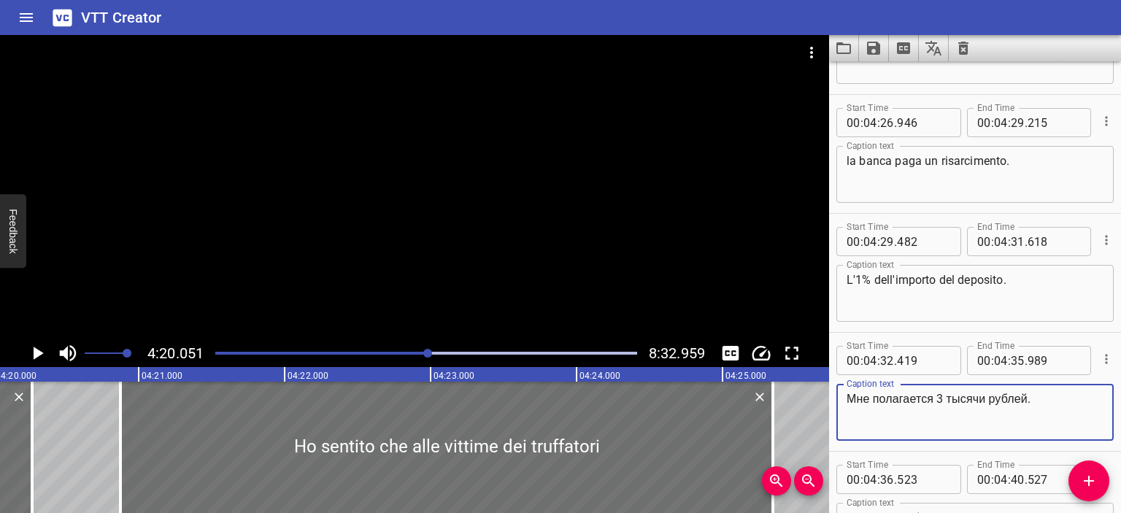
drag, startPoint x: 1047, startPoint y: 399, endPoint x: 835, endPoint y: 384, distance: 212.1
click at [836, 384] on div "Caption text Мне полагается 3 тысячи рублей. Caption text" at bounding box center [974, 412] width 277 height 57
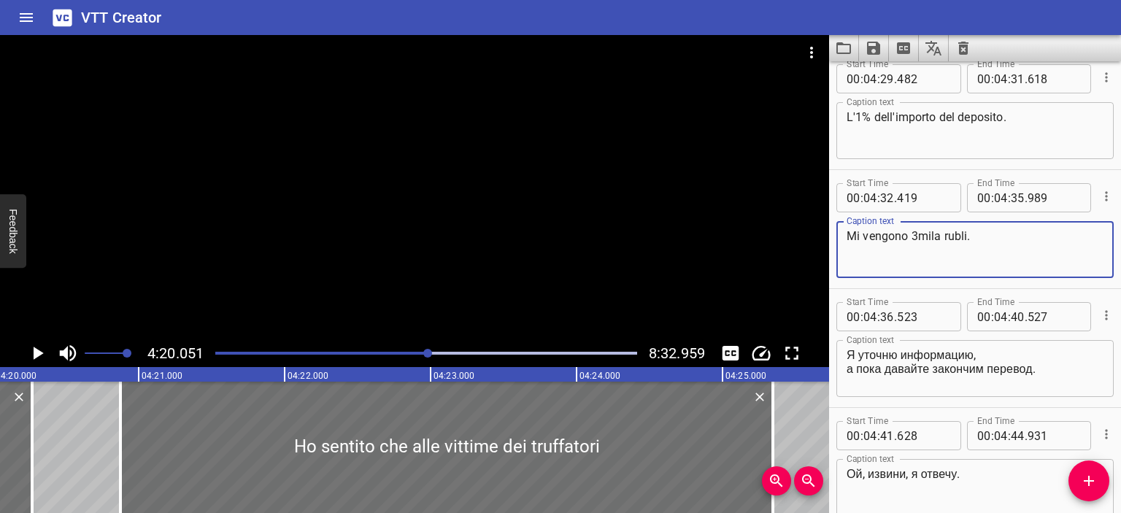
scroll to position [7507, 0]
type textarea "Mi vengono 3mila rubli."
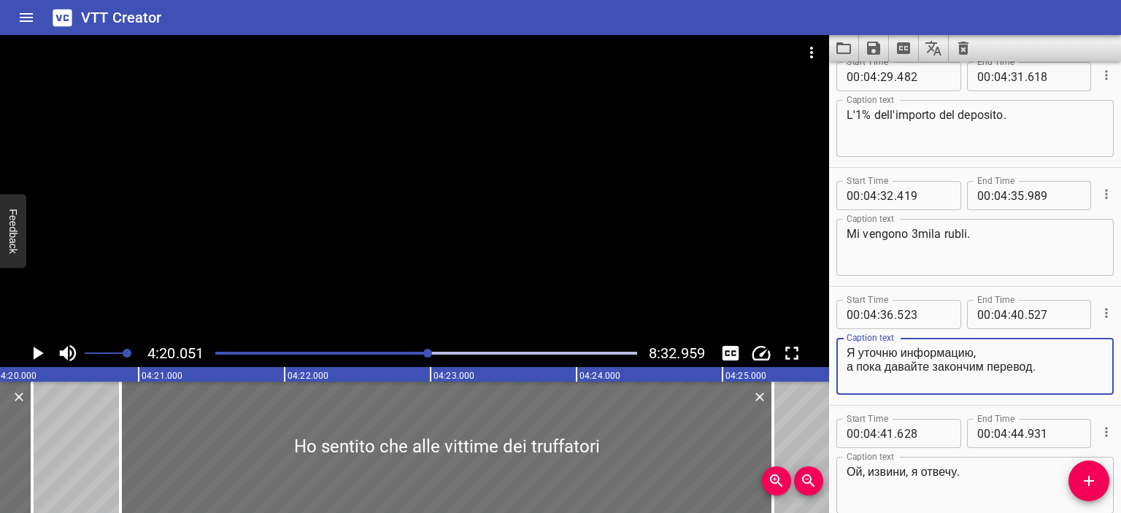
drag, startPoint x: 1048, startPoint y: 370, endPoint x: 809, endPoint y: 346, distance: 240.5
click at [809, 346] on main "4:20.051 8:32.959 00:00.000 00:01.000 00:02.000 00:03.000 00:04.000 00:05.000 0…" at bounding box center [560, 274] width 1121 height 478
type textarea "Mi informerò. Per ora, terminiamo la transazione."
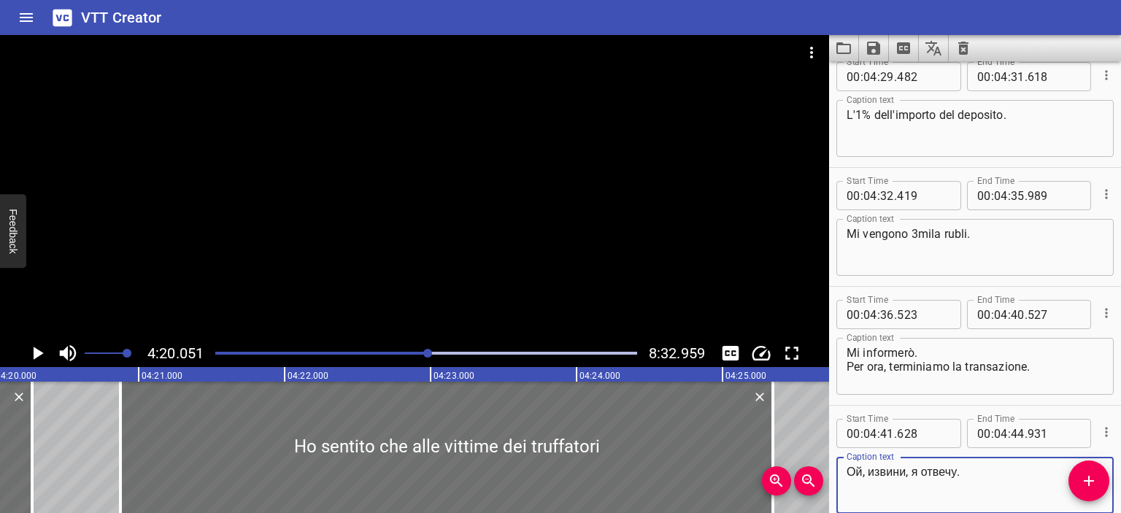
drag, startPoint x: 975, startPoint y: 478, endPoint x: 830, endPoint y: 469, distance: 144.7
click at [830, 469] on div "Start Time 00 : 04 : 41 . 628 Start Time End Time 00 : 04 : 44 . 931 End Time C…" at bounding box center [975, 465] width 292 height 118
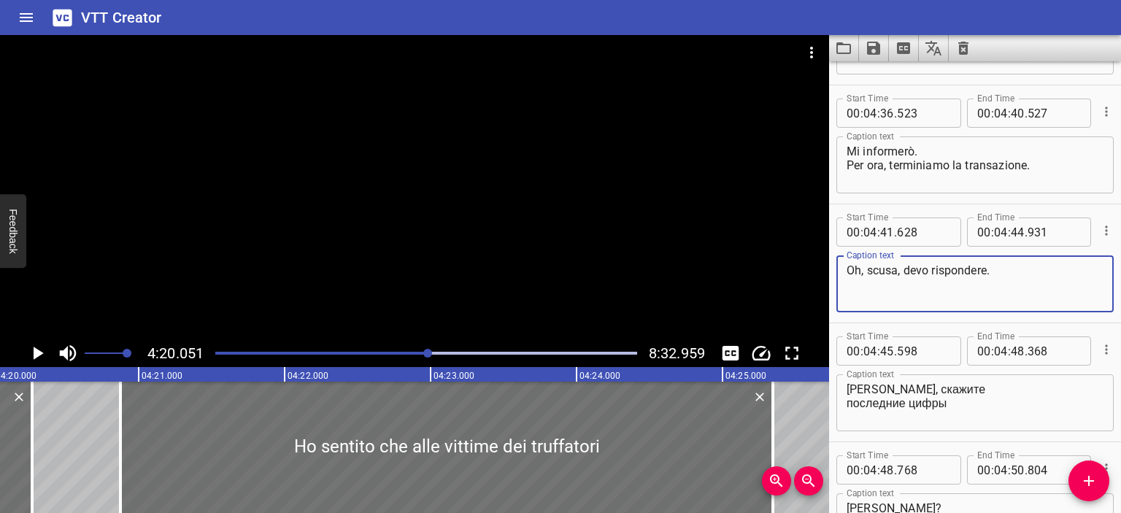
scroll to position [7732, 0]
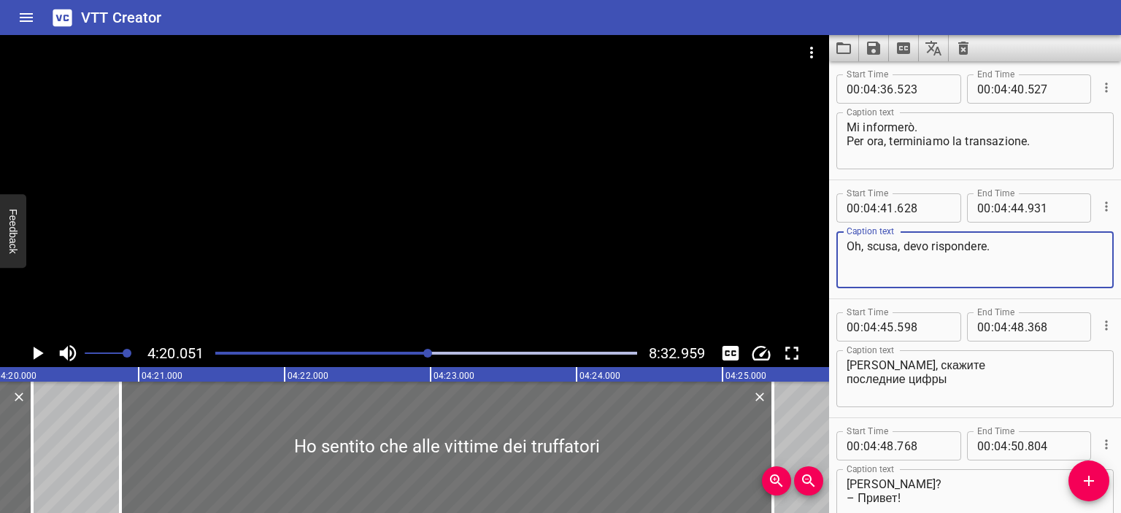
type textarea "Oh, scusa, devo rispondere."
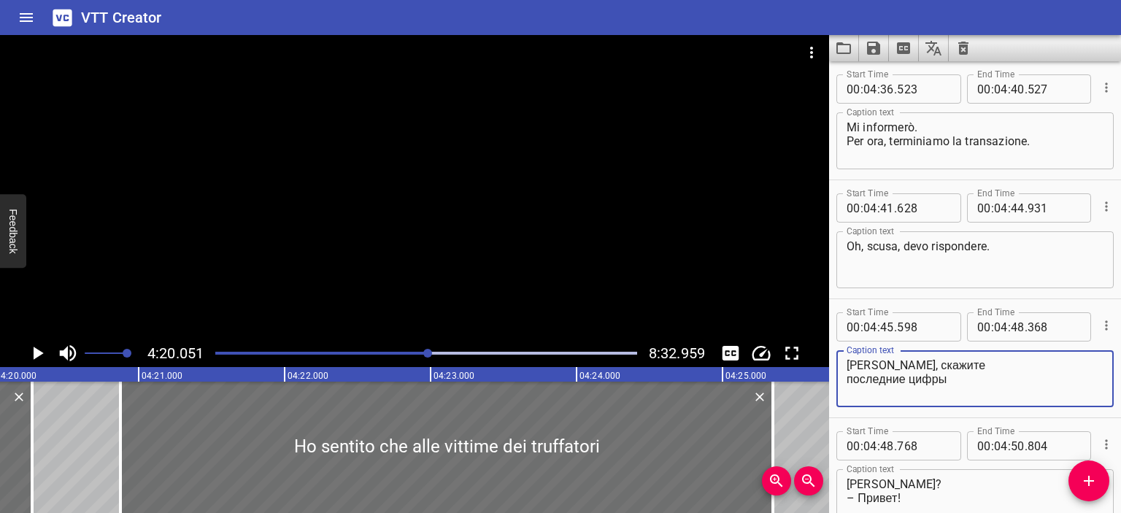
drag, startPoint x: 982, startPoint y: 390, endPoint x: 819, endPoint y: 363, distance: 164.9
click at [819, 363] on main "4:20.051 8:32.959 00:00.000 00:01.000 00:02.000 00:03.000 00:04.000 00:05.000 0…" at bounding box center [560, 274] width 1121 height 478
drag, startPoint x: 937, startPoint y: 366, endPoint x: 797, endPoint y: 360, distance: 140.2
click at [797, 360] on main "4:20.051 8:32.959 00:00.000 00:01.000 00:02.000 00:03.000 00:04.000 00:05.000 0…" at bounding box center [560, 274] width 1121 height 478
paste textarea "sa Markovna, dimmi ultimi numeri"
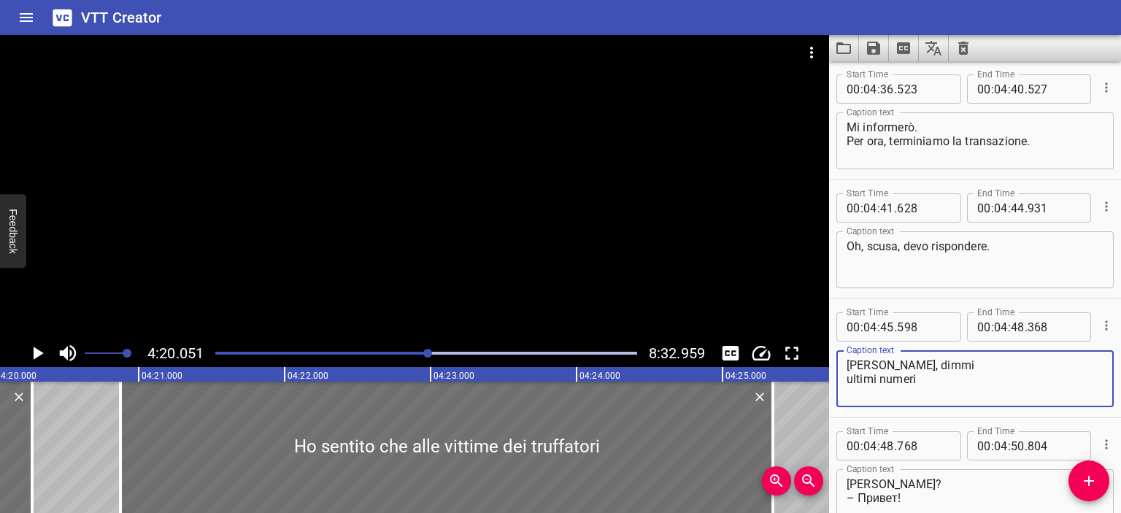
drag, startPoint x: 930, startPoint y: 384, endPoint x: 934, endPoint y: 361, distance: 23.6
click at [934, 361] on textarea "[PERSON_NAME], dimmi ultimi numeri" at bounding box center [974, 379] width 257 height 42
drag, startPoint x: 929, startPoint y: 365, endPoint x: 817, endPoint y: 358, distance: 111.8
click at [817, 358] on main "4:20.051 8:32.959 00:00.000 00:01.000 00:02.000 00:03.000 00:04.000 00:05.000 0…" at bounding box center [560, 274] width 1121 height 478
type textarea "[PERSON_NAME], mi dica le ultime cifre."
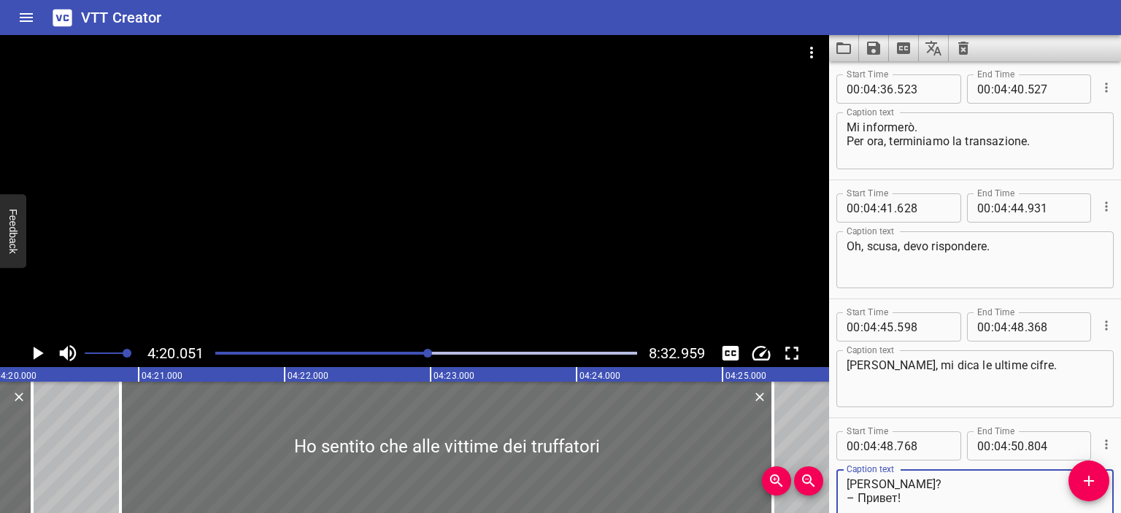
drag, startPoint x: 962, startPoint y: 484, endPoint x: 841, endPoint y: 481, distance: 121.1
click at [841, 481] on div "[PERSON_NAME]? – Привет! Caption text" at bounding box center [974, 497] width 277 height 57
paste textarea "[PERSON_NAME]"
click at [899, 499] on textarea "Pronto, [PERSON_NAME]? – Привет!" at bounding box center [974, 498] width 257 height 42
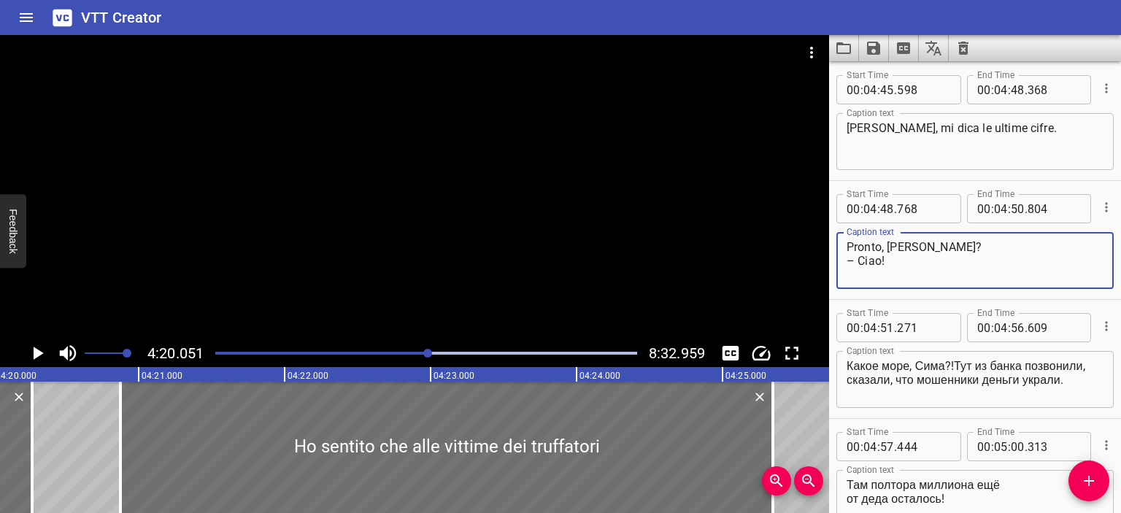
scroll to position [7973, 0]
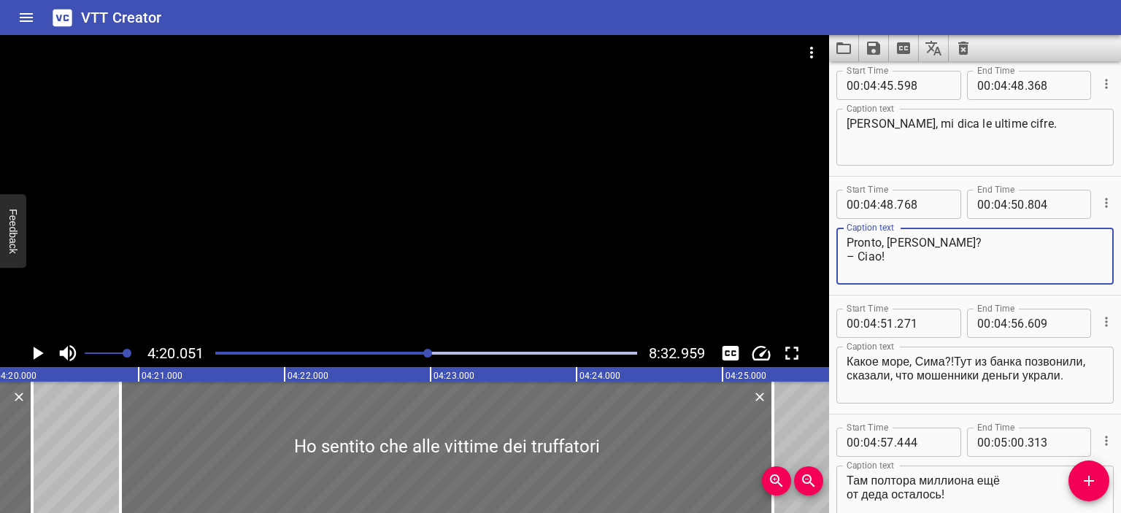
type textarea "Pronto, [PERSON_NAME]? – Ciao!"
click at [632, 281] on div at bounding box center [414, 187] width 829 height 304
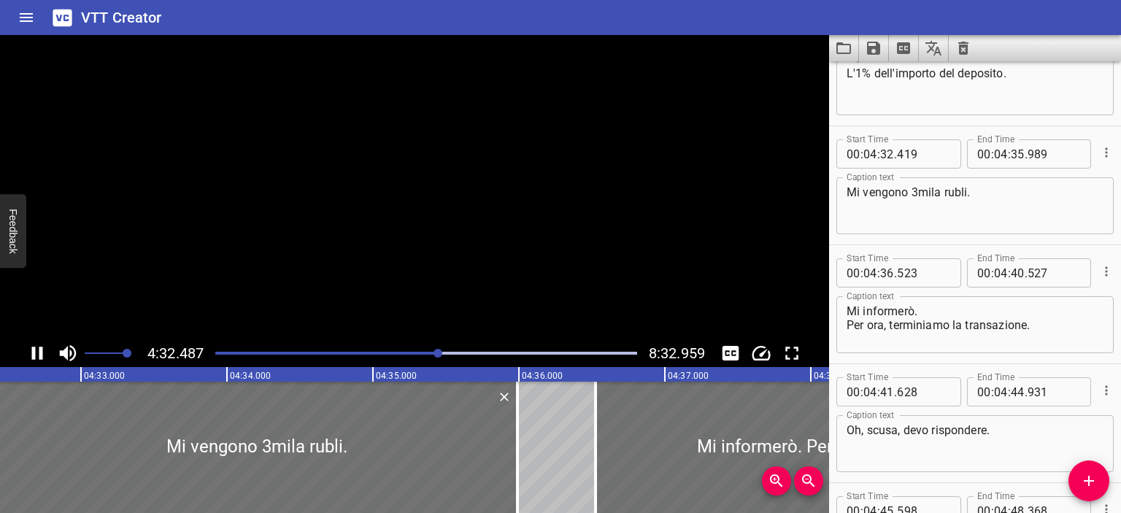
scroll to position [7610, 0]
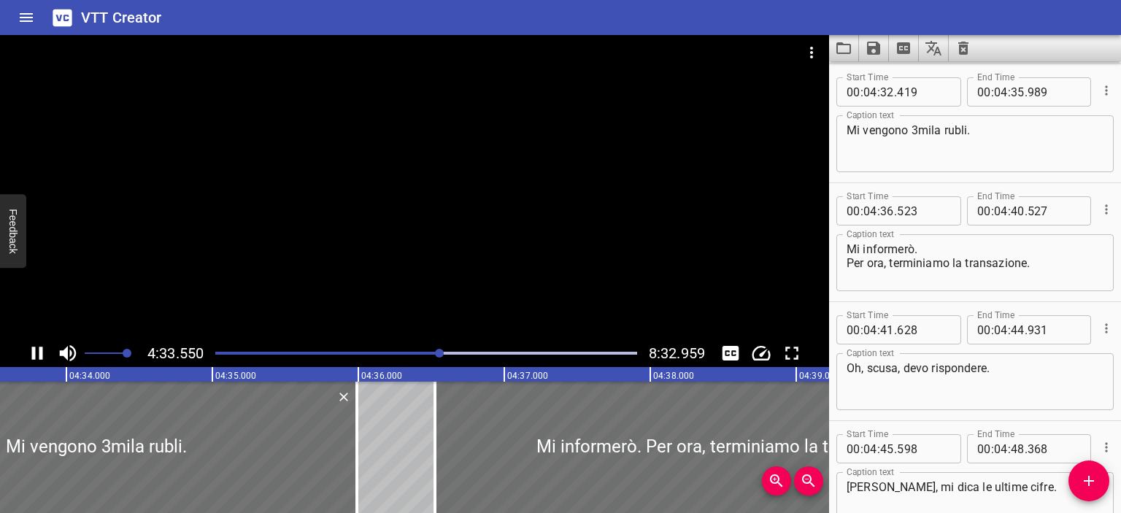
click at [536, 244] on div at bounding box center [414, 187] width 829 height 304
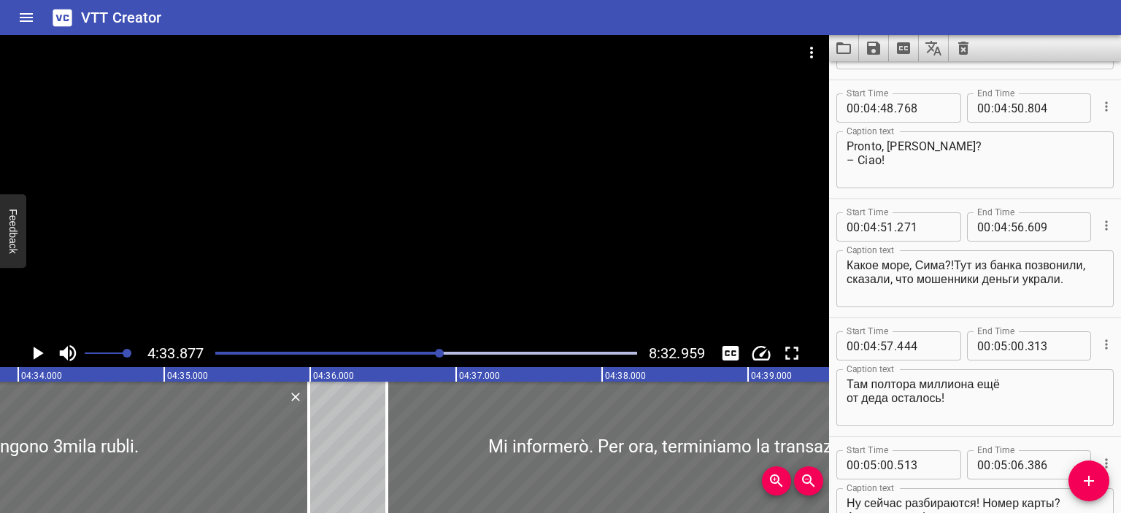
scroll to position [8071, 0]
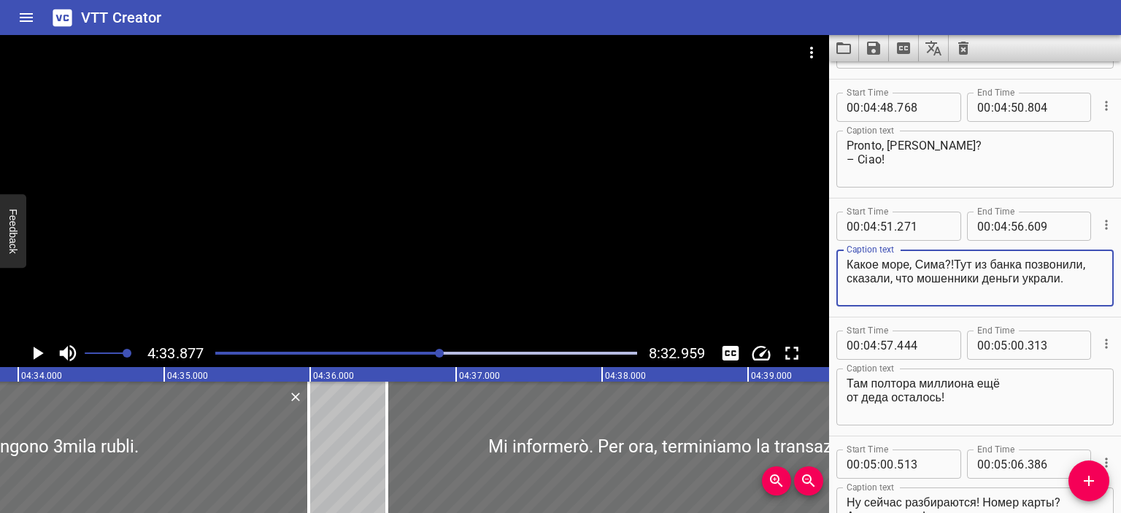
drag, startPoint x: 848, startPoint y: 259, endPoint x: 1099, endPoint y: 279, distance: 251.8
click at [1099, 279] on div "Какое море, Сима?!Тут из банка позвонили, сказали, что мошенники деньги украли.…" at bounding box center [974, 277] width 277 height 57
paste textarea "Quale mare, [PERSON_NAME]?!Qui la banca ha chiamato, hanno detto [MEDICAL_DATA]…"
click at [969, 265] on textarea "Quale mare, [PERSON_NAME]?!Qui la banca ha chiamato, hanno detto [MEDICAL_DATA]…" at bounding box center [974, 279] width 257 height 42
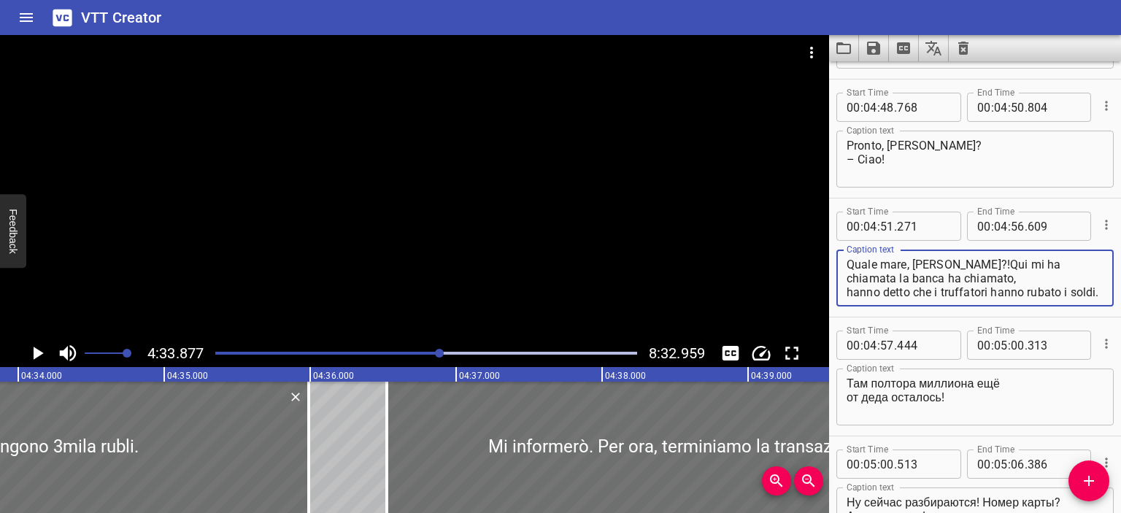
drag, startPoint x: 886, startPoint y: 276, endPoint x: 945, endPoint y: 278, distance: 58.4
click at [945, 278] on textarea "Quale mare, [PERSON_NAME]?!Qui mi ha chiamata la banca ha chiamato, hanno detto…" at bounding box center [974, 279] width 257 height 42
click at [602, 227] on div at bounding box center [414, 187] width 829 height 304
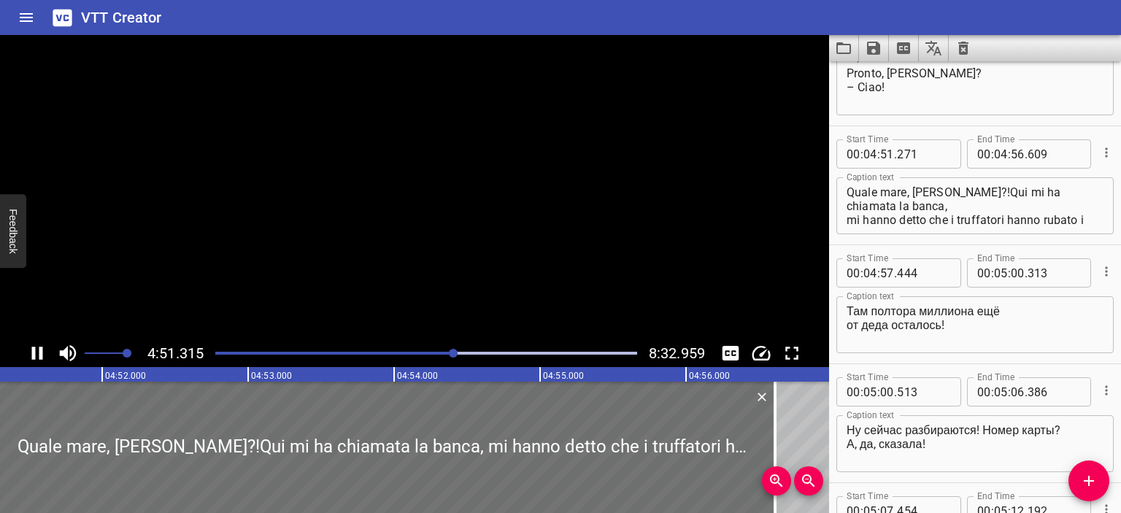
scroll to position [8205, 0]
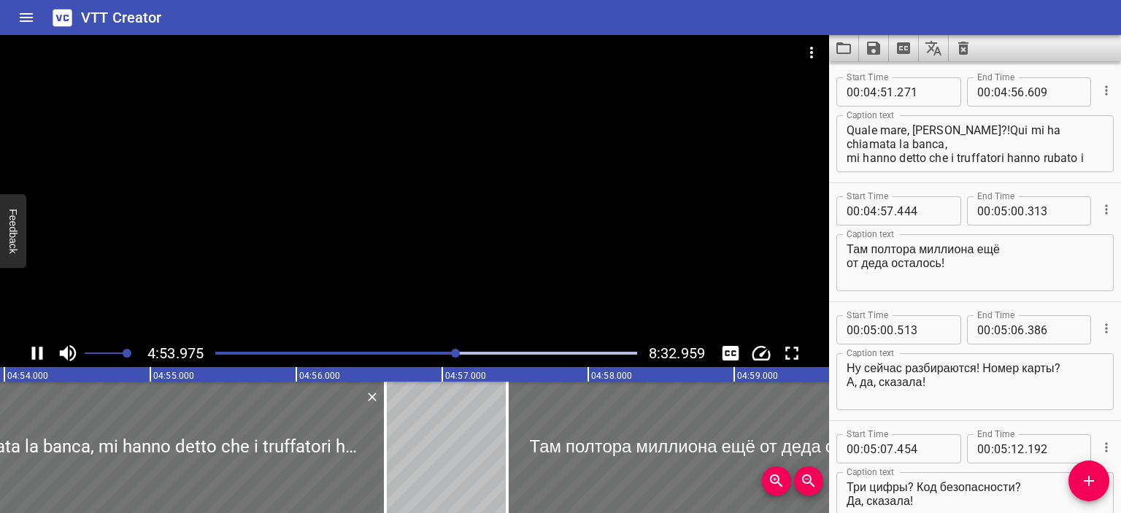
click at [582, 245] on div at bounding box center [414, 187] width 829 height 304
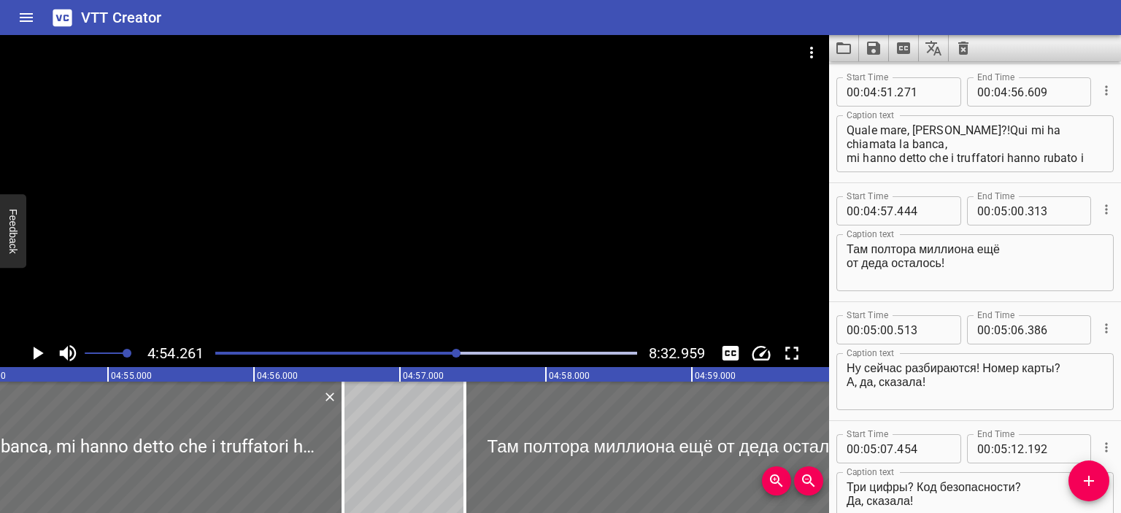
click at [948, 128] on textarea "Quale mare, [PERSON_NAME]?!Qui mi ha chiamata la banca, mi hanno detto che i tr…" at bounding box center [974, 144] width 257 height 42
click at [856, 143] on textarea "Quale mare, [PERSON_NAME]?! Qui mi ha chiamata la banca, mi hanno detto che i t…" at bounding box center [974, 144] width 257 height 42
type textarea "Quale mare, [PERSON_NAME]?! Qui mi ha chiamata la banca, mi hanno detto che i t…"
click at [702, 207] on div at bounding box center [414, 187] width 829 height 304
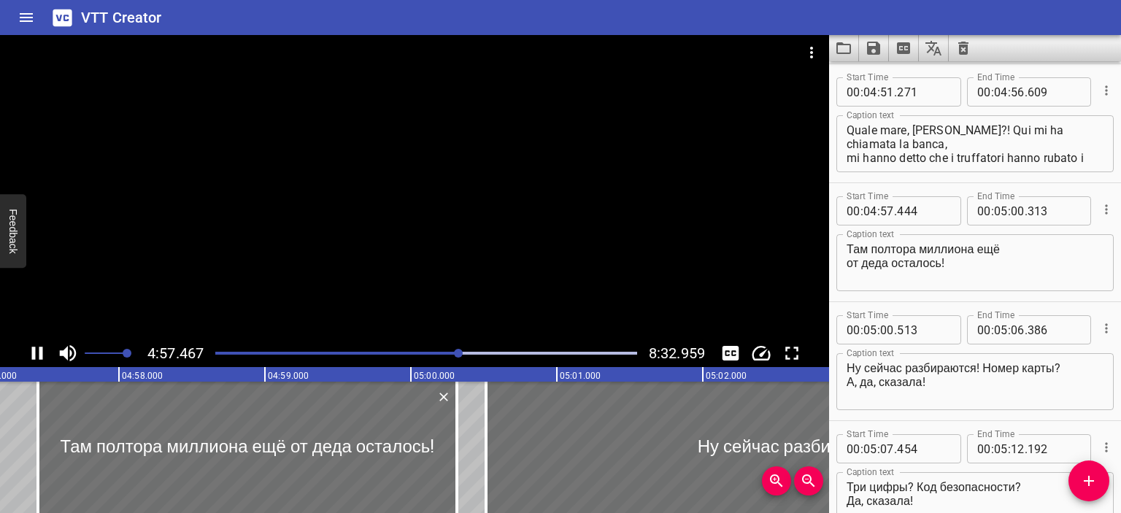
scroll to position [8324, 0]
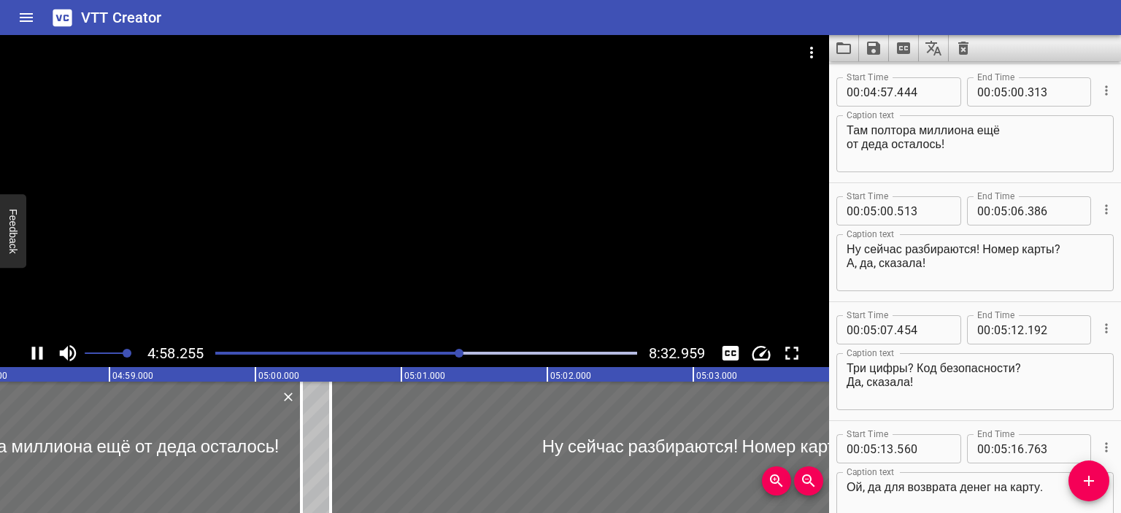
click at [546, 239] on div at bounding box center [414, 187] width 829 height 304
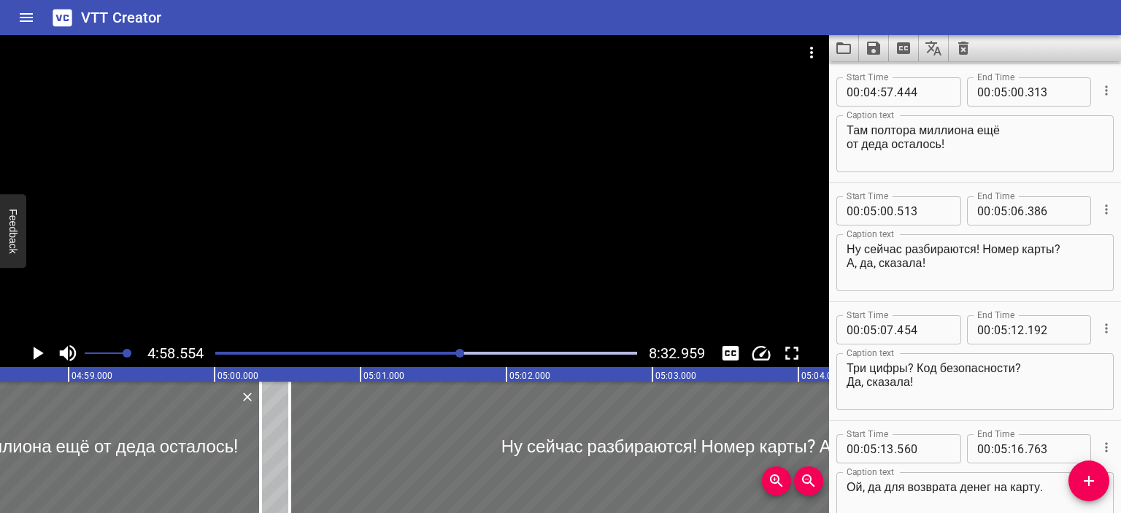
scroll to position [0, 43559]
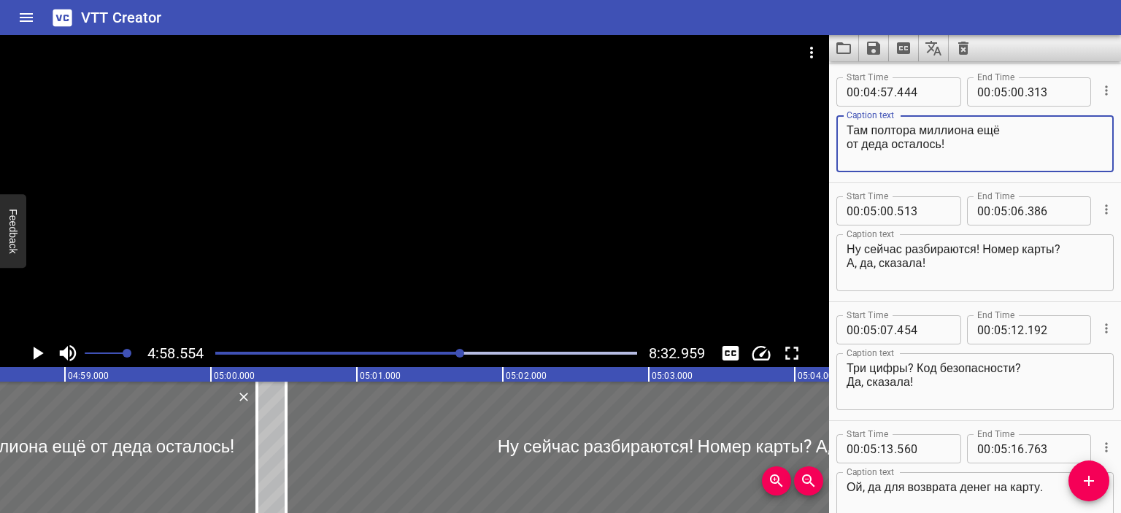
drag, startPoint x: 961, startPoint y: 133, endPoint x: 919, endPoint y: 136, distance: 41.6
click at [919, 136] on textarea "Там полтора миллиона ещё от деда осталось!" at bounding box center [974, 144] width 257 height 42
drag, startPoint x: 952, startPoint y: 146, endPoint x: 828, endPoint y: 128, distance: 125.3
click at [828, 128] on main "4:58.554 8:32.959 00:00.000 00:01.000 00:02.000 00:03.000 00:04.000 00:05.000 0…" at bounding box center [560, 274] width 1121 height 478
paste textarea "C'è ancora un milione e mezzo del nonno è rimasto"
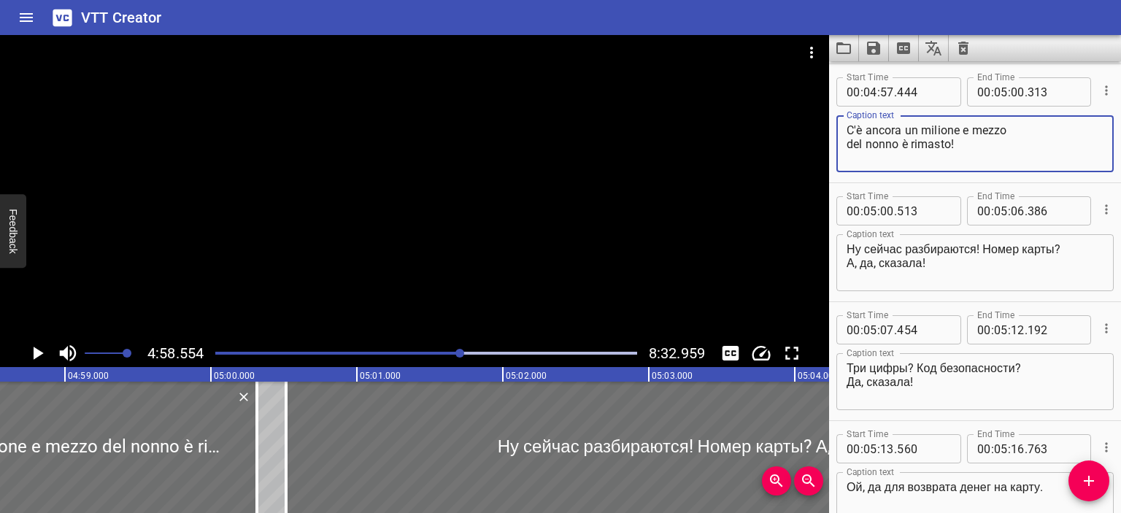
drag, startPoint x: 899, startPoint y: 143, endPoint x: 950, endPoint y: 144, distance: 50.3
click at [950, 144] on textarea "C'è ancora un milione e mezzo del nonno è rimasto!" at bounding box center [974, 144] width 257 height 42
type textarea "C'è ancora un milione e mezzo del nonno!"
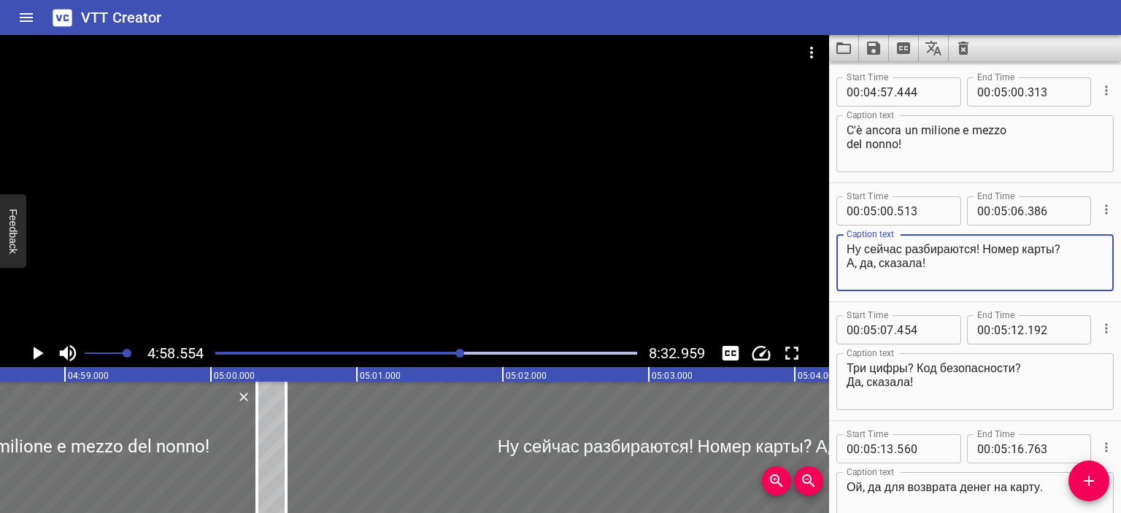
click at [975, 248] on textarea "Ну сейчас разбираются! Номер карты? А, да, сказала!" at bounding box center [974, 263] width 257 height 42
drag, startPoint x: 961, startPoint y: 261, endPoint x: 824, endPoint y: 246, distance: 138.0
click at [824, 246] on main "4:58.554 8:32.959 00:00.000 00:01.000 00:02.000 00:03.000 00:04.000 00:05.000 0…" at bounding box center [560, 274] width 1121 height 478
paste textarea "Bene, ora capiscono! Numero della carta? Oh, sì, l'ho detto"
click at [958, 247] on textarea "Bene, ora capiscono! Numero della carta? Oh, sì, l'ho detto!" at bounding box center [974, 263] width 257 height 42
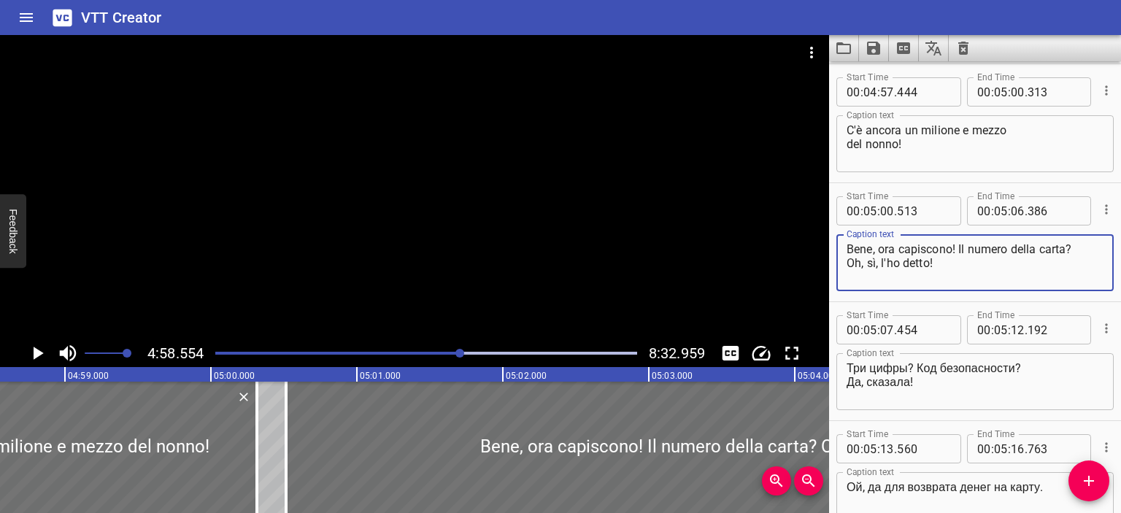
drag, startPoint x: 954, startPoint y: 247, endPoint x: 820, endPoint y: 248, distance: 134.2
click at [820, 248] on main "4:58.554 8:32.959 00:00.000 00:01.000 00:02.000 00:03.000 00:04.000 00:05.000 0…" at bounding box center [560, 274] width 1121 height 478
type textarea "[PERSON_NAME] risolvendo! Il numero della carta? Oh, sì, l'ho detto!"
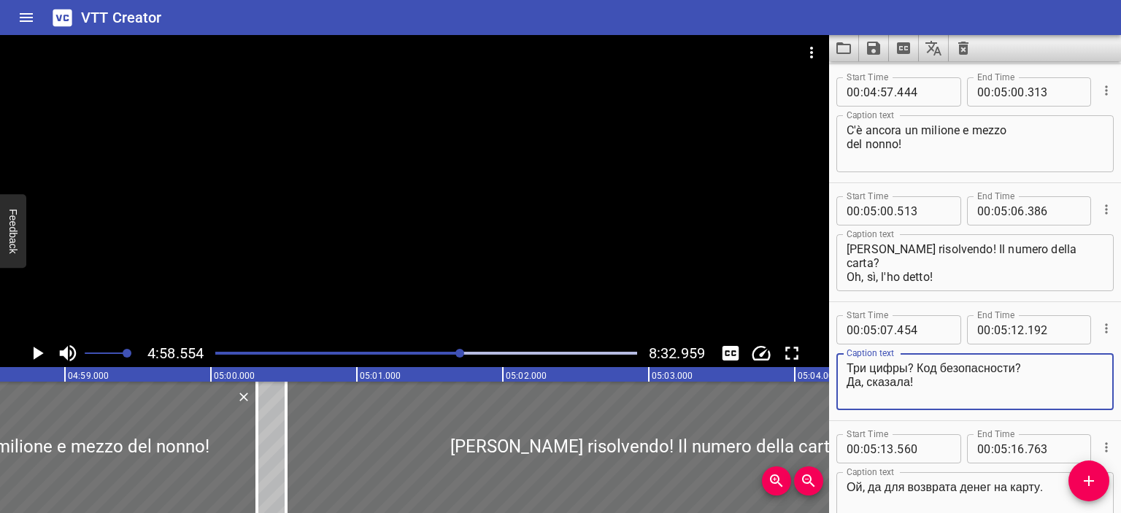
drag, startPoint x: 913, startPoint y: 366, endPoint x: 836, endPoint y: 364, distance: 77.4
click at [836, 364] on div "Три цифры? Код безопасности? Да, сказала! Caption text" at bounding box center [974, 381] width 277 height 57
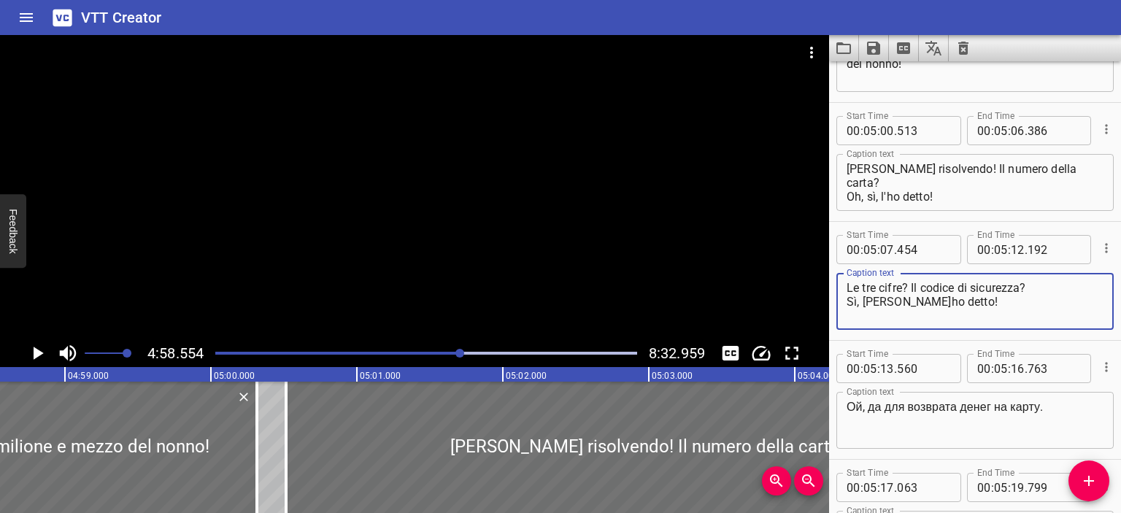
scroll to position [8407, 0]
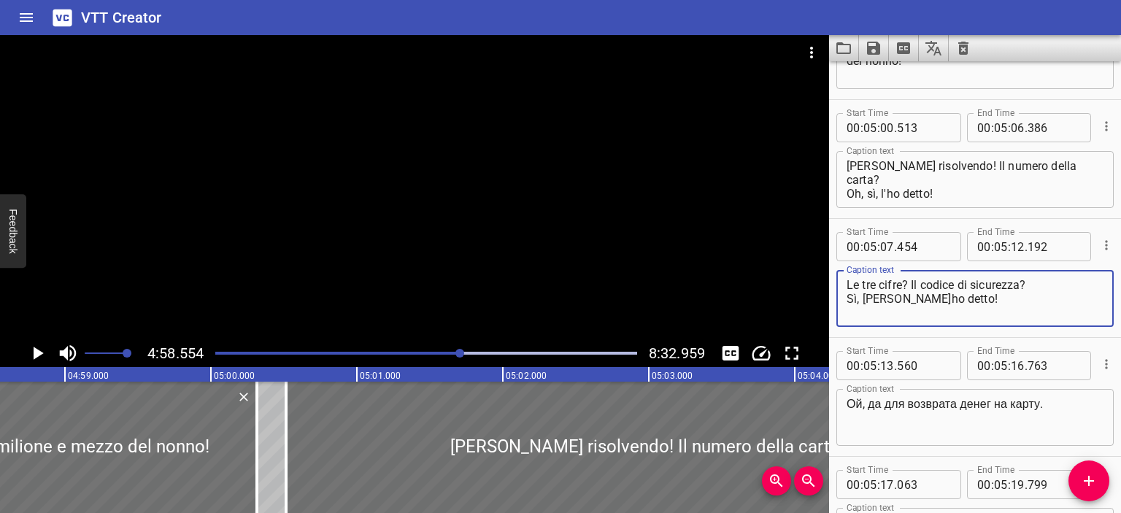
type textarea "Le tre cifre? Il codice di sicurezza? Sì, [PERSON_NAME]ho detto!"
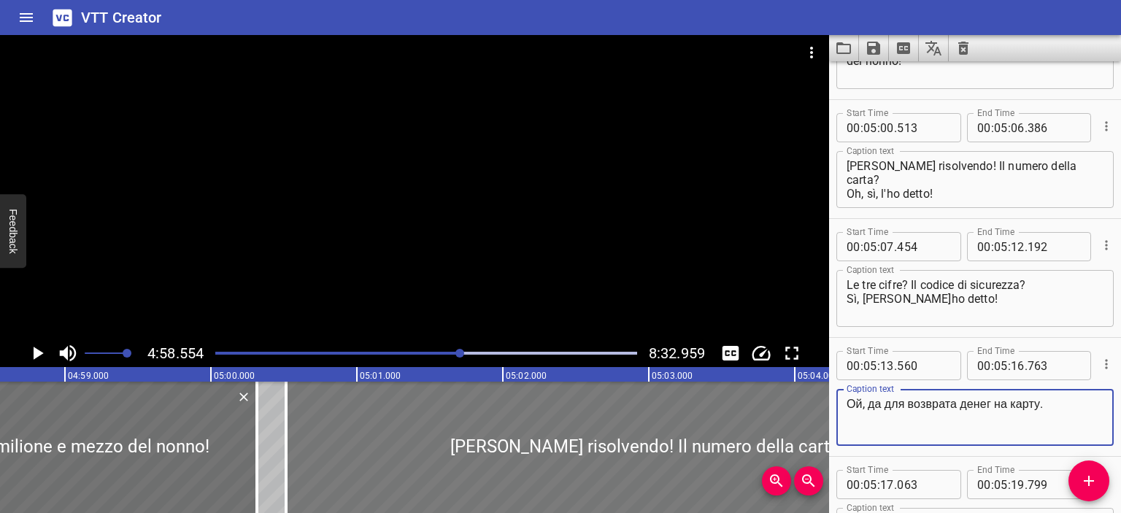
drag, startPoint x: 1043, startPoint y: 408, endPoint x: 805, endPoint y: 409, distance: 237.8
click at [805, 409] on main "4:58.554 8:32.959 00:00.000 00:01.000 00:02.000 00:03.000 00:04.000 00:05.000 0…" at bounding box center [560, 274] width 1121 height 478
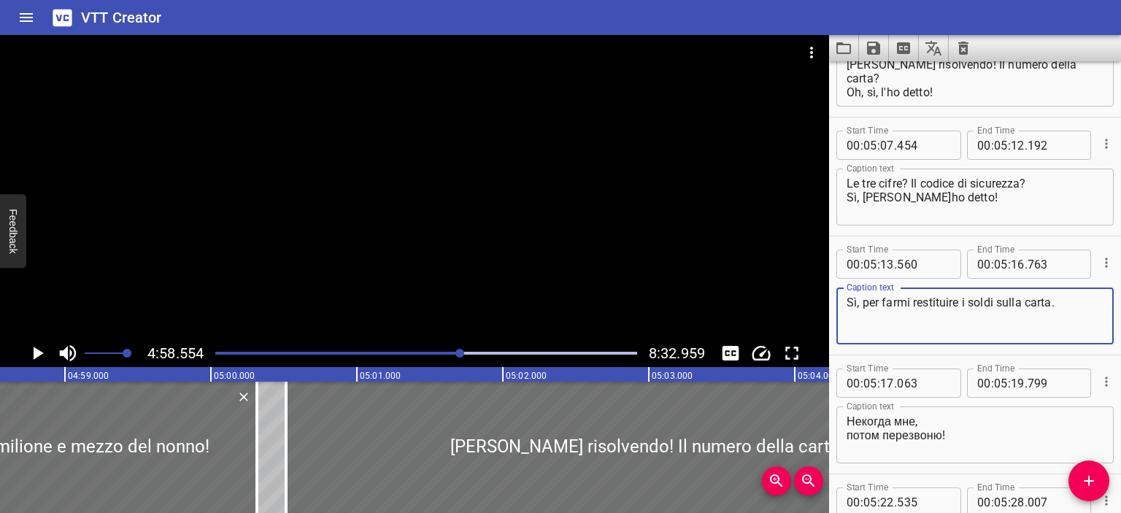
scroll to position [8526, 0]
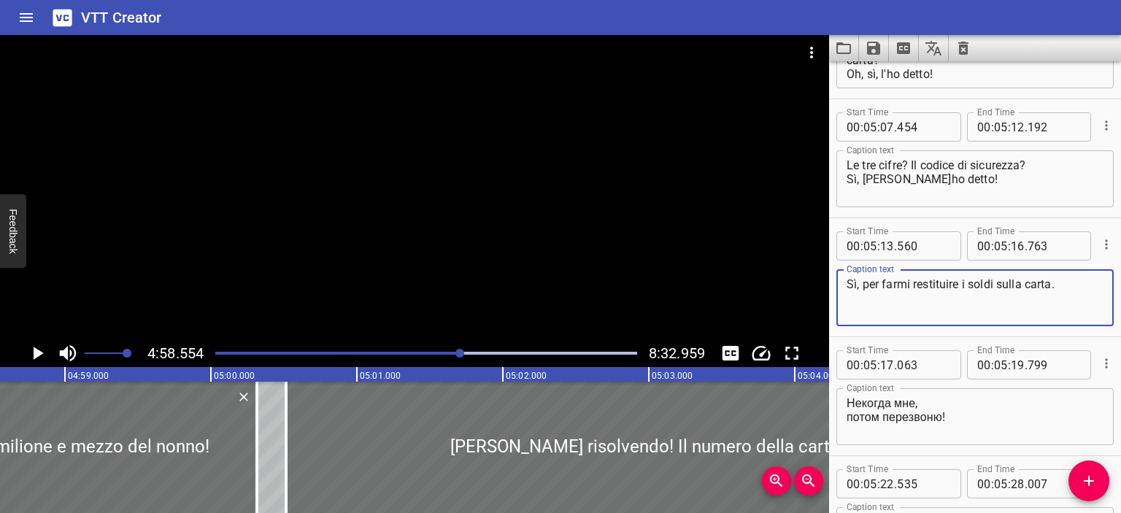
type textarea "Sì, per farmi restituire i soldi sulla carta."
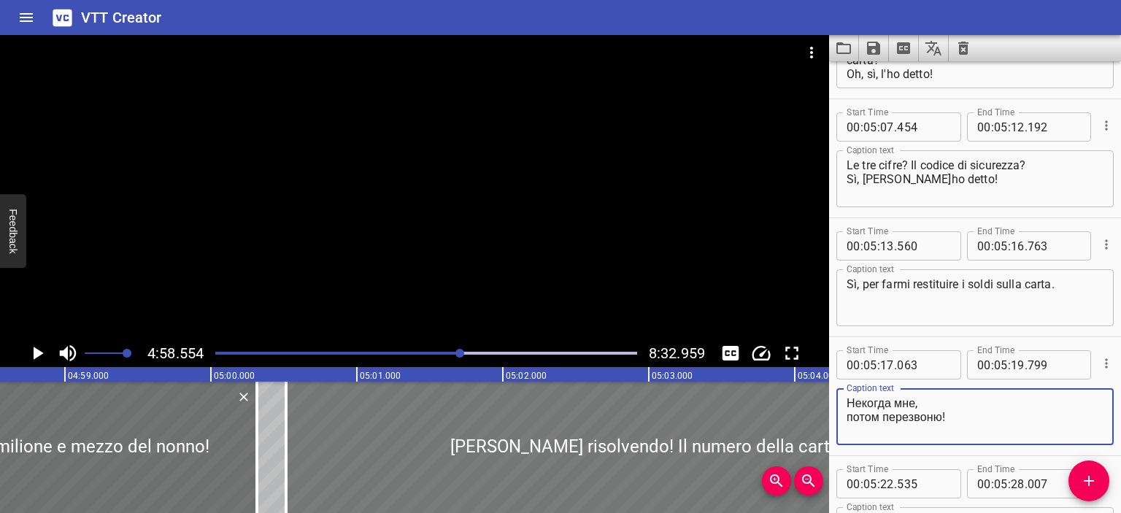
drag, startPoint x: 944, startPoint y: 417, endPoint x: 797, endPoint y: 399, distance: 147.8
click at [797, 399] on main "4:58.554 8:32.959 00:00.000 00:01.000 00:02.000 00:03.000 00:04.000 00:05.000 0…" at bounding box center [560, 274] width 1121 height 478
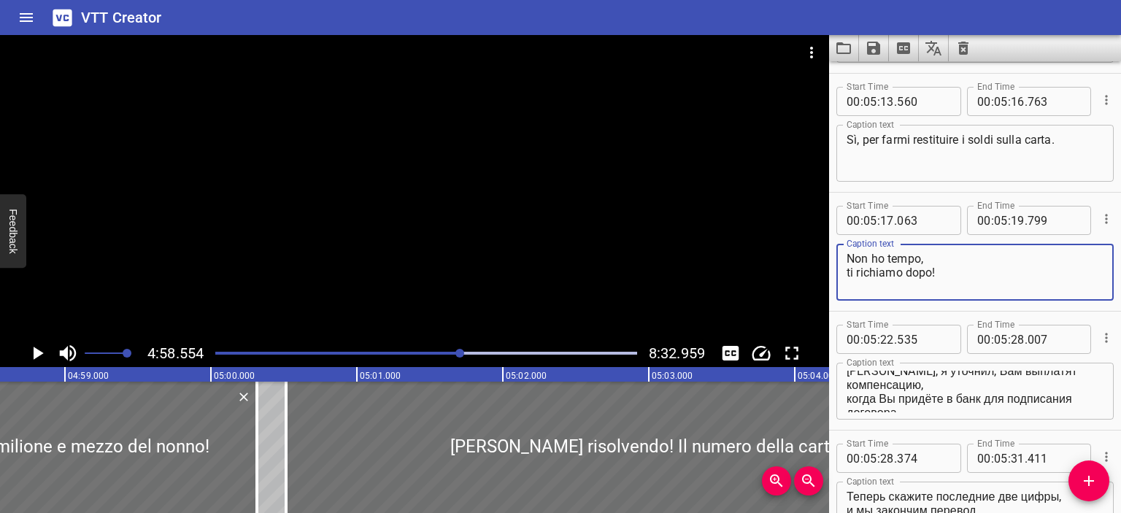
scroll to position [0, 0]
type textarea "Non ho tempo, ti richiamo dopo!"
click at [575, 255] on div at bounding box center [414, 187] width 829 height 304
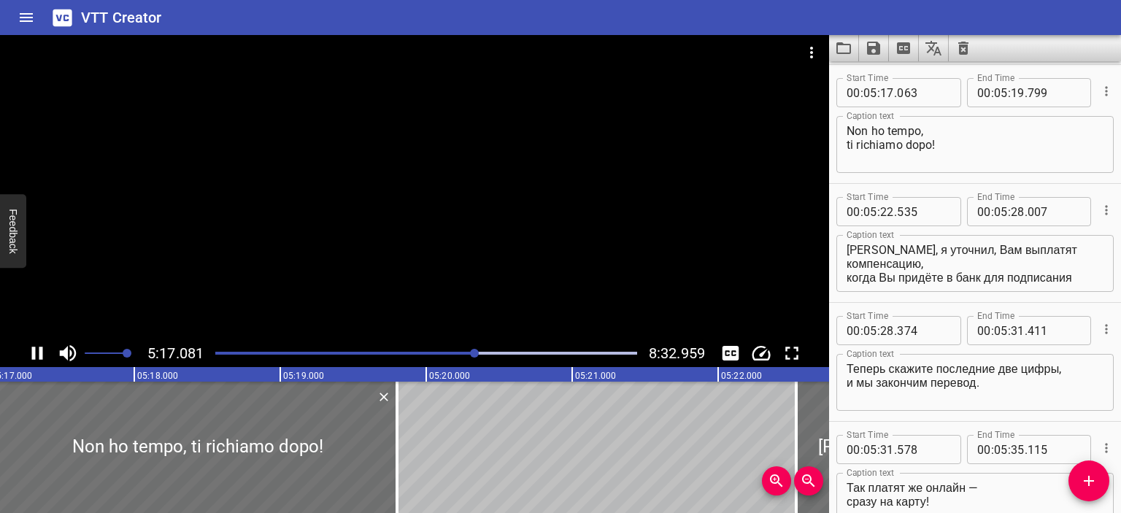
scroll to position [8799, 0]
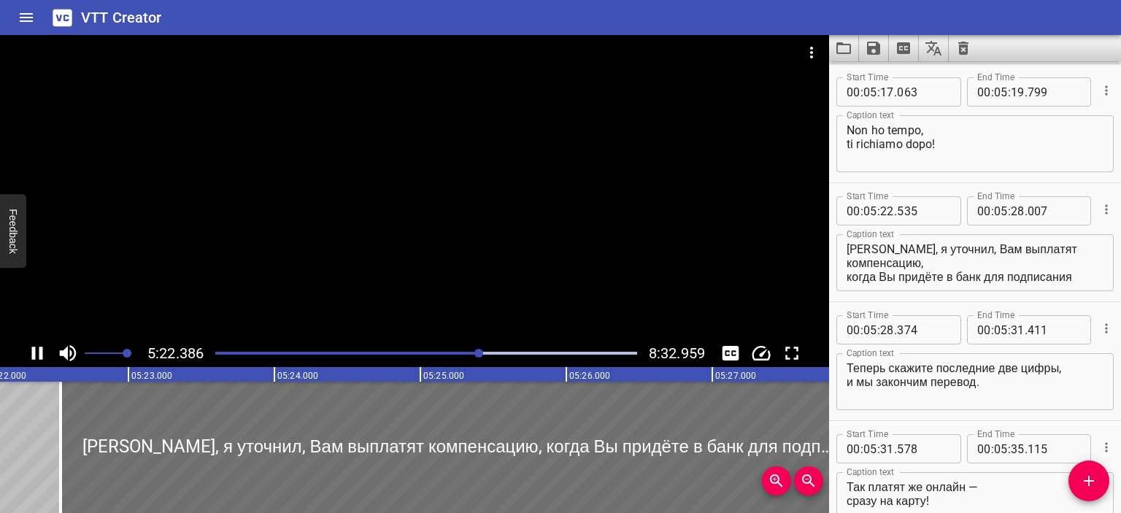
click at [493, 259] on div at bounding box center [414, 187] width 829 height 304
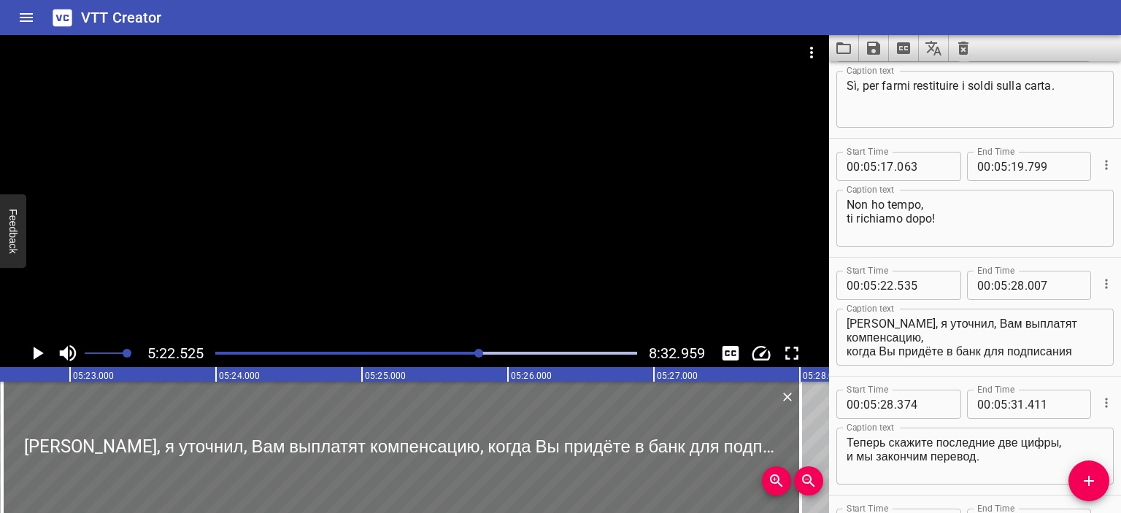
scroll to position [8839, 0]
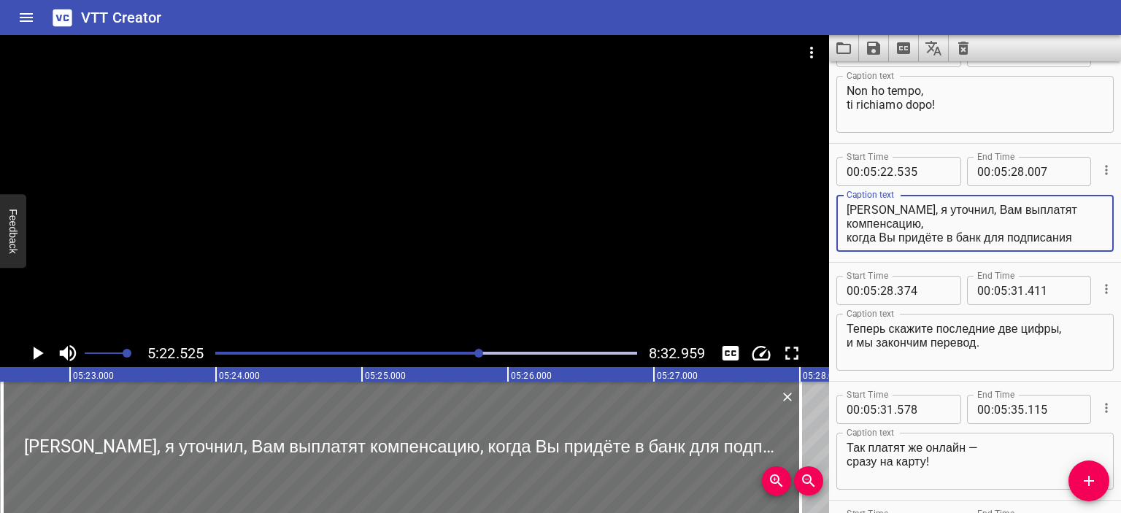
click at [847, 212] on textarea "[PERSON_NAME], я уточнил, Вам выплатят компенсацию, когда Вы придёте в банк для…" at bounding box center [974, 224] width 257 height 42
type textarea "[PERSON_NAME], я уточнил, Вам выплатят компенсацию, когда Вы придёте в банк для…"
